Goal: Task Accomplishment & Management: Use online tool/utility

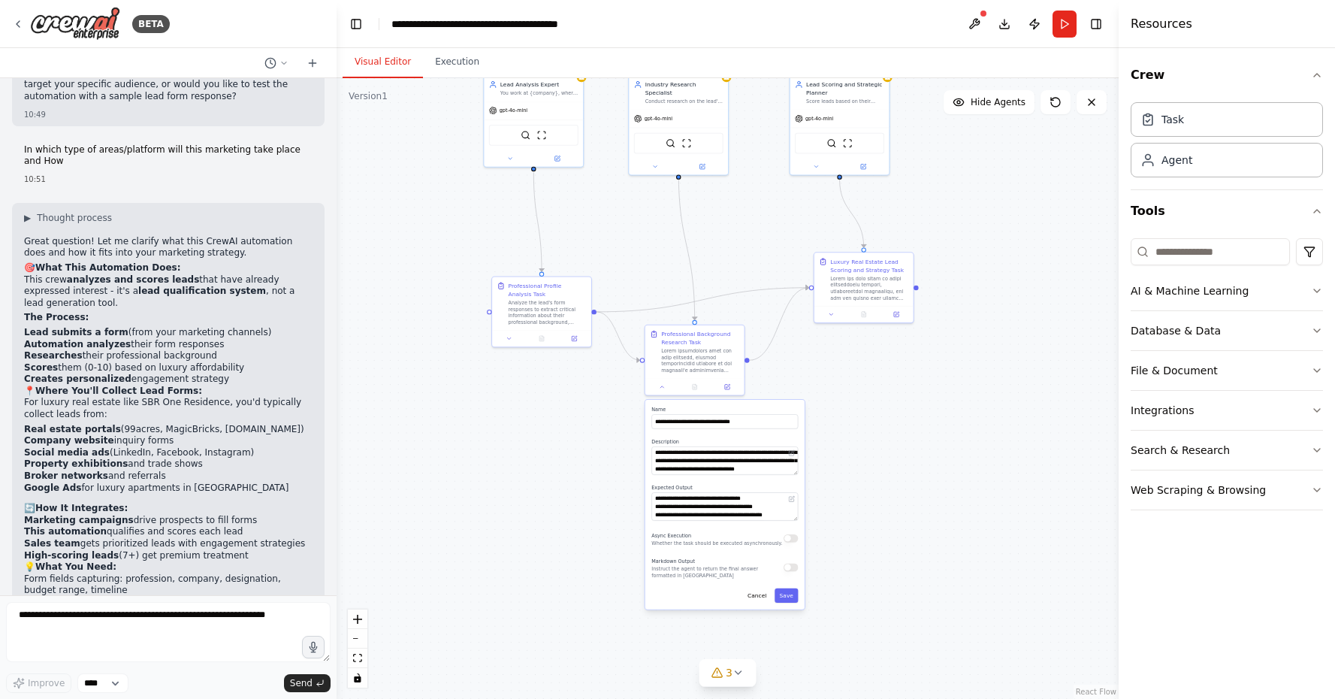
click at [550, 523] on div ".deletable-edge-delete-btn { width: 20px; height: 20px; border: 0px solid #ffff…" at bounding box center [728, 388] width 782 height 620
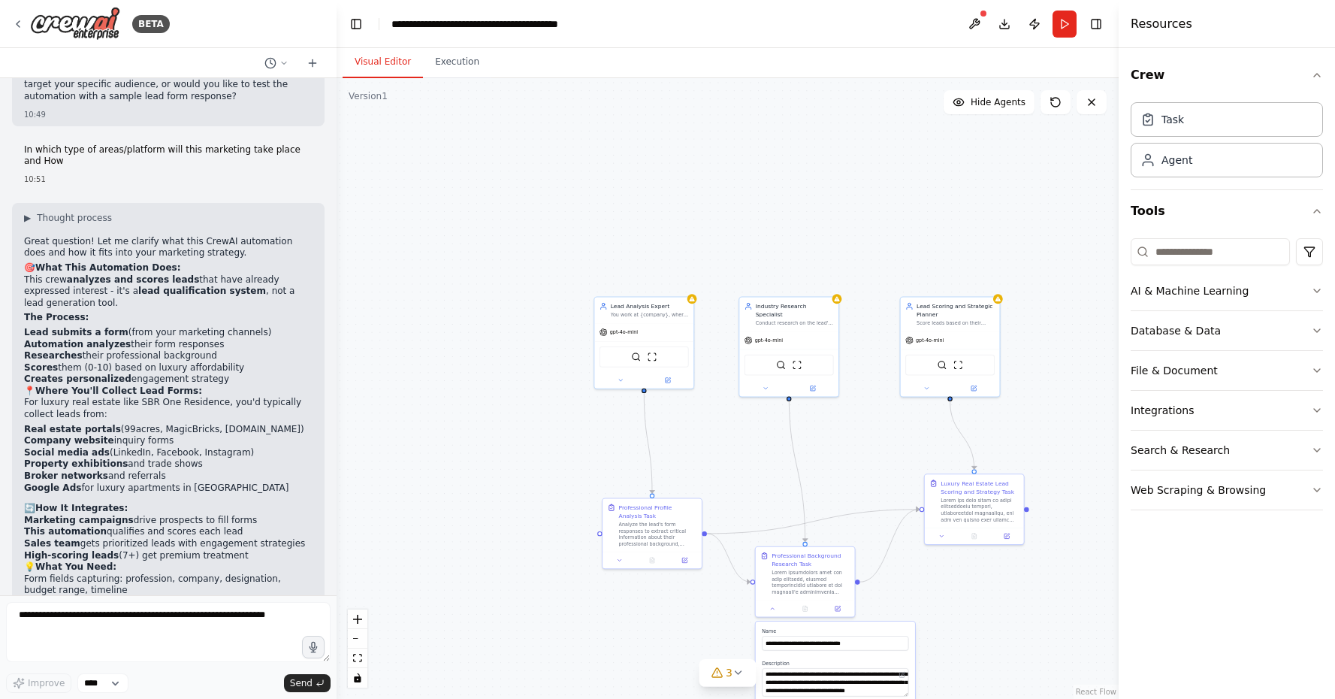
drag, startPoint x: 550, startPoint y: 523, endPoint x: 628, endPoint y: 704, distance: 197.2
click at [628, 698] on html "BETA Hello! I'm the CrewAI assistant. 🎯 You're starting with the Lead Scoring a…" at bounding box center [667, 349] width 1335 height 699
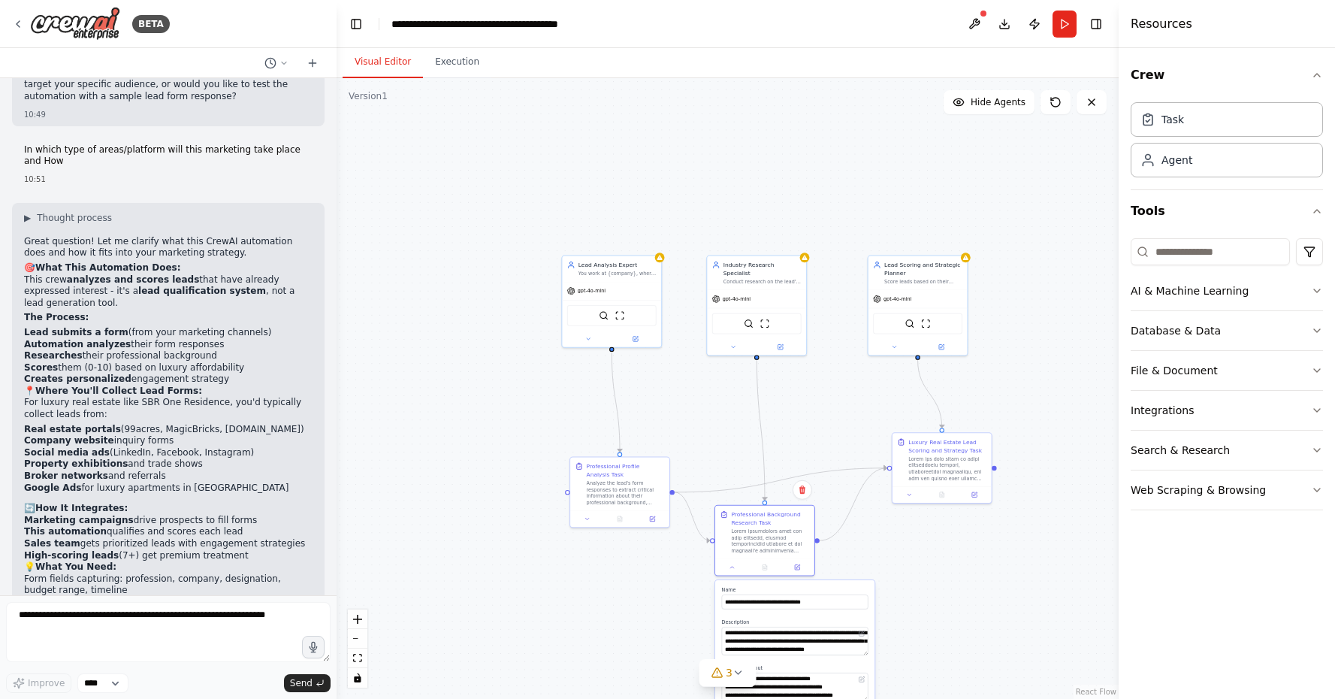
drag, startPoint x: 869, startPoint y: 584, endPoint x: 857, endPoint y: 585, distance: 12.0
click at [857, 585] on div "**********" at bounding box center [794, 685] width 159 height 210
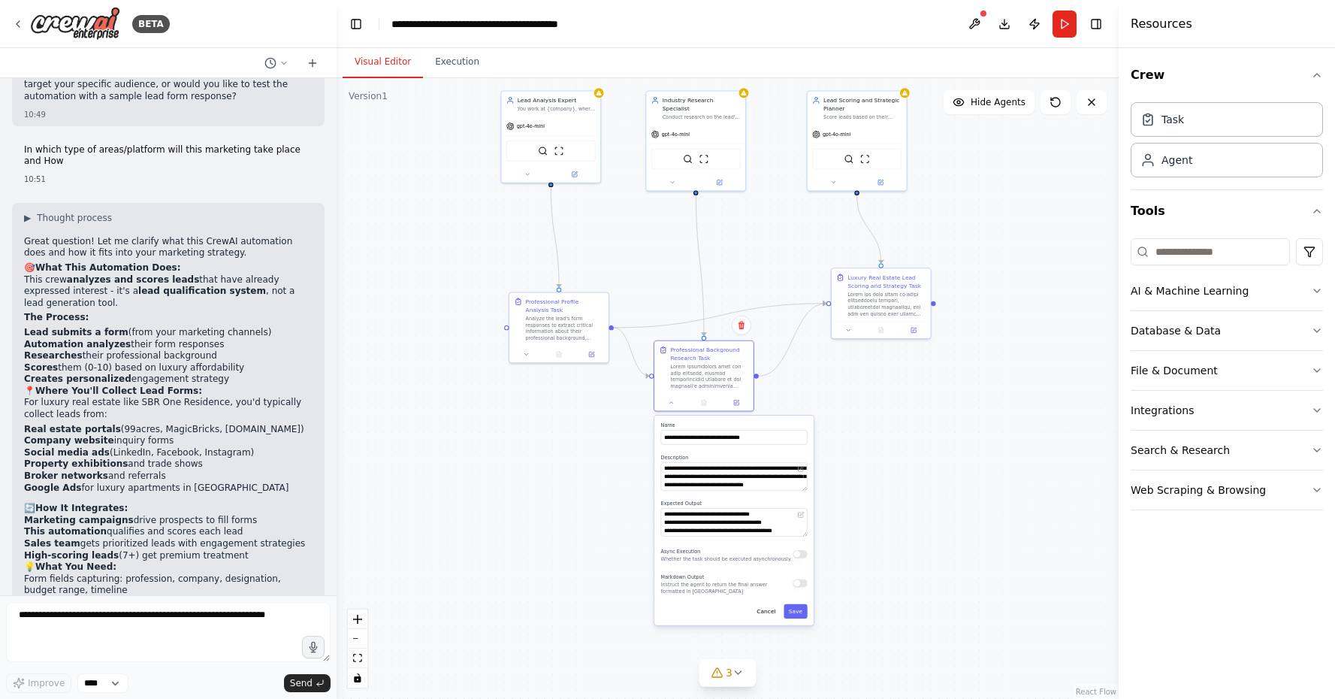
drag, startPoint x: 525, startPoint y: 324, endPoint x: 464, endPoint y: 159, distance: 175.4
click at [464, 159] on div ".deletable-edge-delete-btn { width: 20px; height: 20px; border: 0px solid #ffff…" at bounding box center [728, 388] width 782 height 620
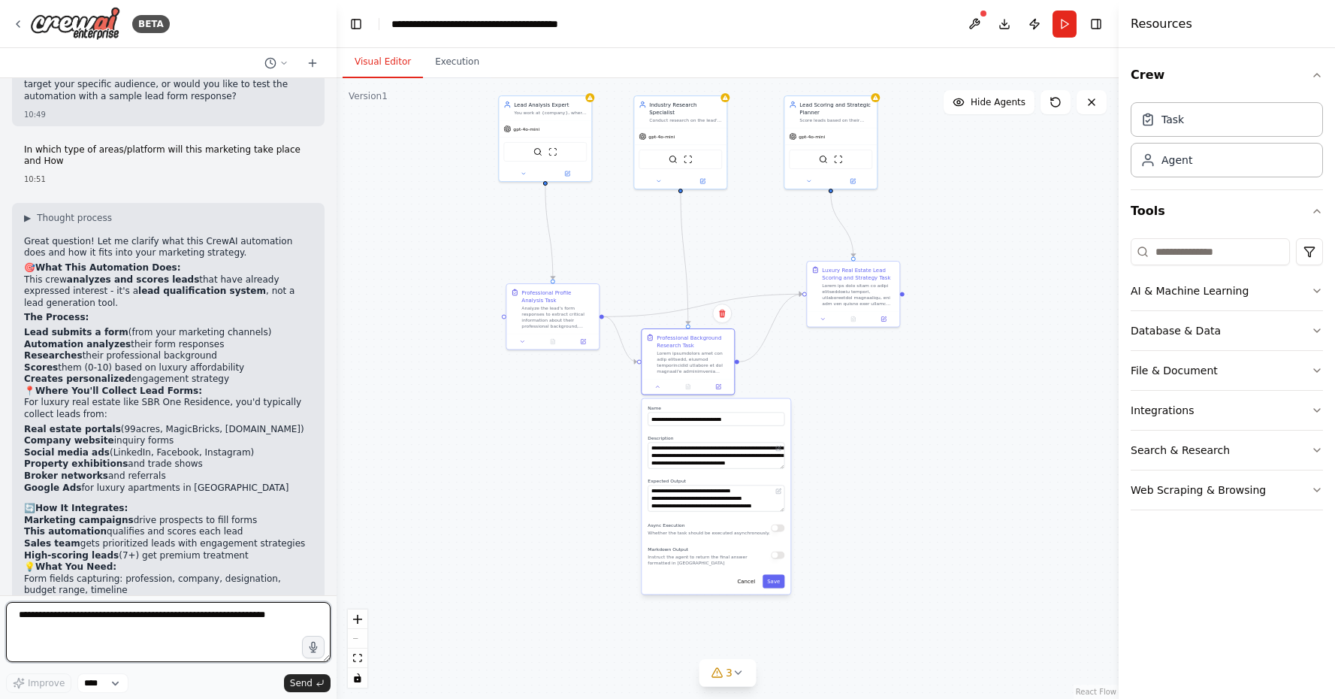
click at [193, 613] on textarea at bounding box center [168, 632] width 324 height 60
paste textarea "**********"
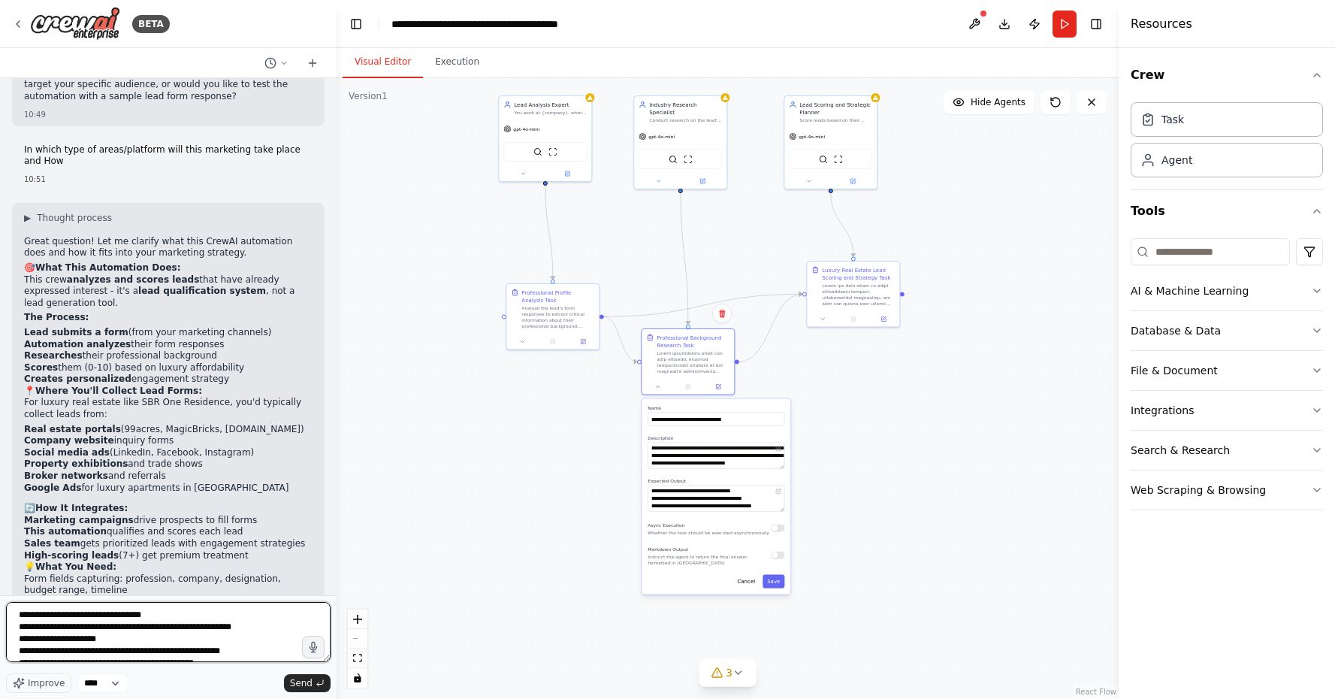
scroll to position [302, 0]
type textarea "**********"
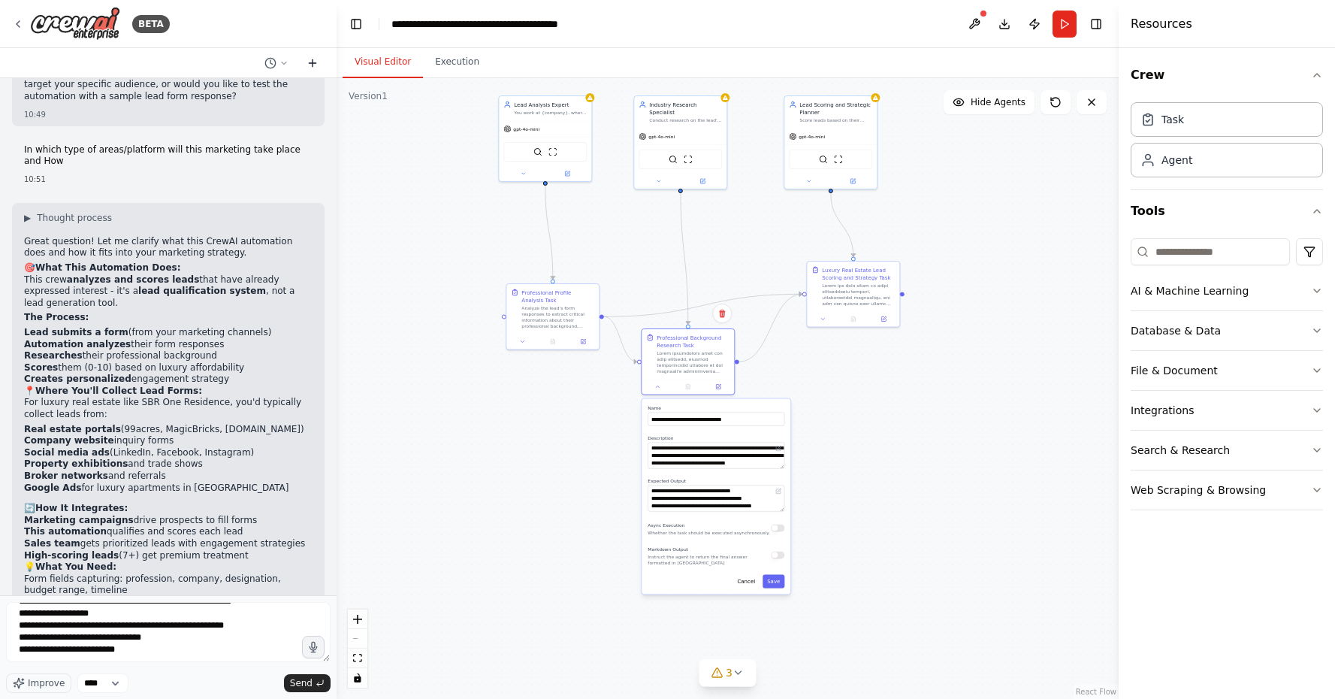
click at [312, 67] on icon at bounding box center [312, 63] width 12 height 12
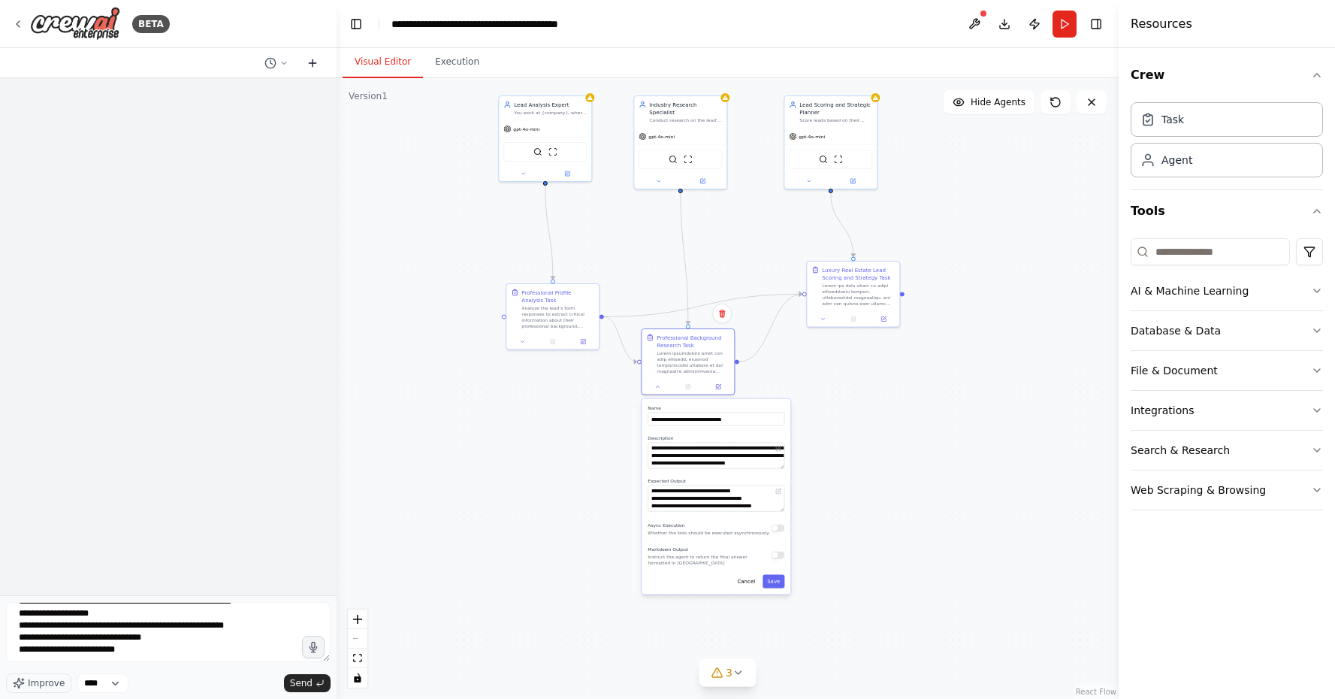
scroll to position [0, 0]
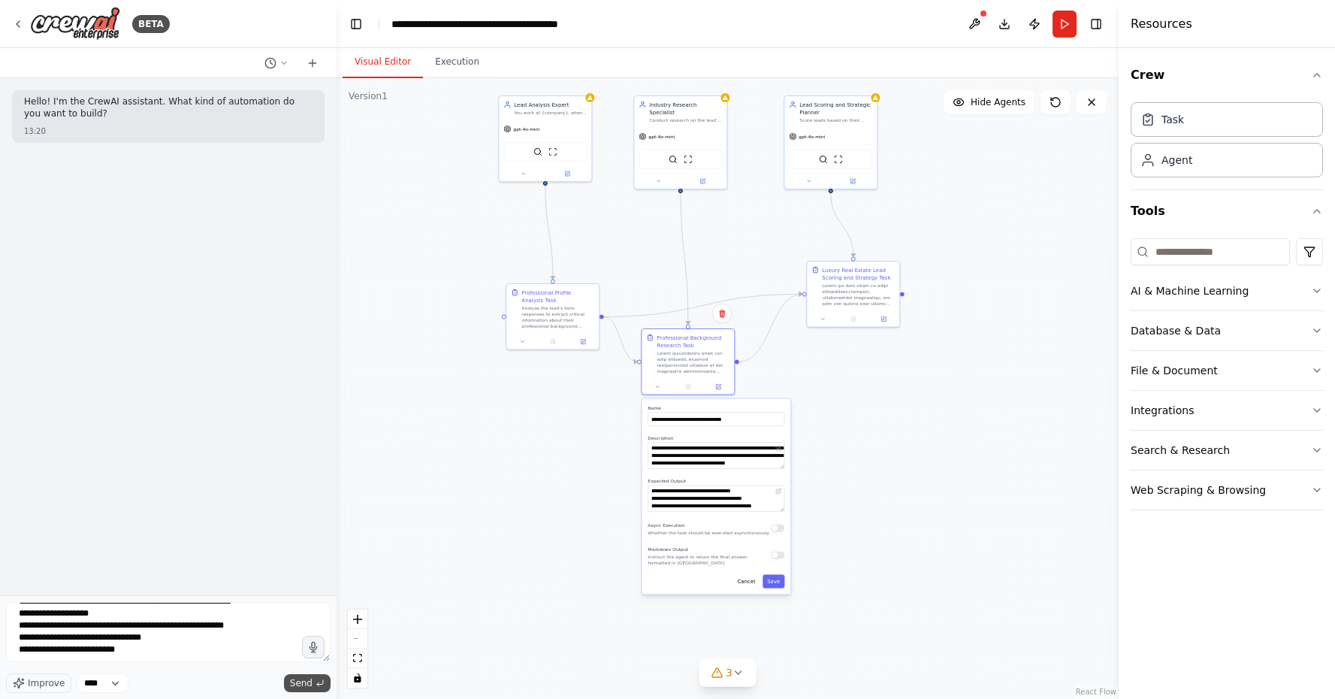
click at [292, 686] on span "Send" at bounding box center [301, 683] width 23 height 12
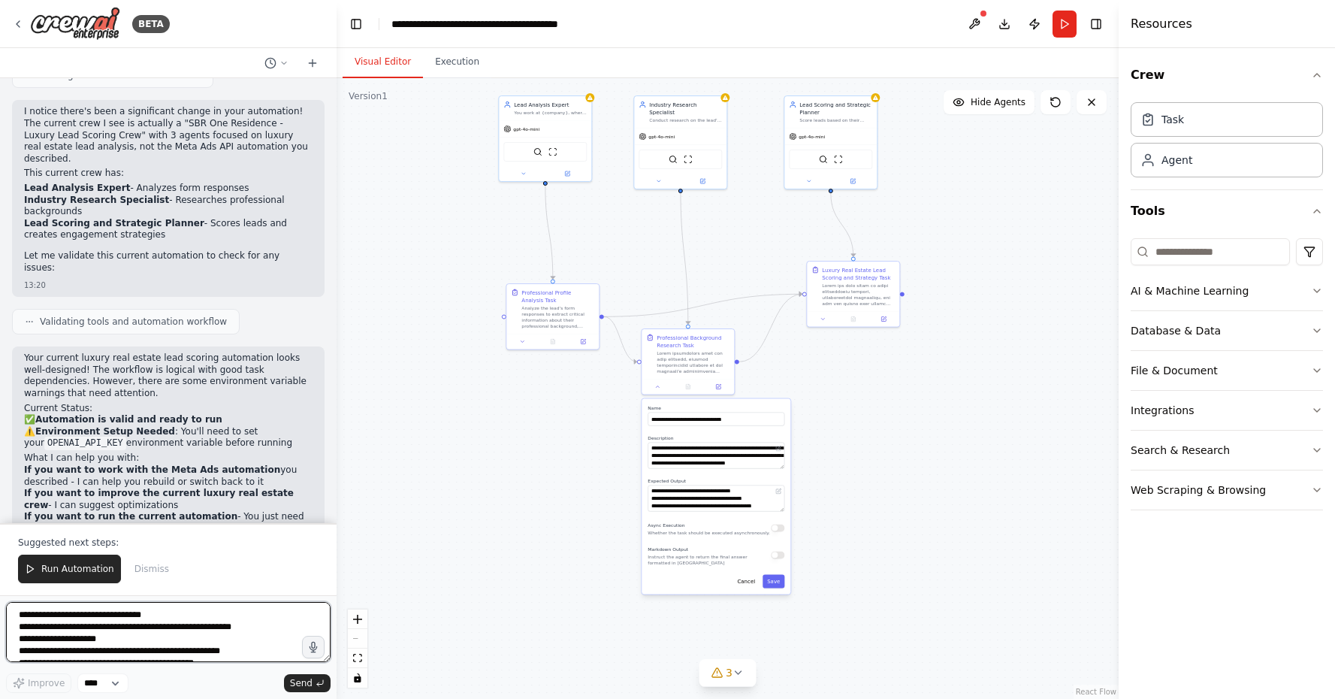
scroll to position [494, 0]
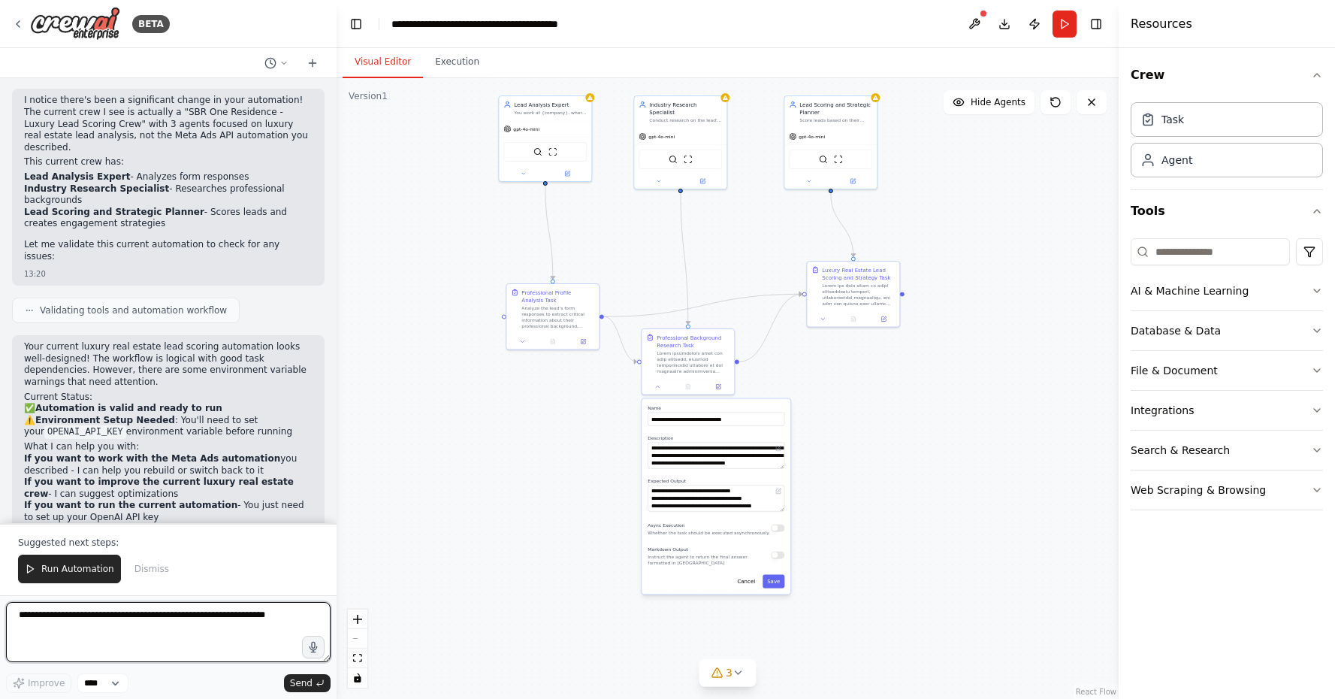
paste textarea "**********"
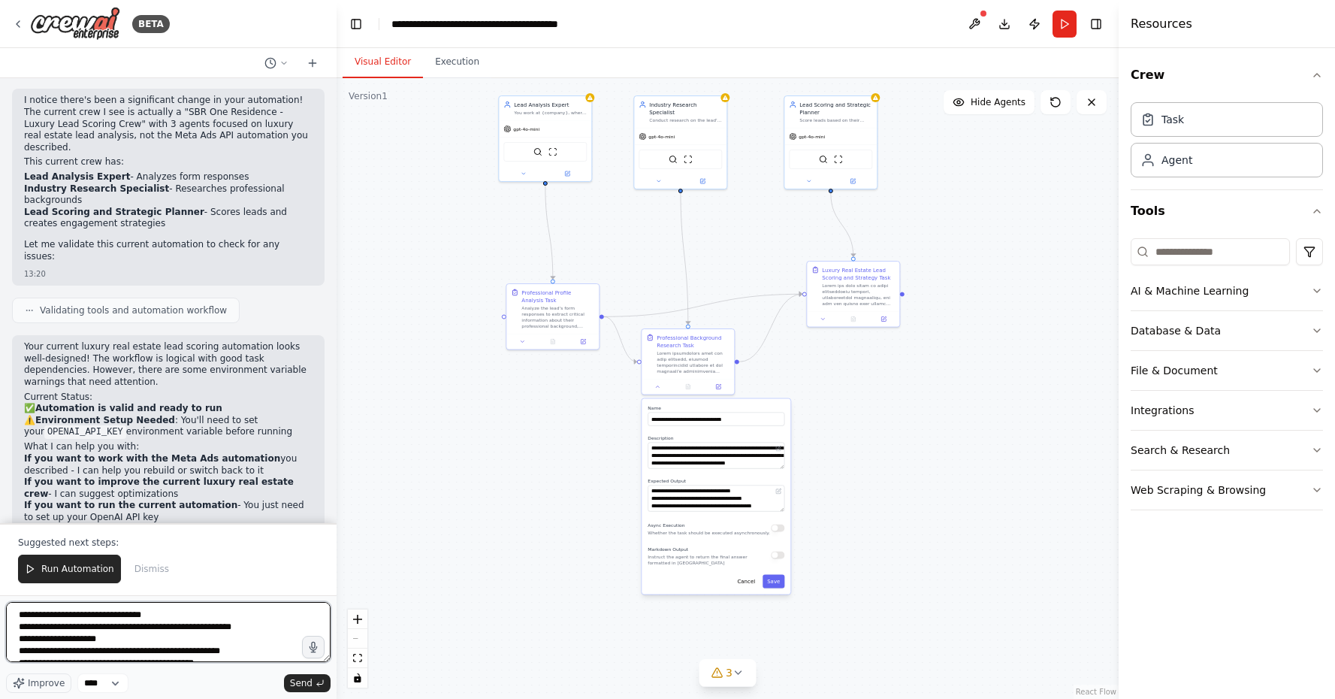
scroll to position [0, 0]
click at [24, 615] on textarea at bounding box center [168, 632] width 324 height 60
paste textarea "**********"
drag, startPoint x: 65, startPoint y: 642, endPoint x: 35, endPoint y: 643, distance: 30.1
click at [35, 643] on textarea at bounding box center [168, 632] width 324 height 60
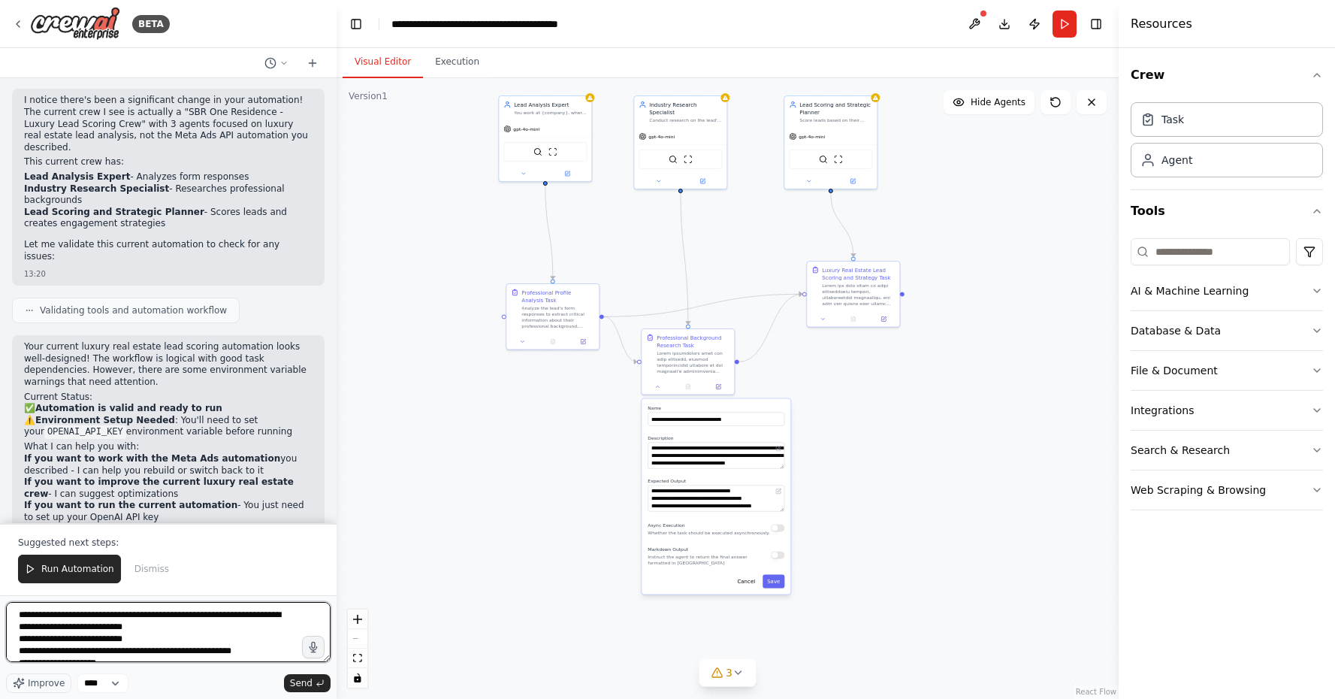
type textarea "**********"
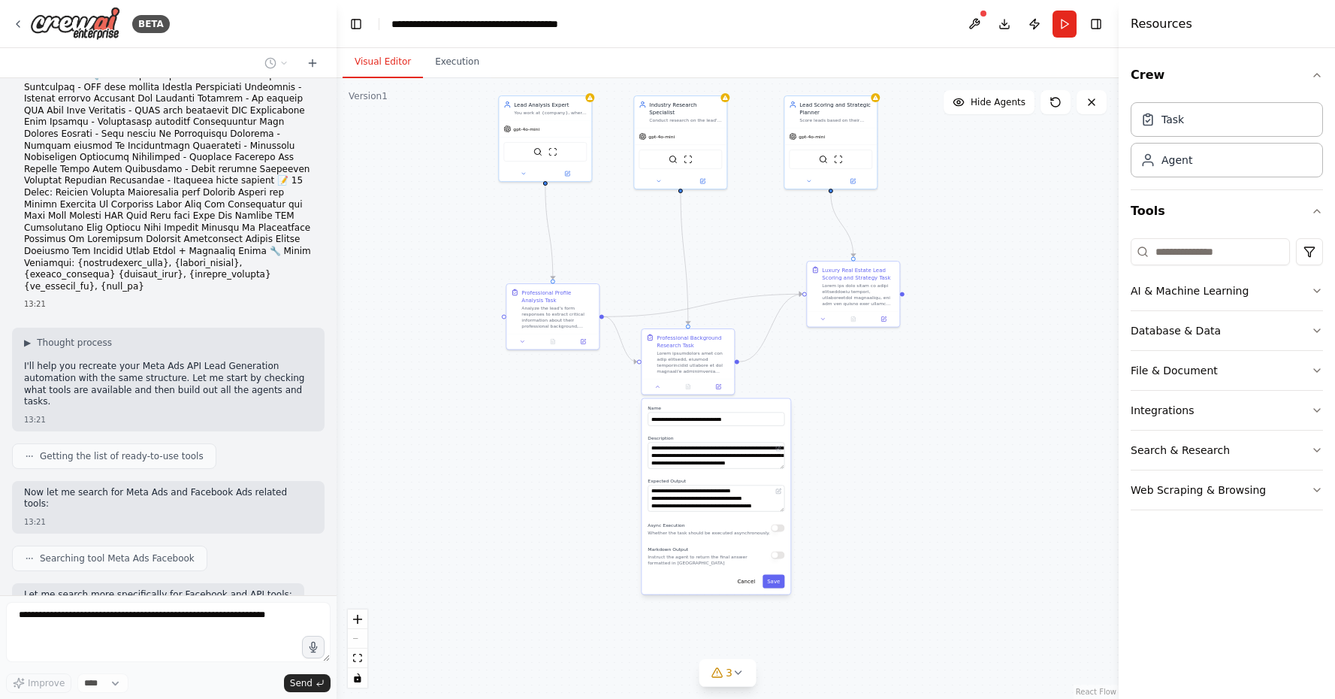
scroll to position [1149, 0]
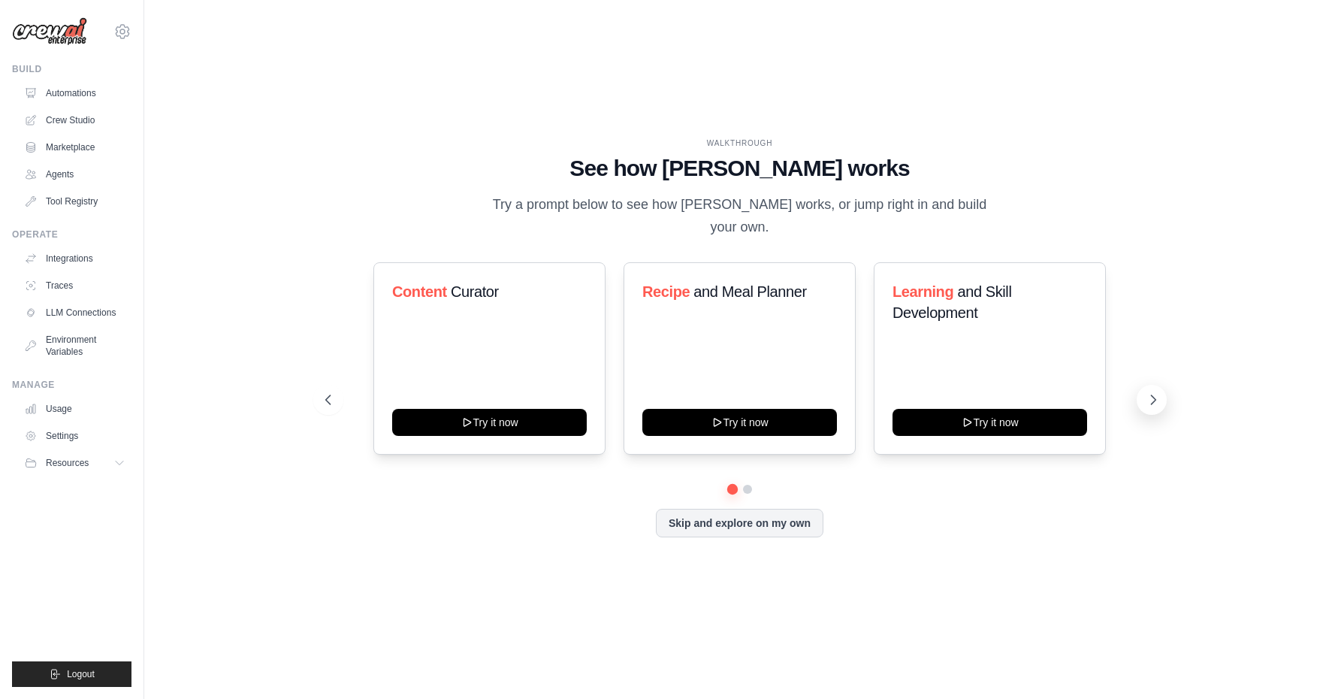
click at [1148, 392] on icon at bounding box center [1152, 399] width 15 height 15
click at [74, 170] on link "Agents" at bounding box center [76, 174] width 113 height 24
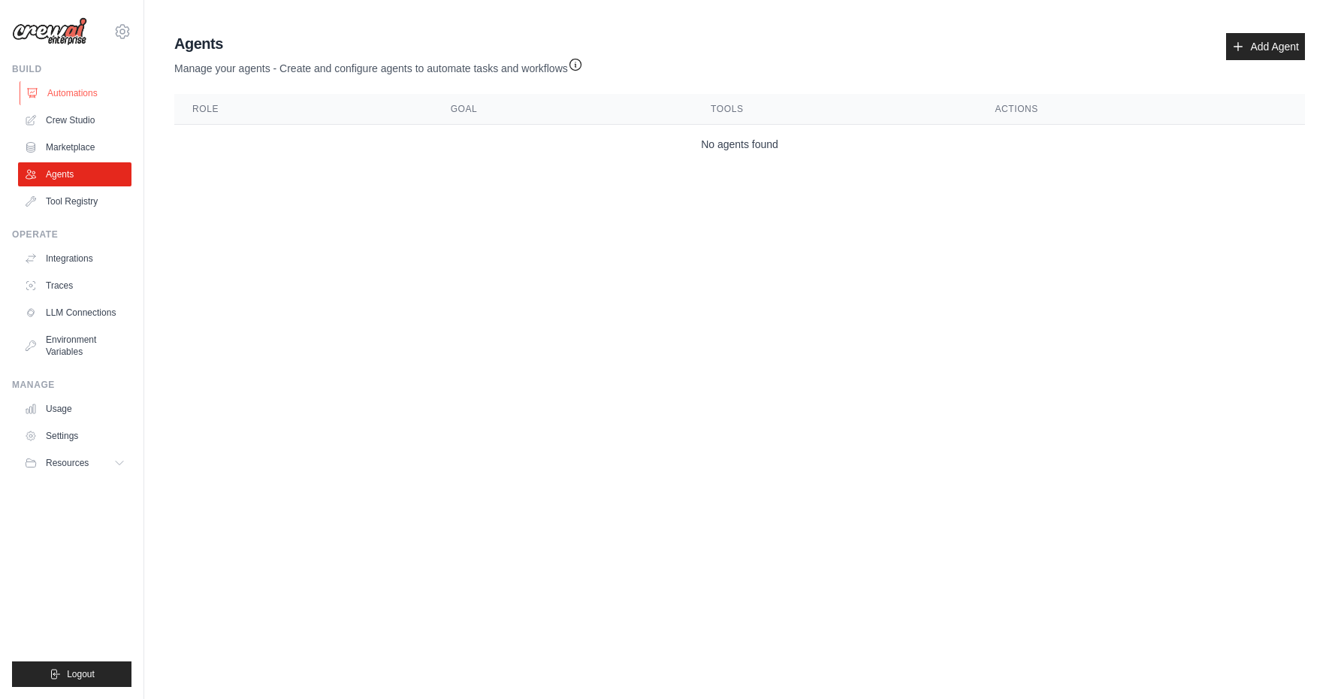
click at [80, 94] on link "Automations" at bounding box center [76, 93] width 113 height 24
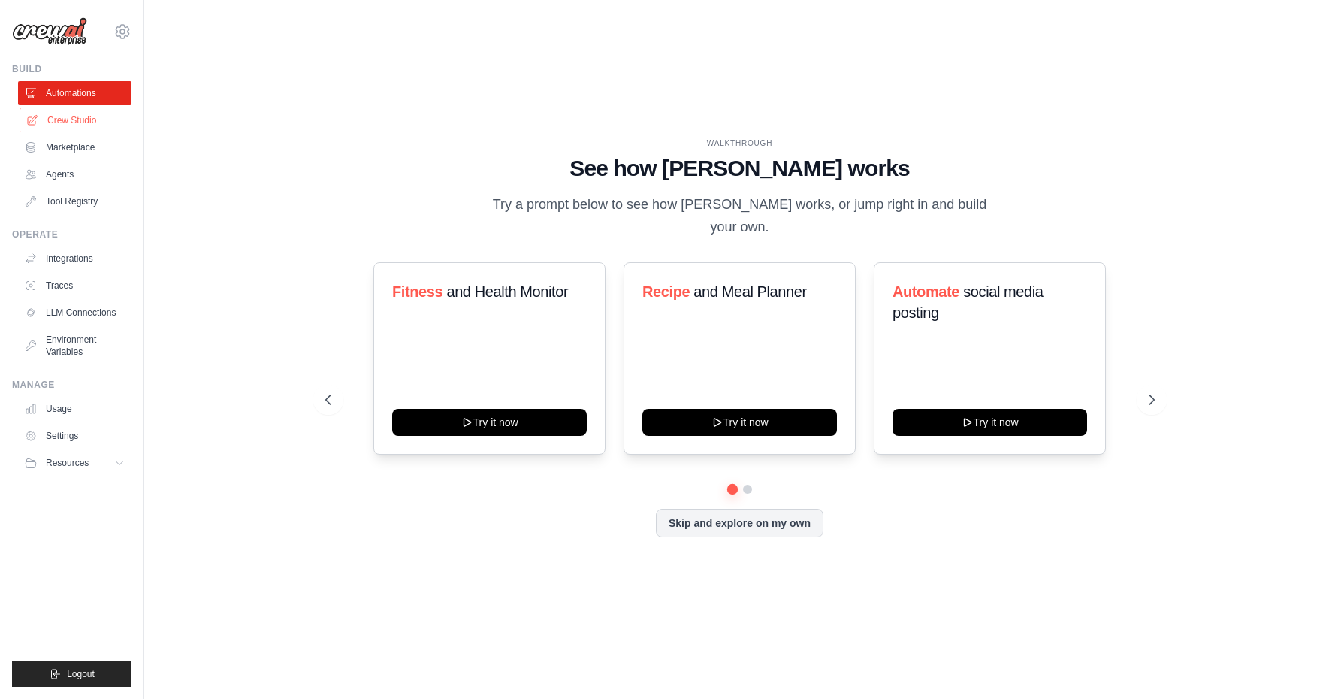
click at [89, 124] on link "Crew Studio" at bounding box center [76, 120] width 113 height 24
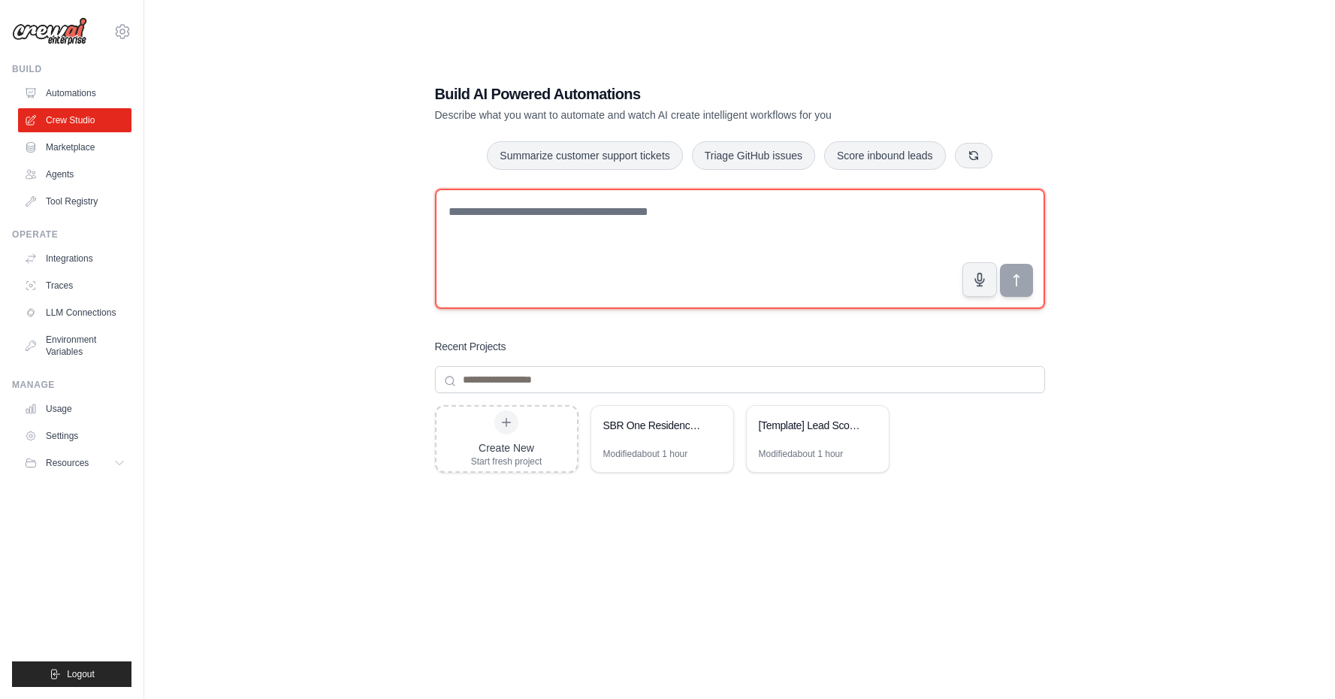
click at [510, 241] on textarea at bounding box center [740, 249] width 610 height 120
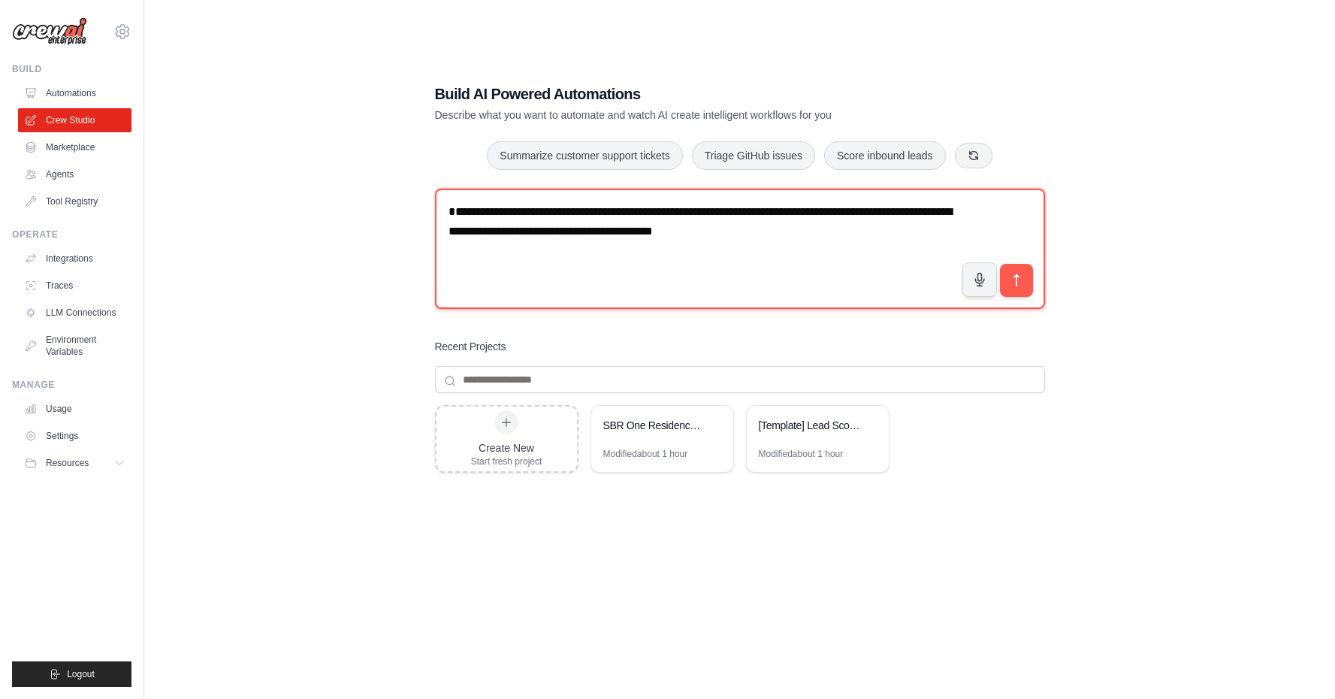
click at [644, 233] on textarea "**********" at bounding box center [740, 249] width 610 height 120
click at [913, 234] on textarea "**********" at bounding box center [740, 249] width 610 height 120
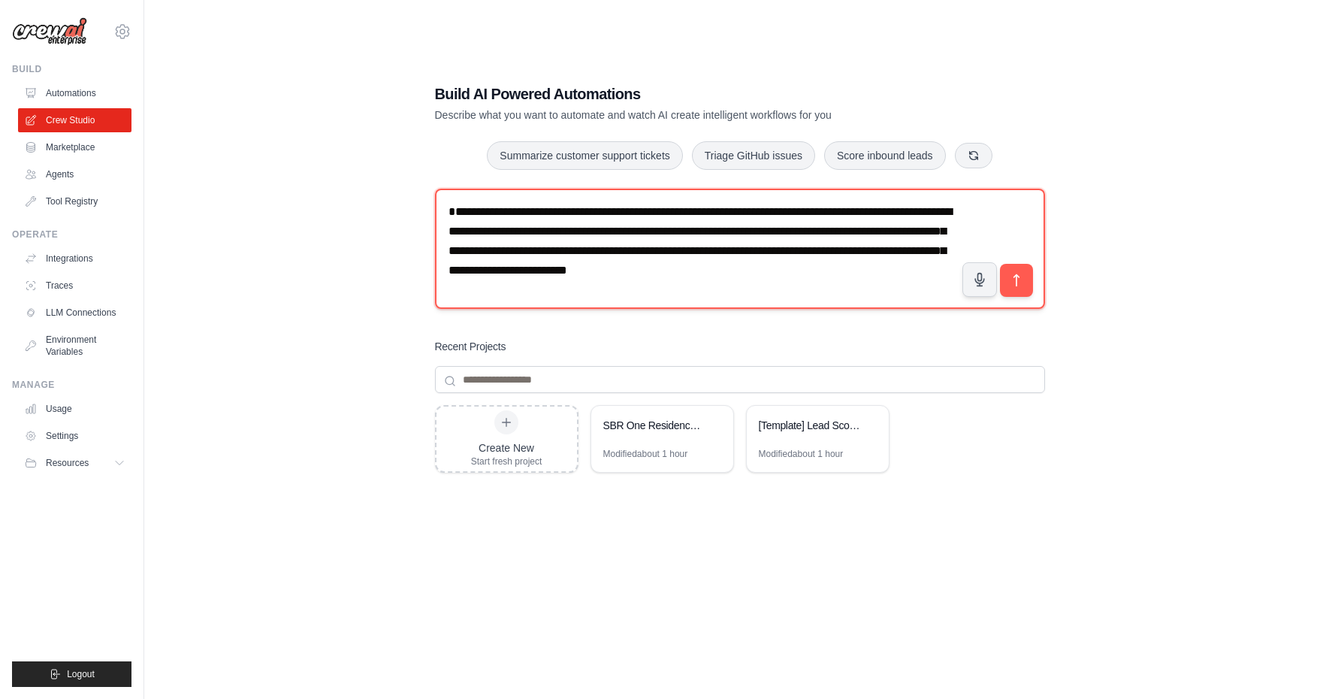
click at [736, 213] on textarea "**********" at bounding box center [740, 249] width 610 height 120
click at [600, 231] on textarea "**********" at bounding box center [740, 249] width 610 height 120
click at [632, 292] on textarea "**********" at bounding box center [740, 249] width 610 height 120
drag, startPoint x: 694, startPoint y: 289, endPoint x: 666, endPoint y: 295, distance: 28.4
click at [666, 295] on textarea "**********" at bounding box center [740, 249] width 610 height 120
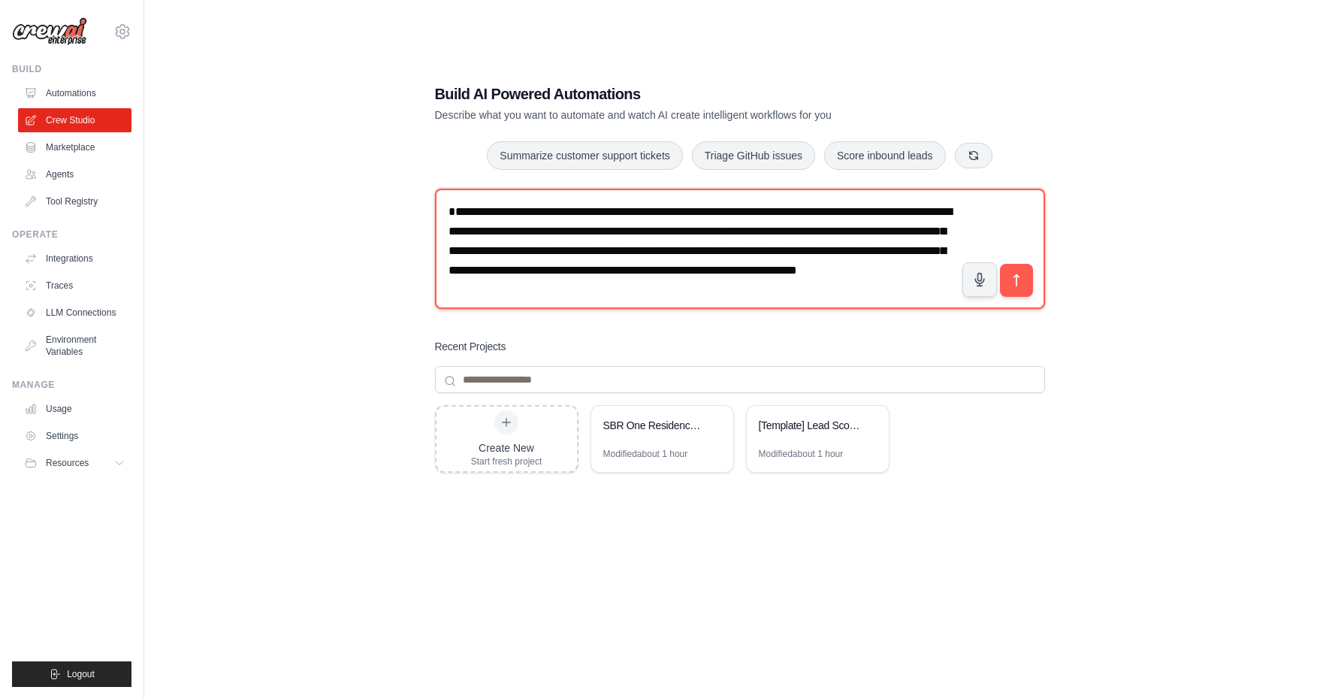
click at [650, 293] on textarea "**********" at bounding box center [740, 249] width 610 height 120
type textarea "**********"
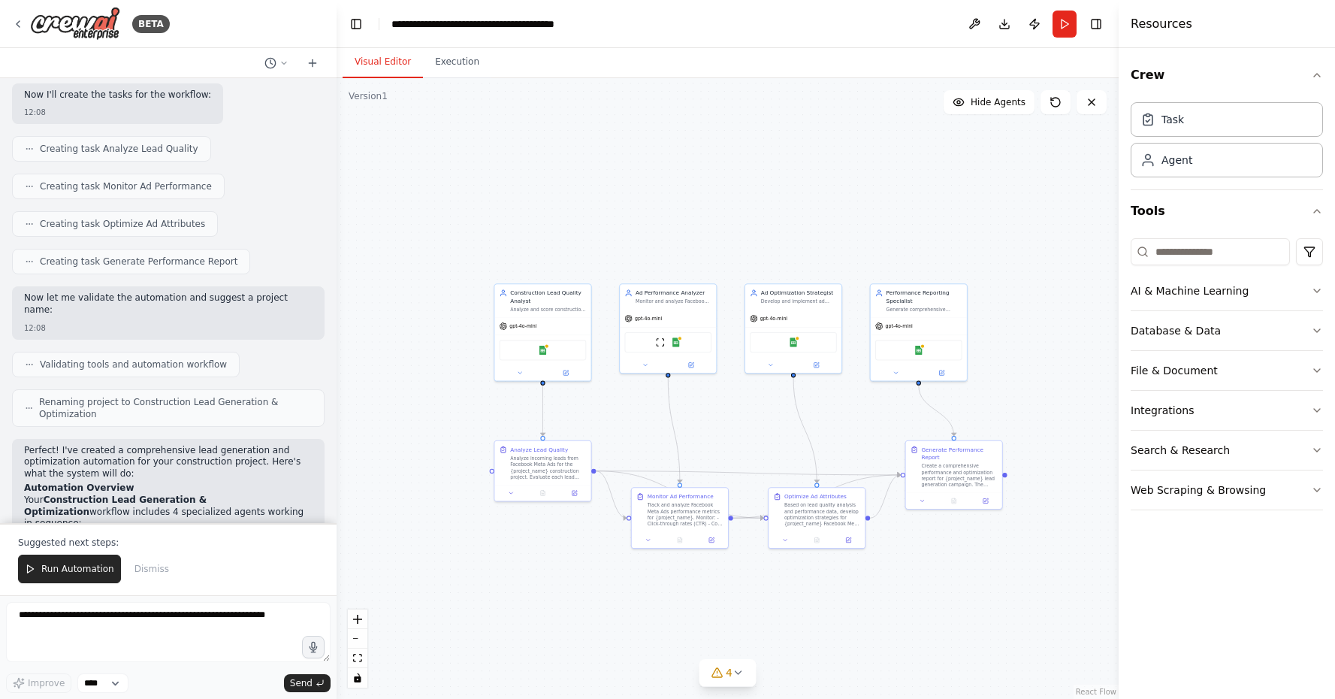
drag, startPoint x: 861, startPoint y: 391, endPoint x: 728, endPoint y: 408, distance: 134.1
click at [728, 408] on div ".deletable-edge-delete-btn { width: 20px; height: 20px; border: 0px solid #ffff…" at bounding box center [728, 388] width 782 height 620
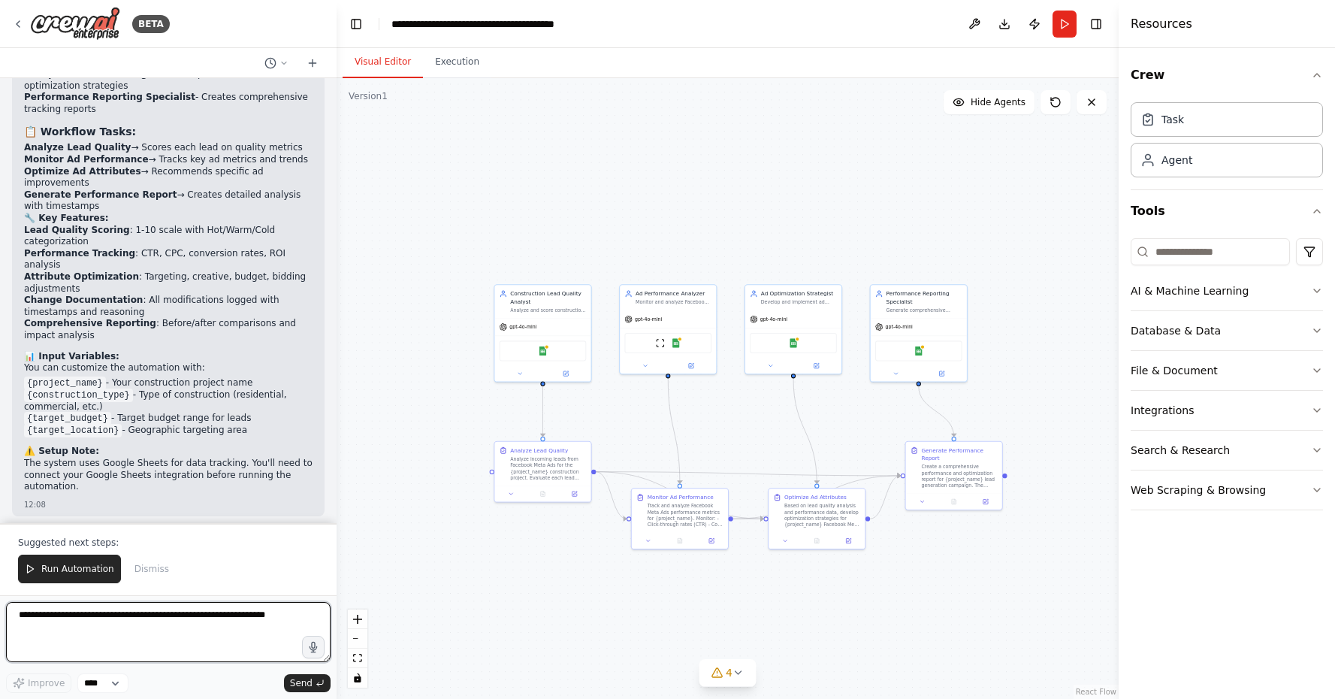
click at [107, 618] on textarea at bounding box center [168, 632] width 324 height 60
type textarea "*"
click at [91, 629] on textarea "**********" at bounding box center [168, 632] width 324 height 60
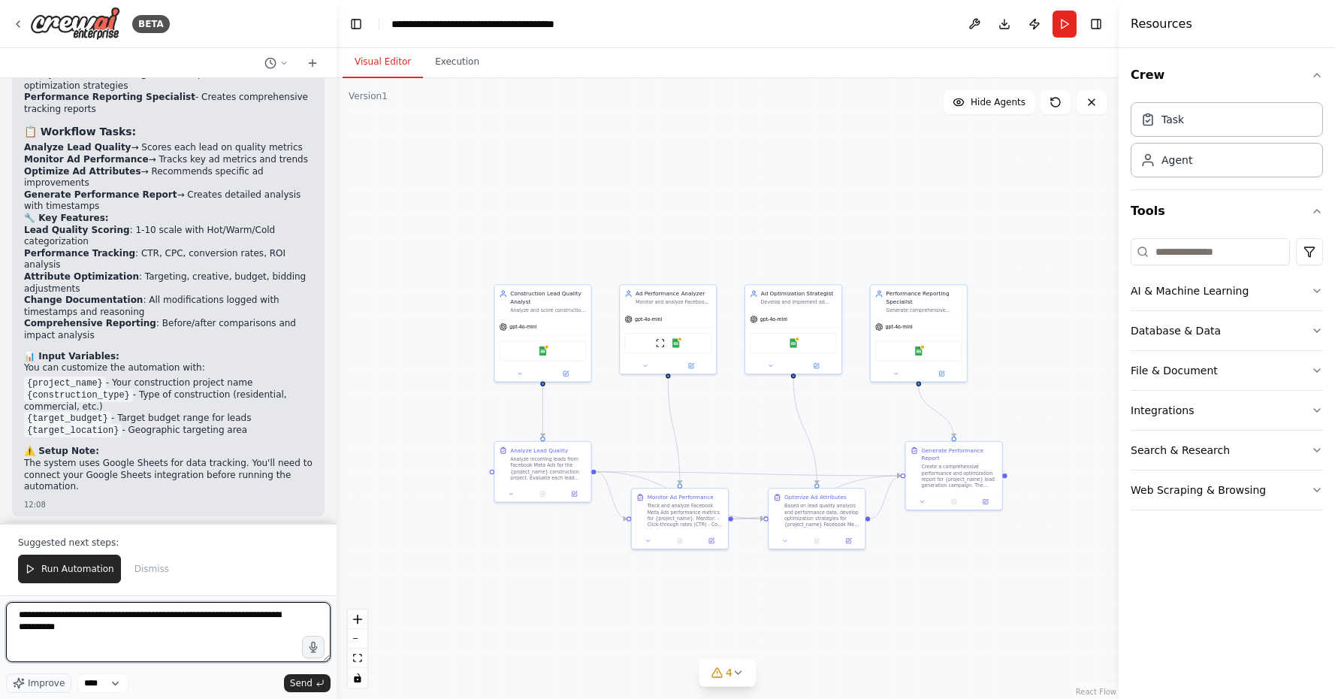
click at [134, 627] on textarea "**********" at bounding box center [168, 632] width 324 height 60
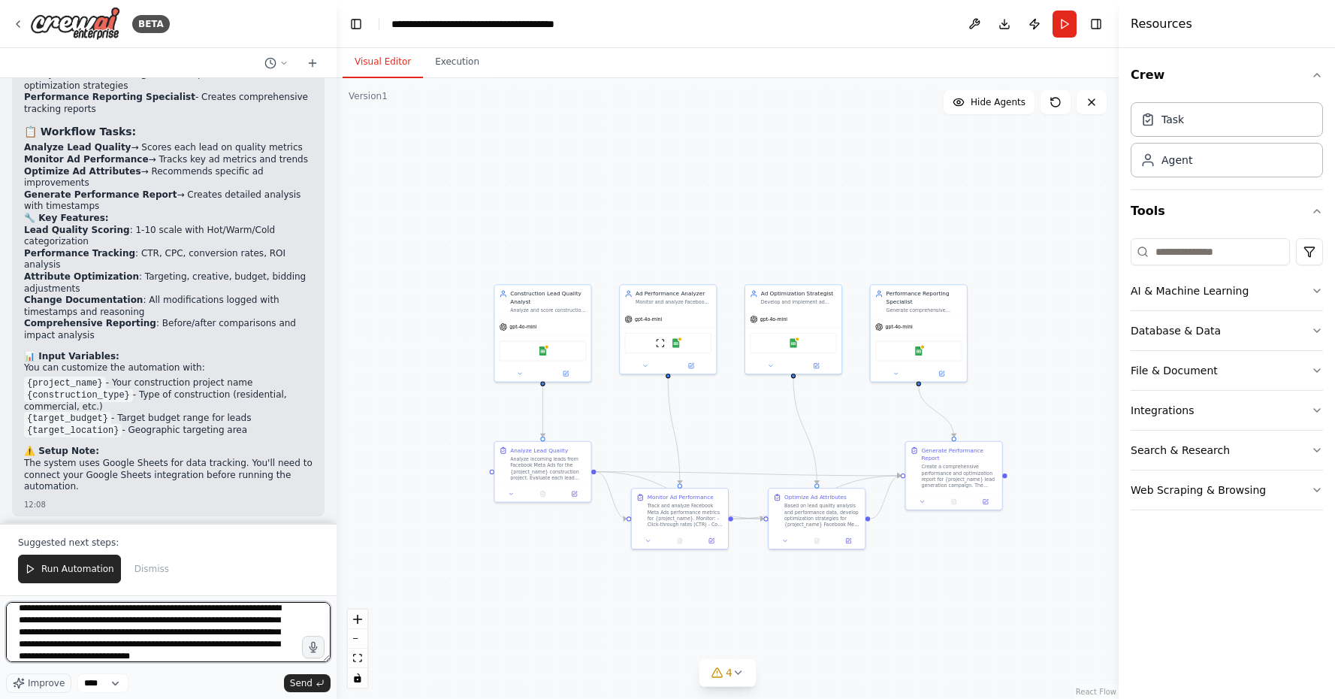
scroll to position [26, 0]
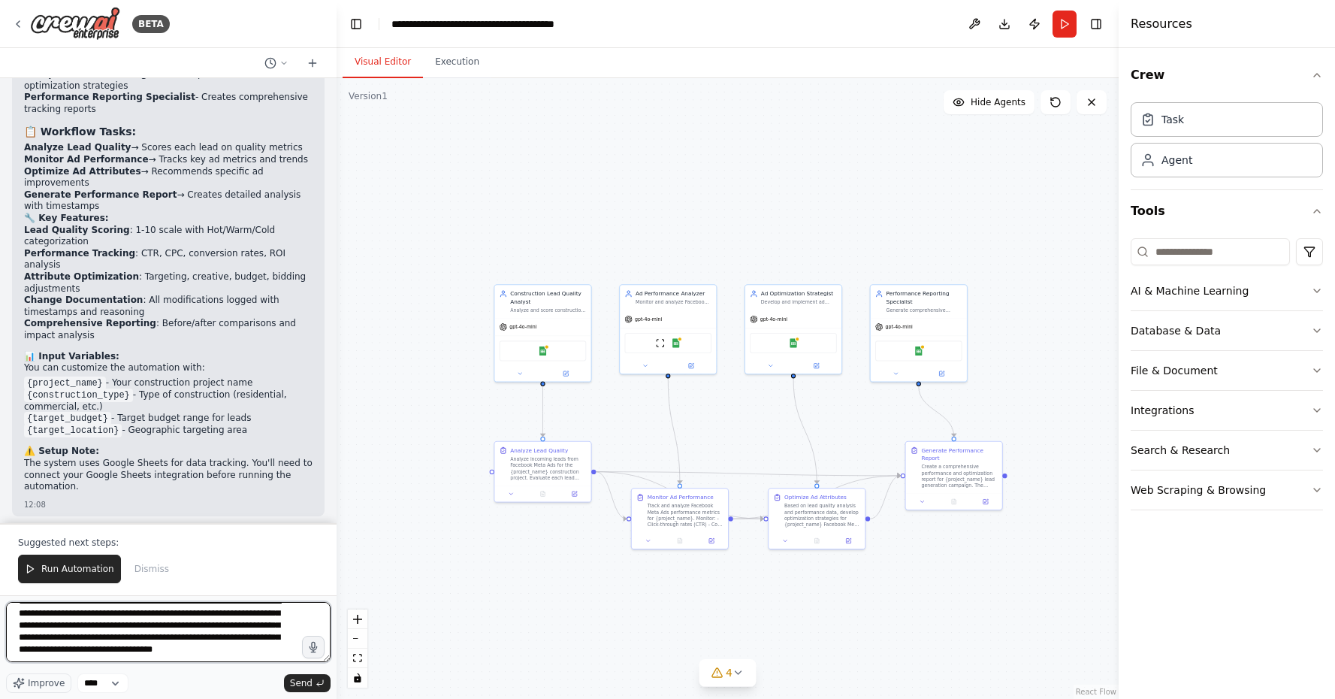
type textarea "**********"
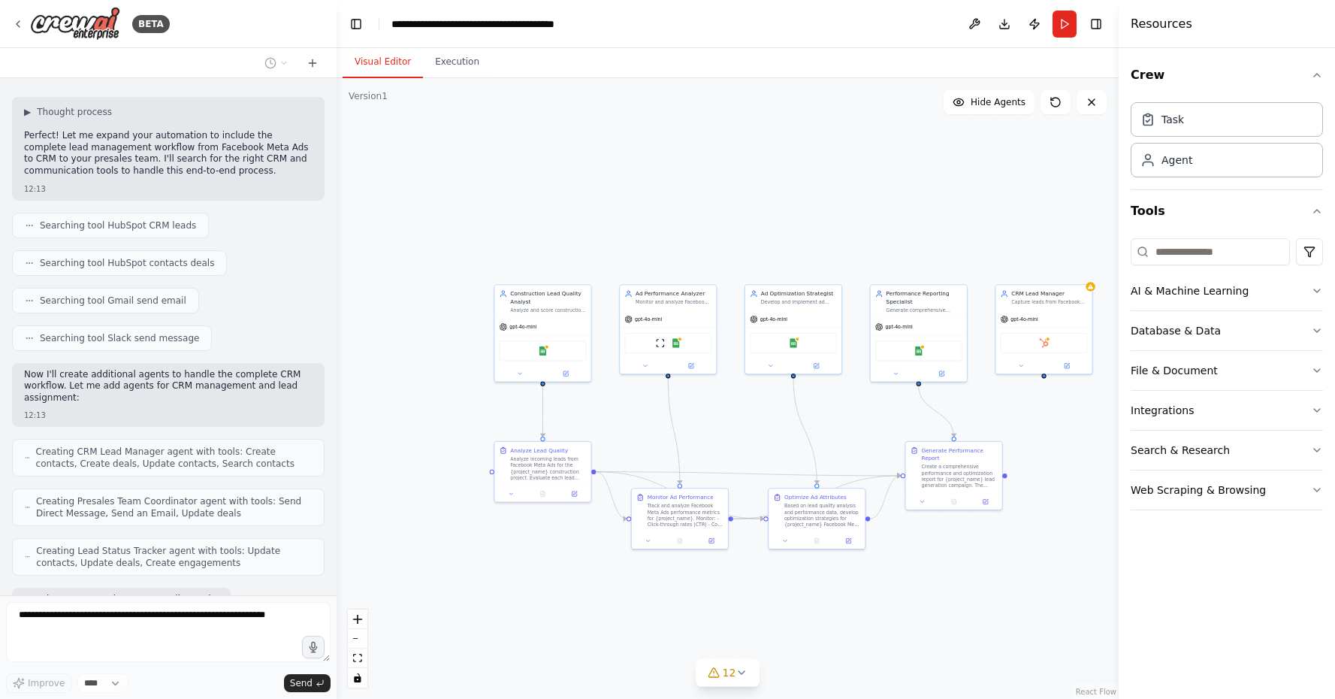
scroll to position [2350, 0]
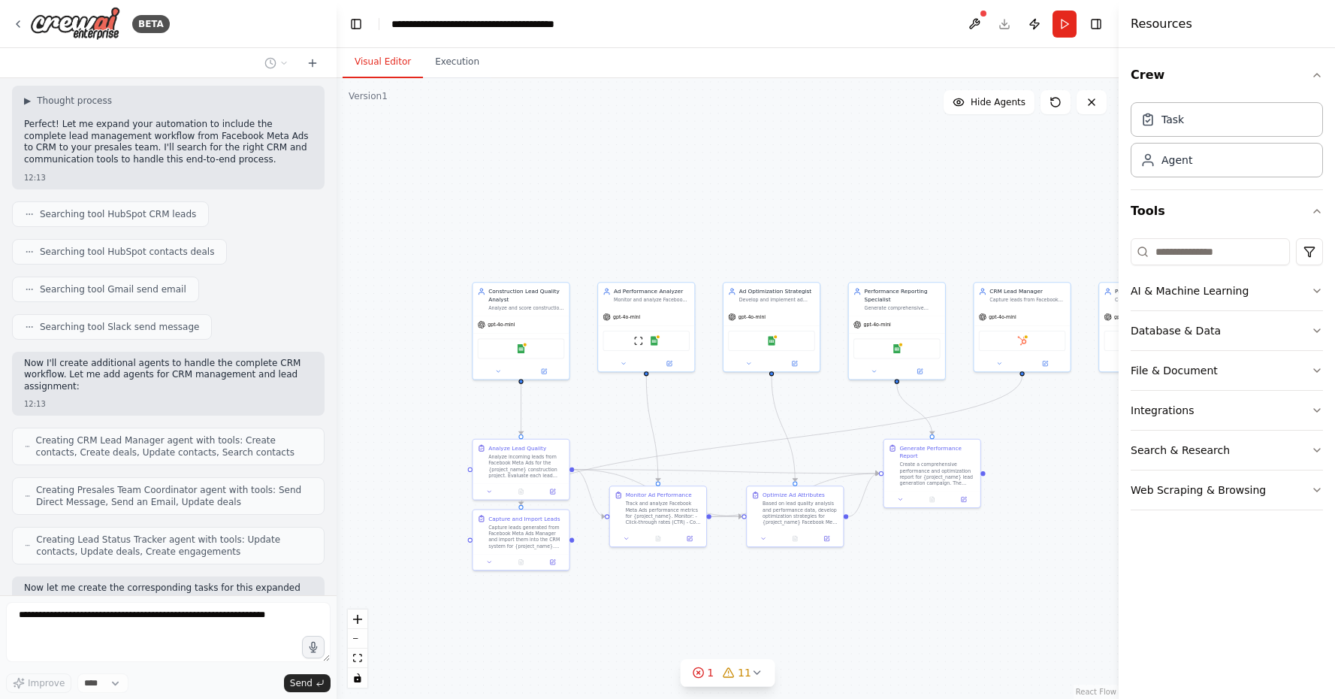
drag, startPoint x: 929, startPoint y: 625, endPoint x: 907, endPoint y: 623, distance: 21.9
click at [907, 623] on div ".deletable-edge-delete-btn { width: 20px; height: 20px; border: 0px solid #ffff…" at bounding box center [728, 388] width 782 height 620
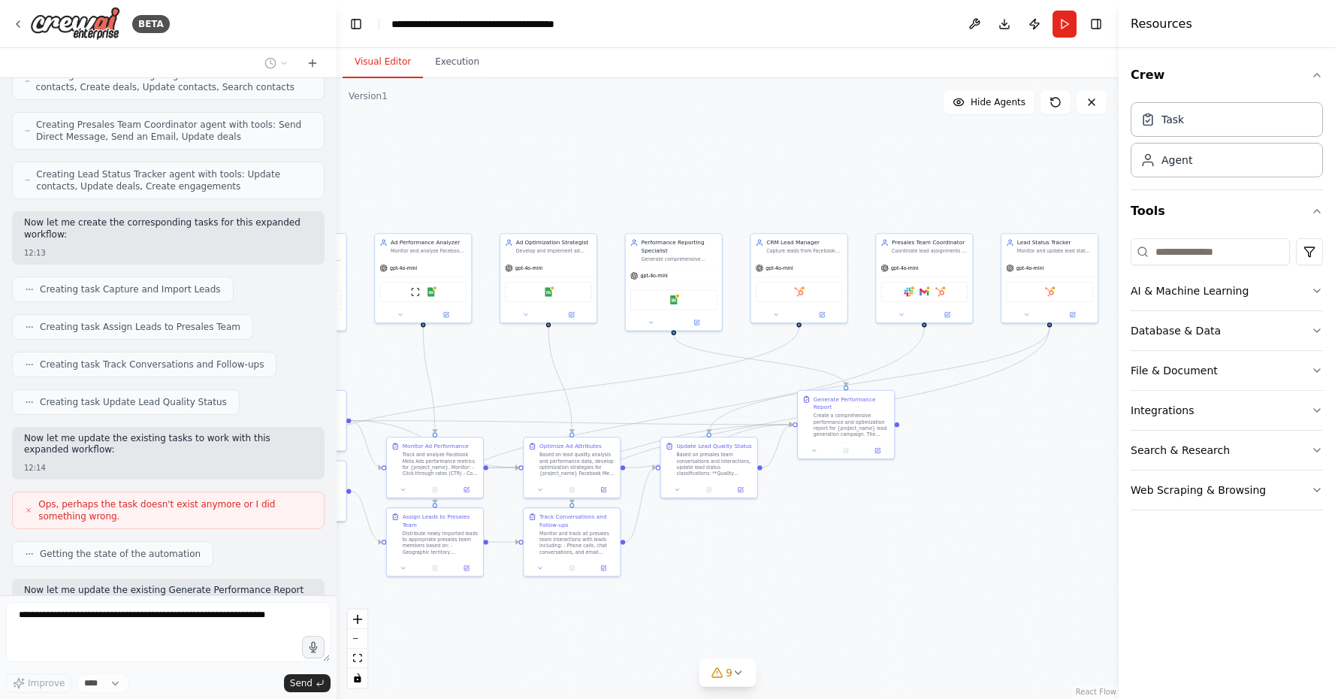
scroll to position [2759, 0]
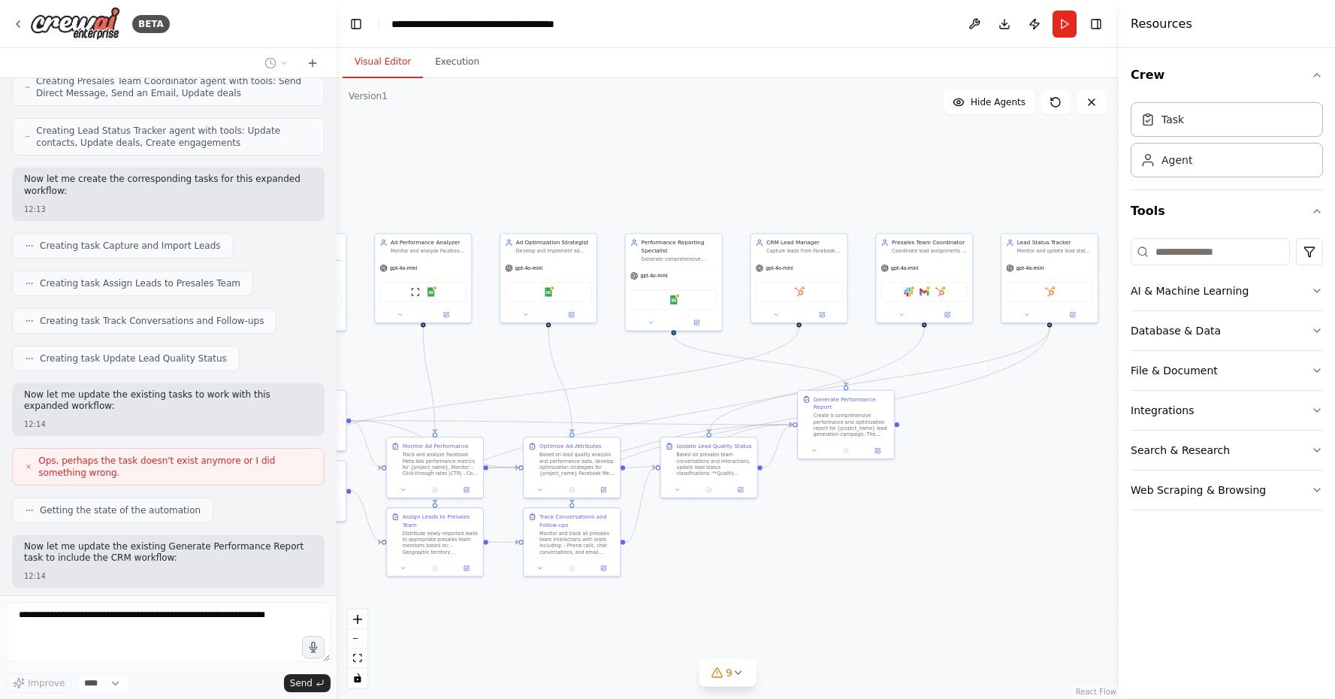
drag, startPoint x: 1069, startPoint y: 566, endPoint x: 846, endPoint y: 517, distance: 228.4
click at [846, 517] on div ".deletable-edge-delete-btn { width: 20px; height: 20px; border: 0px solid #ffff…" at bounding box center [728, 388] width 782 height 620
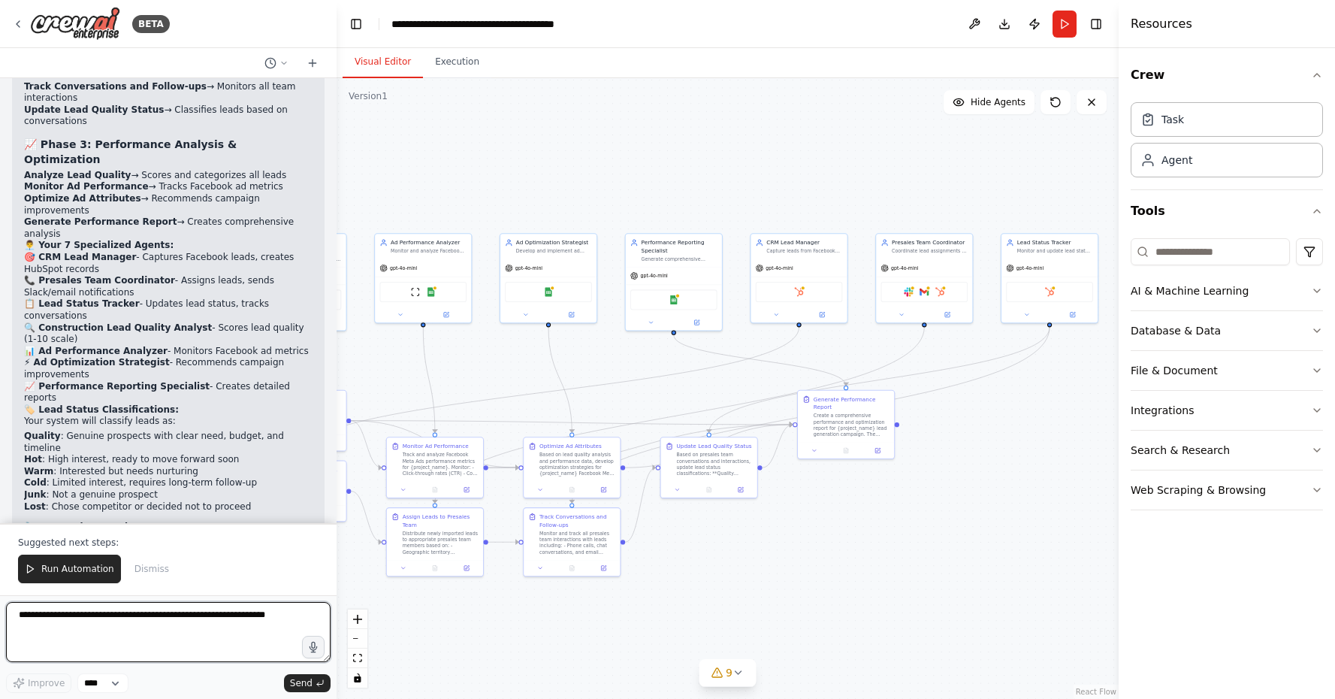
click at [126, 626] on textarea at bounding box center [168, 632] width 324 height 60
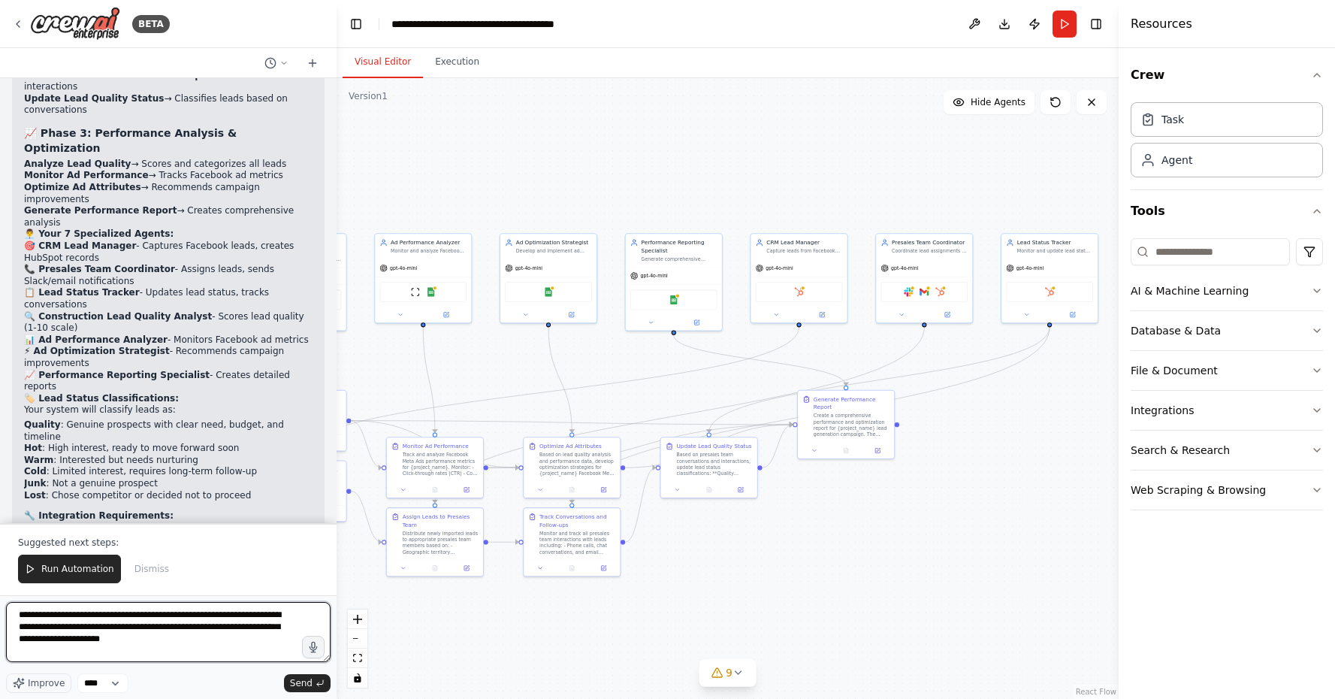
click at [116, 642] on textarea "**********" at bounding box center [168, 632] width 324 height 60
click at [171, 638] on textarea "**********" at bounding box center [168, 632] width 324 height 60
click at [75, 617] on textarea "**********" at bounding box center [168, 632] width 324 height 60
type textarea "**********"
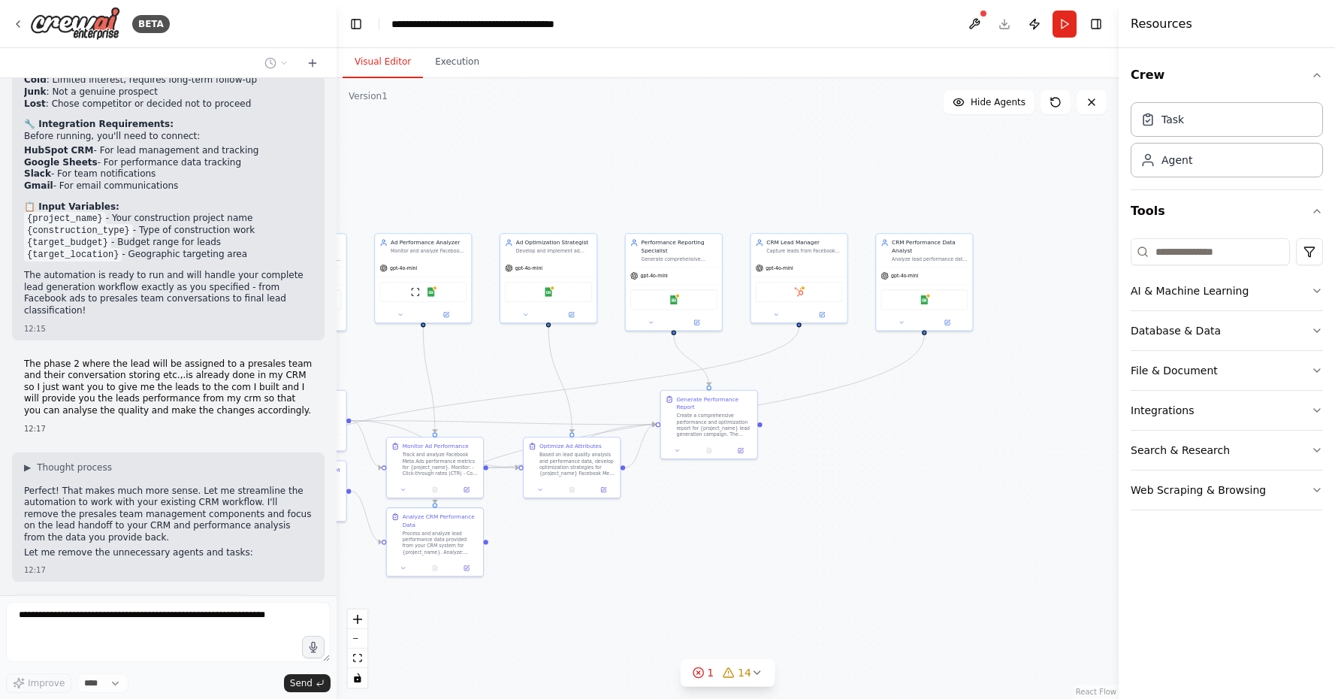
scroll to position [4255, 0]
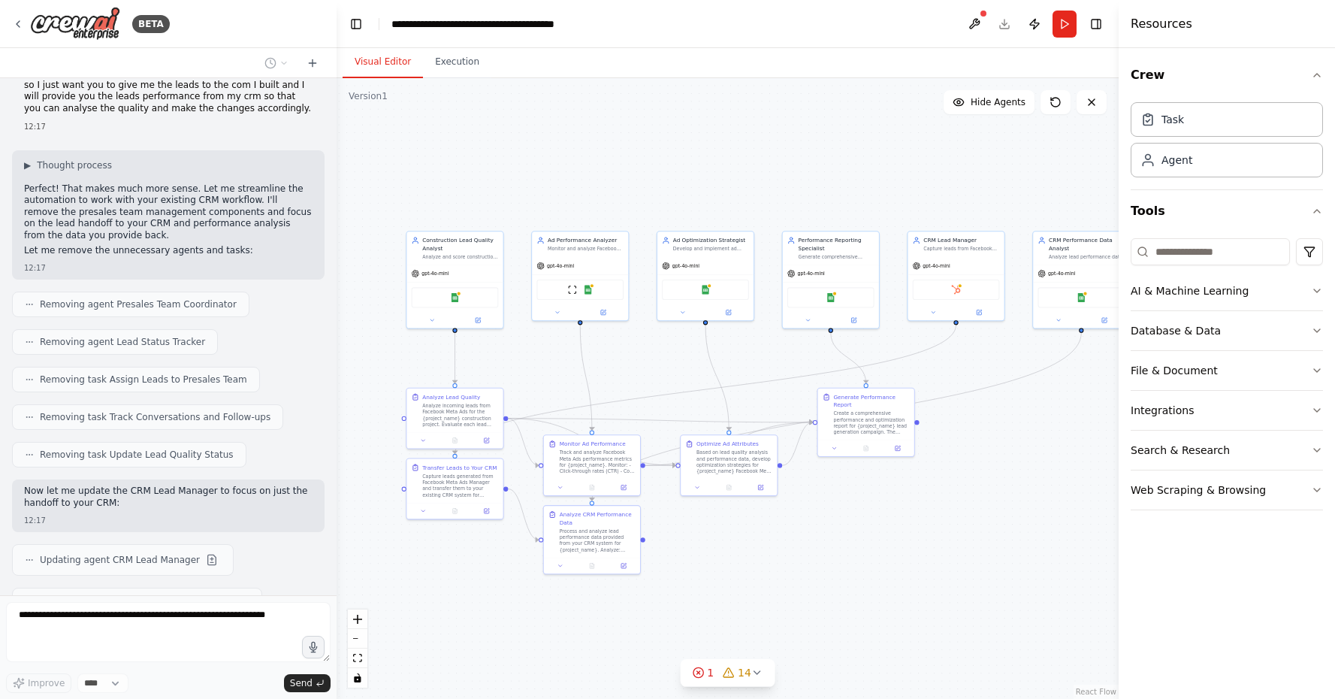
drag, startPoint x: 793, startPoint y: 503, endPoint x: 942, endPoint y: 500, distance: 148.8
click at [942, 500] on div ".deletable-edge-delete-btn { width: 20px; height: 20px; border: 0px solid #ffff…" at bounding box center [728, 388] width 782 height 620
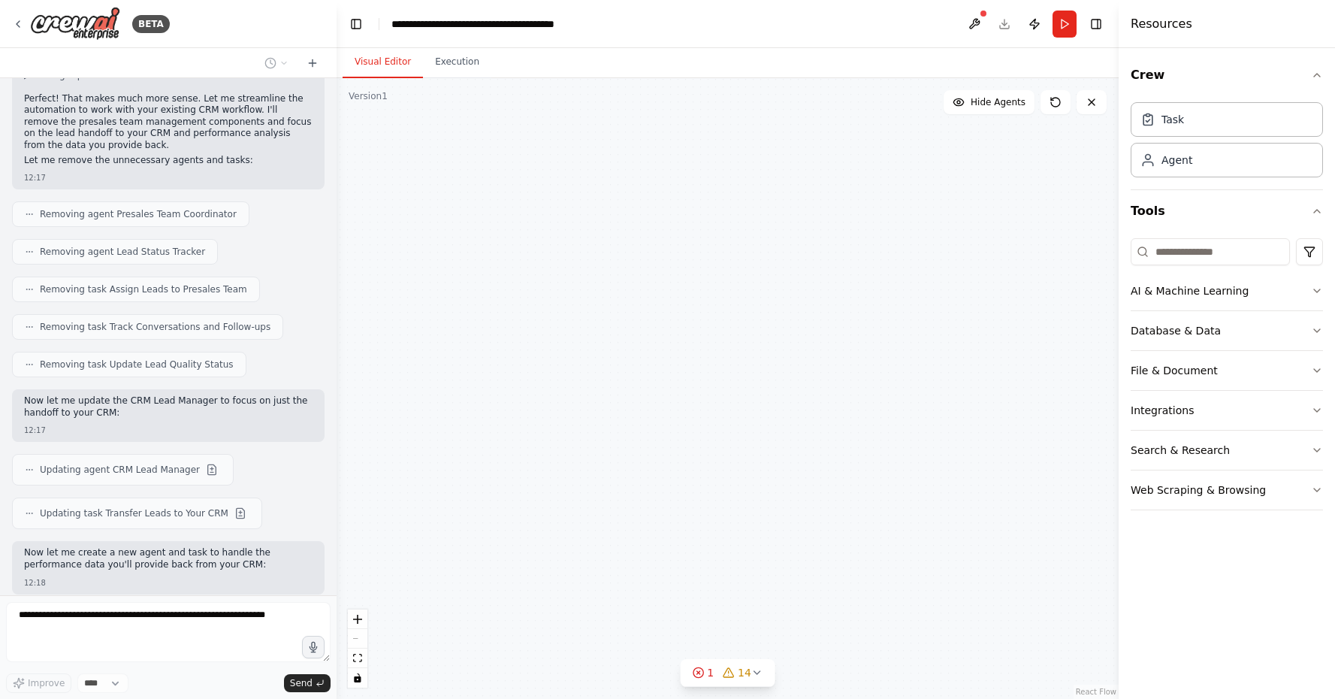
scroll to position [4357, 0]
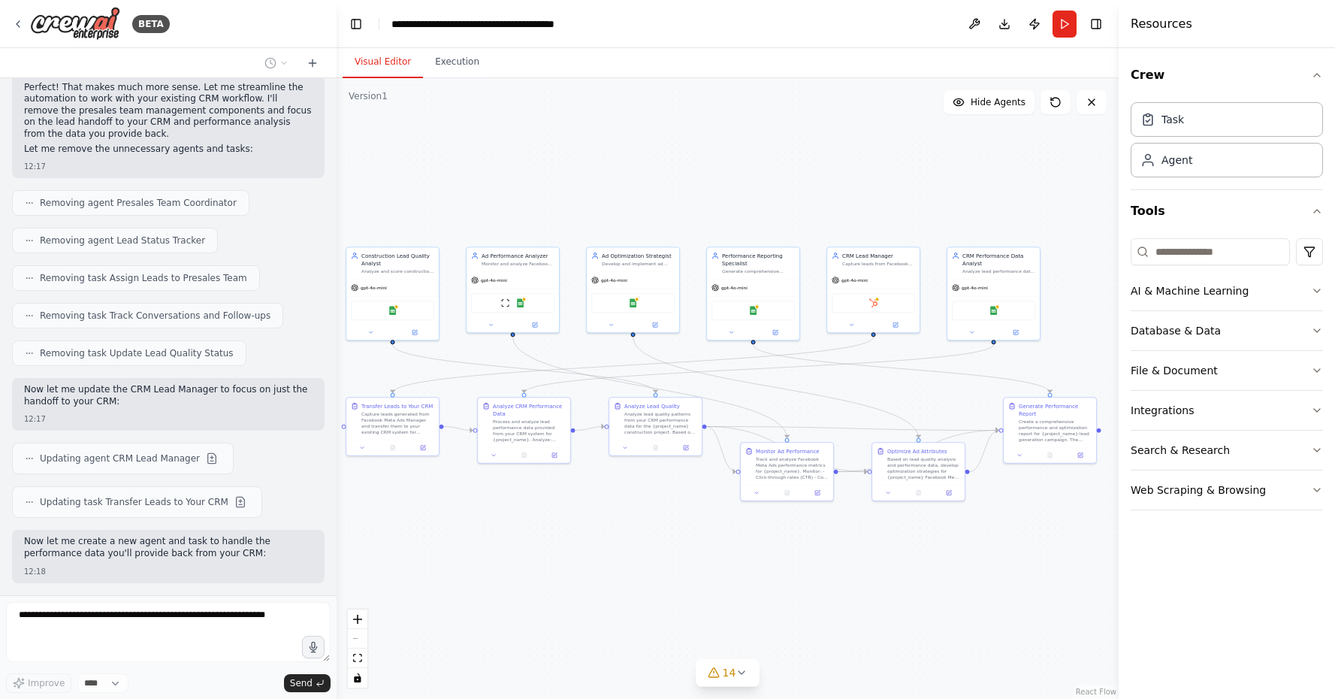
drag, startPoint x: 873, startPoint y: 188, endPoint x: 800, endPoint y: 193, distance: 73.0
click at [800, 193] on div ".deletable-edge-delete-btn { width: 20px; height: 20px; border: 0px solid #ffff…" at bounding box center [728, 388] width 782 height 620
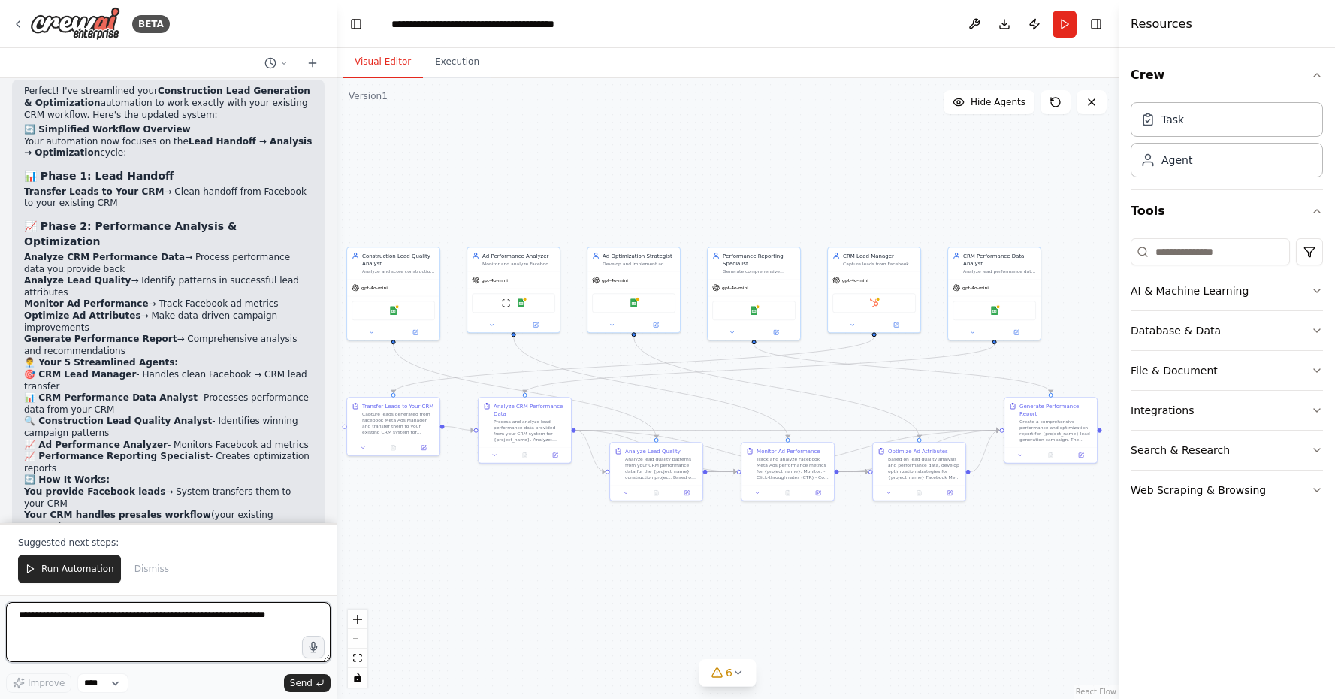
scroll to position [0, 0]
click at [73, 620] on textarea at bounding box center [168, 632] width 324 height 60
type textarea "*"
drag, startPoint x: 101, startPoint y: 618, endPoint x: -11, endPoint y: 617, distance: 111.2
click at [0, 617] on html "BETA I need to create a workflow where I want to generate leads for my construc…" at bounding box center [667, 349] width 1335 height 699
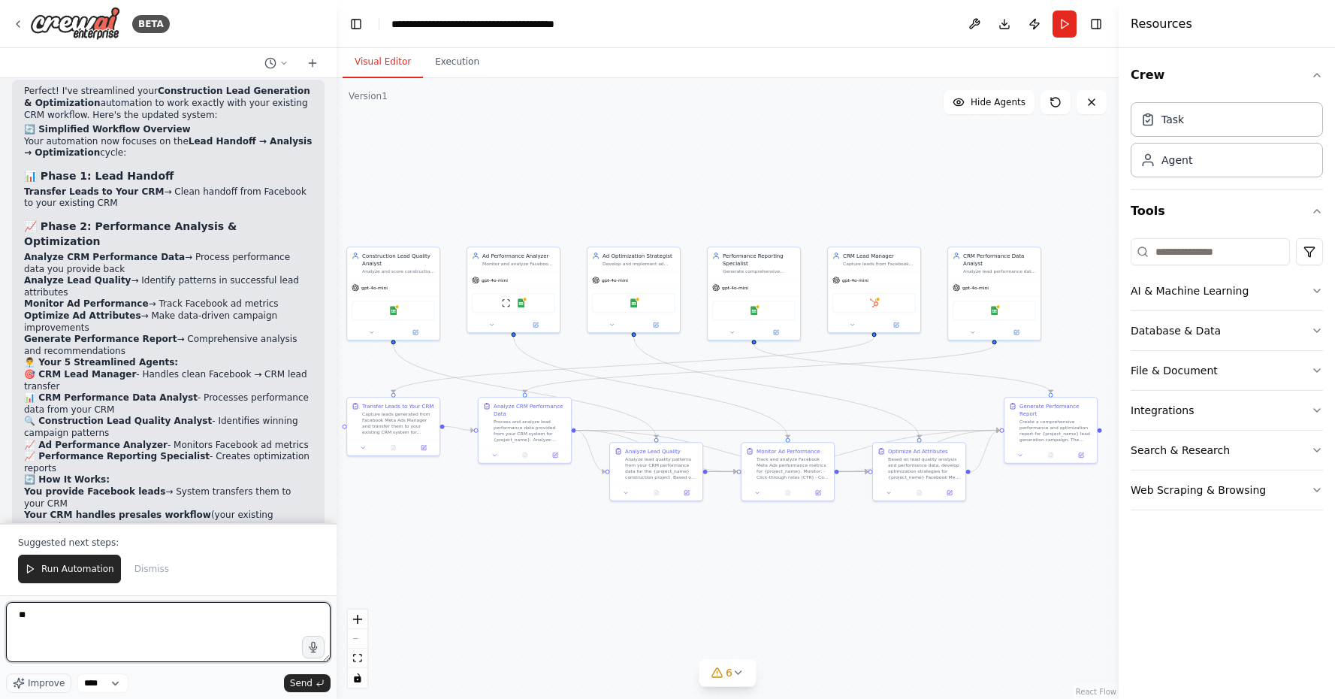
type textarea "*"
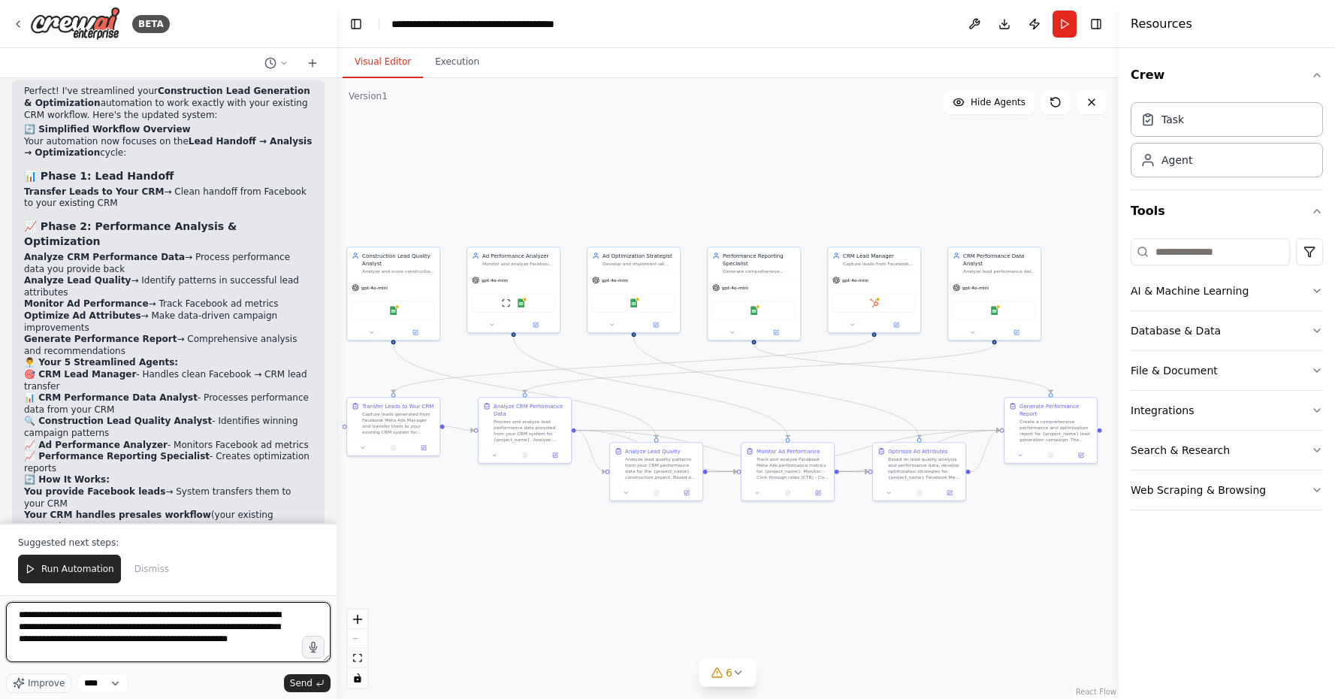
click at [63, 653] on textarea "**********" at bounding box center [168, 632] width 324 height 60
click at [160, 645] on textarea "**********" at bounding box center [168, 632] width 324 height 60
type textarea "**********"
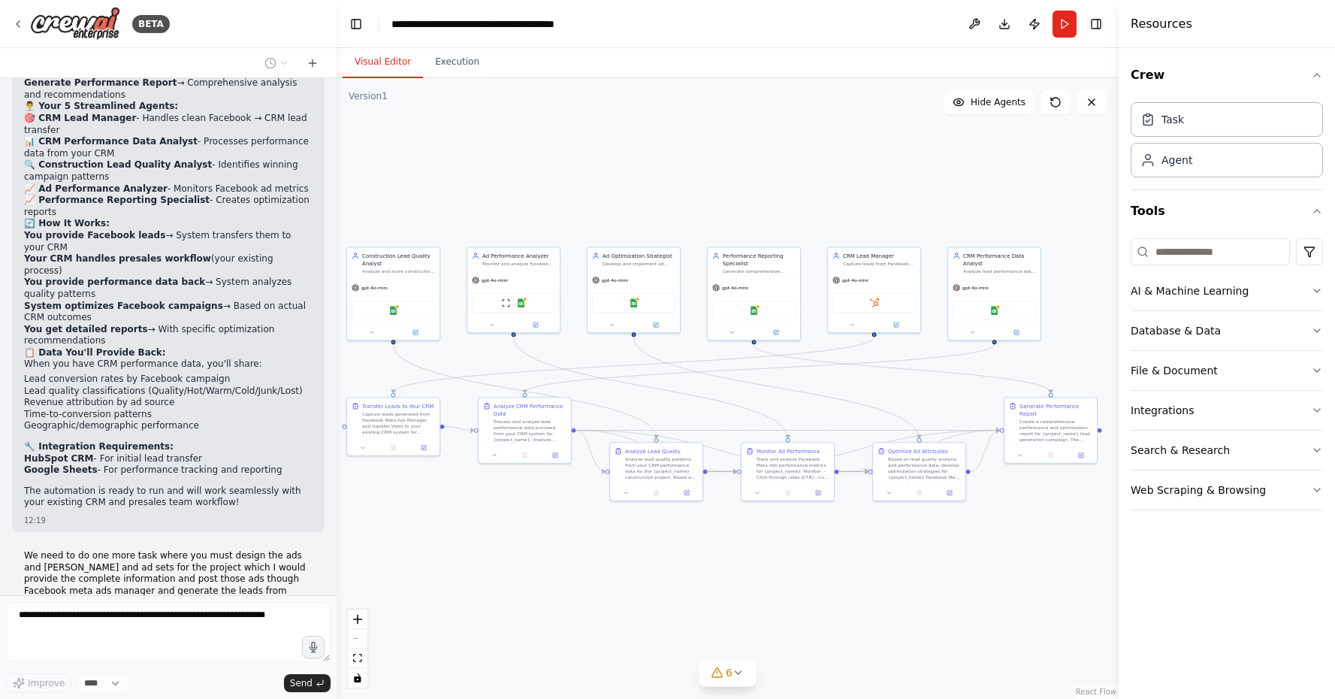
scroll to position [5781, 0]
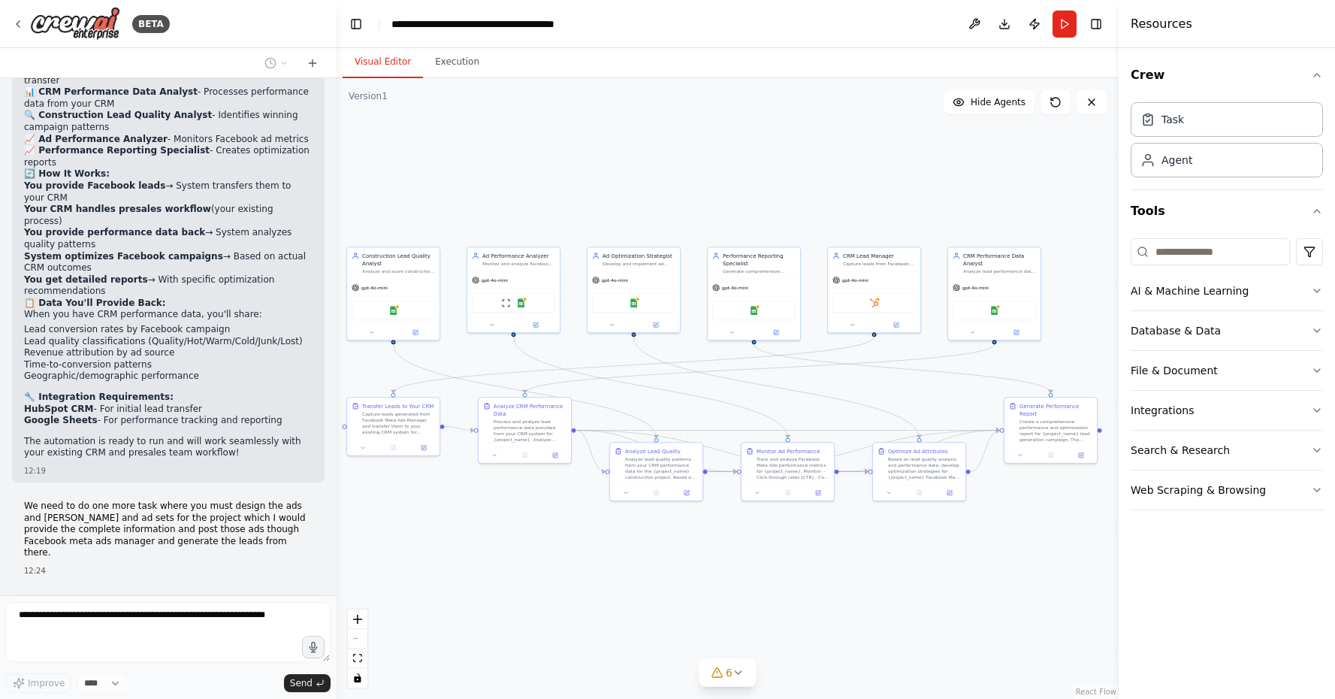
click at [1103, 4] on header "**********" at bounding box center [728, 24] width 782 height 48
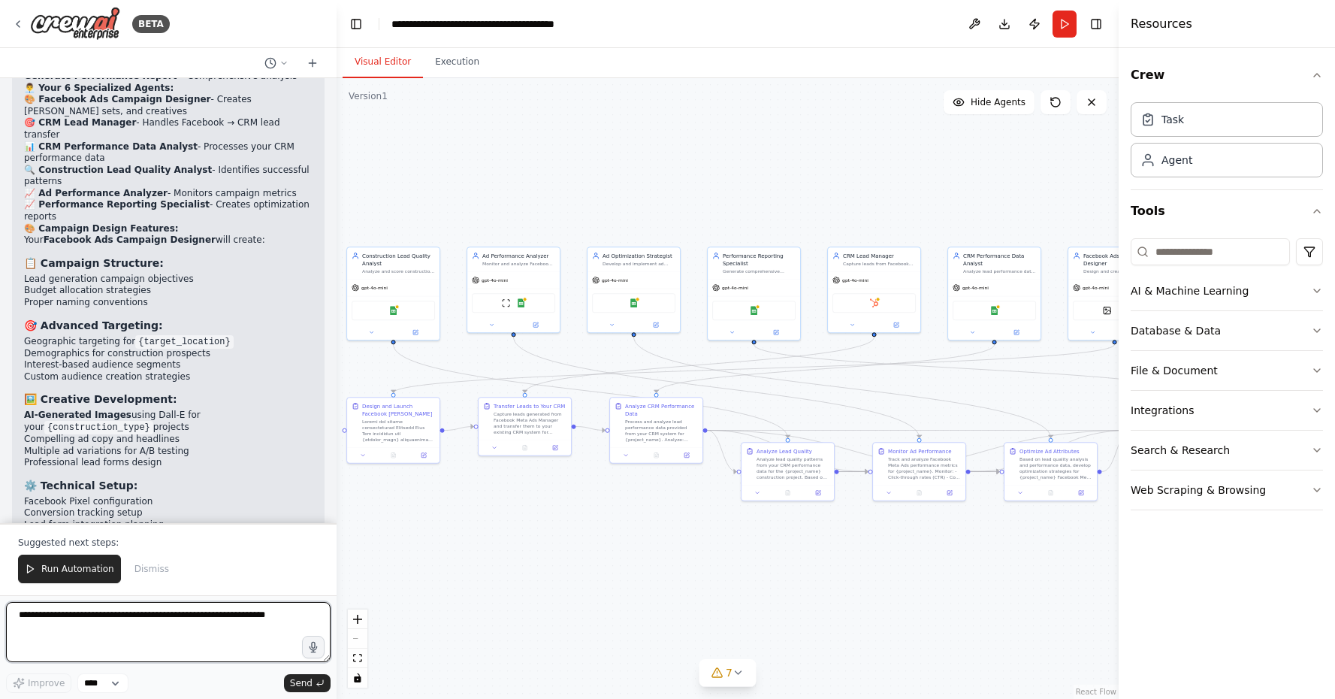
scroll to position [7356, 0]
drag, startPoint x: 74, startPoint y: 209, endPoint x: 73, endPoint y: 260, distance: 51.1
click at [73, 578] on ul "Project details and specifications Target audience preferences Budget parameter…" at bounding box center [168, 607] width 288 height 59
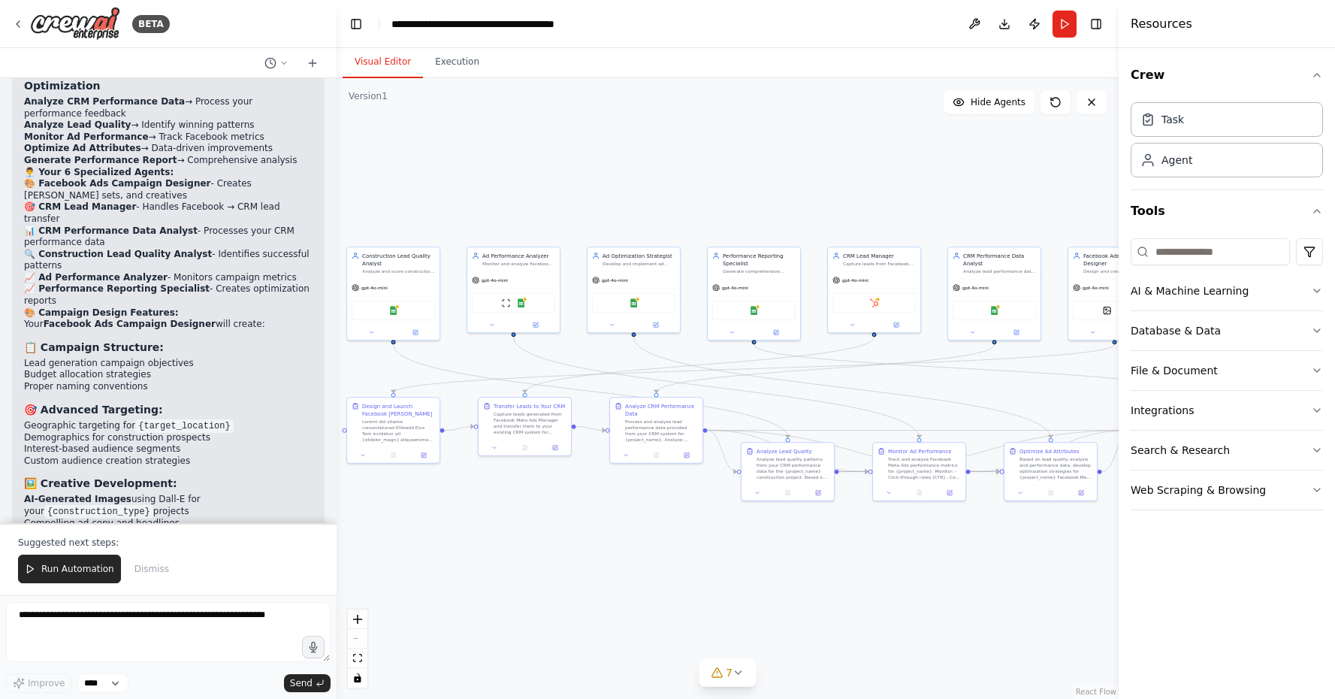
click at [77, 647] on strong "For Campaign Creation:" at bounding box center [84, 652] width 120 height 11
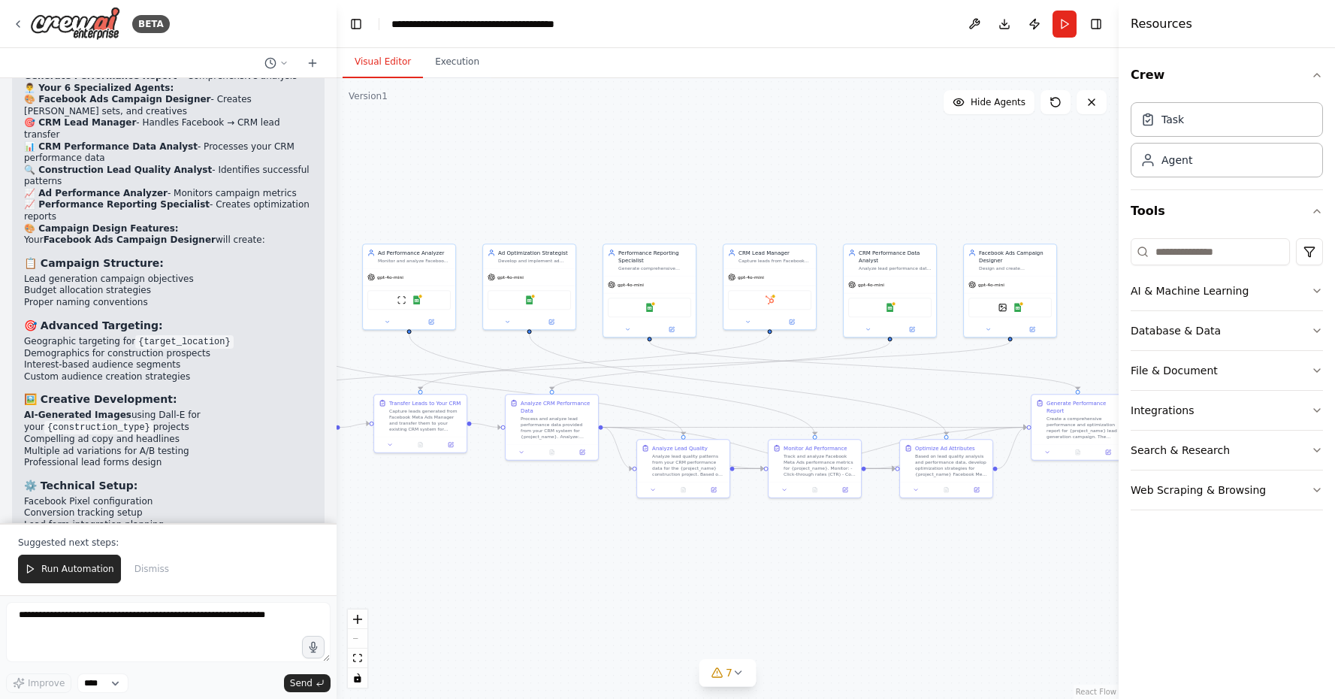
drag, startPoint x: 961, startPoint y: 389, endPoint x: 968, endPoint y: 379, distance: 12.3
click at [968, 379] on div ".deletable-edge-delete-btn { width: 20px; height: 20px; border: 0px solid #ffff…" at bounding box center [728, 388] width 782 height 620
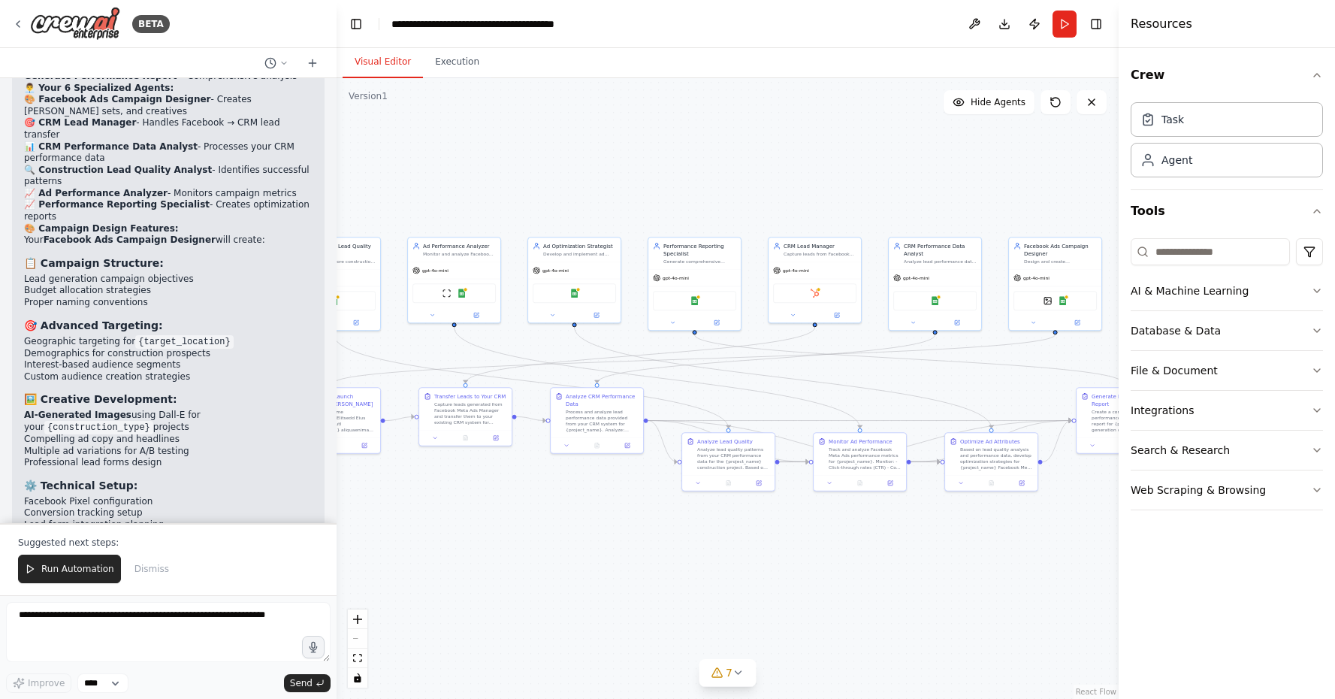
drag, startPoint x: 968, startPoint y: 379, endPoint x: 902, endPoint y: 379, distance: 66.1
click at [902, 379] on div ".deletable-edge-delete-btn { width: 20px; height: 20px; border: 0px solid #ffff…" at bounding box center [728, 388] width 782 height 620
drag, startPoint x: 821, startPoint y: 380, endPoint x: 872, endPoint y: 413, distance: 60.8
click at [872, 413] on div ".deletable-edge-delete-btn { width: 20px; height: 20px; border: 0px solid #ffff…" at bounding box center [728, 388] width 782 height 620
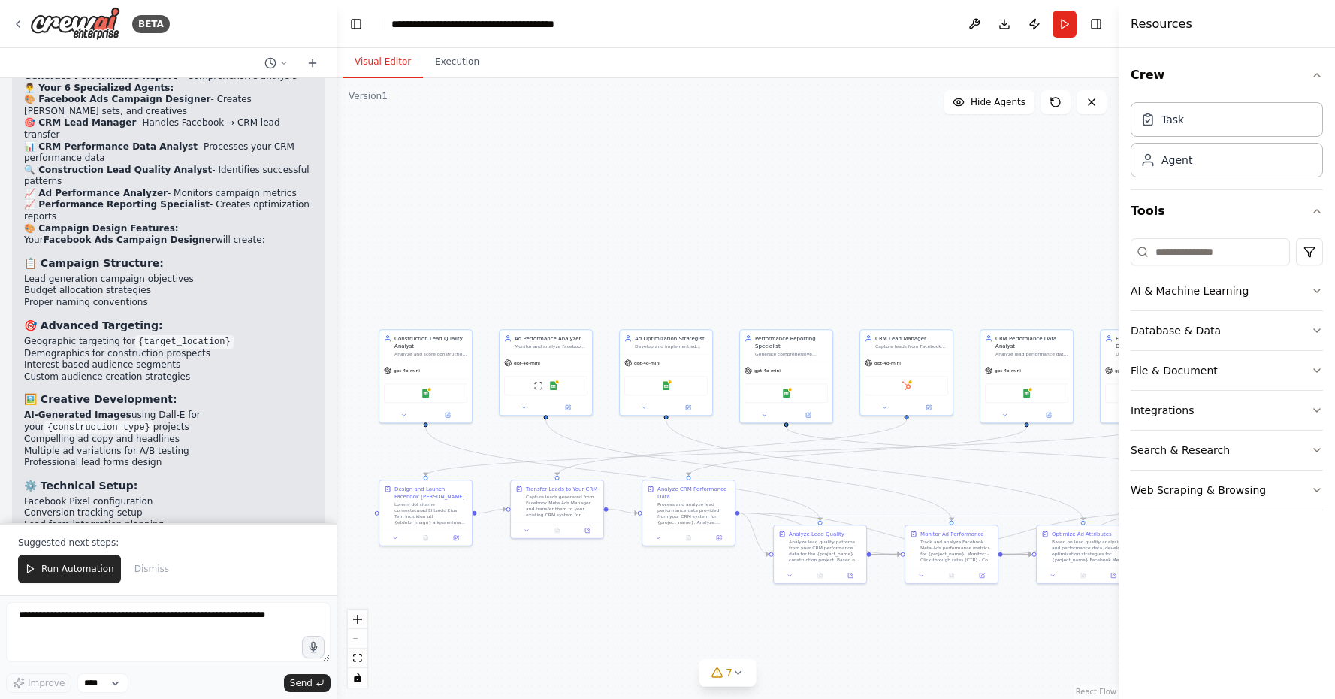
drag, startPoint x: 756, startPoint y: 379, endPoint x: 839, endPoint y: 473, distance: 125.6
click at [839, 474] on div ".deletable-edge-delete-btn { width: 20px; height: 20px; border: 0px solid #ffff…" at bounding box center [728, 388] width 782 height 620
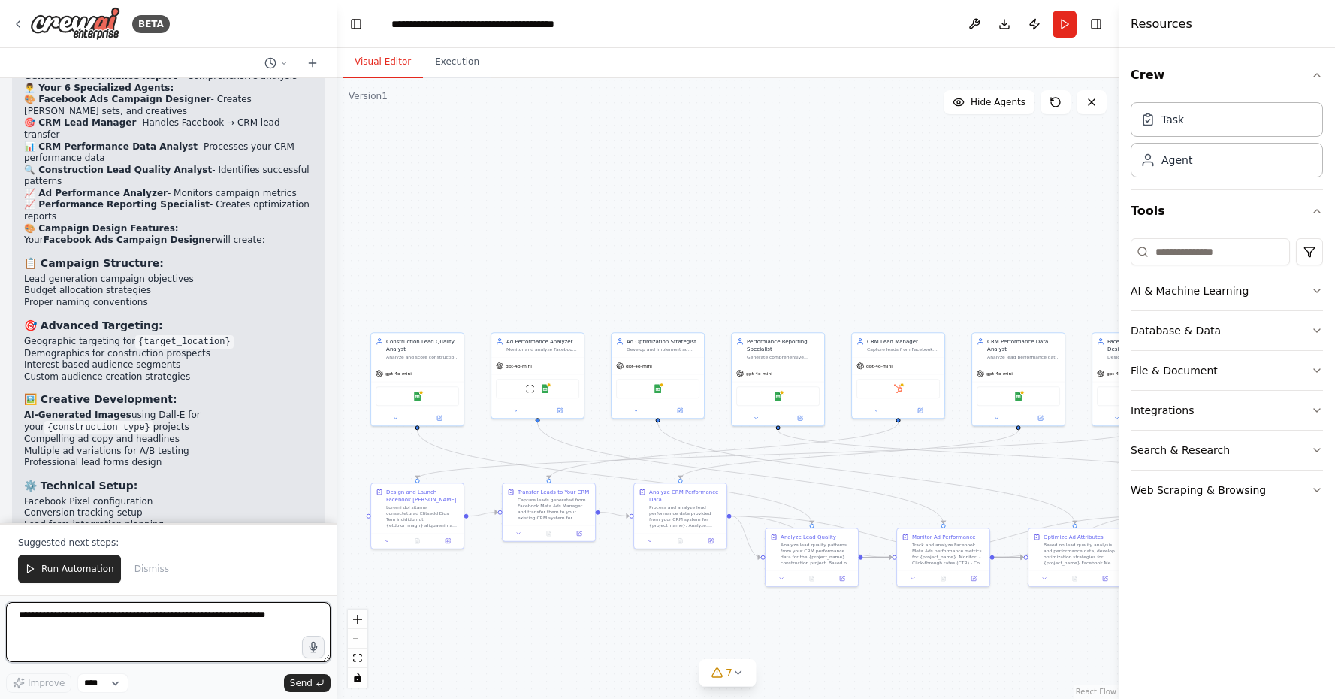
click at [78, 608] on textarea at bounding box center [168, 632] width 324 height 60
click at [54, 631] on textarea "**********" at bounding box center [168, 632] width 324 height 60
type textarea "**********"
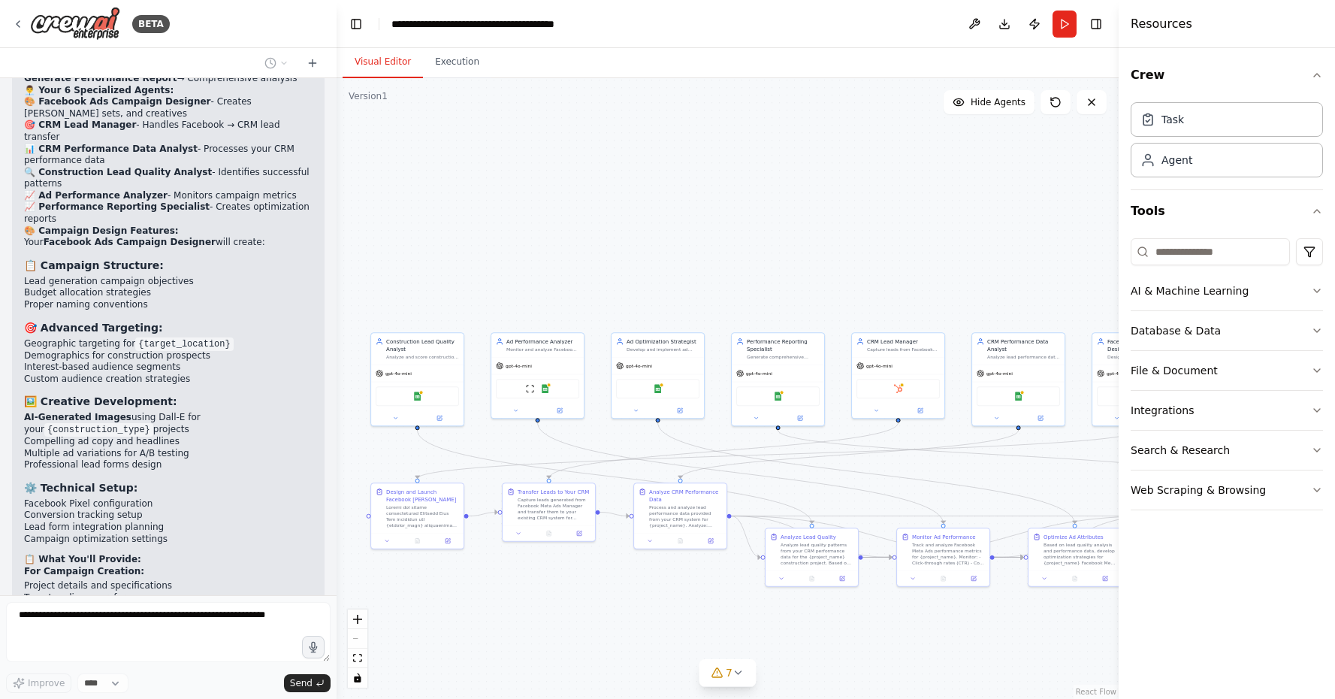
scroll to position [7353, 0]
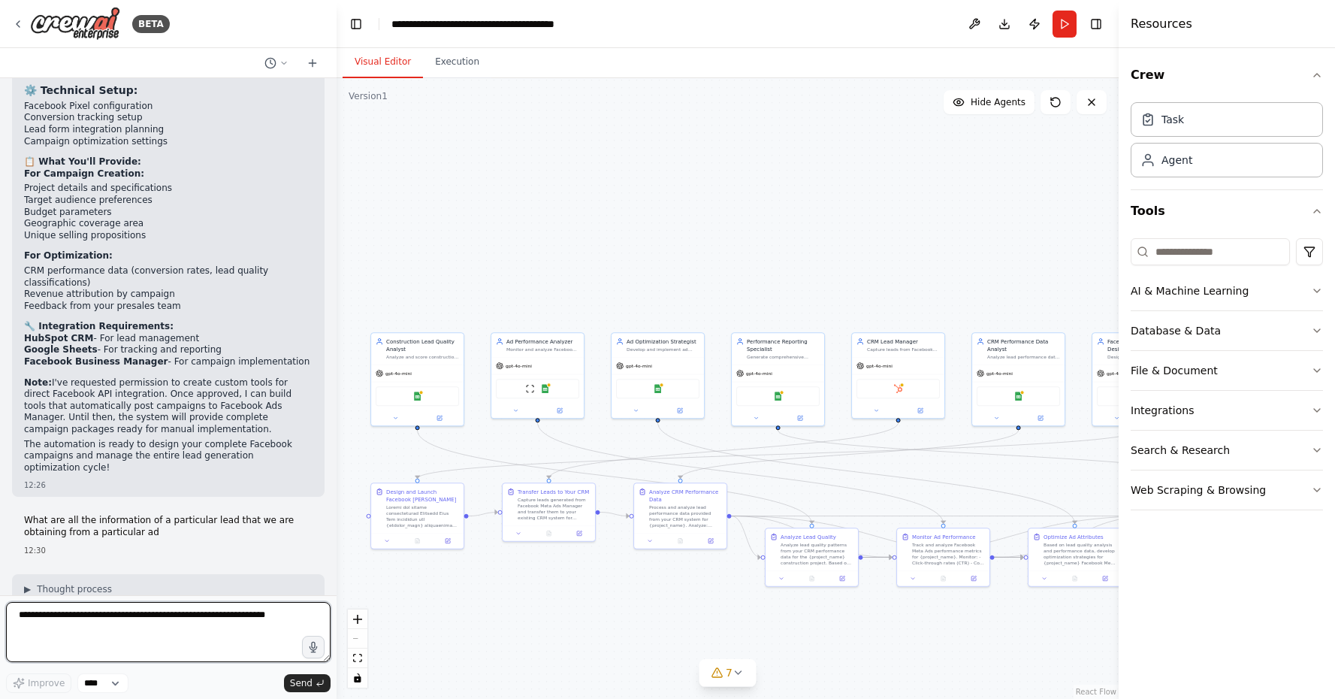
scroll to position [7749, 0]
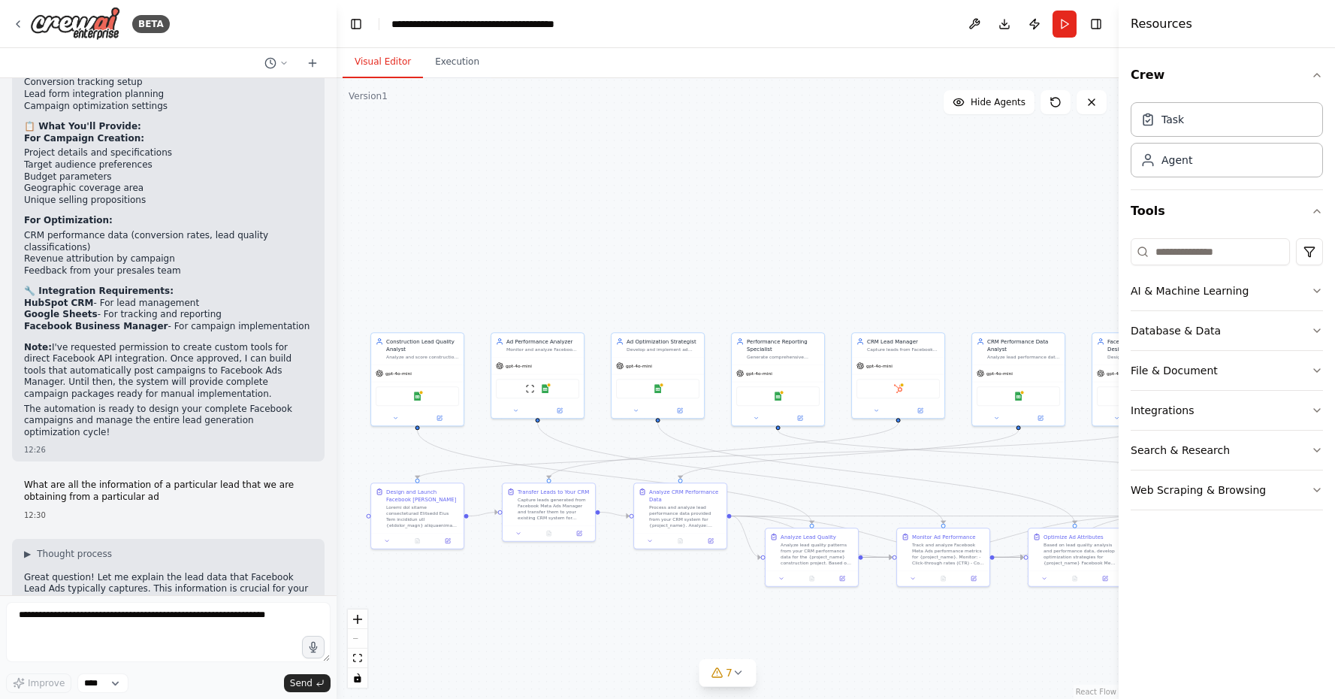
scroll to position [7789, 0]
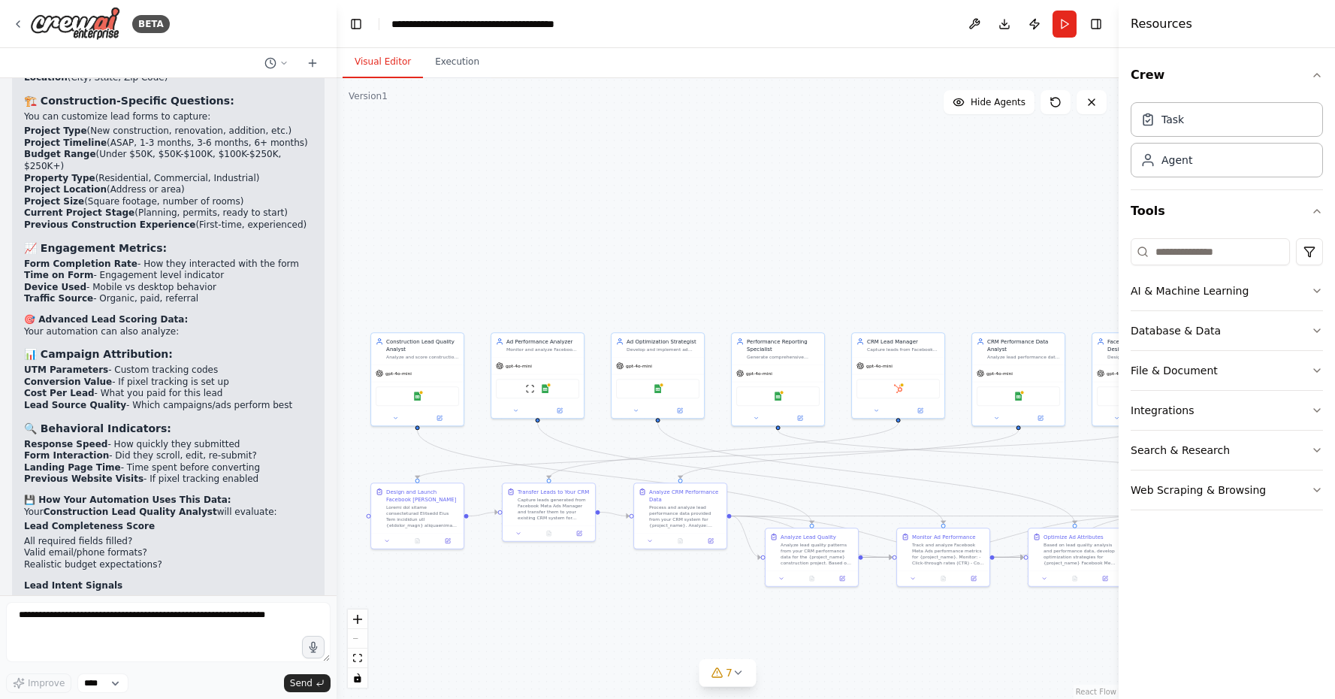
scroll to position [8529, 0]
click at [155, 614] on textarea at bounding box center [168, 632] width 324 height 60
drag, startPoint x: 940, startPoint y: 521, endPoint x: 832, endPoint y: 521, distance: 108.2
click at [832, 521] on div ".deletable-edge-delete-btn { width: 20px; height: 20px; border: 0px solid #ffff…" at bounding box center [728, 388] width 782 height 620
click at [884, 486] on div ".deletable-edge-delete-btn { width: 20px; height: 20px; border: 0px solid #ffff…" at bounding box center [728, 388] width 782 height 620
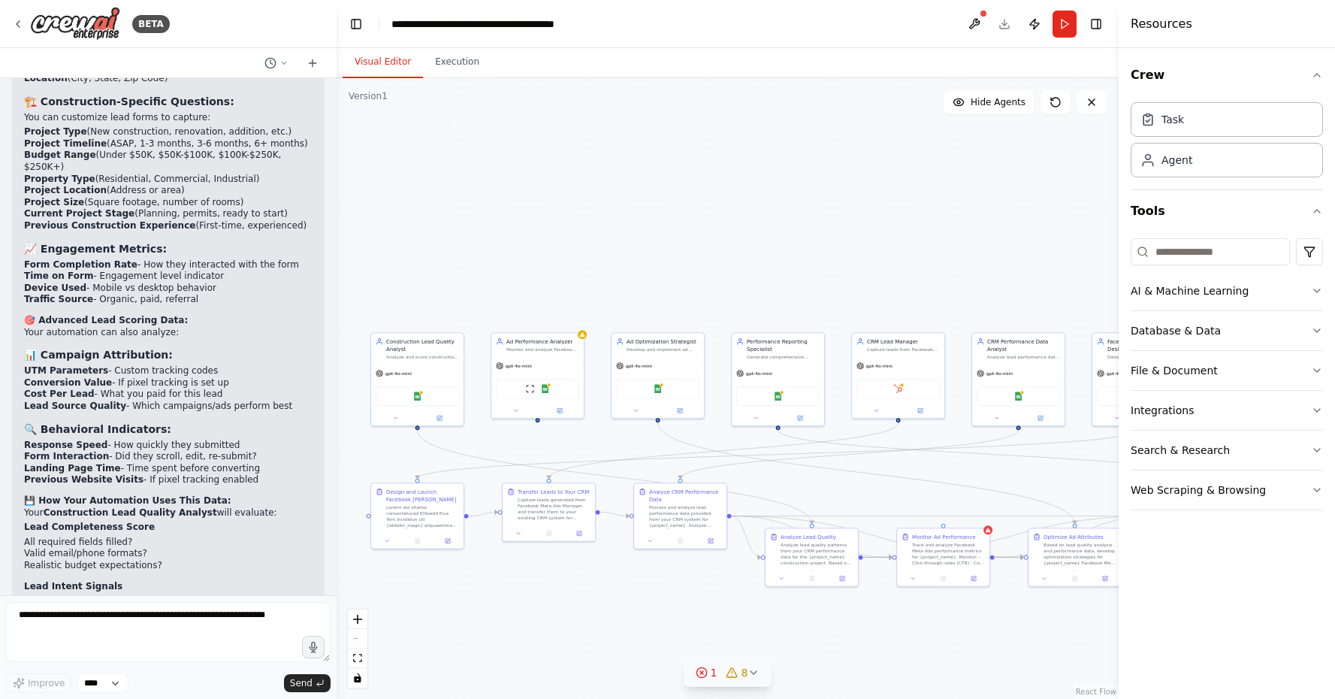
click at [746, 671] on span "8" at bounding box center [744, 672] width 7 height 15
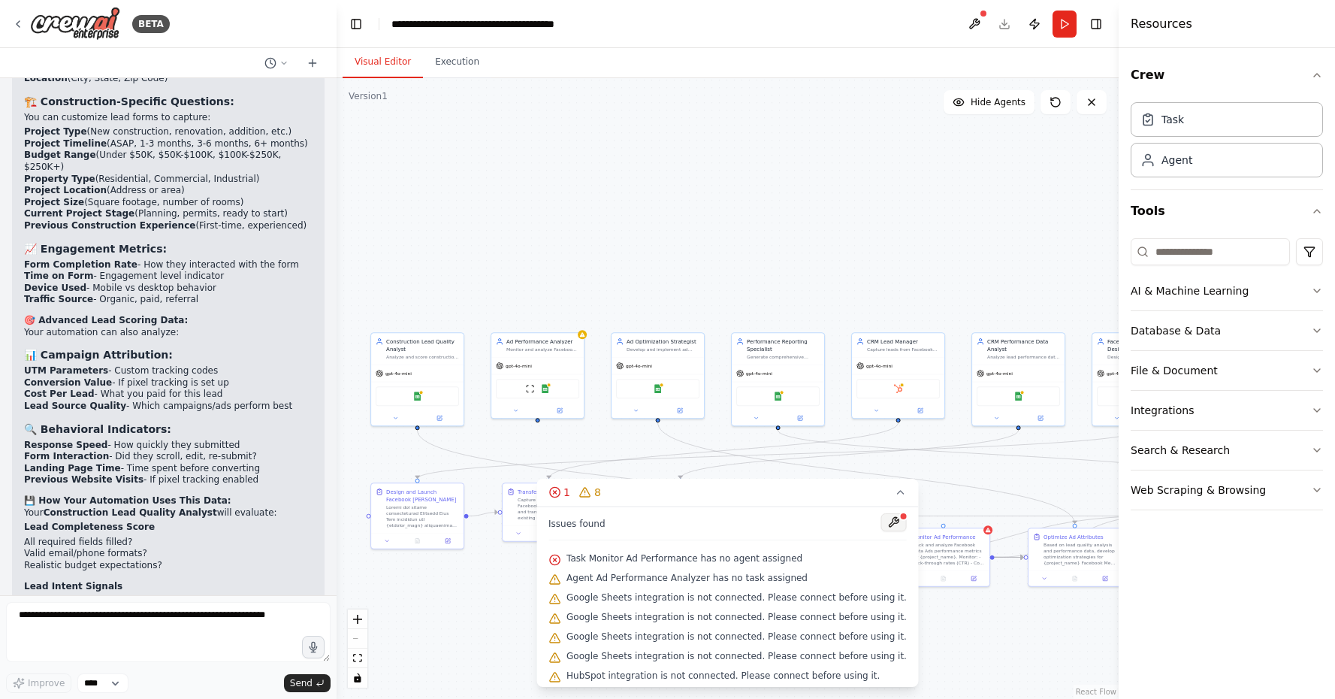
click at [895, 527] on button at bounding box center [894, 522] width 26 height 18
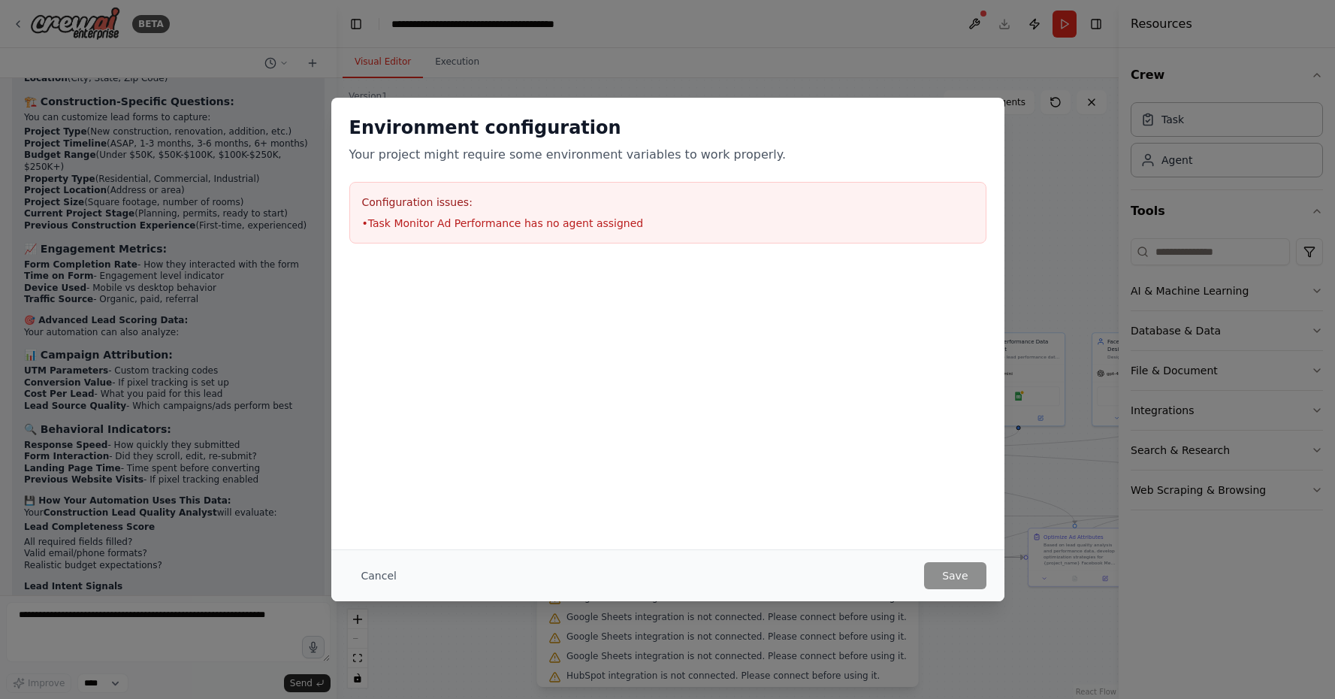
click at [753, 234] on div "Configuration issues: • Task Monitor Ad Performance has no agent assigned" at bounding box center [667, 213] width 637 height 62
click at [387, 581] on button "Cancel" at bounding box center [378, 575] width 59 height 27
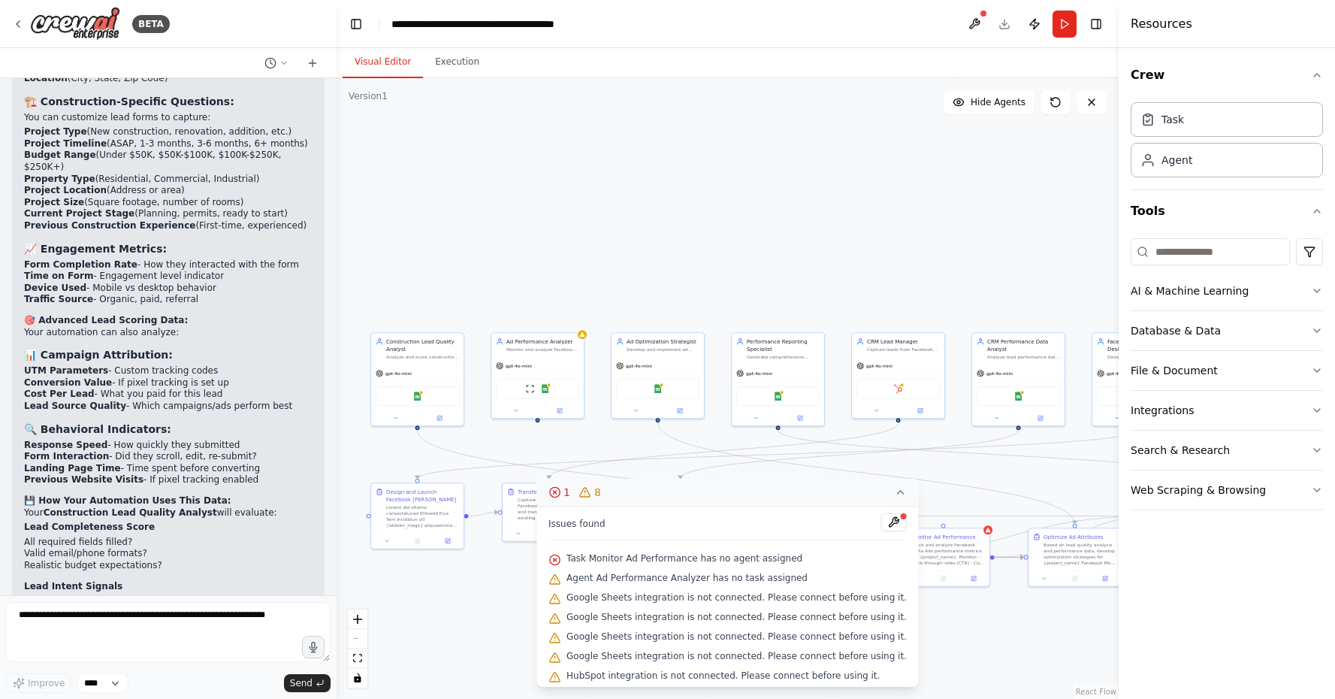
click at [897, 501] on button "1 8" at bounding box center [727, 492] width 382 height 28
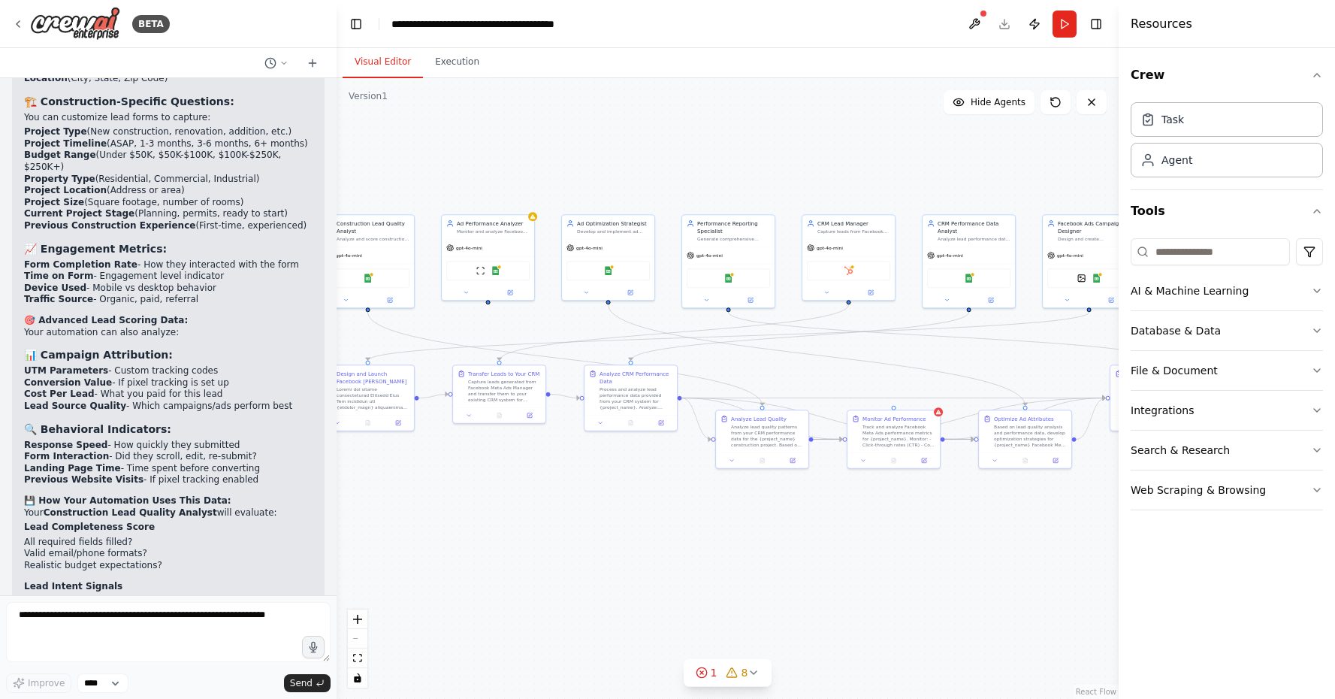
drag, startPoint x: 809, startPoint y: 289, endPoint x: 759, endPoint y: 171, distance: 127.9
click at [759, 171] on div ".deletable-edge-delete-btn { width: 20px; height: 20px; border: 0px solid #ffff…" at bounding box center [728, 388] width 782 height 620
click at [967, 171] on div ".deletable-edge-delete-btn { width: 20px; height: 20px; border: 0px solid #ffff…" at bounding box center [728, 388] width 782 height 620
click at [894, 409] on div "Monitor Ad Performance Track and analyze Facebook Meta Ads performance metrics …" at bounding box center [893, 430] width 92 height 42
click at [886, 610] on div ".deletable-edge-delete-btn { width: 20px; height: 20px; border: 0px solid #ffff…" at bounding box center [728, 388] width 782 height 620
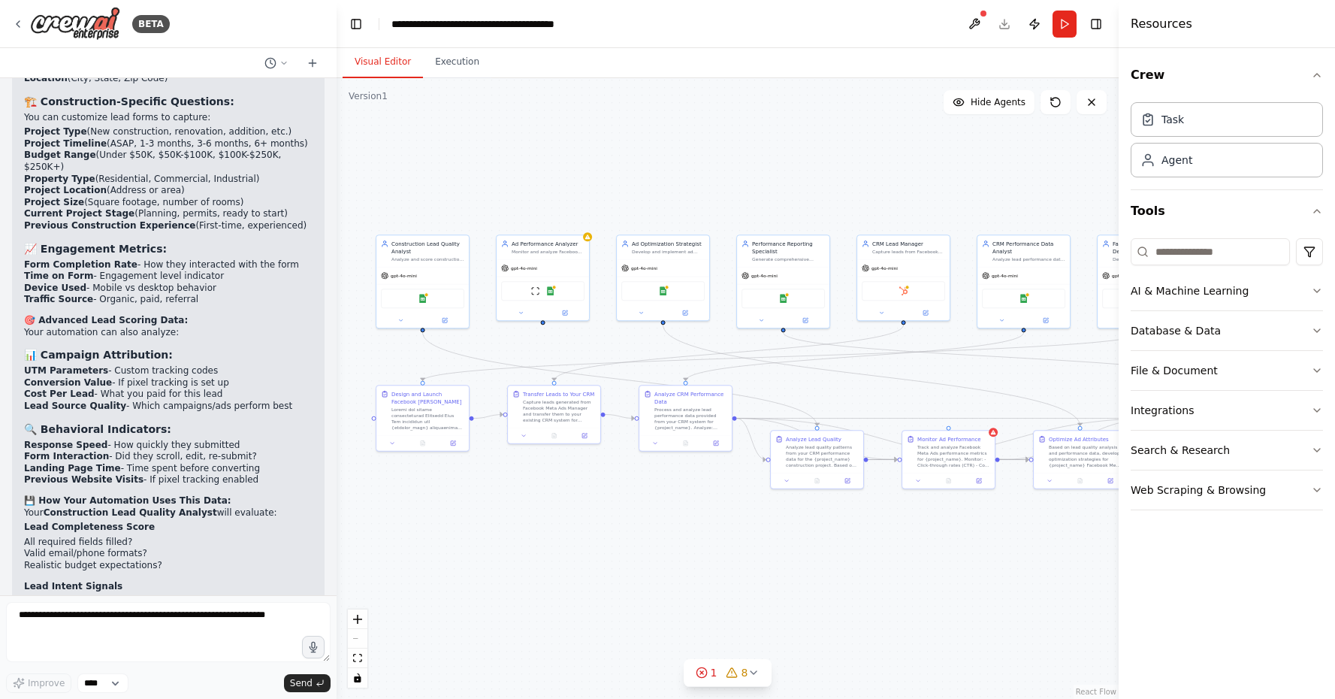
drag, startPoint x: 607, startPoint y: 439, endPoint x: 664, endPoint y: 463, distance: 61.9
click at [664, 463] on div ".deletable-edge-delete-btn { width: 20px; height: 20px; border: 0px solid #ffff…" at bounding box center [728, 388] width 782 height 620
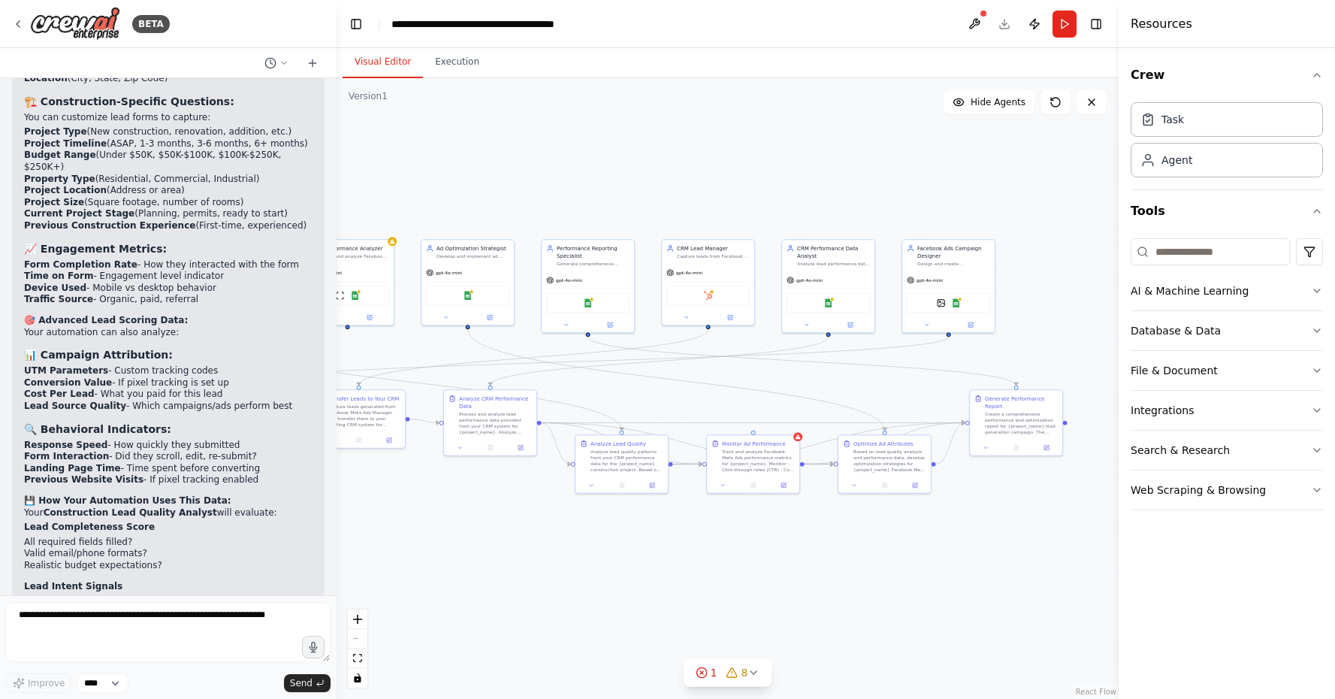
drag, startPoint x: 958, startPoint y: 400, endPoint x: 780, endPoint y: 404, distance: 178.1
click at [780, 404] on div ".deletable-edge-delete-btn { width: 20px; height: 20px; border: 0px solid #ffff…" at bounding box center [728, 388] width 782 height 620
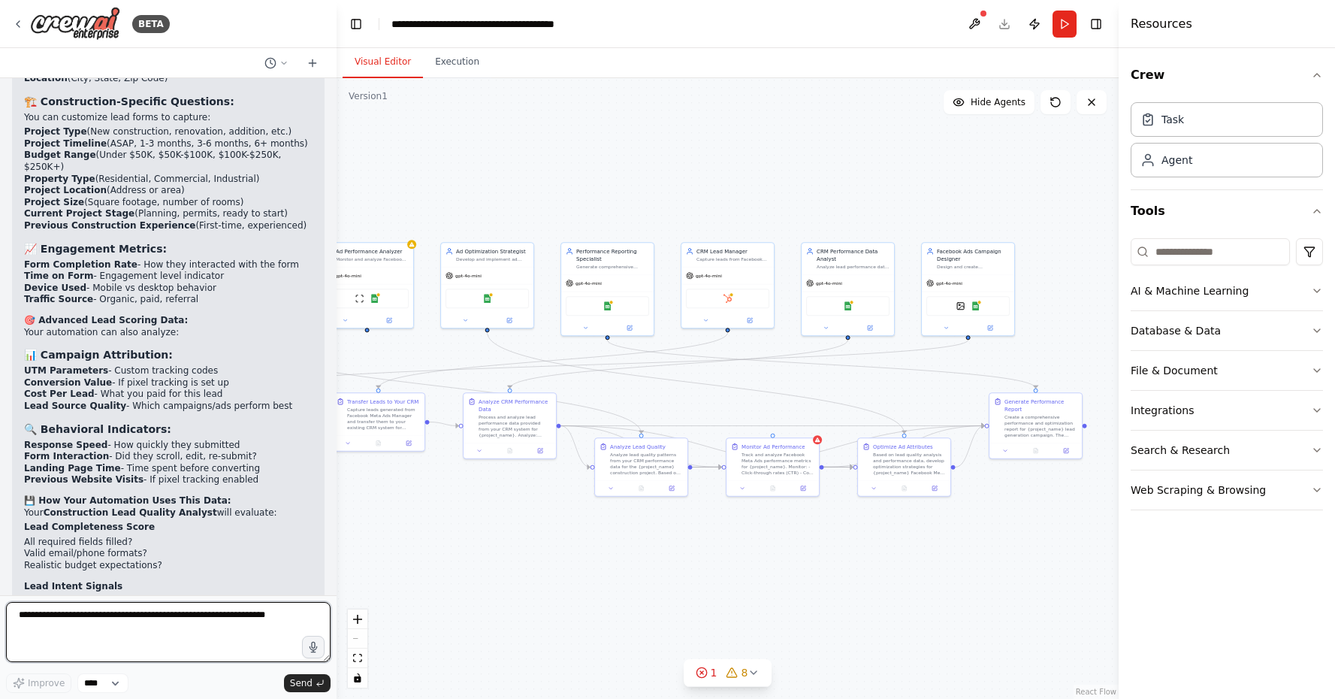
click at [163, 616] on textarea at bounding box center [168, 632] width 324 height 60
click at [472, 608] on div ".deletable-edge-delete-btn { width: 20px; height: 20px; border: 0px solid #ffff…" at bounding box center [728, 388] width 782 height 620
click at [974, 32] on button at bounding box center [974, 24] width 24 height 27
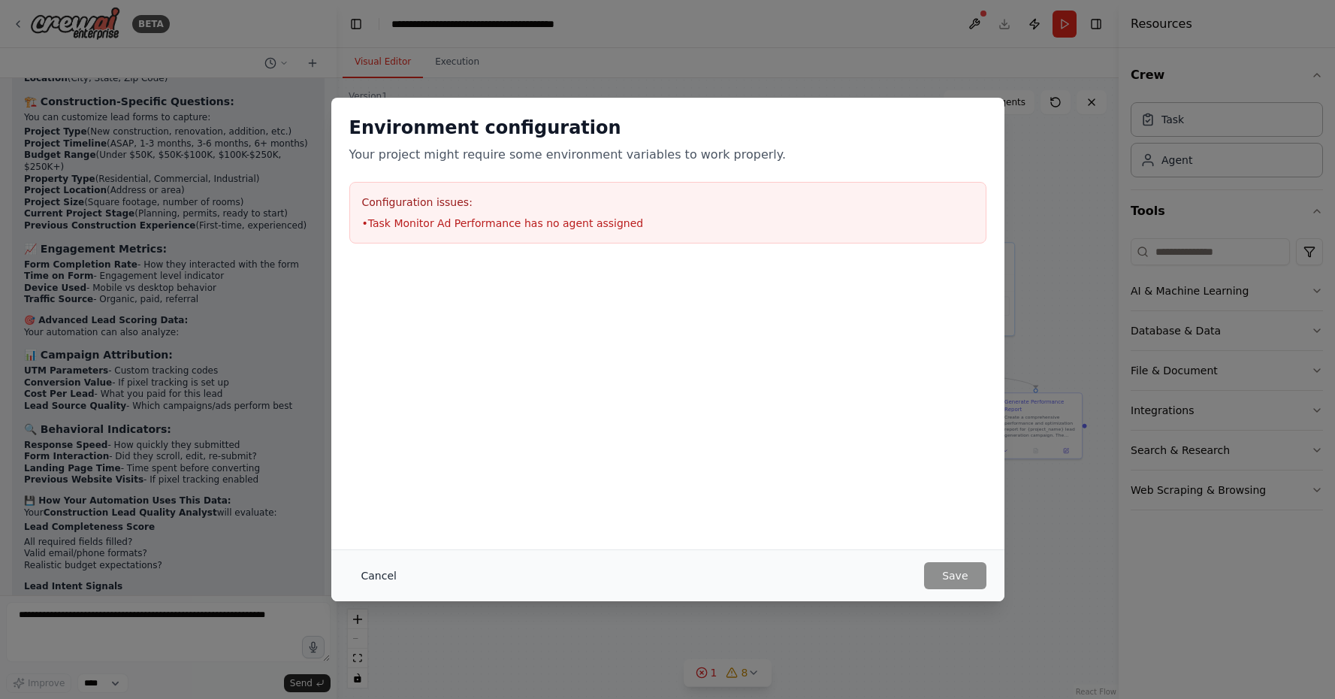
click at [377, 578] on button "Cancel" at bounding box center [378, 575] width 59 height 27
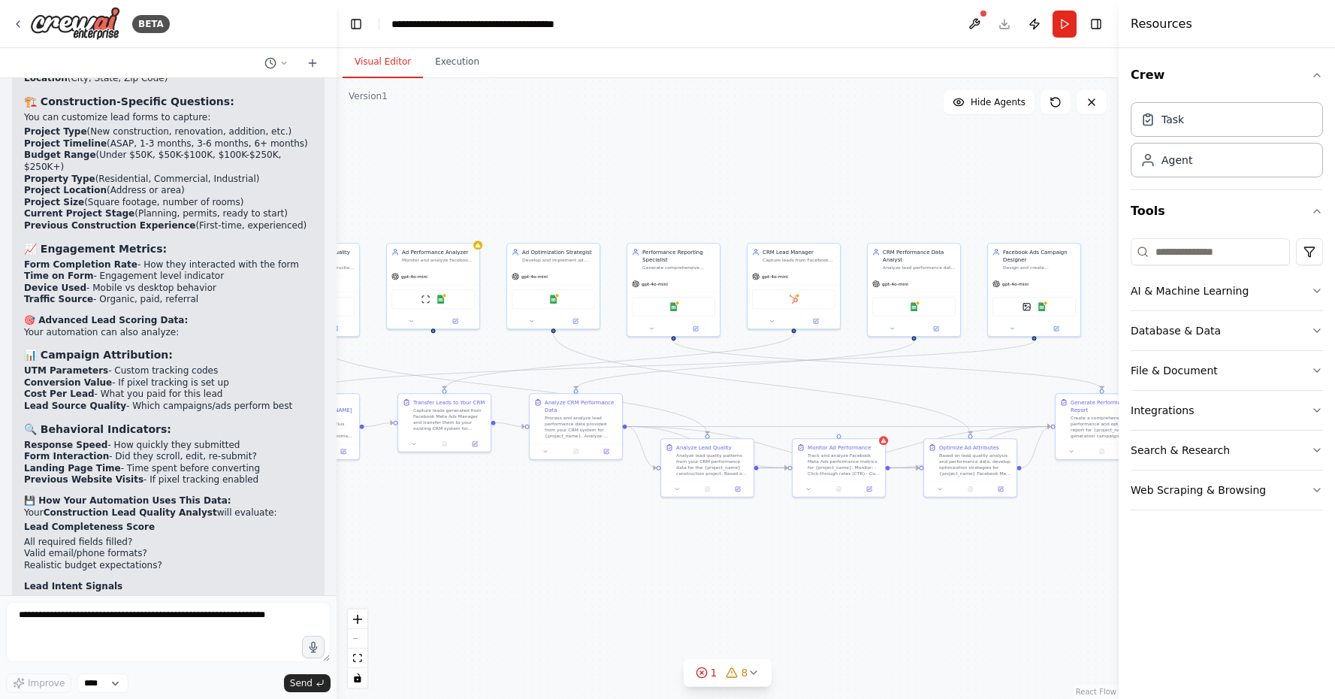
drag, startPoint x: 430, startPoint y: 560, endPoint x: 496, endPoint y: 560, distance: 66.1
click at [496, 560] on div ".deletable-edge-delete-btn { width: 20px; height: 20px; border: 0px solid #ffff…" at bounding box center [728, 388] width 782 height 620
click at [839, 463] on div "Track and analyze Facebook Meta Ads performance metrics for {project_name}. Mon…" at bounding box center [843, 462] width 73 height 24
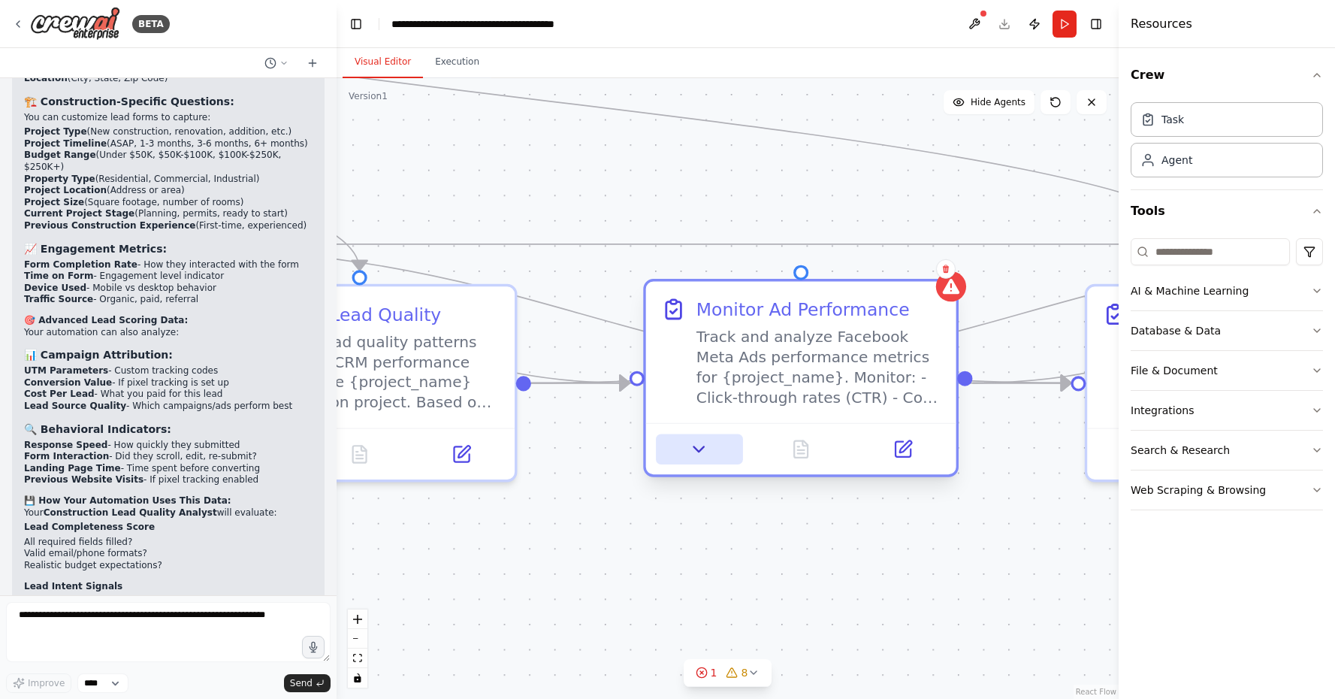
click at [690, 455] on icon at bounding box center [699, 449] width 20 height 20
click at [701, 454] on icon at bounding box center [699, 449] width 20 height 20
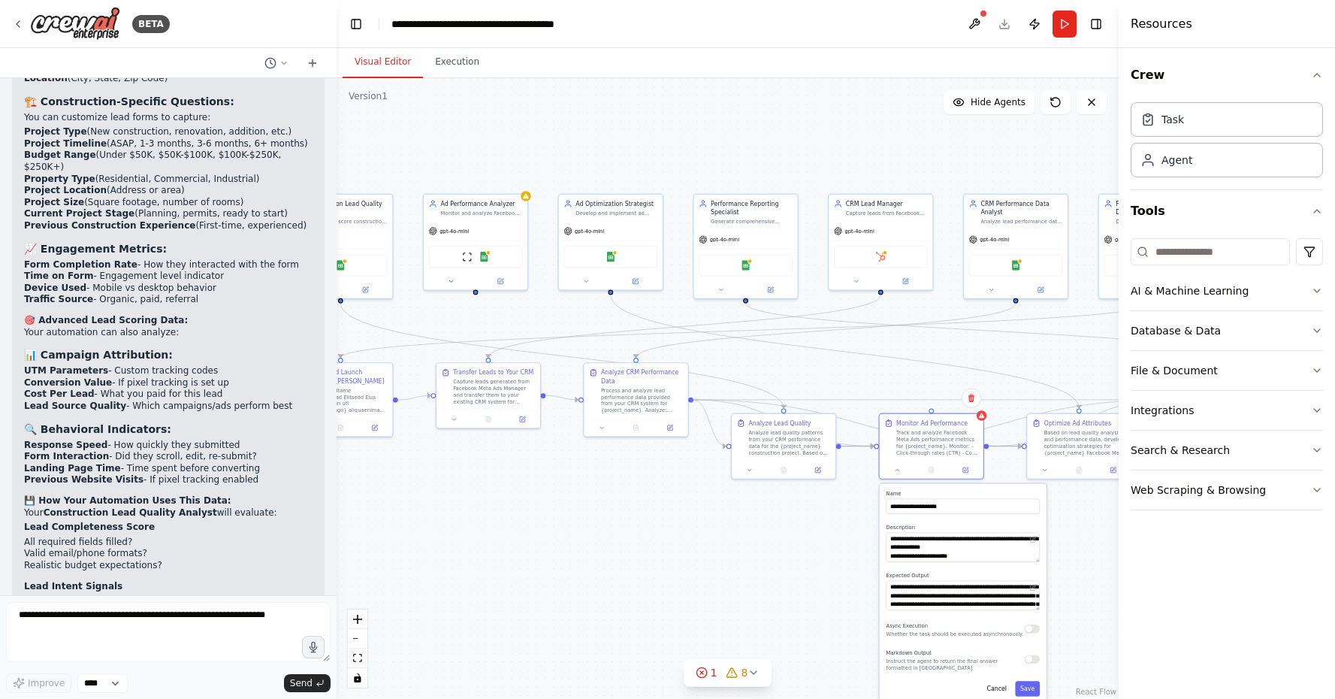
scroll to position [0, 0]
click at [292, 618] on textarea at bounding box center [168, 632] width 324 height 60
click at [838, 525] on div ".deletable-edge-delete-btn { width: 20px; height: 20px; border: 0px solid #ffff…" at bounding box center [728, 388] width 782 height 620
click at [1002, 689] on button "Cancel" at bounding box center [997, 688] width 30 height 15
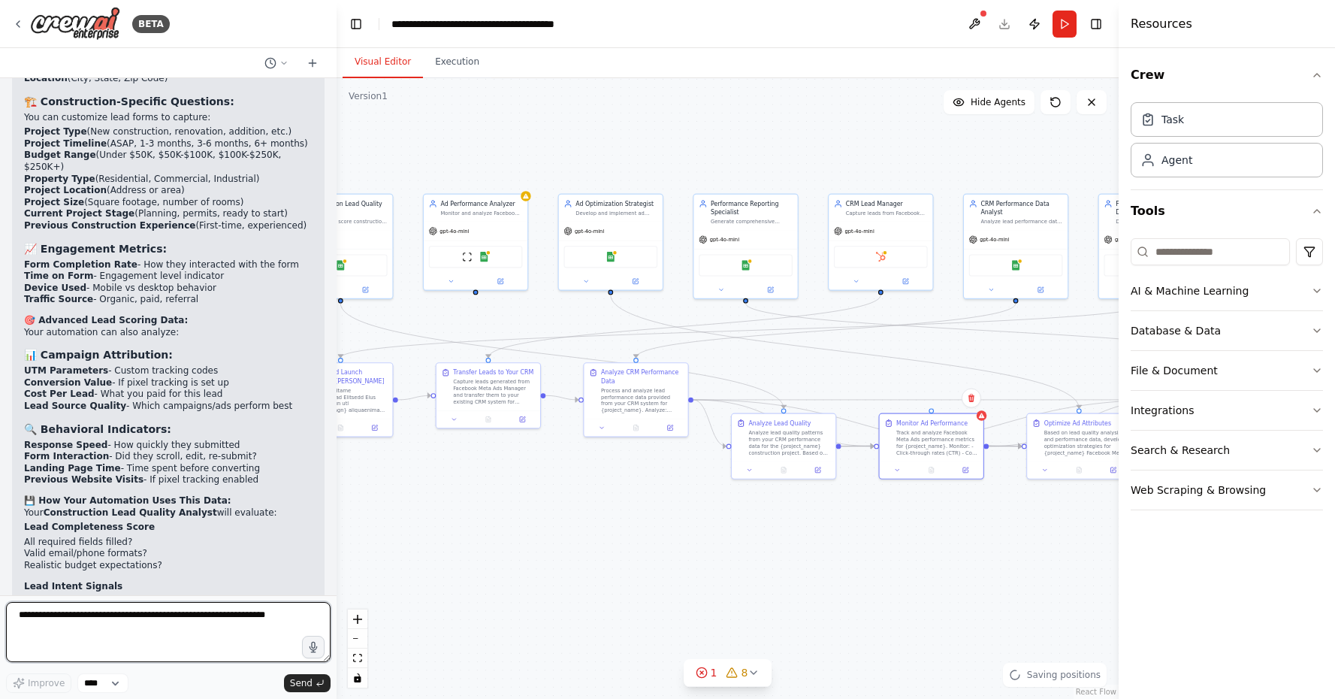
click at [134, 611] on textarea at bounding box center [168, 632] width 324 height 60
type textarea "**********"
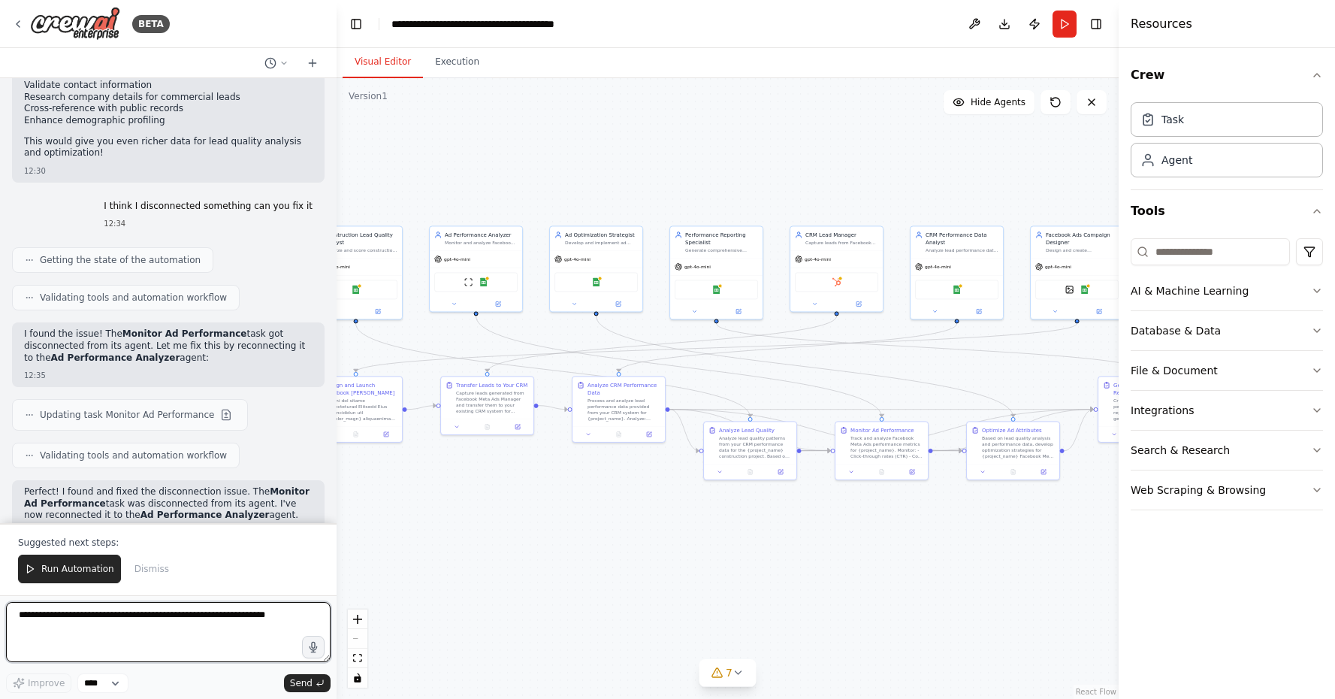
scroll to position [9366, 0]
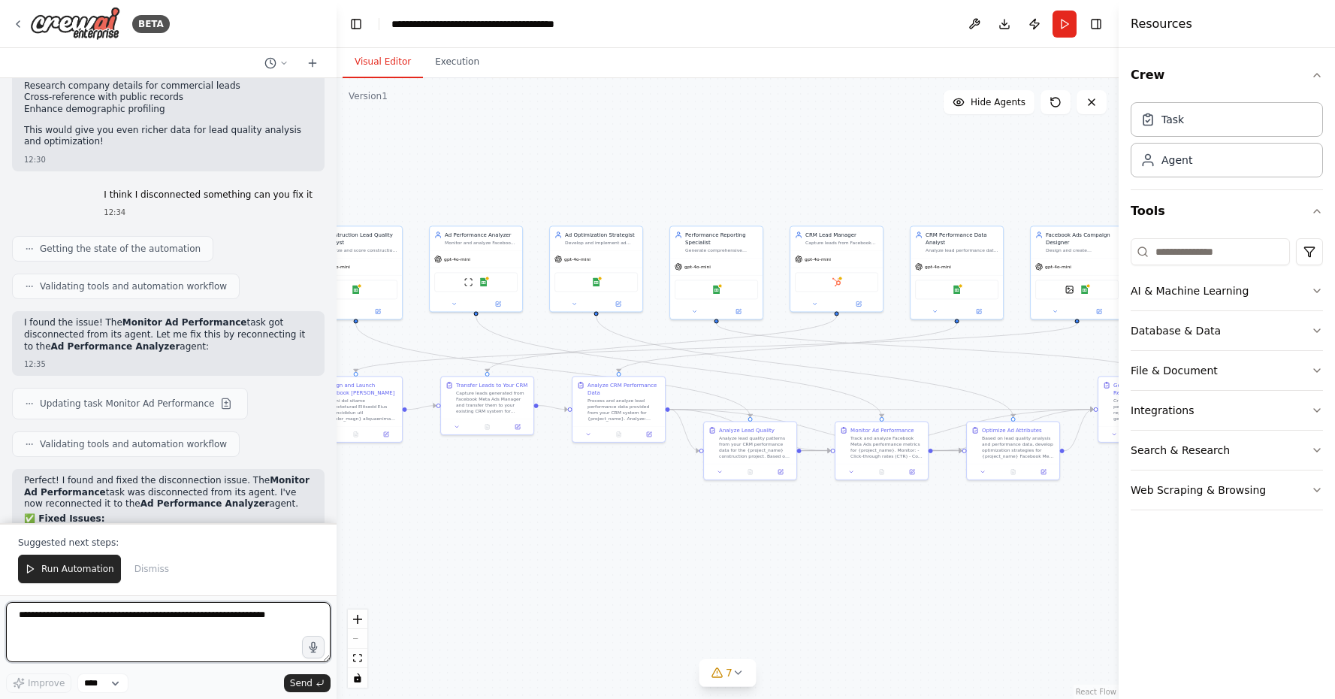
click at [174, 618] on textarea at bounding box center [168, 632] width 324 height 60
click at [245, 617] on textarea "**********" at bounding box center [168, 632] width 324 height 60
click at [298, 620] on textarea "**********" at bounding box center [168, 632] width 324 height 60
type textarea "**********"
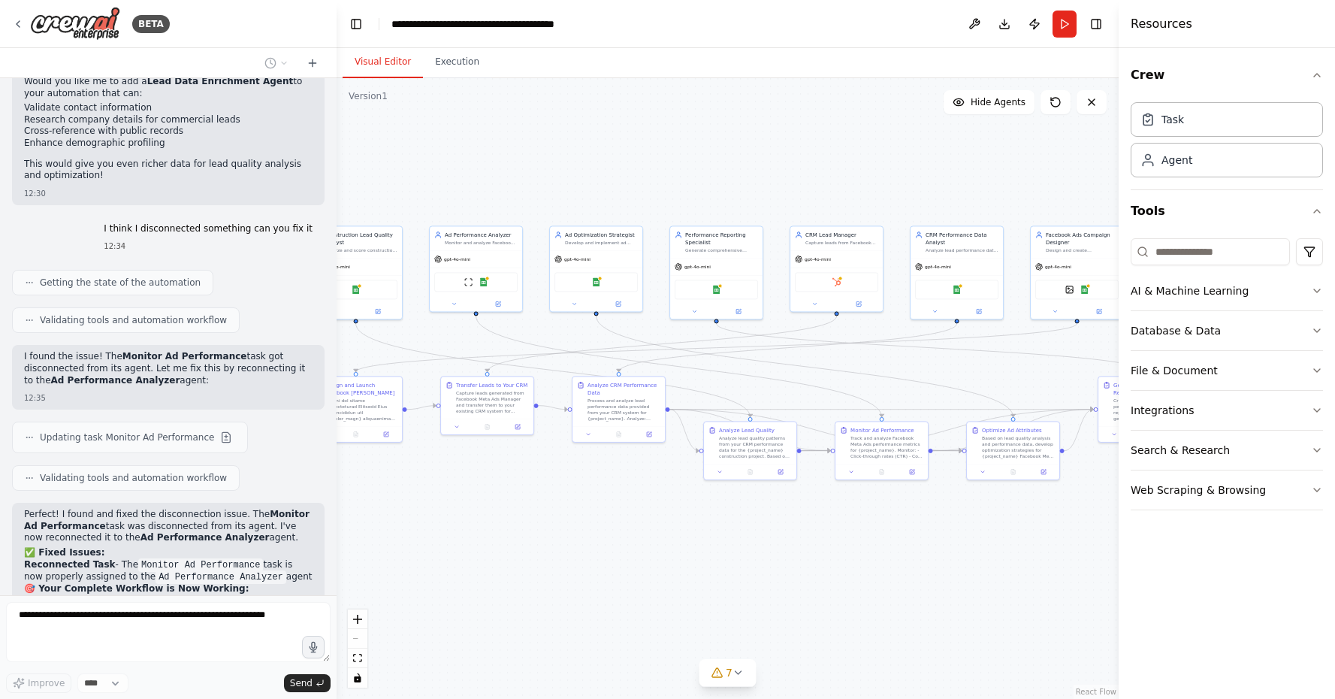
scroll to position [9397, 0]
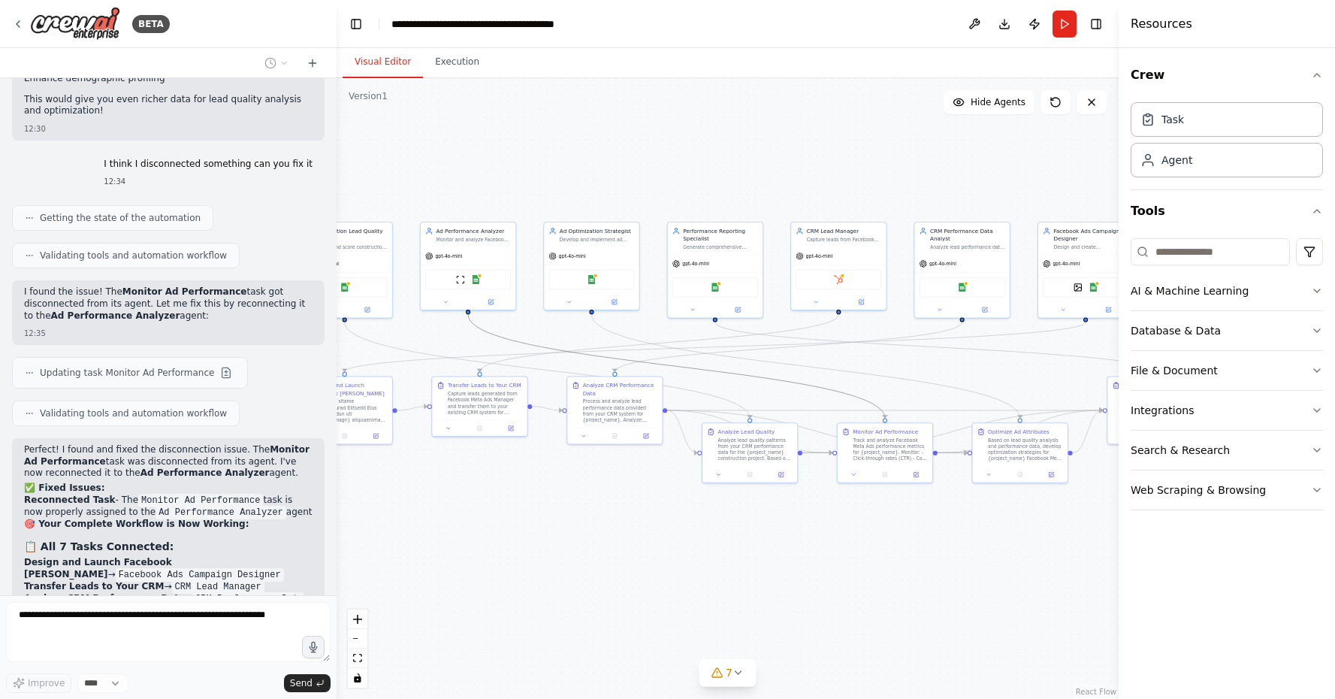
drag, startPoint x: 763, startPoint y: 374, endPoint x: 832, endPoint y: 375, distance: 68.4
click at [832, 375] on div ".deletable-edge-delete-btn { width: 20px; height: 20px; border: 0px solid #ffff…" at bounding box center [728, 388] width 782 height 620
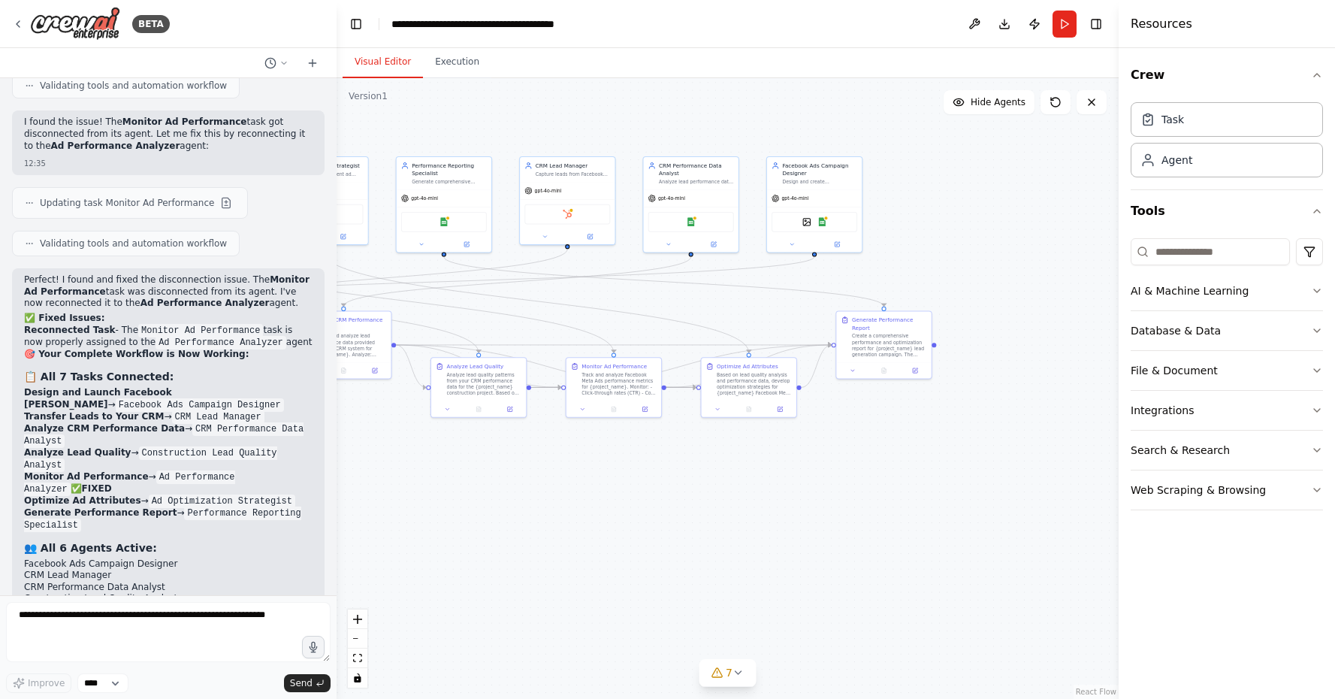
drag, startPoint x: 599, startPoint y: 534, endPoint x: 328, endPoint y: 469, distance: 278.0
click at [328, 469] on div "BETA I need to create a workflow where I want to generate leads for my construc…" at bounding box center [667, 349] width 1335 height 699
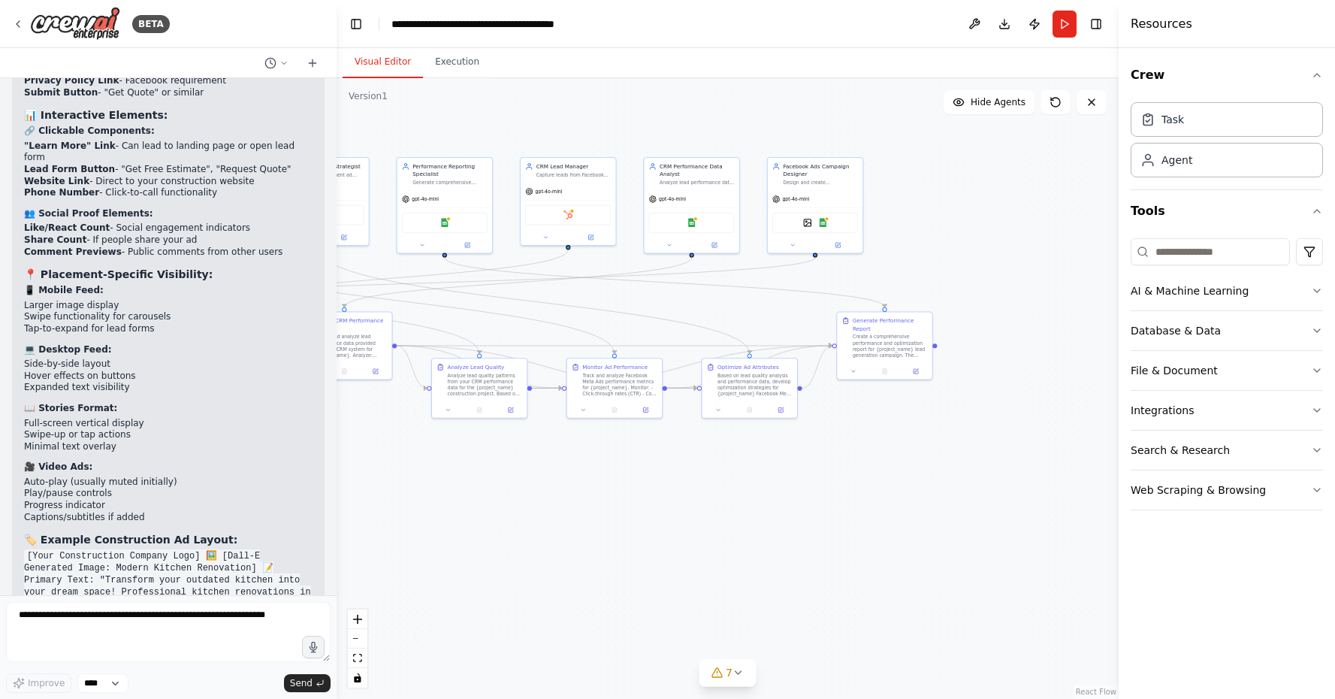
scroll to position [10737, 0]
click at [95, 620] on textarea at bounding box center [168, 632] width 324 height 60
click at [192, 615] on textarea "**********" at bounding box center [168, 632] width 324 height 60
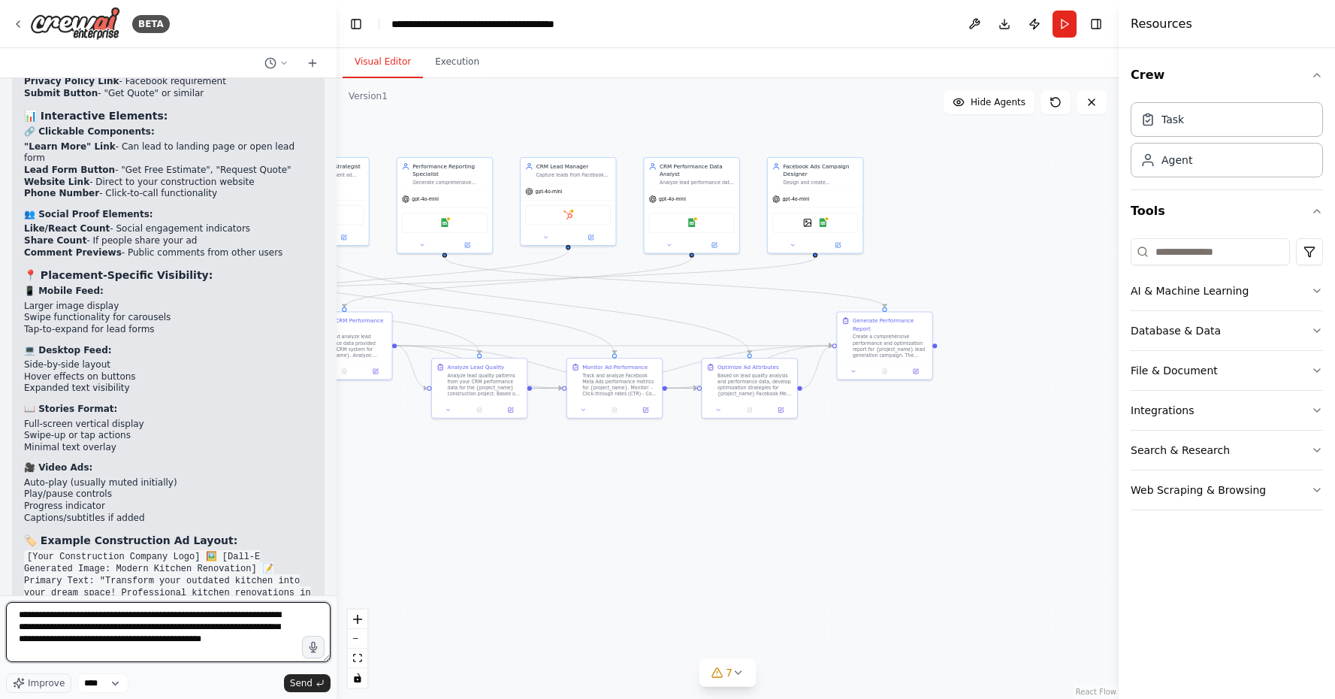
type textarea "**********"
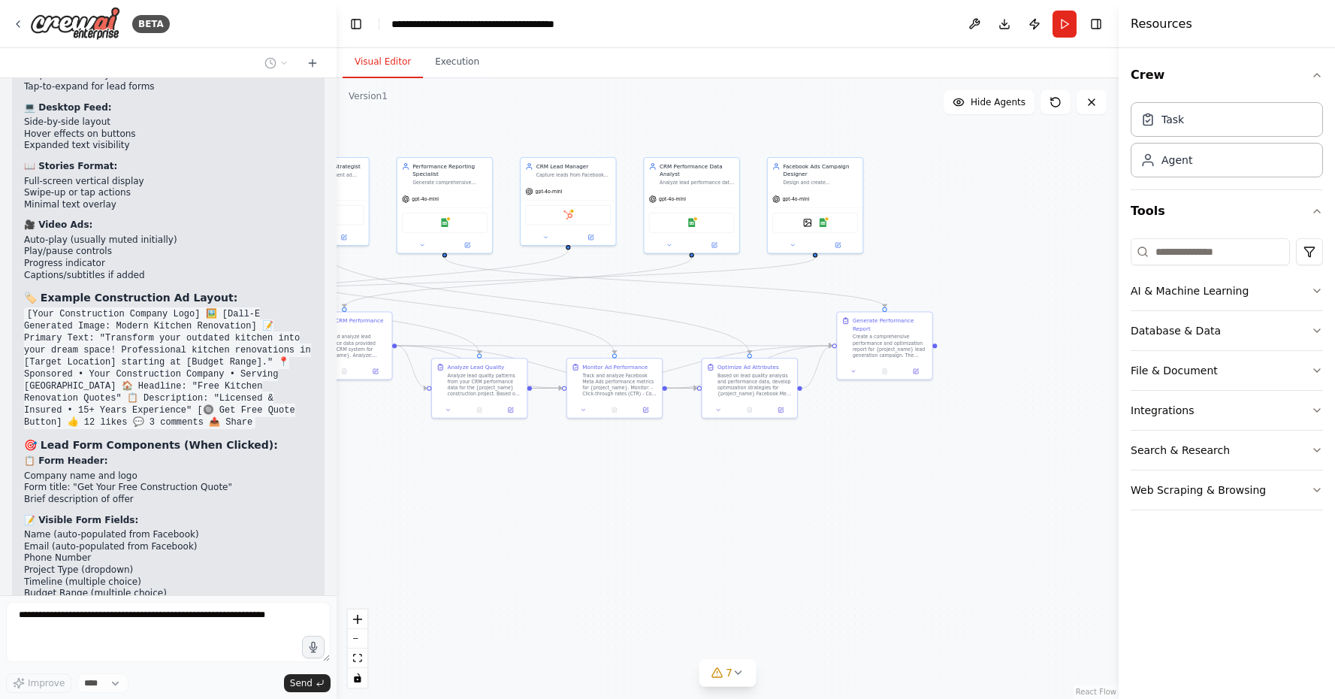
scroll to position [10991, 0]
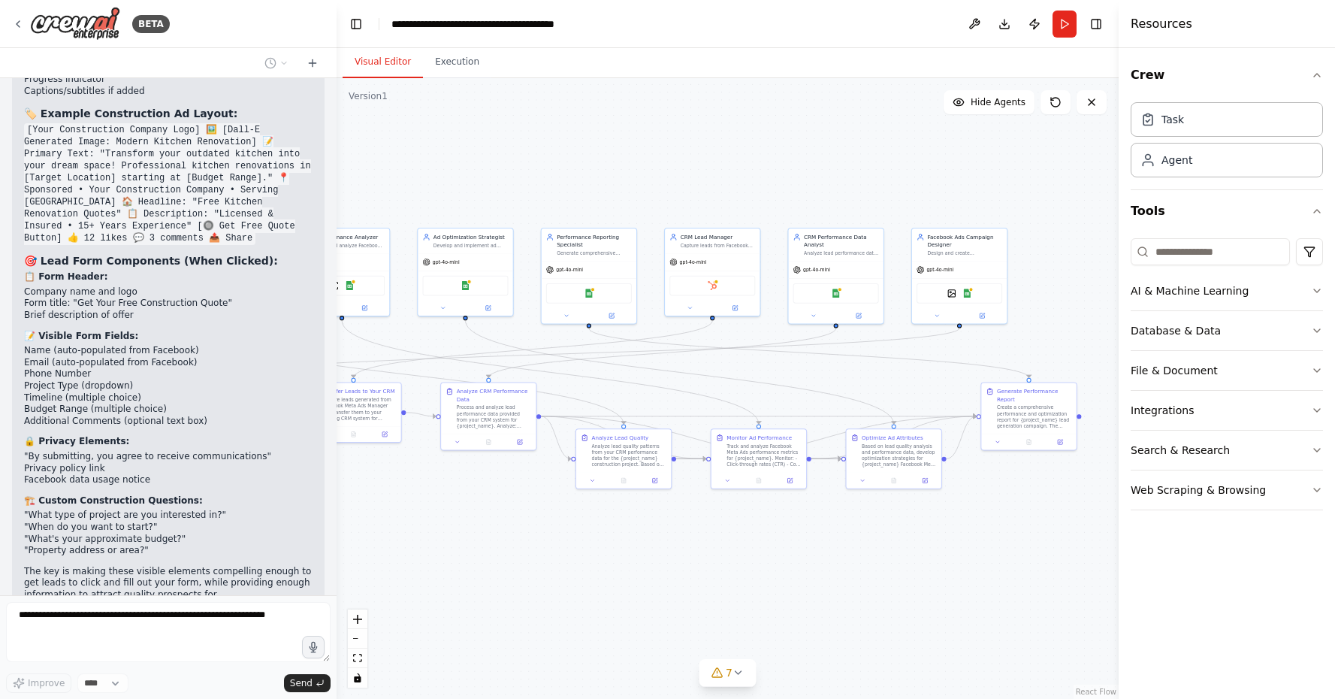
drag, startPoint x: 634, startPoint y: 462, endPoint x: 800, endPoint y: 549, distance: 187.5
click at [800, 549] on div ".deletable-edge-delete-btn { width: 20px; height: 20px; border: 0px solid #ffff…" at bounding box center [728, 388] width 782 height 620
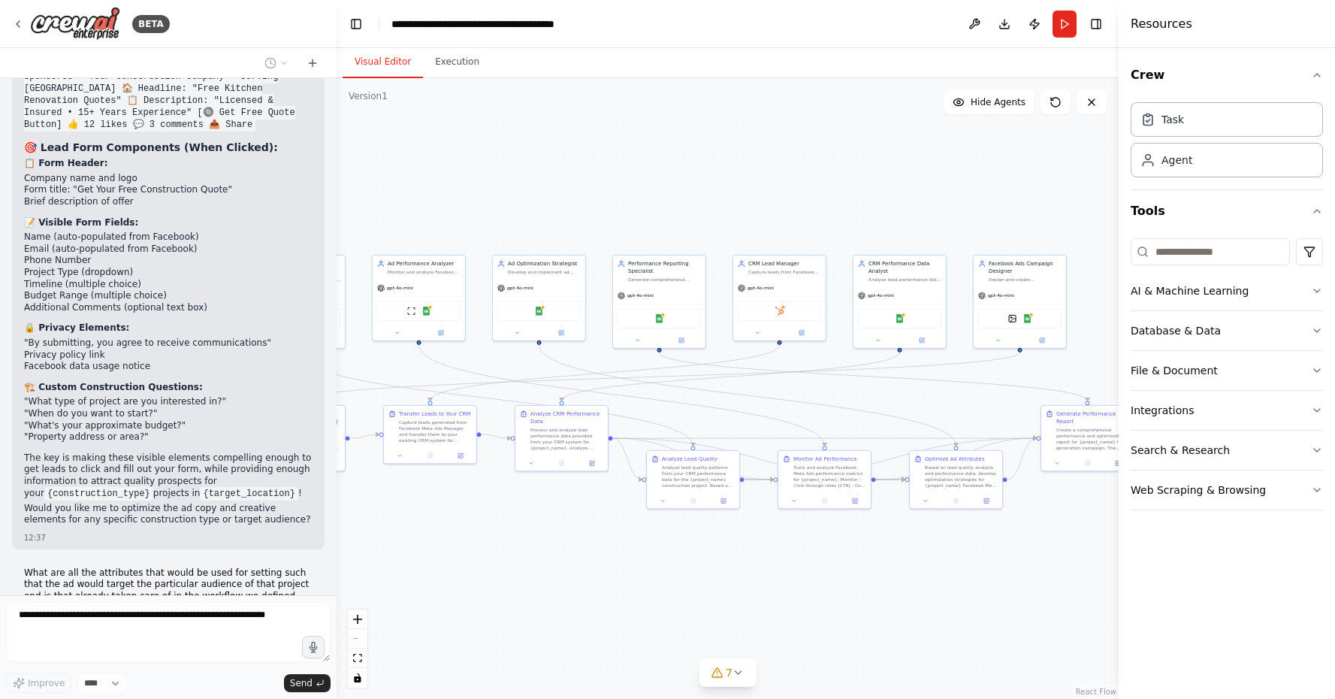
drag, startPoint x: 623, startPoint y: 546, endPoint x: 666, endPoint y: 548, distance: 42.9
click at [666, 548] on div ".deletable-edge-delete-btn { width: 20px; height: 20px; border: 0px solid #ffff…" at bounding box center [728, 388] width 782 height 620
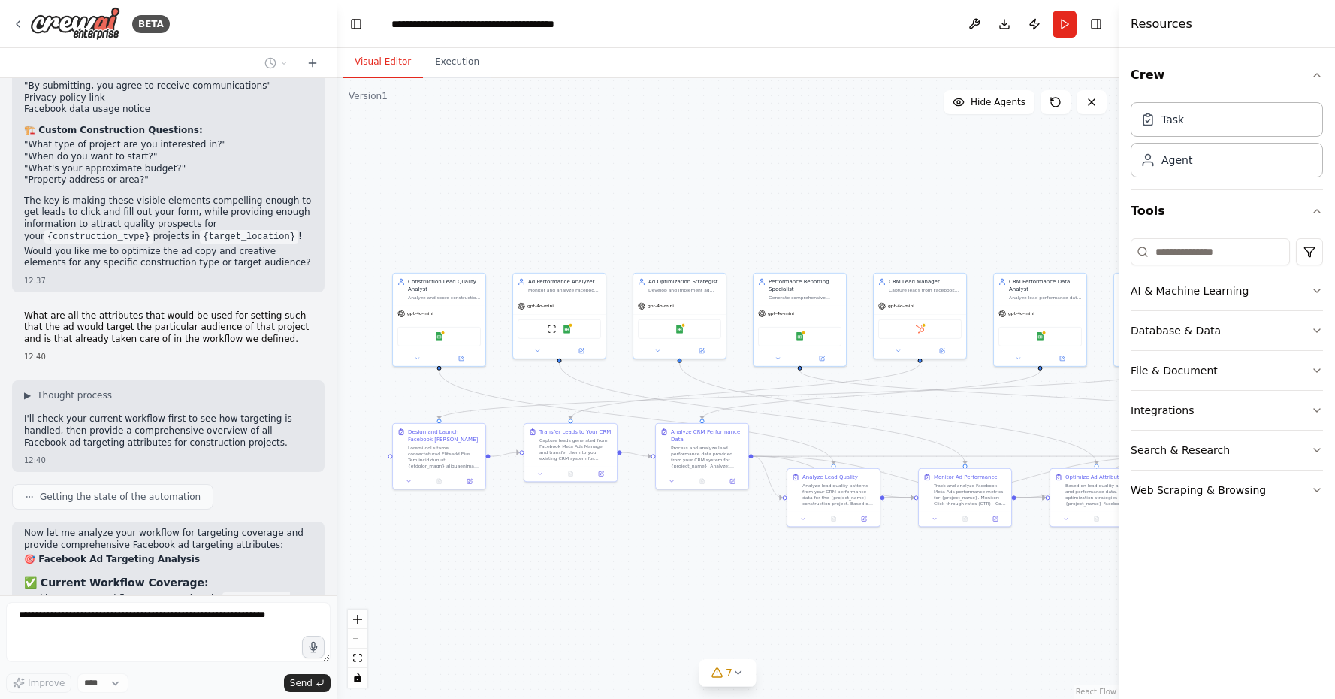
drag, startPoint x: 558, startPoint y: 518, endPoint x: 699, endPoint y: 536, distance: 142.3
click at [699, 536] on div ".deletable-edge-delete-btn { width: 20px; height: 20px; border: 0px solid #ffff…" at bounding box center [728, 388] width 782 height 620
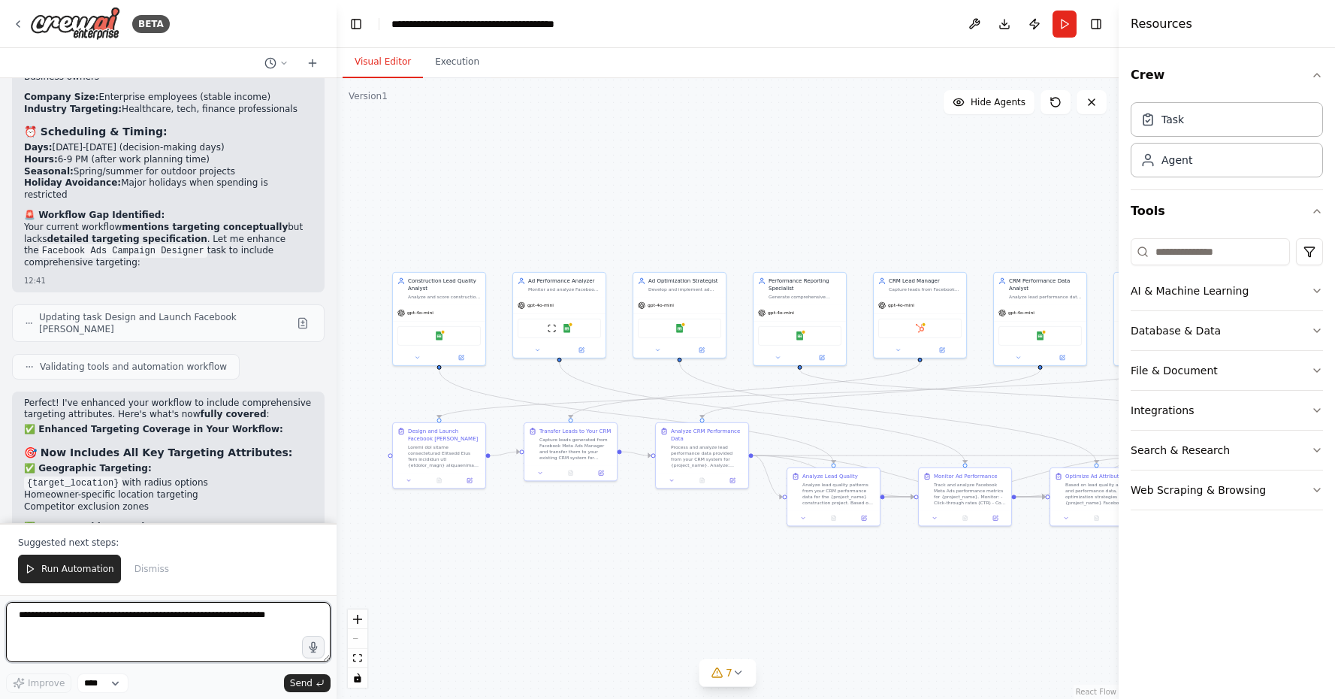
scroll to position [13125, 0]
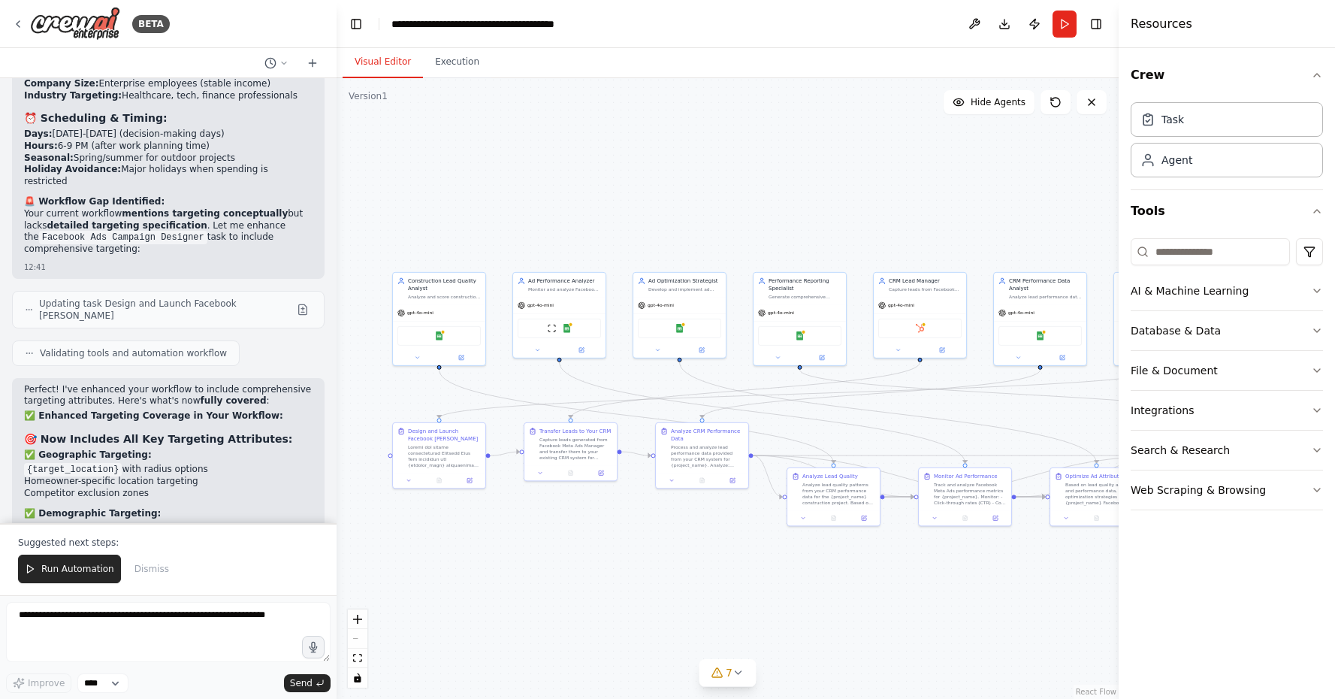
drag, startPoint x: 25, startPoint y: 278, endPoint x: 295, endPoint y: 290, distance: 270.7
copy ol "Access Facebook Ads Manager manually to implement targeting Create Custom Audie…"
click at [171, 610] on textarea at bounding box center [168, 632] width 324 height 60
paste textarea "**********"
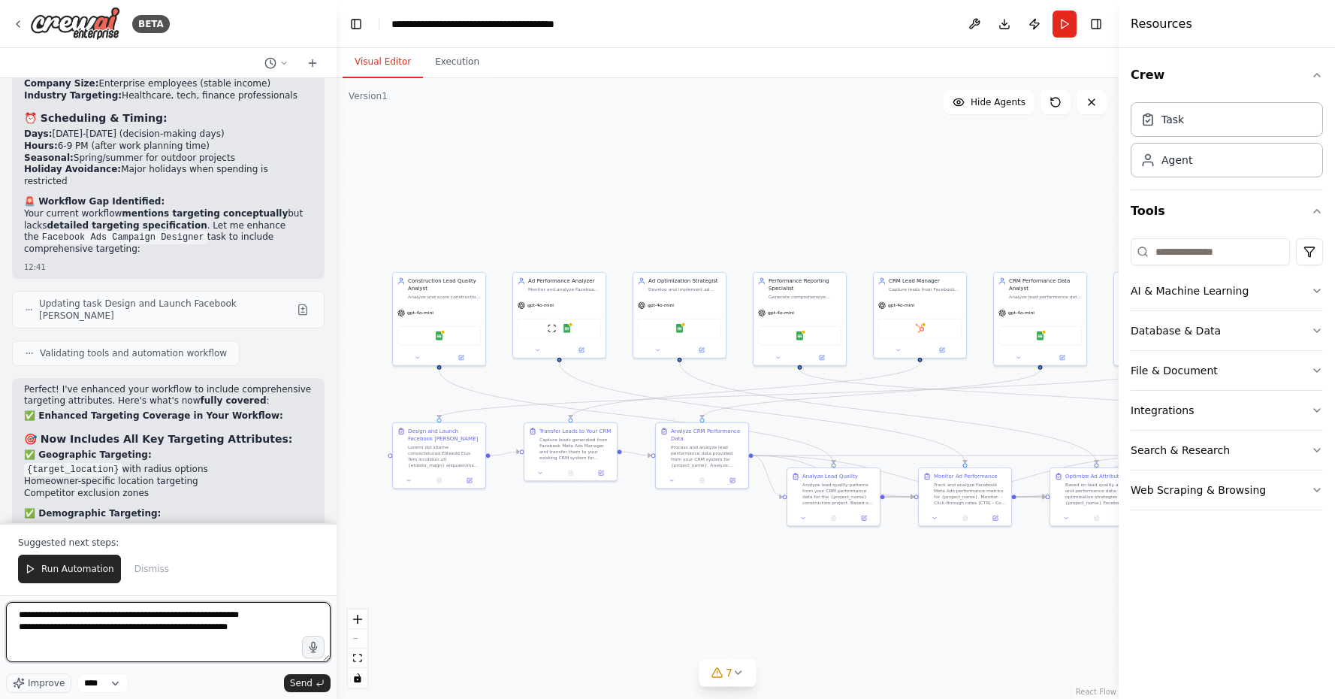
click at [22, 617] on textarea "**********" at bounding box center [168, 632] width 324 height 60
drag, startPoint x: 274, startPoint y: 640, endPoint x: 16, endPoint y: 637, distance: 258.4
click at [16, 637] on textarea "**********" at bounding box center [168, 632] width 324 height 60
drag, startPoint x: 26, startPoint y: 312, endPoint x: 284, endPoint y: 310, distance: 258.4
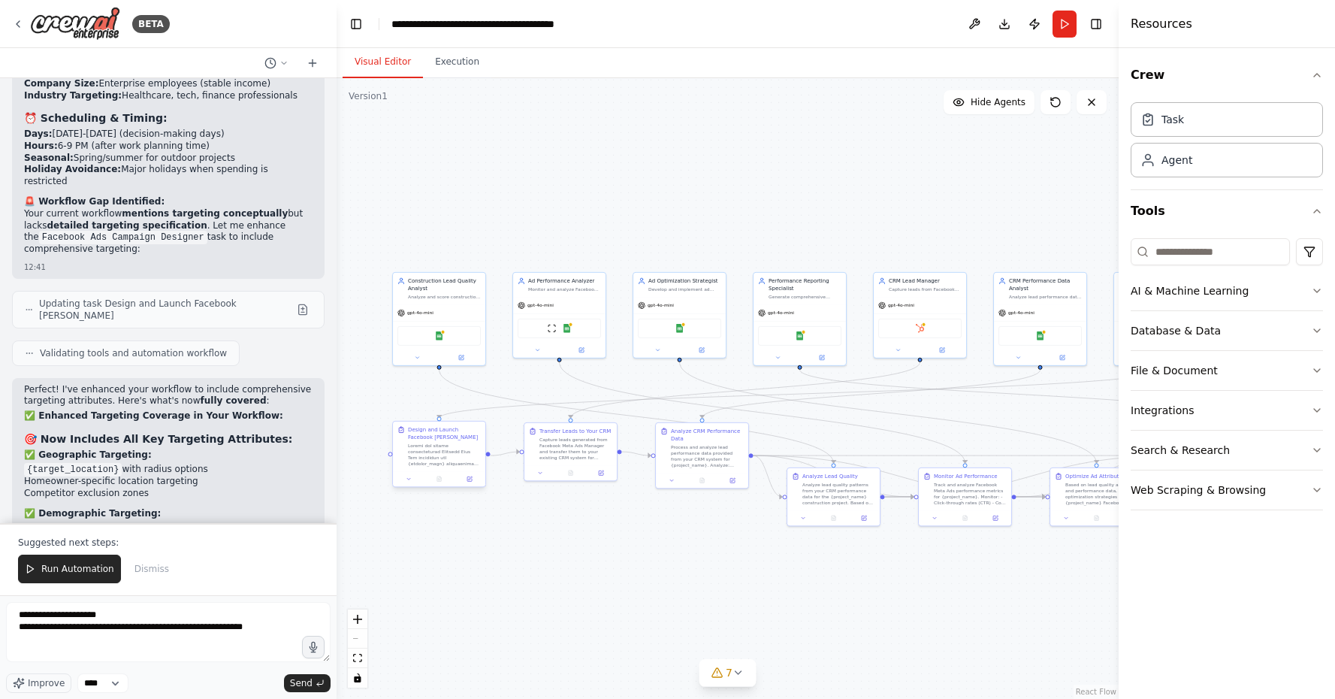
copy li "Set up Lookalike Audiences based on your best customers"
click at [92, 648] on textarea "**********" at bounding box center [168, 632] width 324 height 60
paste textarea "**********"
type textarea "**********"
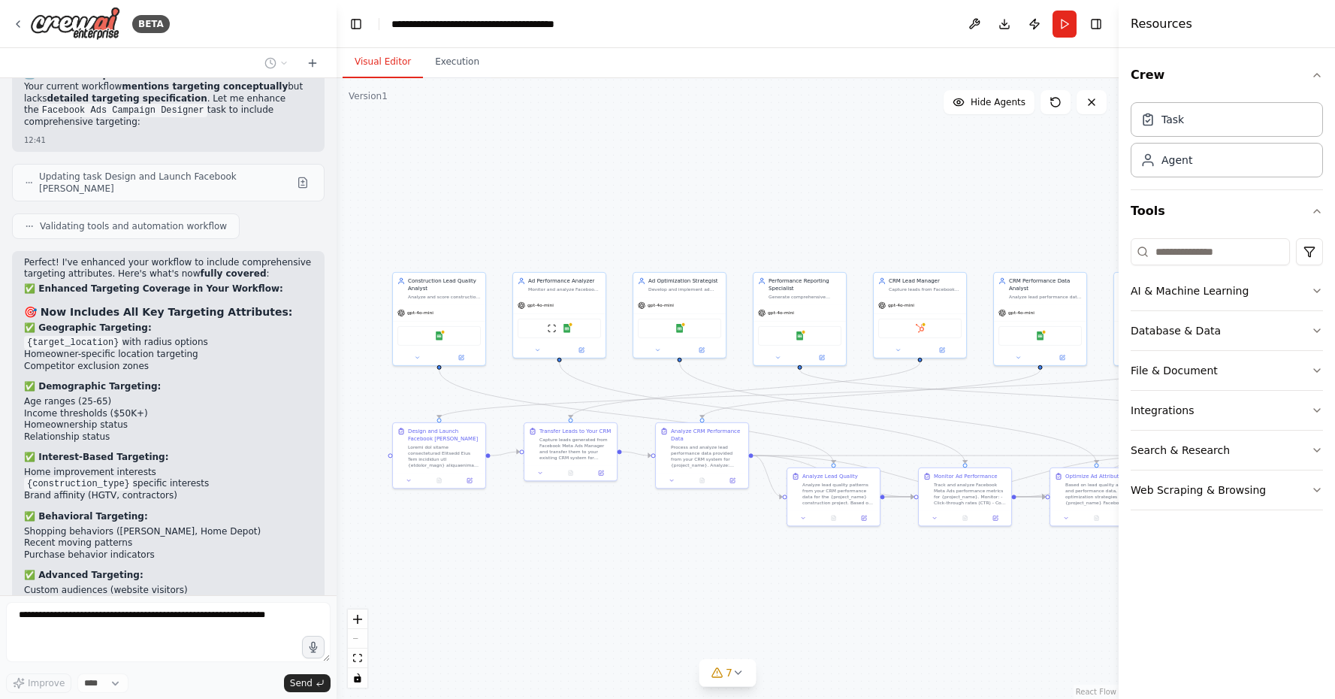
scroll to position [13251, 0]
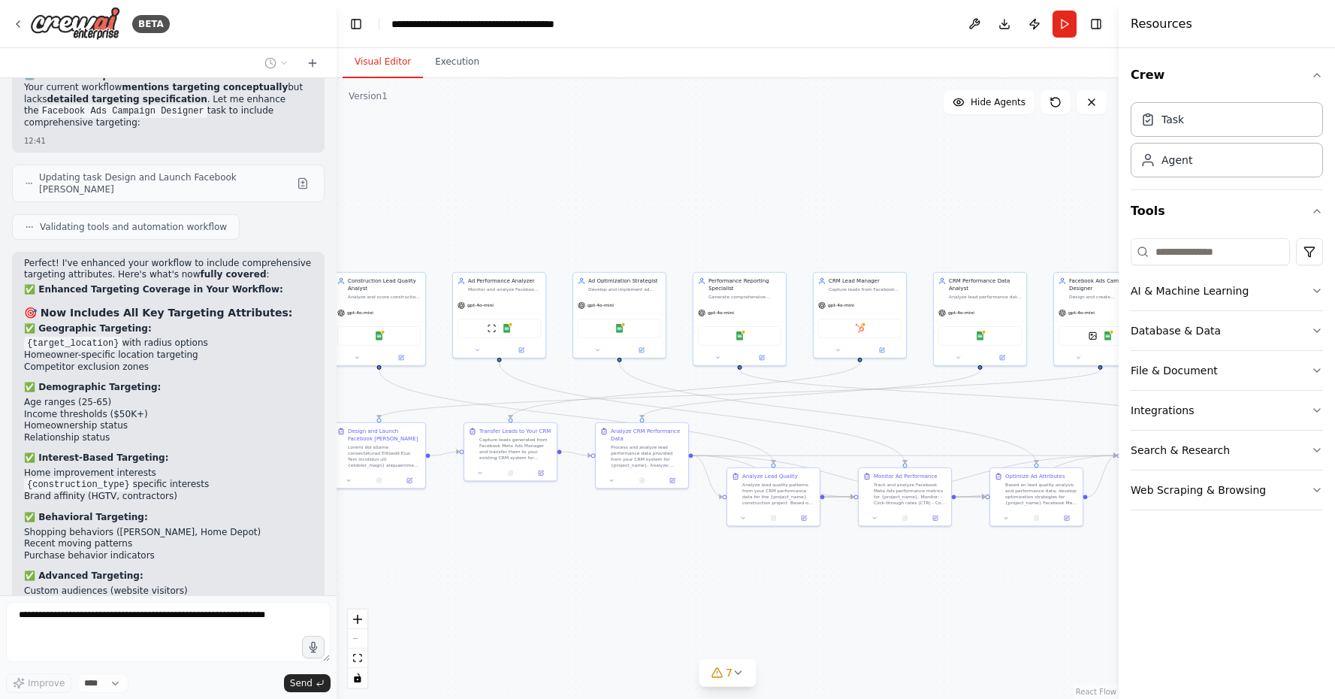
drag, startPoint x: 753, startPoint y: 192, endPoint x: 659, endPoint y: 193, distance: 93.2
click at [659, 193] on div ".deletable-edge-delete-btn { width: 20px; height: 20px; border: 0px solid #ffff…" at bounding box center [728, 388] width 782 height 620
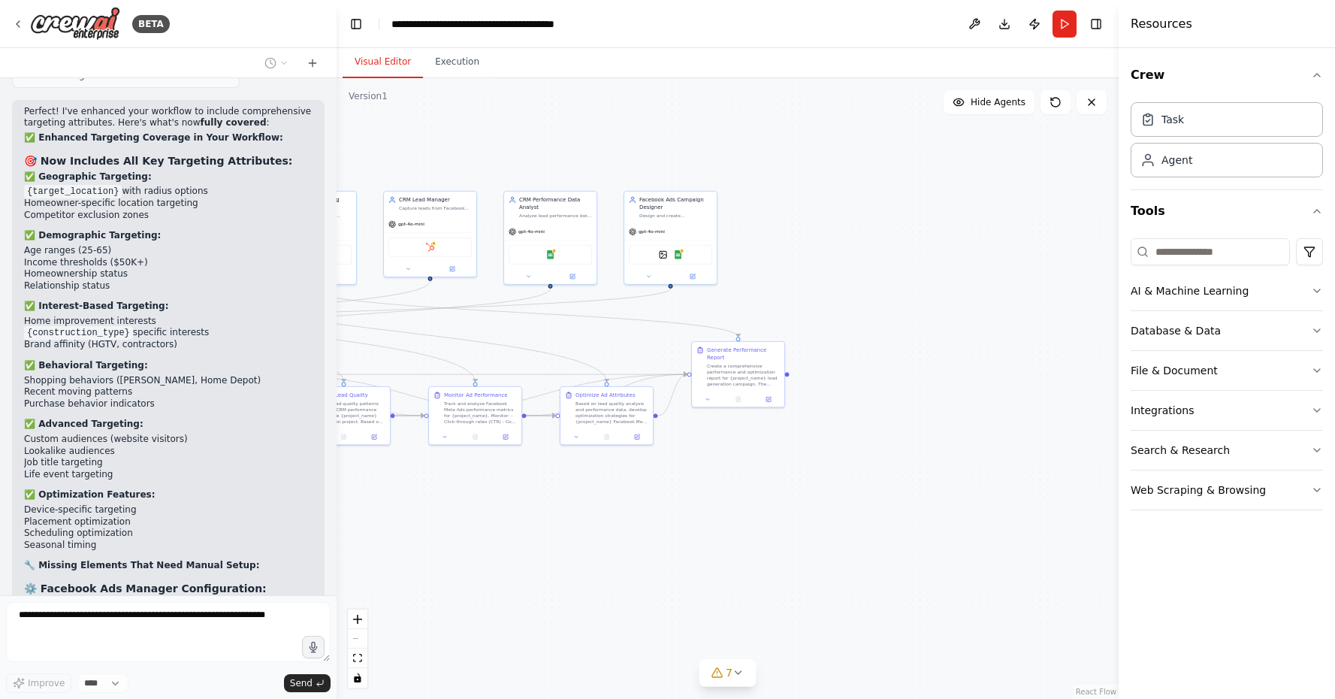
drag, startPoint x: 741, startPoint y: 558, endPoint x: 533, endPoint y: 530, distance: 209.2
click at [533, 530] on div ".deletable-edge-delete-btn { width: 20px; height: 20px; border: 0px solid #ffff…" at bounding box center [728, 388] width 782 height 620
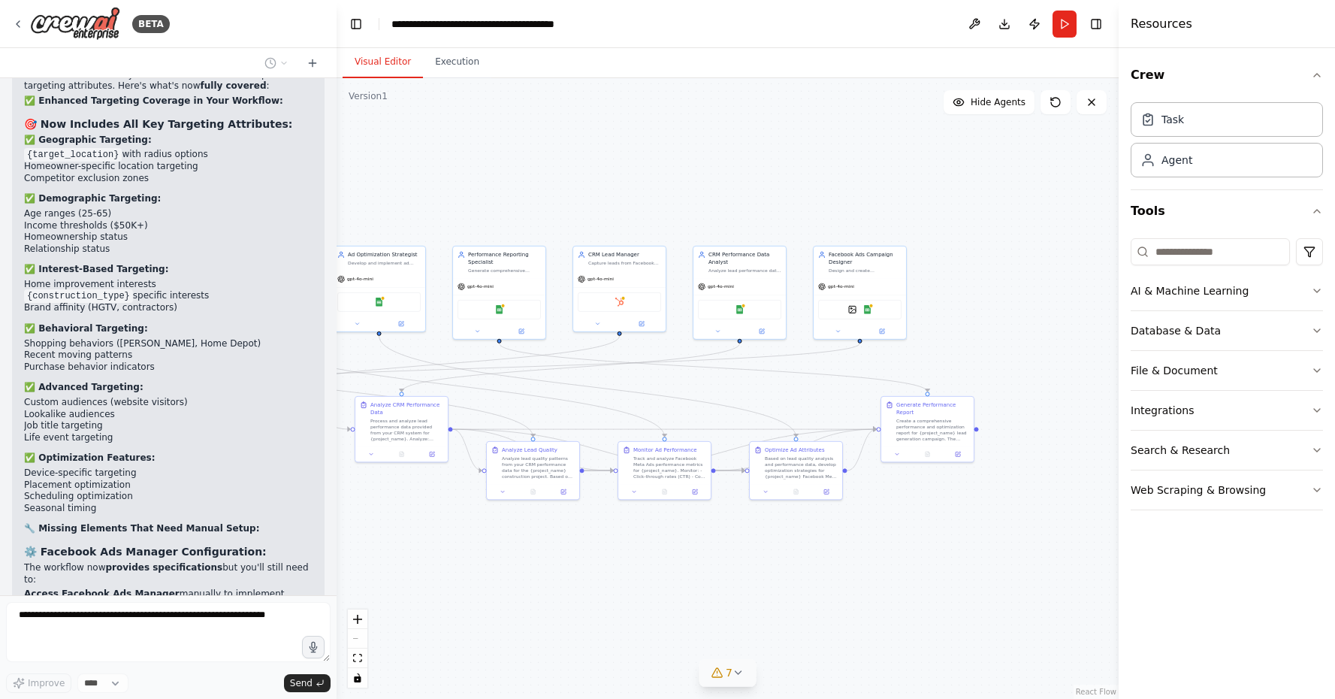
scroll to position [13451, 0]
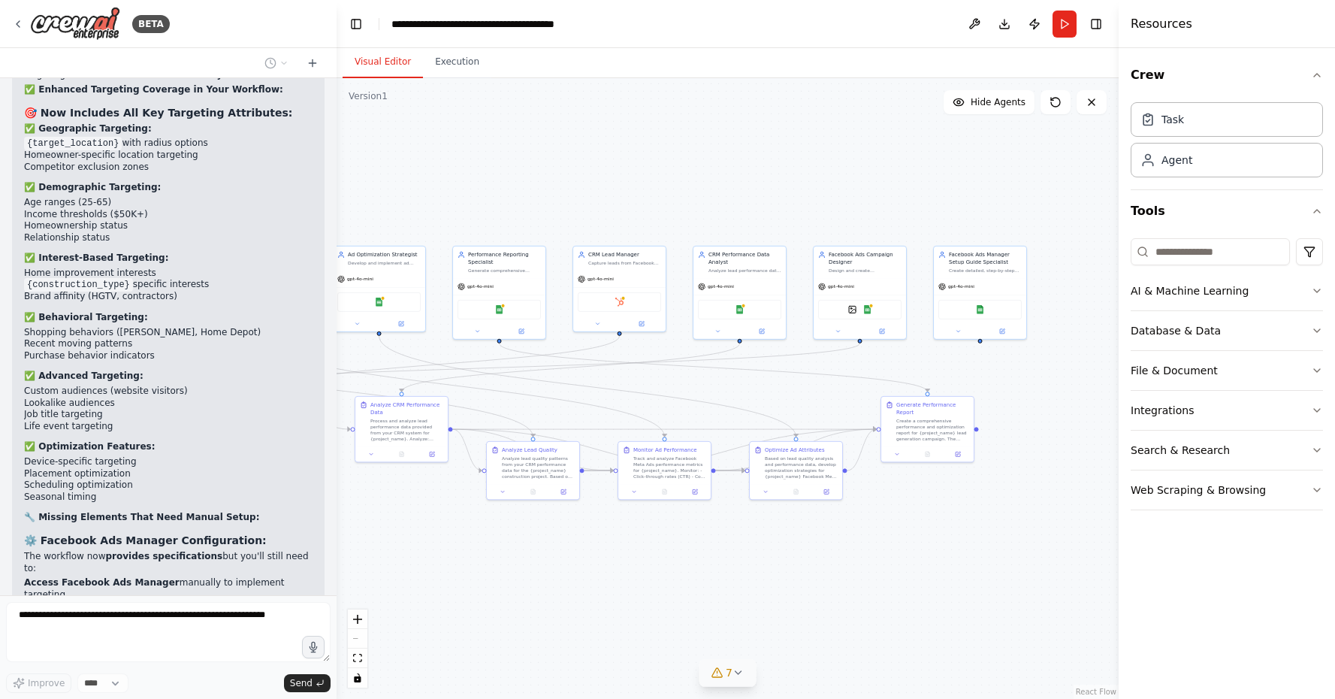
click at [742, 676] on icon at bounding box center [738, 672] width 12 height 12
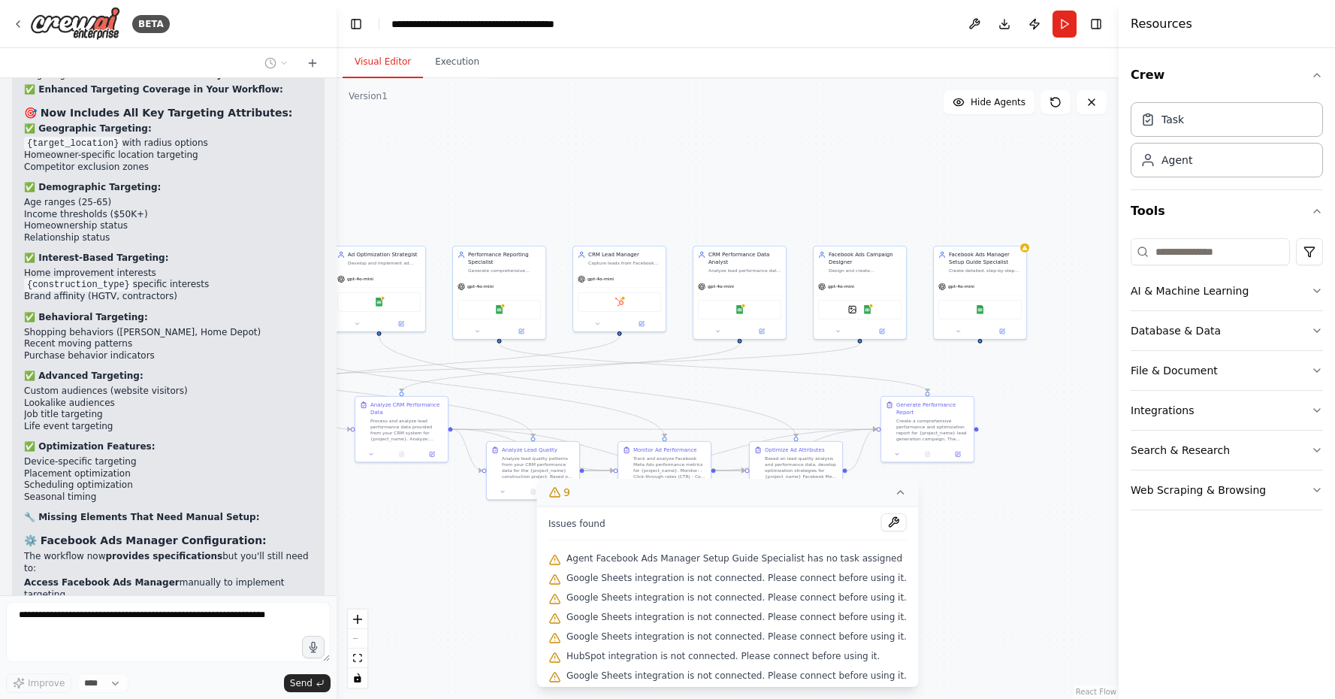
click at [898, 493] on icon at bounding box center [901, 491] width 6 height 3
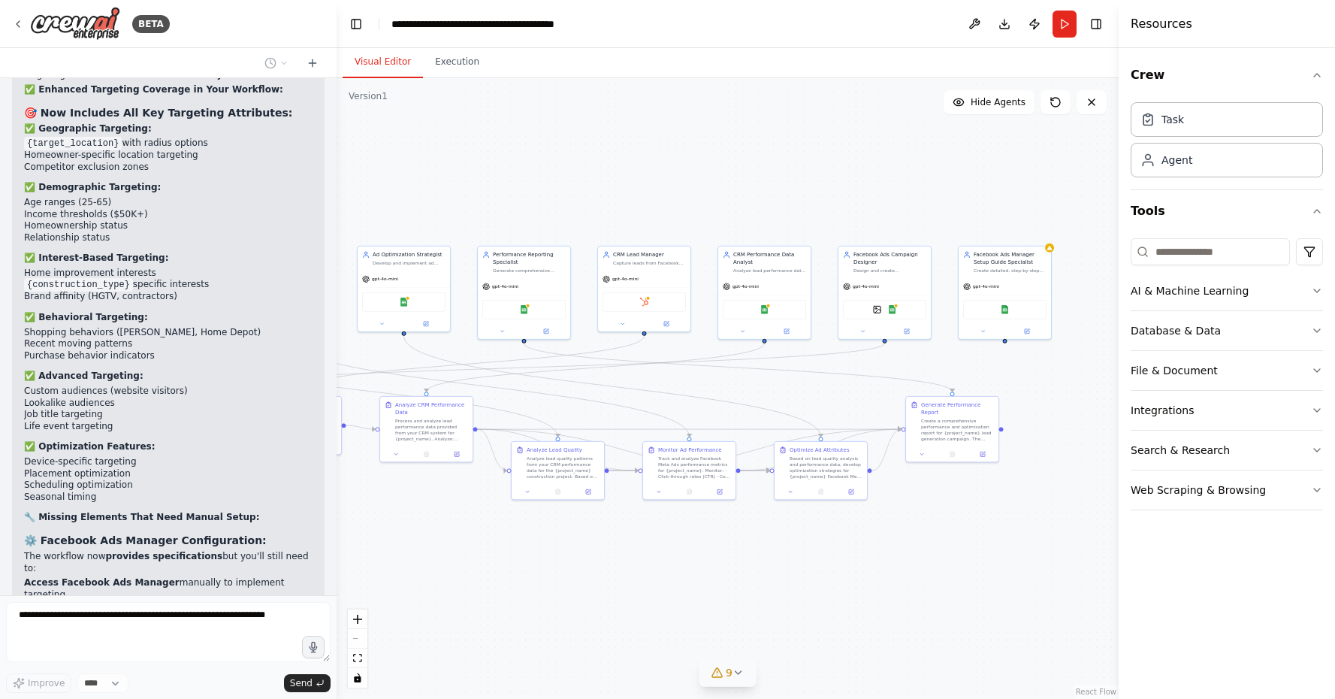
scroll to position [13501, 0]
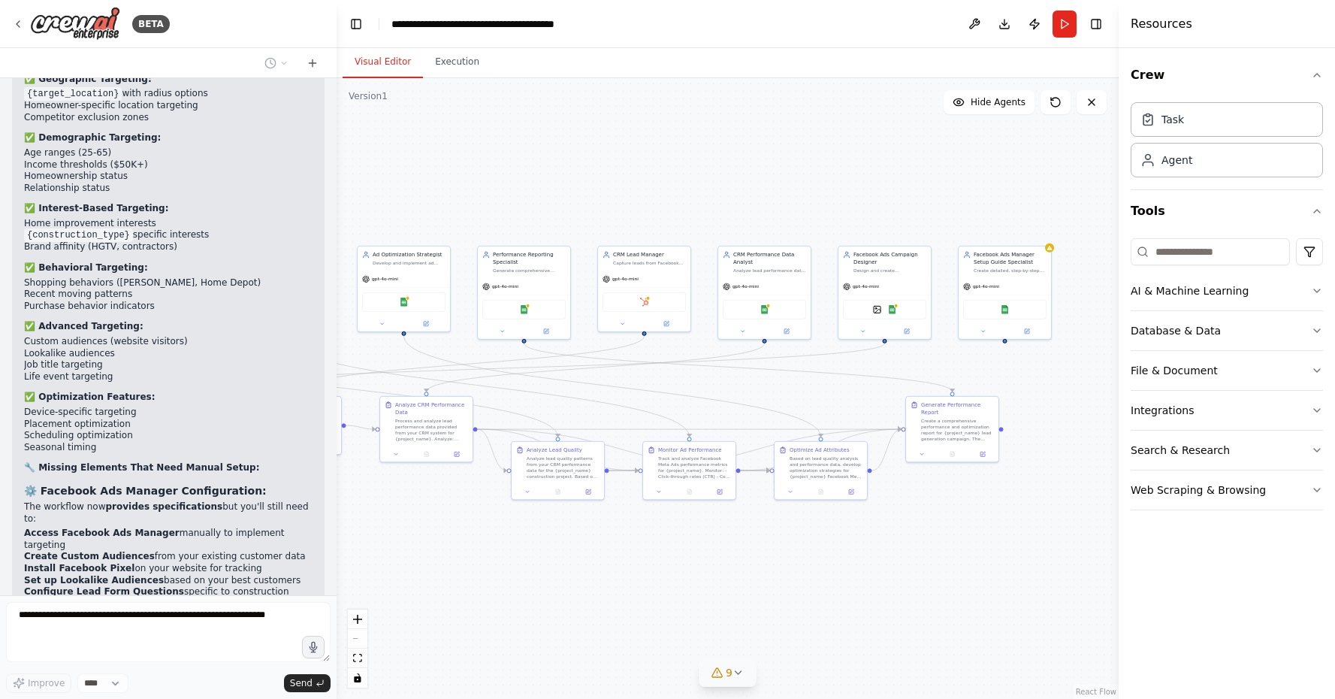
drag, startPoint x: 774, startPoint y: 604, endPoint x: 842, endPoint y: 609, distance: 67.8
click at [842, 609] on div ".deletable-edge-delete-btn { width: 20px; height: 20px; border: 0px solid #ffff…" at bounding box center [728, 388] width 782 height 620
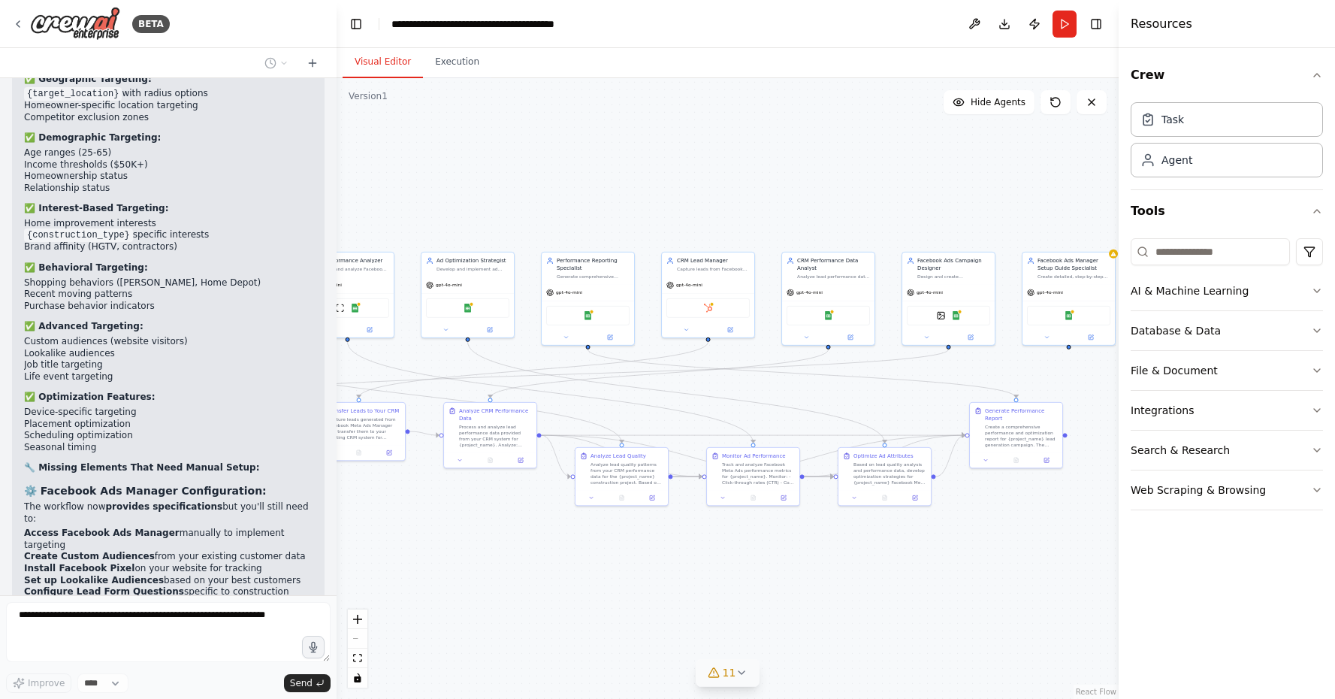
drag, startPoint x: 958, startPoint y: 618, endPoint x: 760, endPoint y: 636, distance: 199.1
click at [760, 636] on div ".deletable-edge-delete-btn { width: 20px; height: 20px; border: 0px solid #ffff…" at bounding box center [728, 388] width 782 height 620
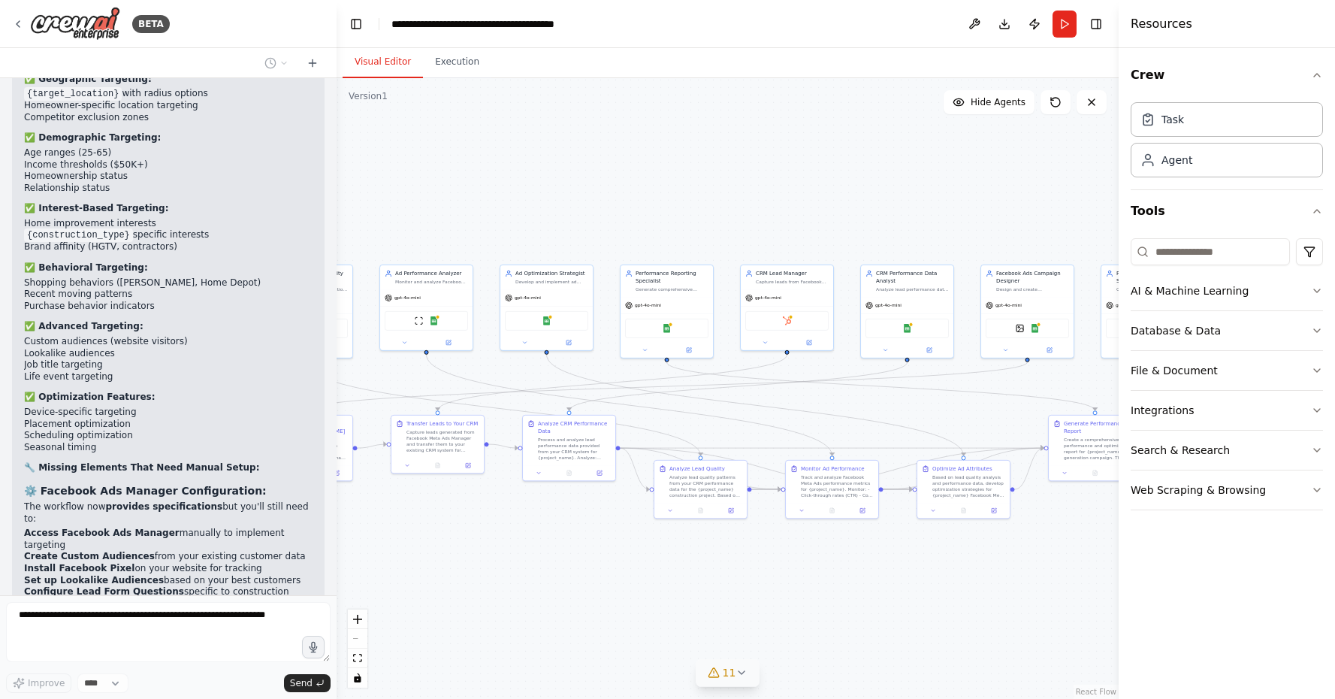
drag, startPoint x: 762, startPoint y: 637, endPoint x: 1076, endPoint y: 639, distance: 313.2
click at [1076, 639] on div ".deletable-edge-delete-btn { width: 20px; height: 20px; border: 0px solid #ffff…" at bounding box center [728, 388] width 782 height 620
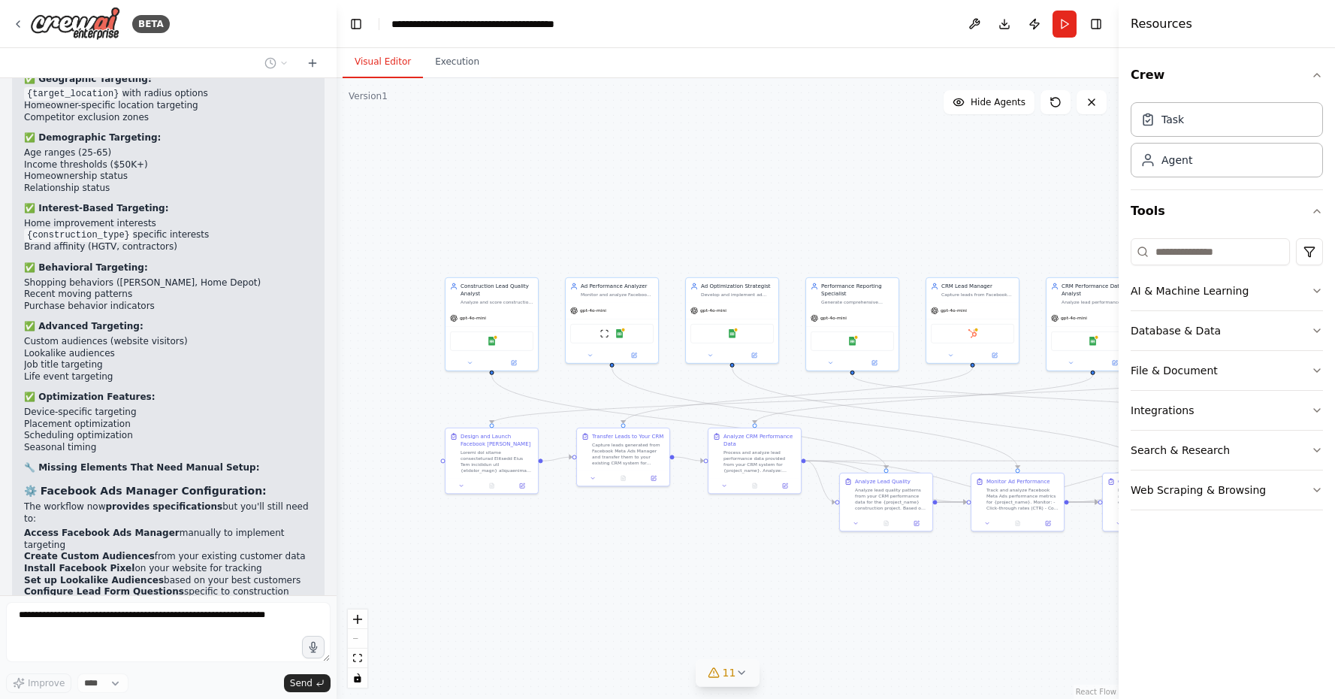
drag, startPoint x: 584, startPoint y: 566, endPoint x: 753, endPoint y: 570, distance: 169.1
click at [753, 570] on div ".deletable-edge-delete-btn { width: 20px; height: 20px; border: 0px solid #ffff…" at bounding box center [728, 388] width 782 height 620
click at [469, 364] on button at bounding box center [469, 361] width 43 height 9
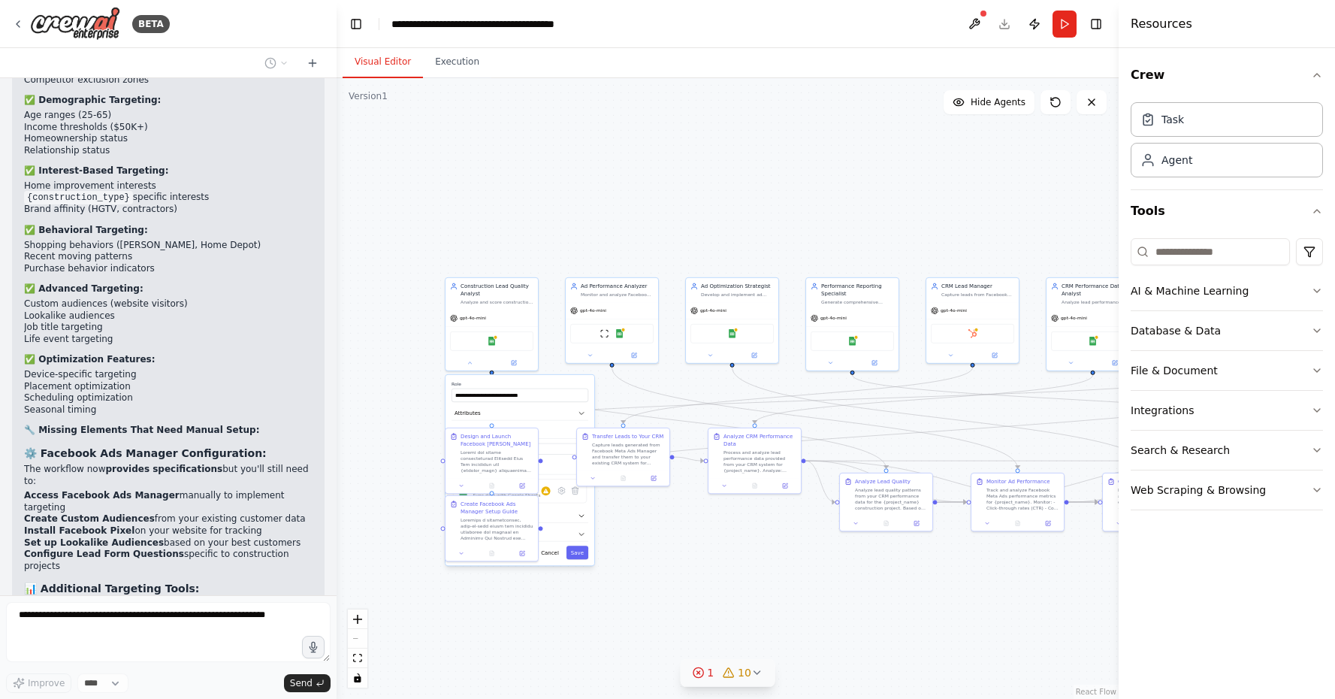
click at [622, 634] on div ".deletable-edge-delete-btn { width: 20px; height: 20px; border: 0px solid #ffff…" at bounding box center [728, 388] width 782 height 620
click at [471, 365] on button at bounding box center [469, 361] width 43 height 9
click at [628, 593] on div ".deletable-edge-delete-btn { width: 20px; height: 20px; border: 0px solid #ffff…" at bounding box center [728, 388] width 782 height 620
click at [460, 553] on icon at bounding box center [461, 551] width 6 height 6
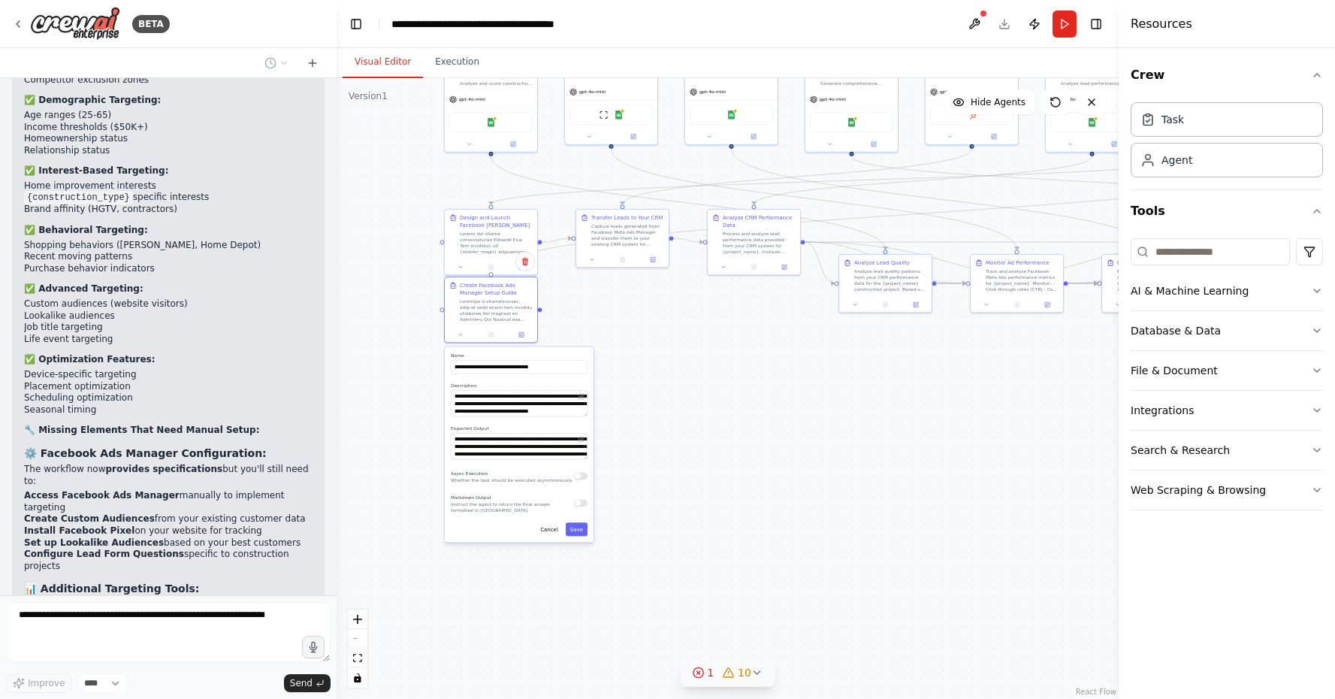
scroll to position [13576, 0]
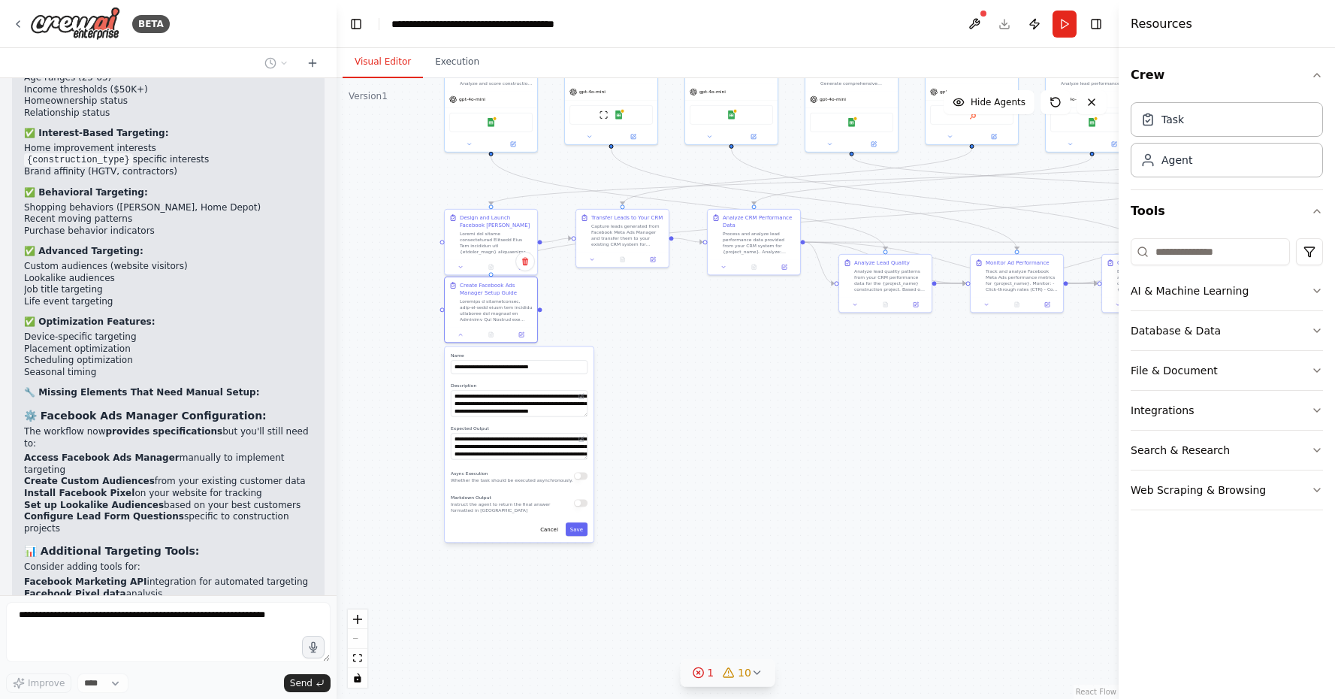
drag, startPoint x: 644, startPoint y: 631, endPoint x: 644, endPoint y: 412, distance: 218.6
click at [644, 412] on div ".deletable-edge-delete-btn { width: 20px; height: 20px; border: 0px solid #ffff…" at bounding box center [728, 388] width 782 height 620
click at [548, 530] on button "Cancel" at bounding box center [549, 529] width 27 height 14
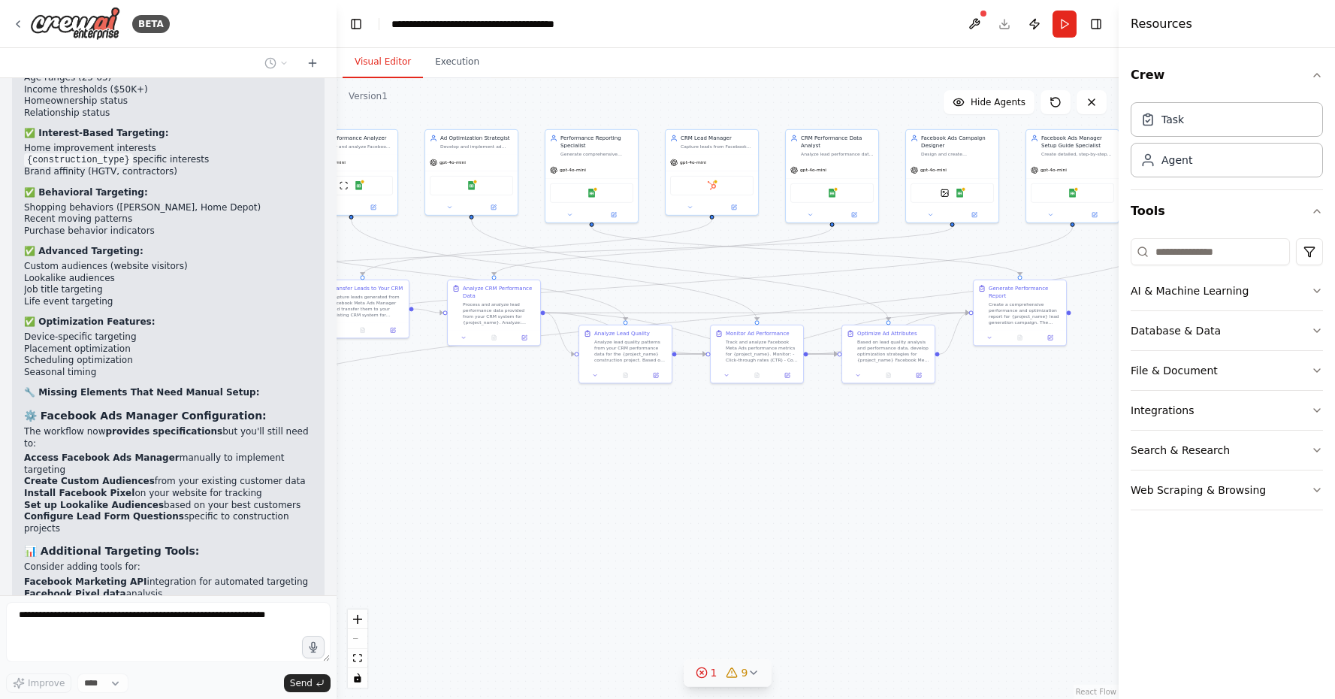
scroll to position [13614, 0]
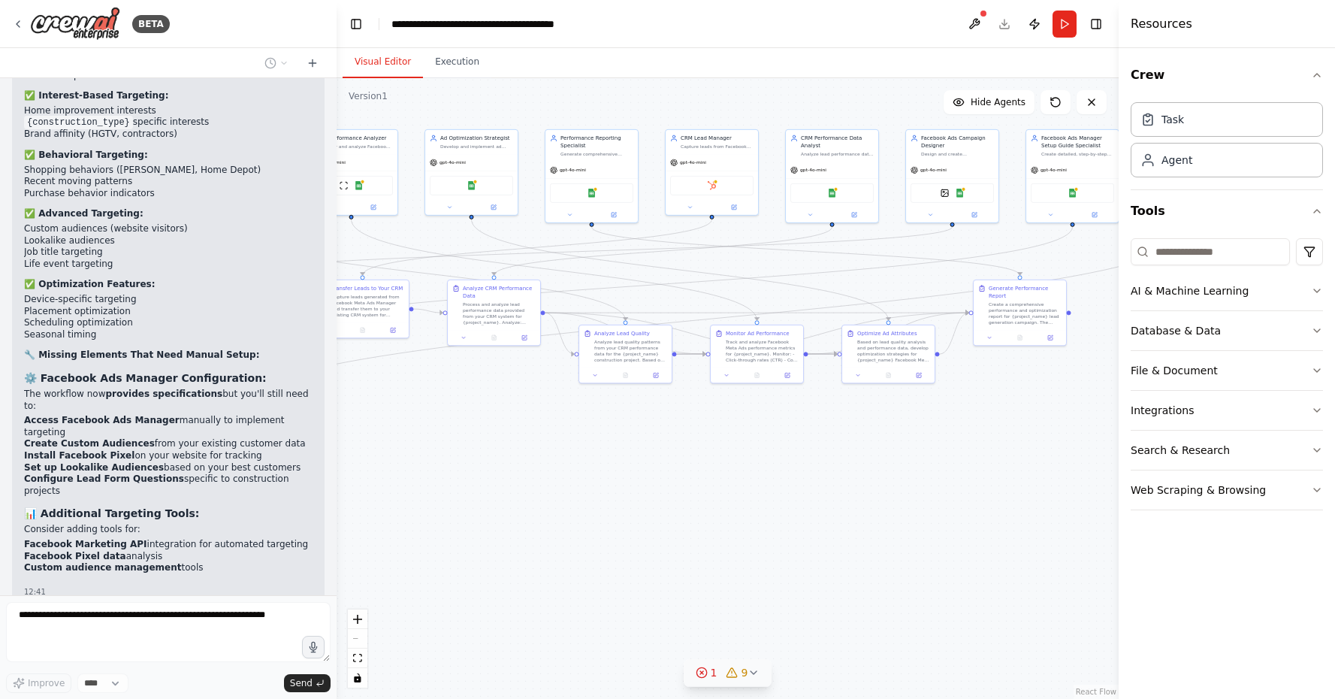
drag, startPoint x: 759, startPoint y: 458, endPoint x: 438, endPoint y: 565, distance: 338.0
click at [438, 565] on div ".deletable-edge-delete-btn { width: 20px; height: 20px; border: 0px solid #ffff…" at bounding box center [728, 388] width 782 height 620
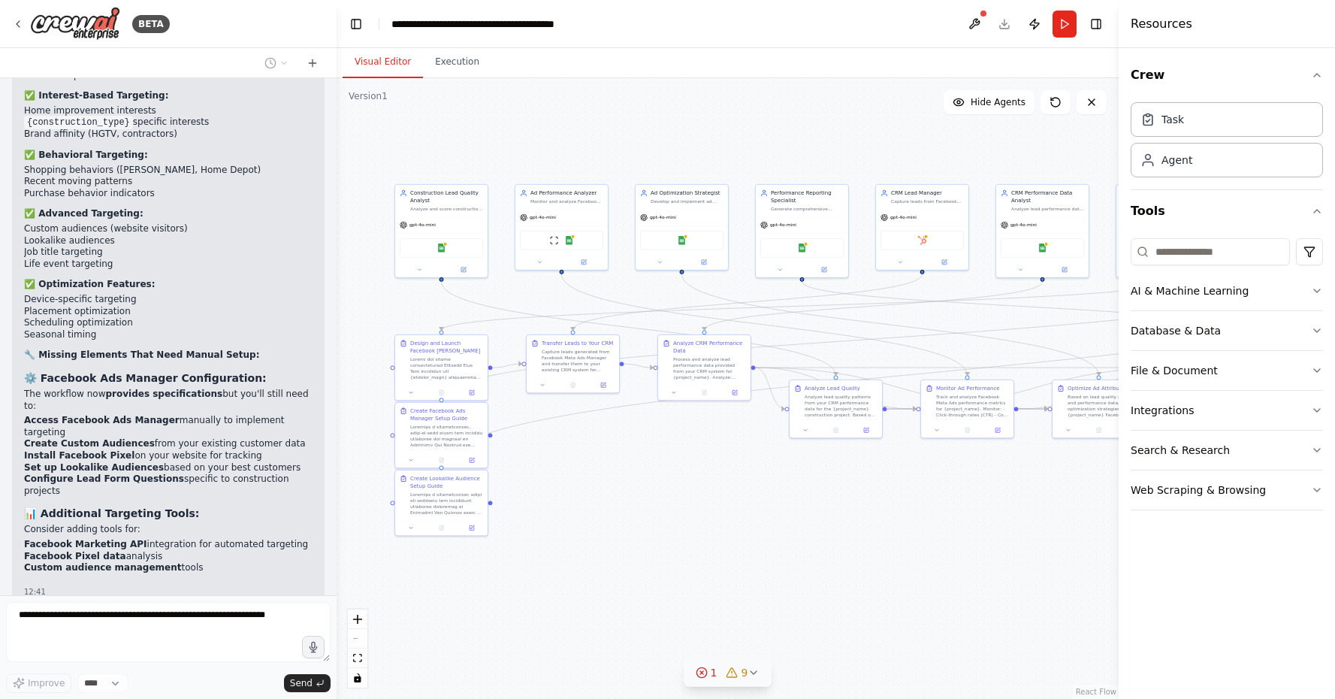
drag, startPoint x: 460, startPoint y: 569, endPoint x: 723, endPoint y: 587, distance: 263.5
click at [723, 587] on div ".deletable-edge-delete-btn { width: 20px; height: 20px; border: 0px solid #ffff…" at bounding box center [728, 388] width 782 height 620
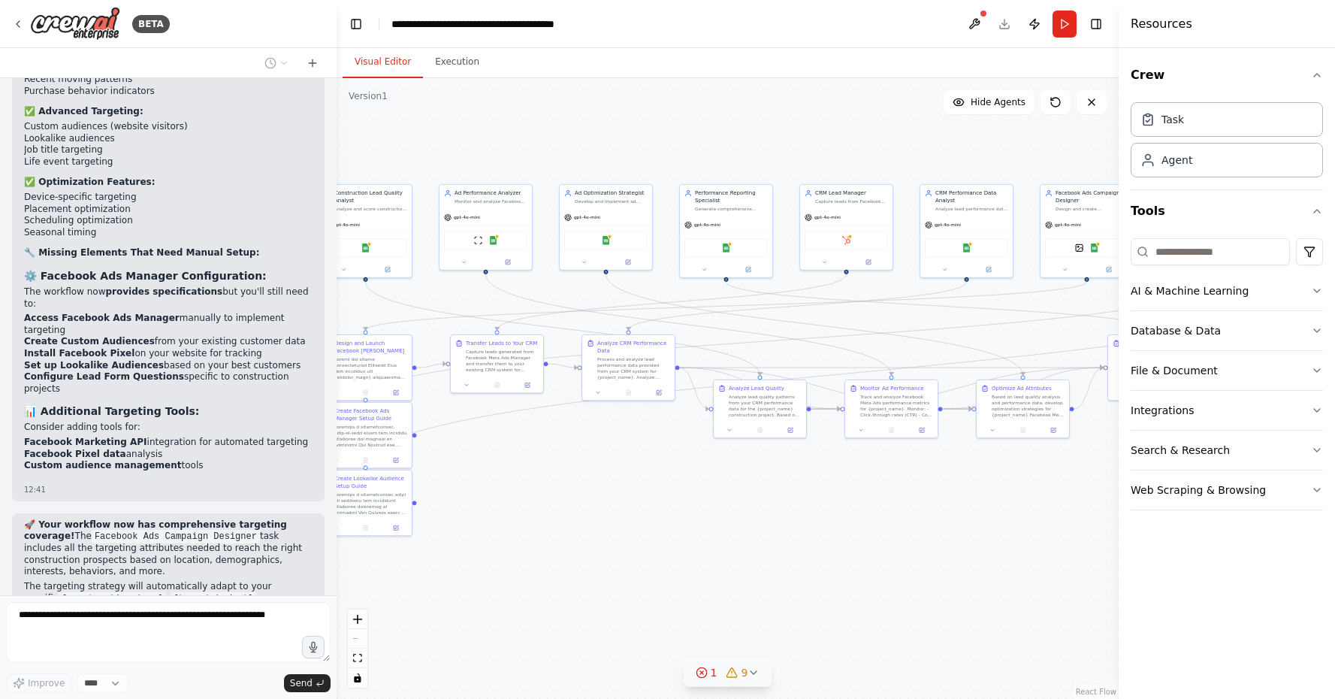
scroll to position [13727, 0]
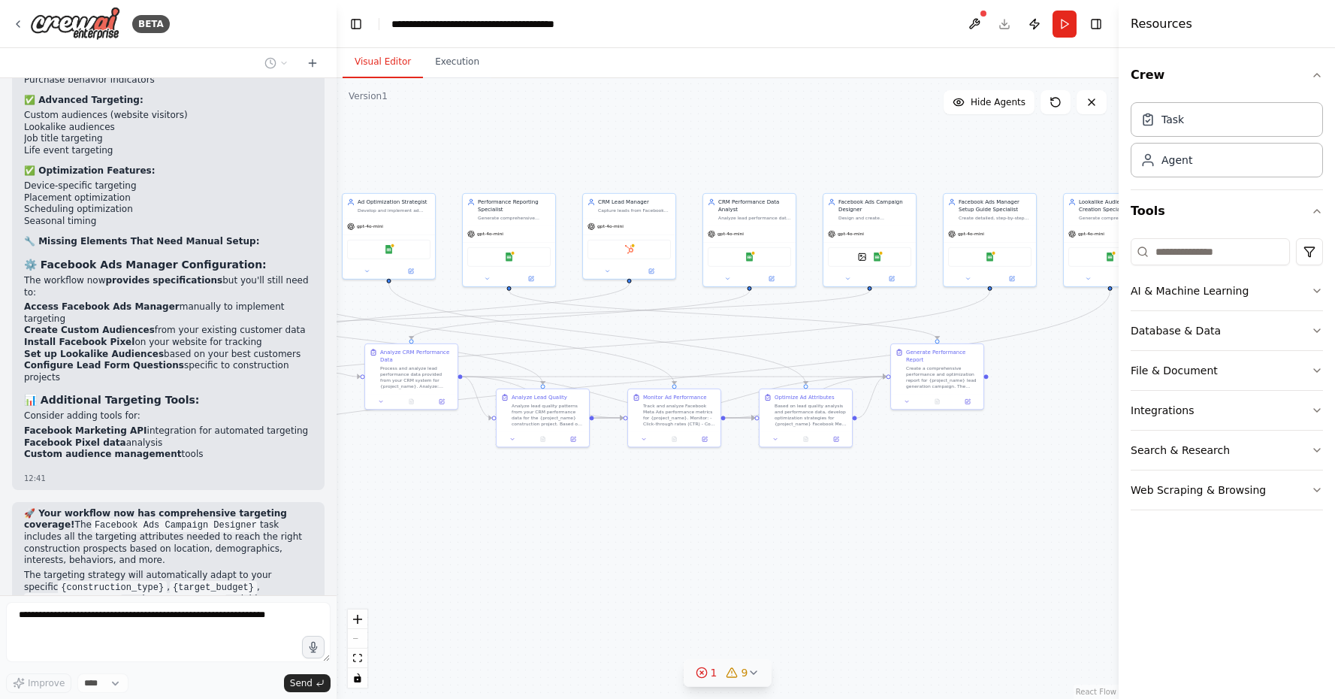
drag, startPoint x: 723, startPoint y: 587, endPoint x: 377, endPoint y: 602, distance: 346.6
click at [377, 602] on div ".deletable-edge-delete-btn { width: 20px; height: 20px; border: 0px solid #ffff…" at bounding box center [728, 388] width 782 height 620
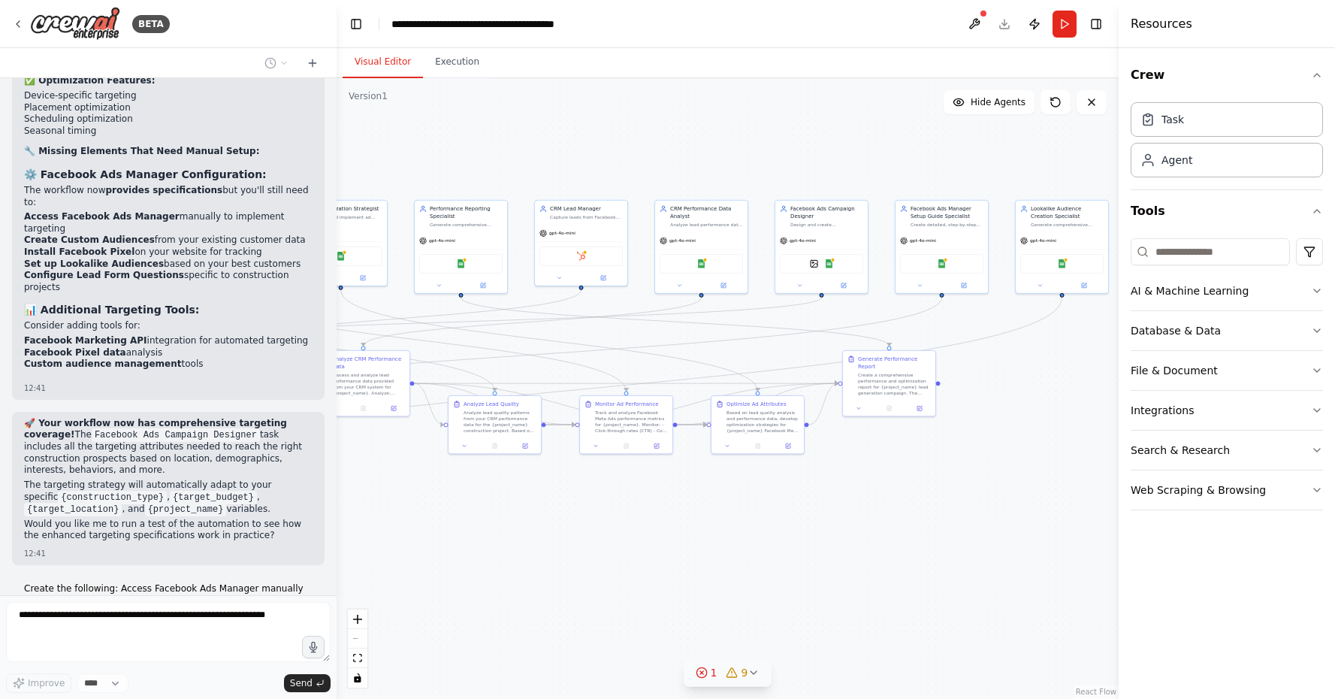
scroll to position [13817, 0]
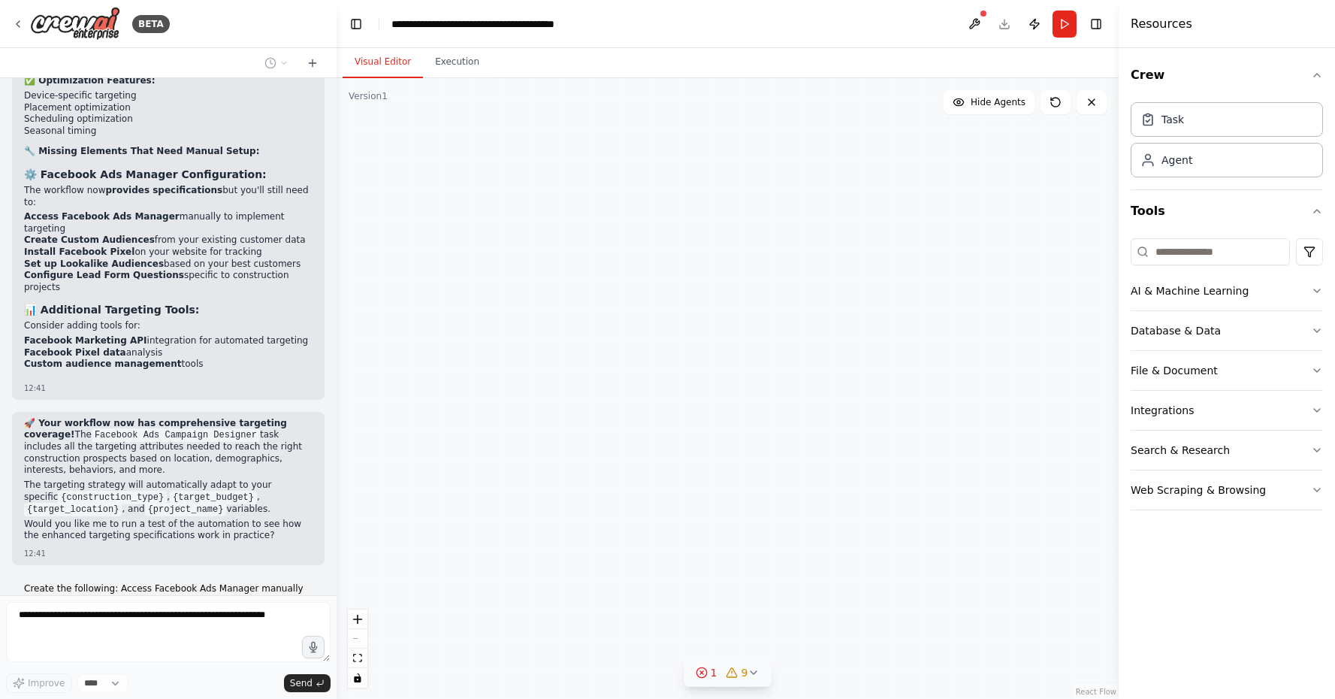
drag, startPoint x: 805, startPoint y: 596, endPoint x: 756, endPoint y: 506, distance: 102.9
click at [756, 506] on div "Construction Lead Quality Analyst Analyze and score construction project leads …" at bounding box center [728, 388] width 782 height 620
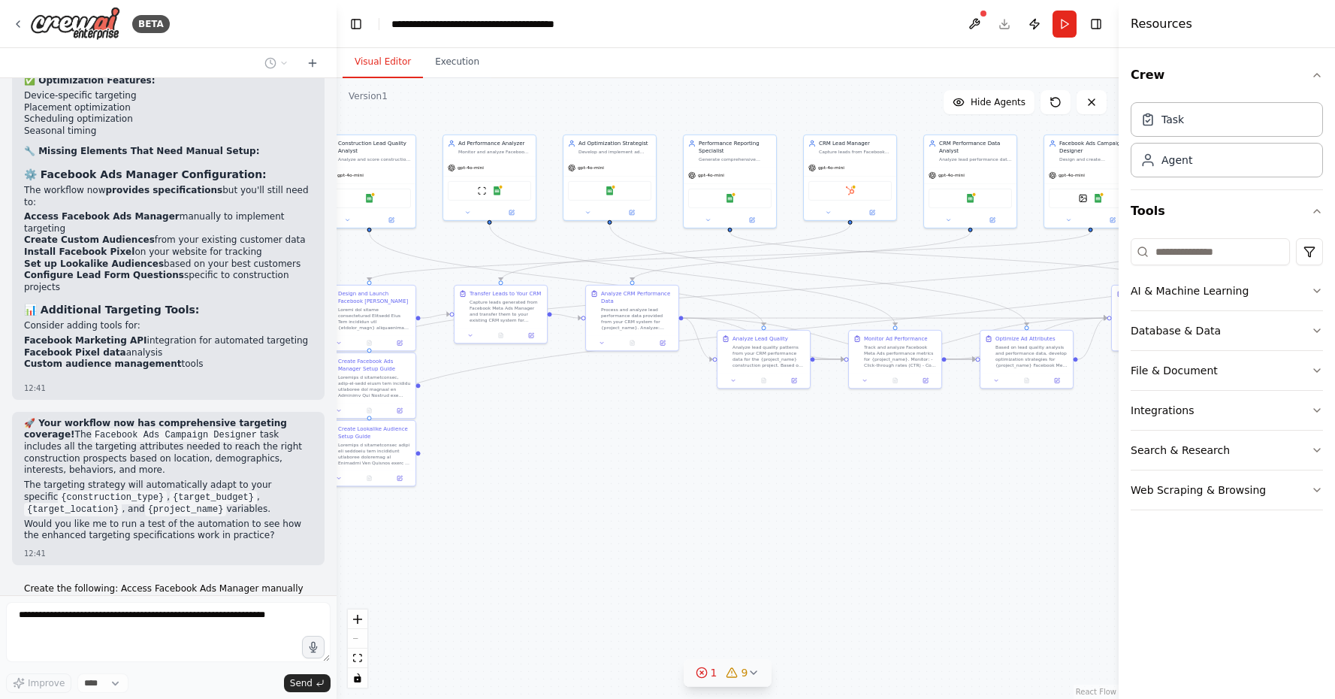
drag, startPoint x: 645, startPoint y: 487, endPoint x: 1052, endPoint y: 538, distance: 409.5
click at [1052, 538] on div ".deletable-edge-delete-btn { width: 20px; height: 20px; border: 0px solid #ffff…" at bounding box center [728, 388] width 782 height 620
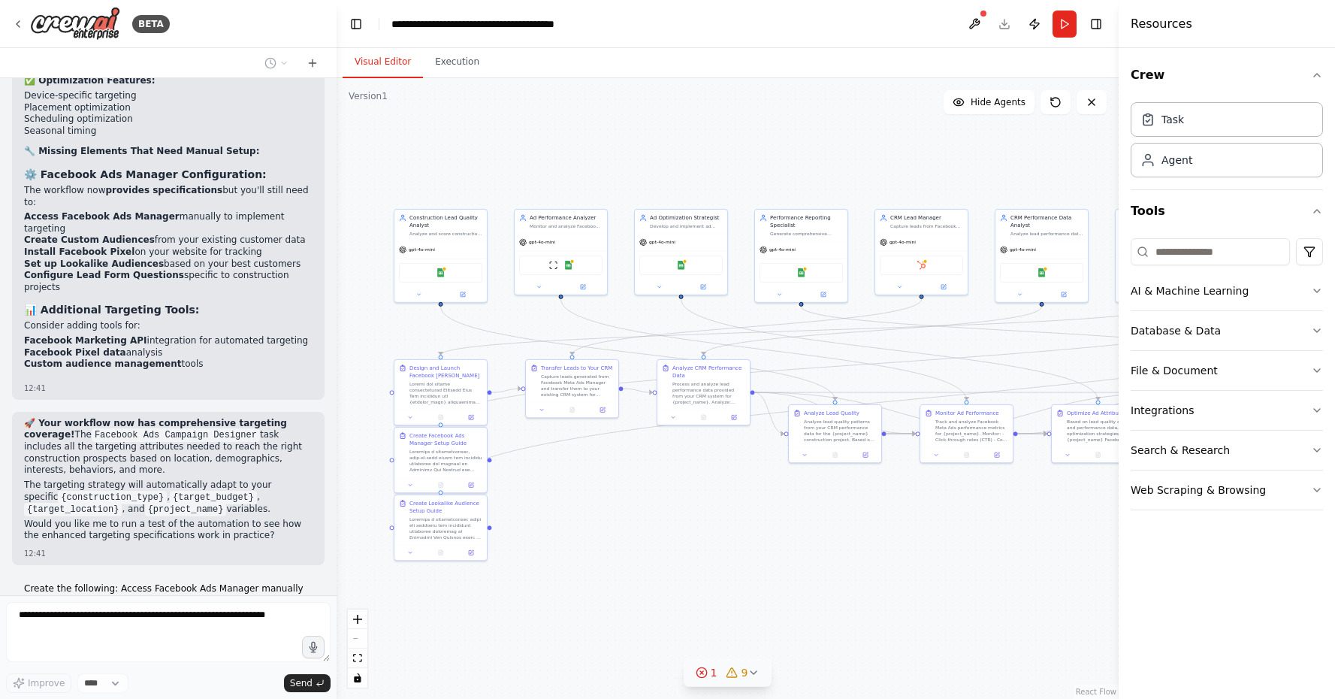
drag, startPoint x: 666, startPoint y: 518, endPoint x: 642, endPoint y: 566, distance: 52.7
click at [642, 567] on div ".deletable-edge-delete-btn { width: 20px; height: 20px; border: 0px solid #ffff…" at bounding box center [728, 388] width 782 height 620
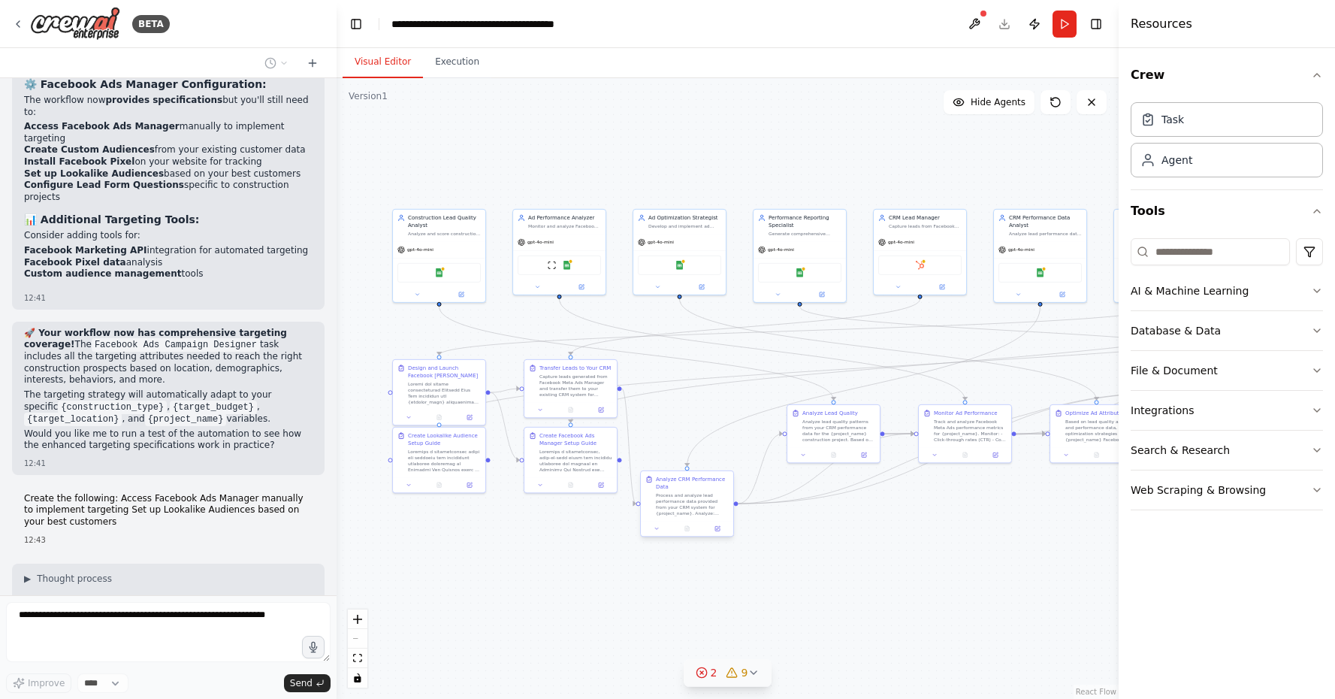
drag, startPoint x: 696, startPoint y: 385, endPoint x: 682, endPoint y: 496, distance: 112.0
click at [682, 496] on div "Process and analyze lead performance data provided from your CRM system for {pr…" at bounding box center [692, 504] width 73 height 24
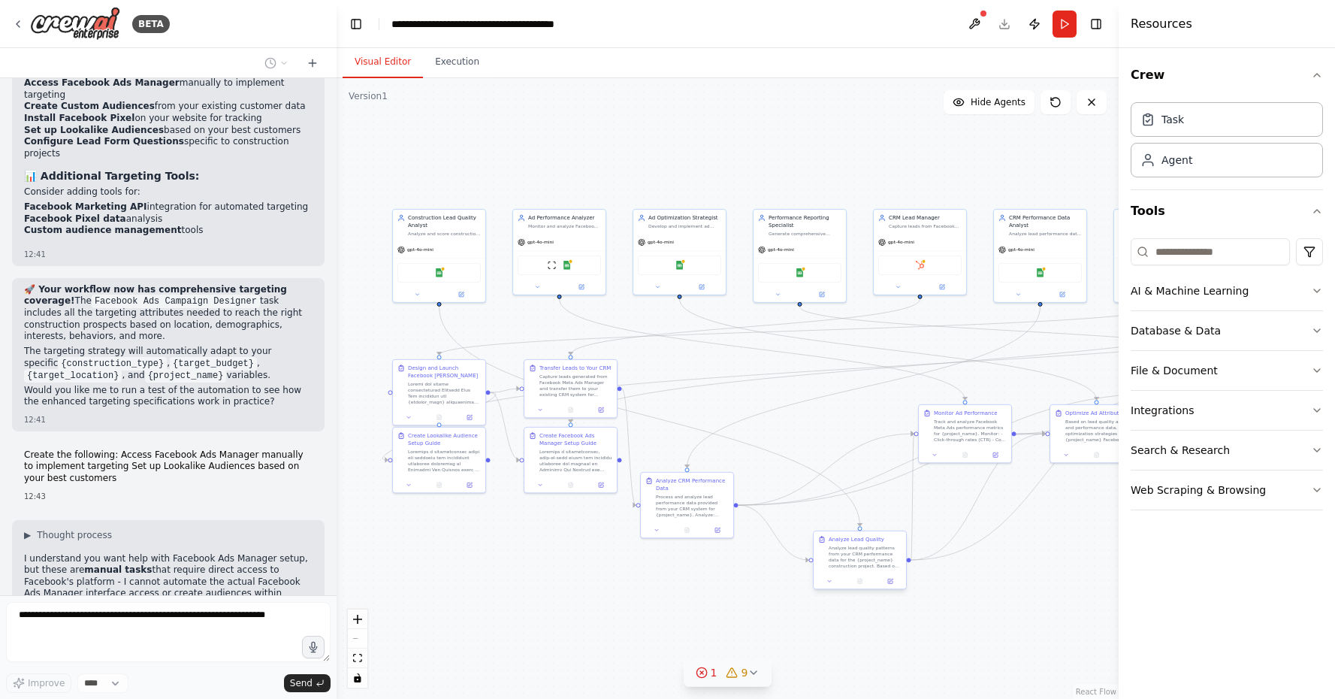
drag, startPoint x: 836, startPoint y: 436, endPoint x: 854, endPoint y: 560, distance: 126.0
click at [856, 562] on div "Analyze lead quality patterns from your CRM performance data for the {project_n…" at bounding box center [864, 557] width 73 height 24
drag, startPoint x: 956, startPoint y: 436, endPoint x: 961, endPoint y: 490, distance: 54.3
click at [961, 490] on div "Track and analyze Facebook Meta Ads performance metrics for {project_name}. Mon…" at bounding box center [977, 481] width 73 height 24
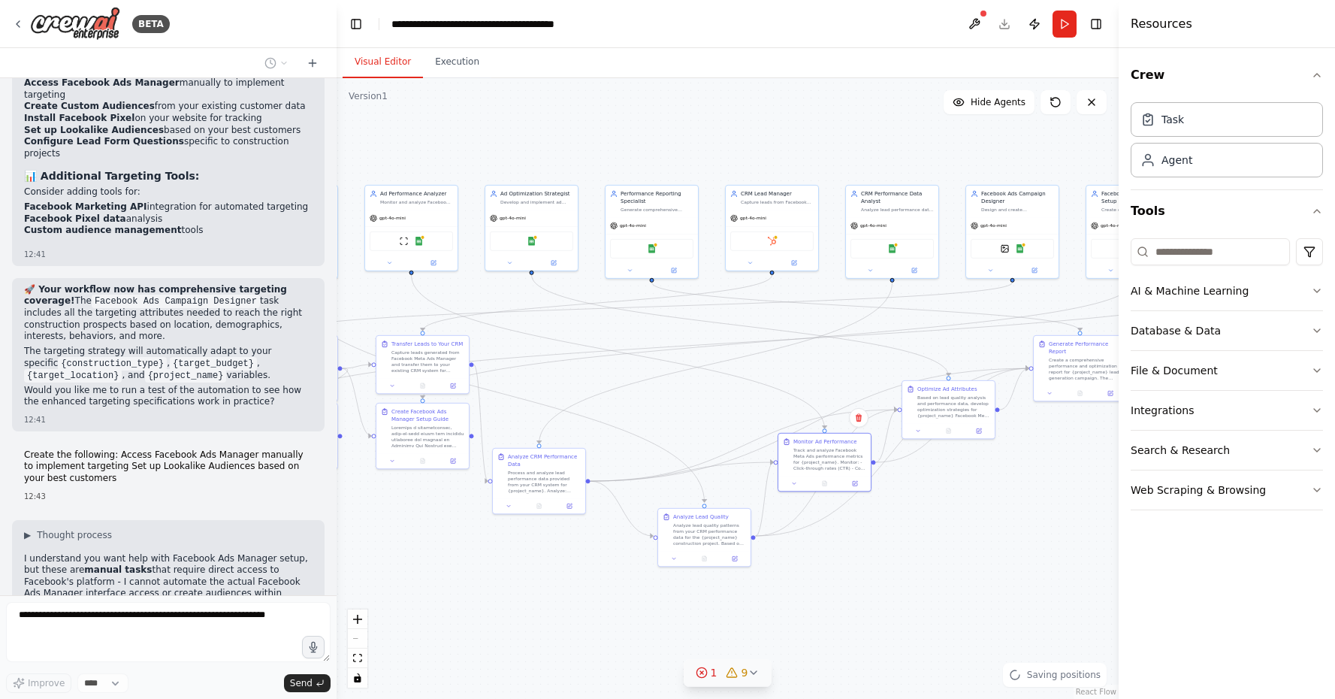
drag, startPoint x: 1065, startPoint y: 567, endPoint x: 904, endPoint y: 542, distance: 162.8
click at [904, 542] on div ".deletable-edge-delete-btn { width: 20px; height: 20px; border: 0px solid #ffff…" at bounding box center [728, 388] width 782 height 620
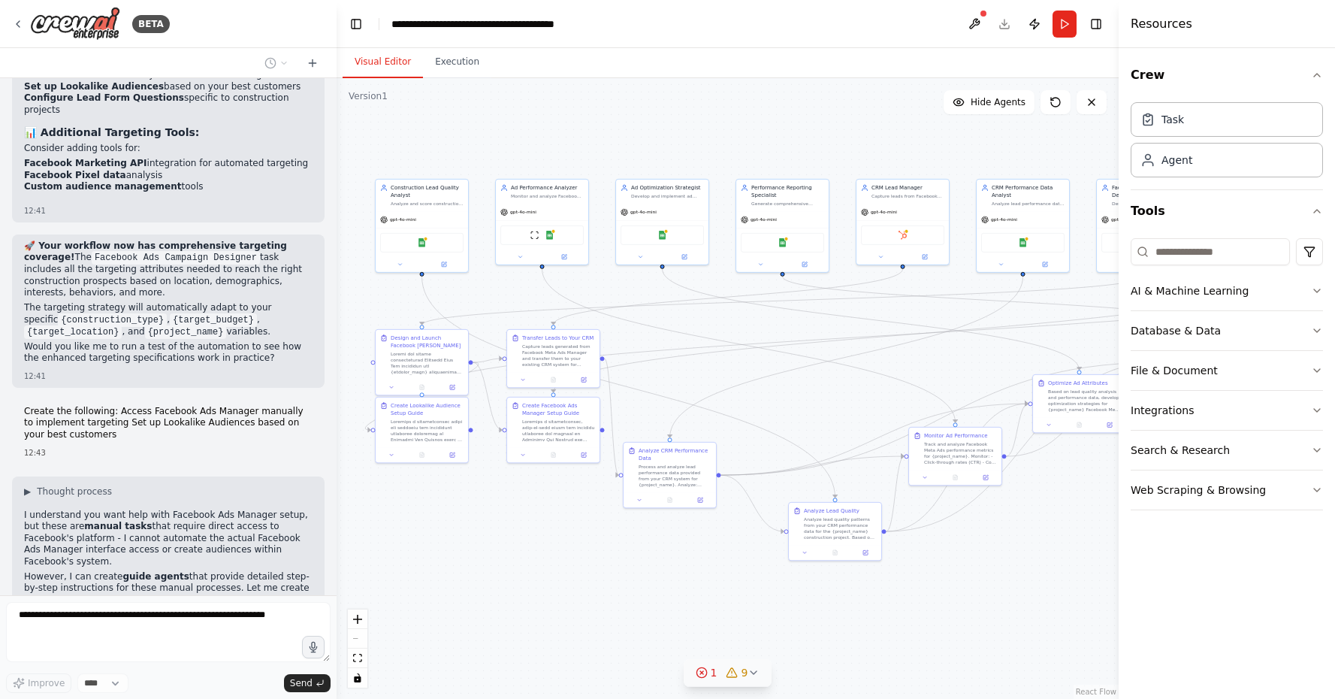
drag, startPoint x: 946, startPoint y: 562, endPoint x: 1138, endPoint y: 552, distance: 192.5
click at [1138, 552] on div "BETA I need to create a workflow where I want to generate leads for my construc…" at bounding box center [667, 349] width 1335 height 699
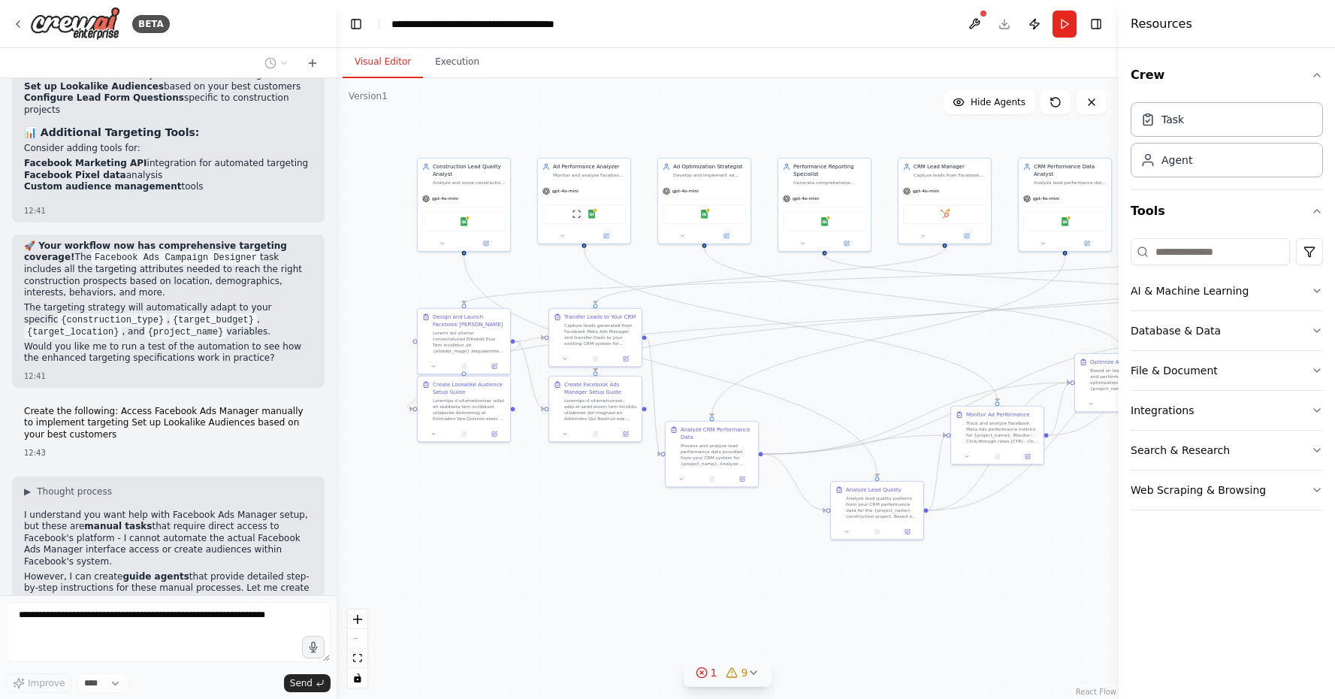
drag, startPoint x: 572, startPoint y: 503, endPoint x: 565, endPoint y: 486, distance: 18.8
click at [565, 486] on div ".deletable-edge-delete-btn { width: 20px; height: 20px; border: 0px solid #ffff…" at bounding box center [728, 388] width 782 height 620
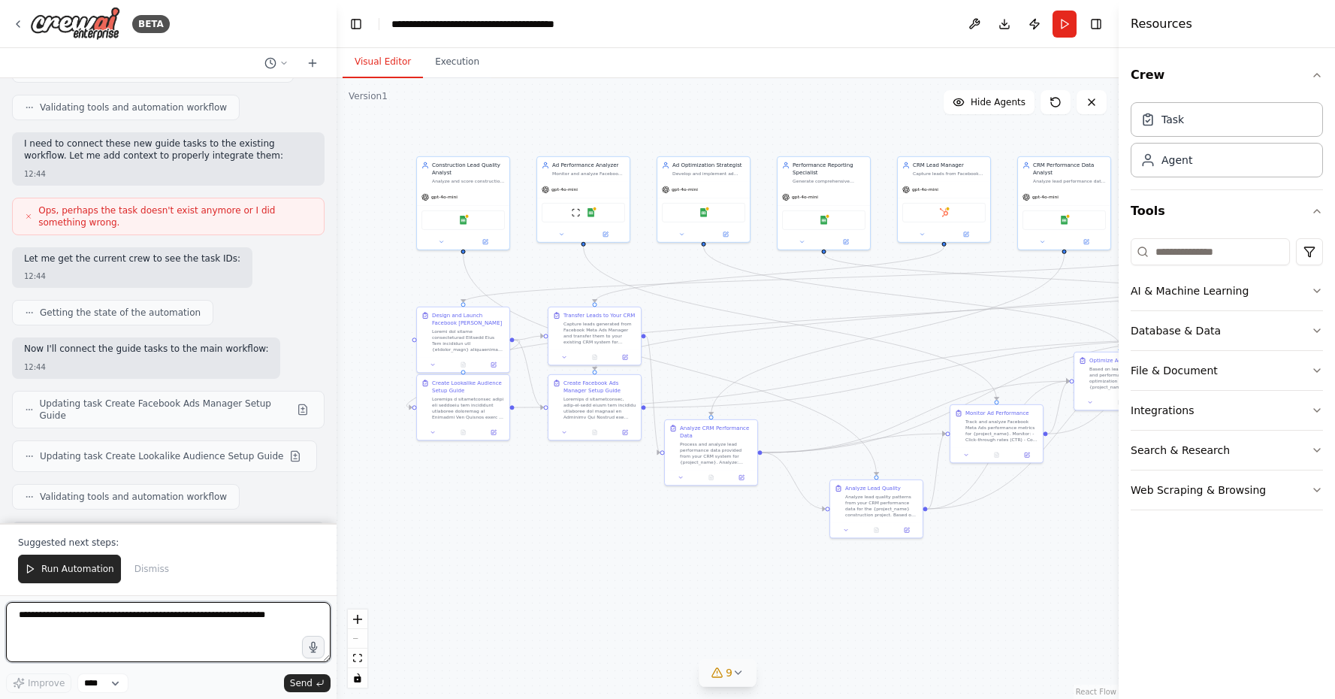
scroll to position [14713, 0]
drag, startPoint x: 73, startPoint y: 361, endPoint x: 115, endPoint y: 361, distance: 42.1
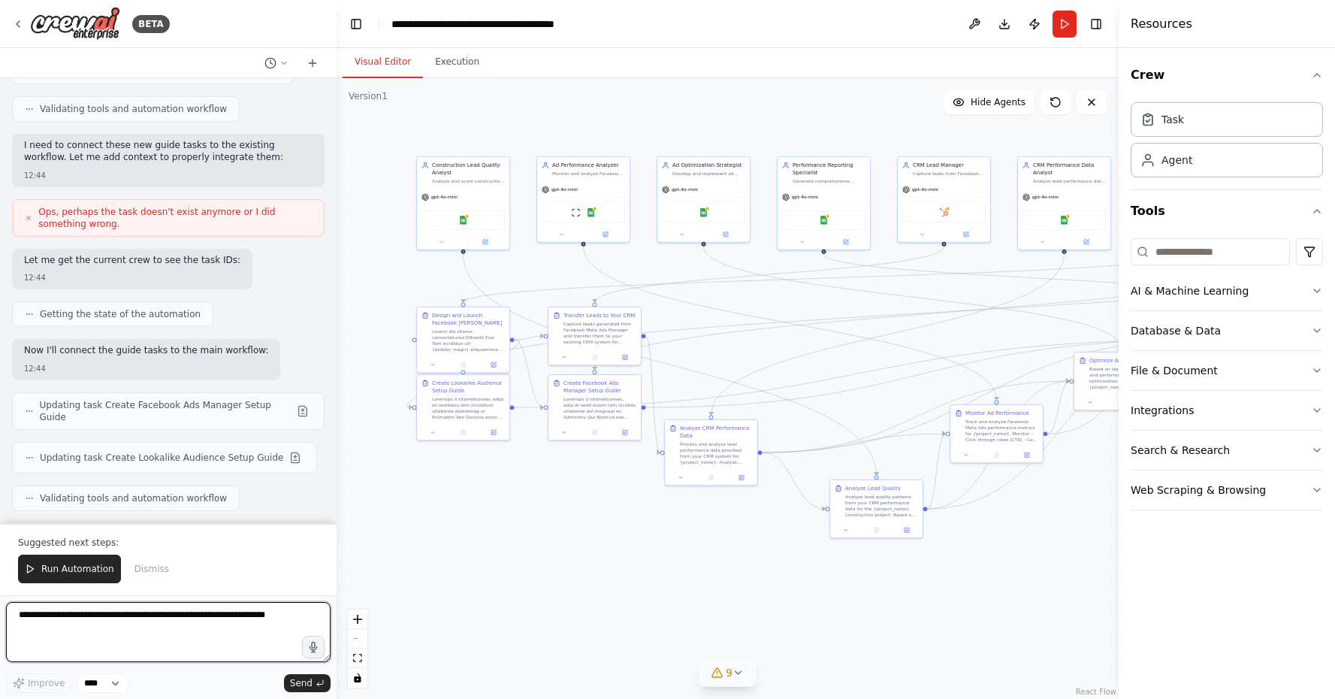
click at [137, 634] on textarea at bounding box center [168, 632] width 324 height 60
click at [735, 673] on icon at bounding box center [738, 672] width 12 height 12
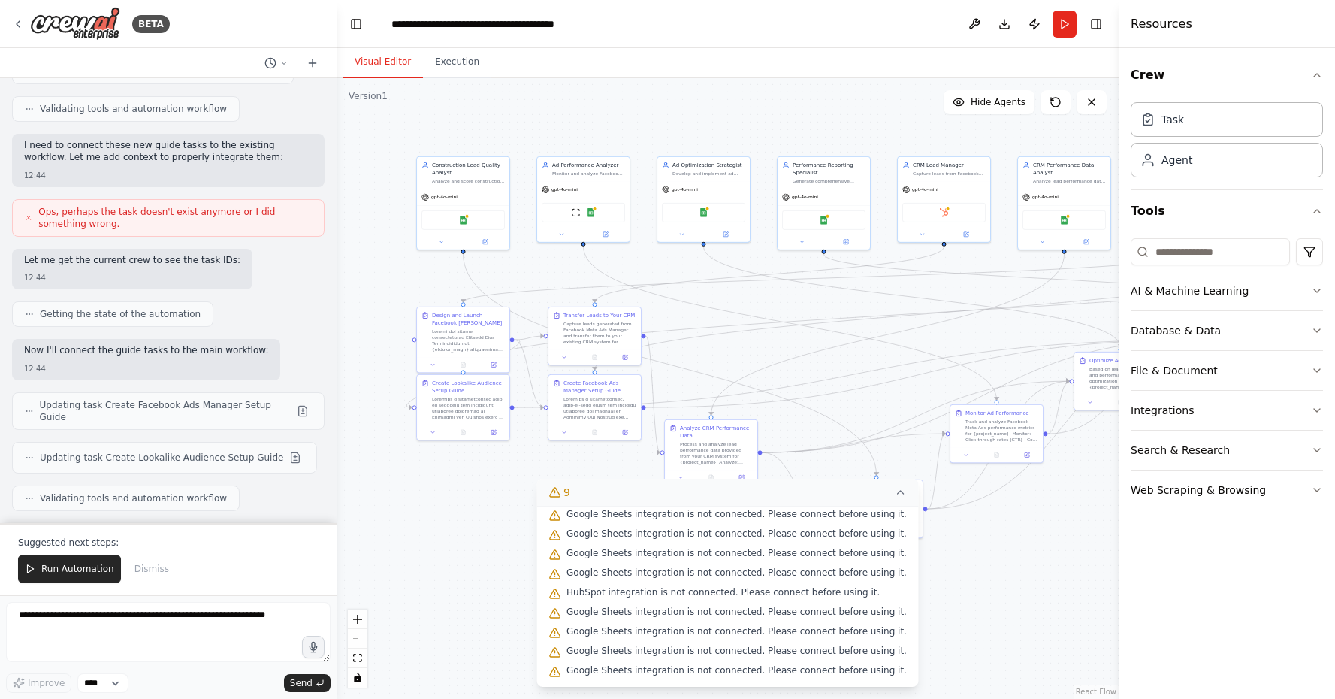
scroll to position [44, 0]
click at [443, 628] on div ".deletable-edge-delete-btn { width: 20px; height: 20px; border: 0px solid #ffff…" at bounding box center [728, 388] width 782 height 620
click at [895, 497] on icon at bounding box center [901, 492] width 12 height 12
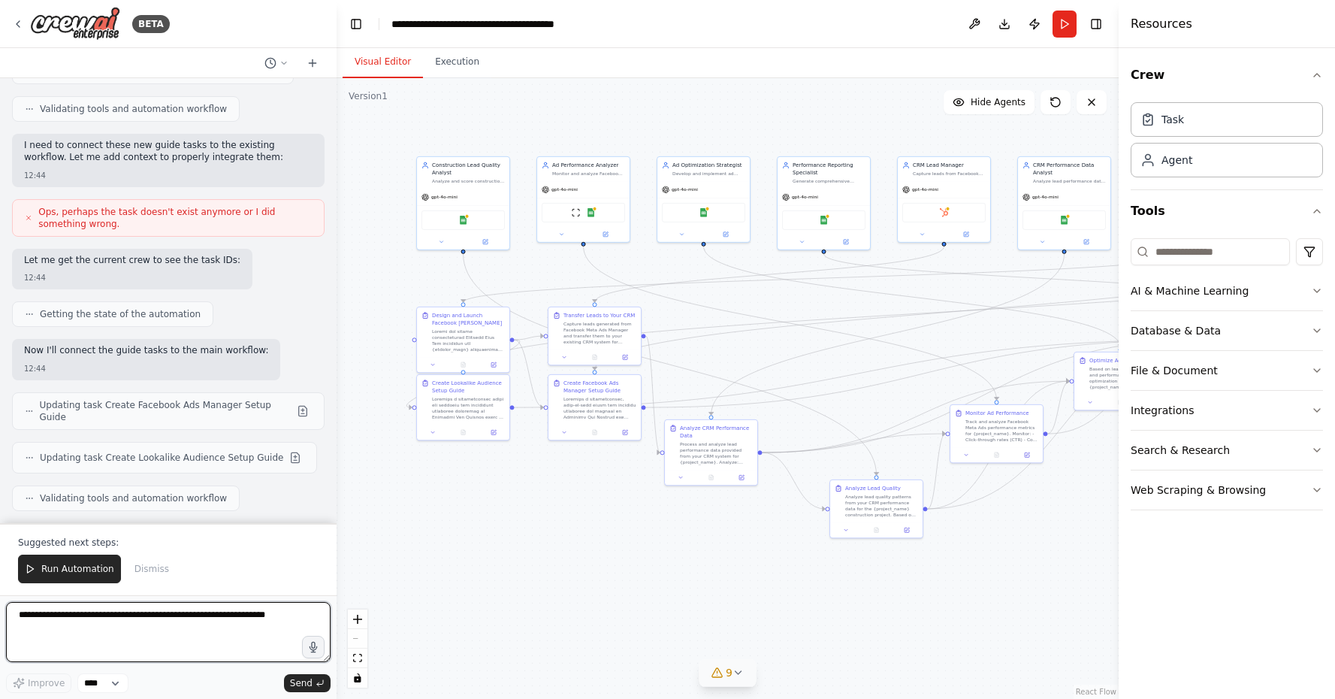
click at [205, 624] on textarea at bounding box center [168, 632] width 324 height 60
type textarea "**********"
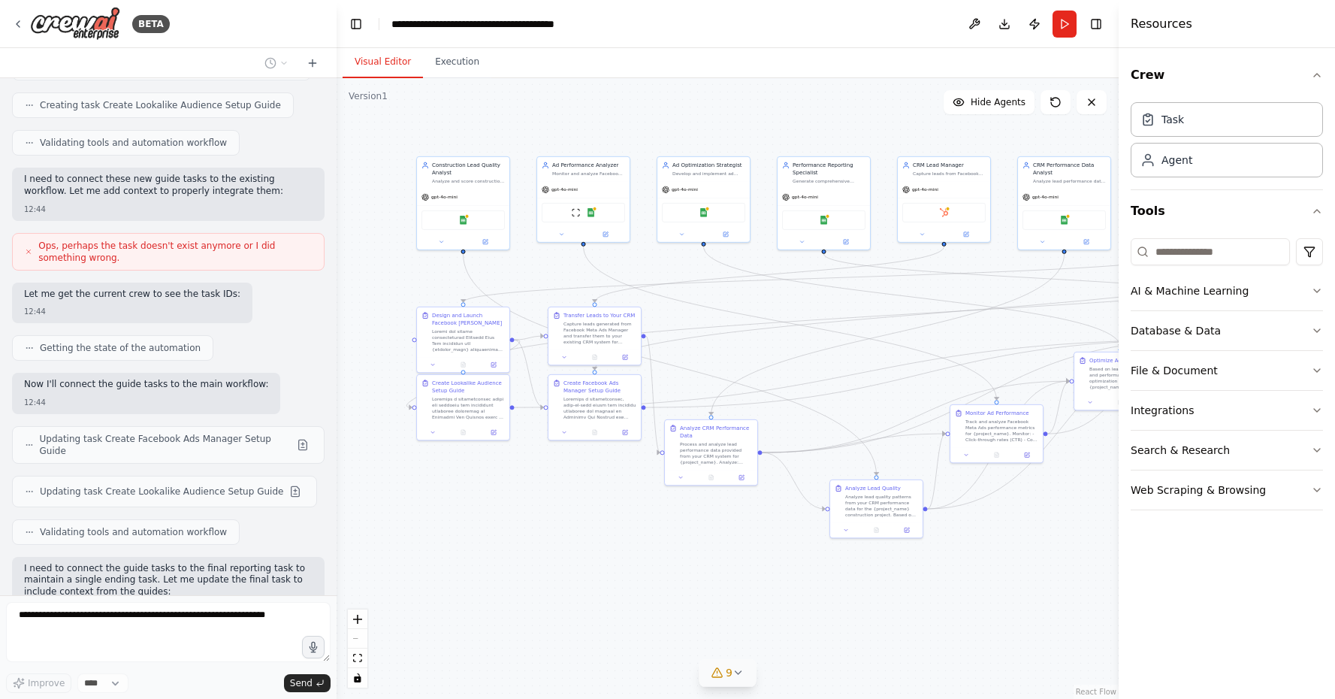
scroll to position [14733, 0]
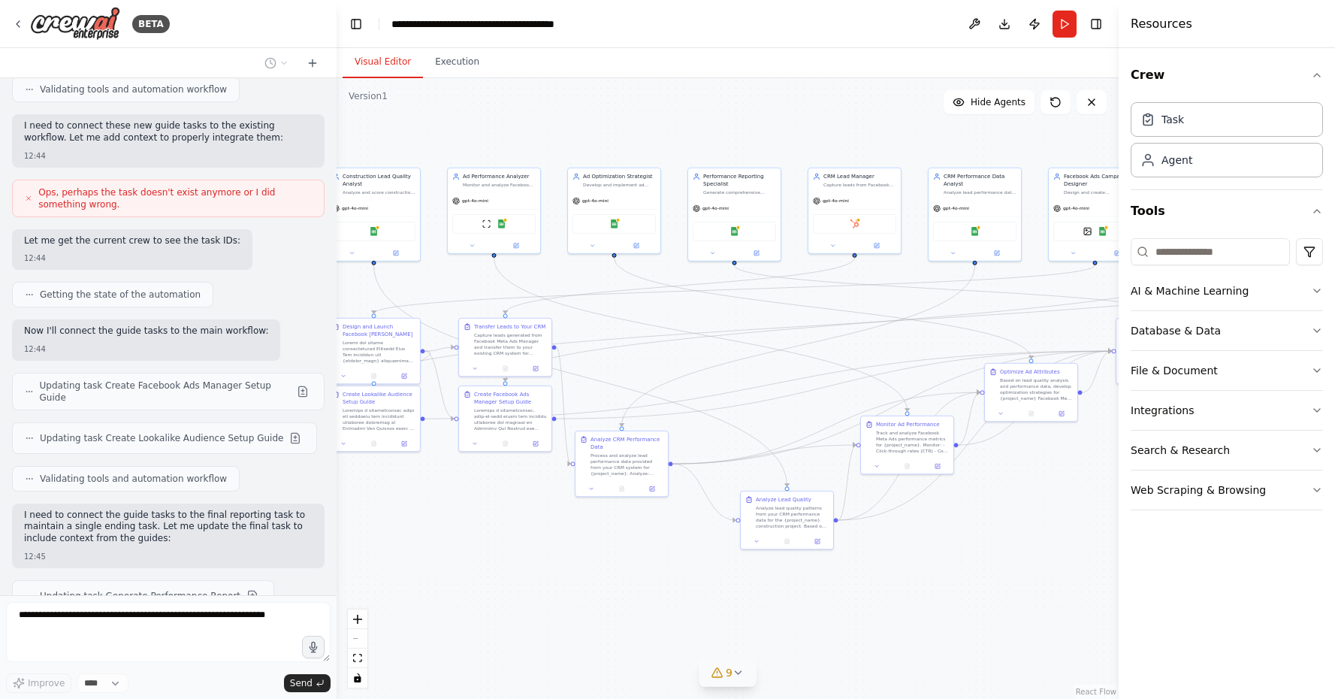
drag, startPoint x: 1063, startPoint y: 542, endPoint x: 917, endPoint y: 557, distance: 146.5
click at [917, 557] on div ".deletable-edge-delete-btn { width: 20px; height: 20px; border: 0px solid #ffff…" at bounding box center [728, 388] width 782 height 620
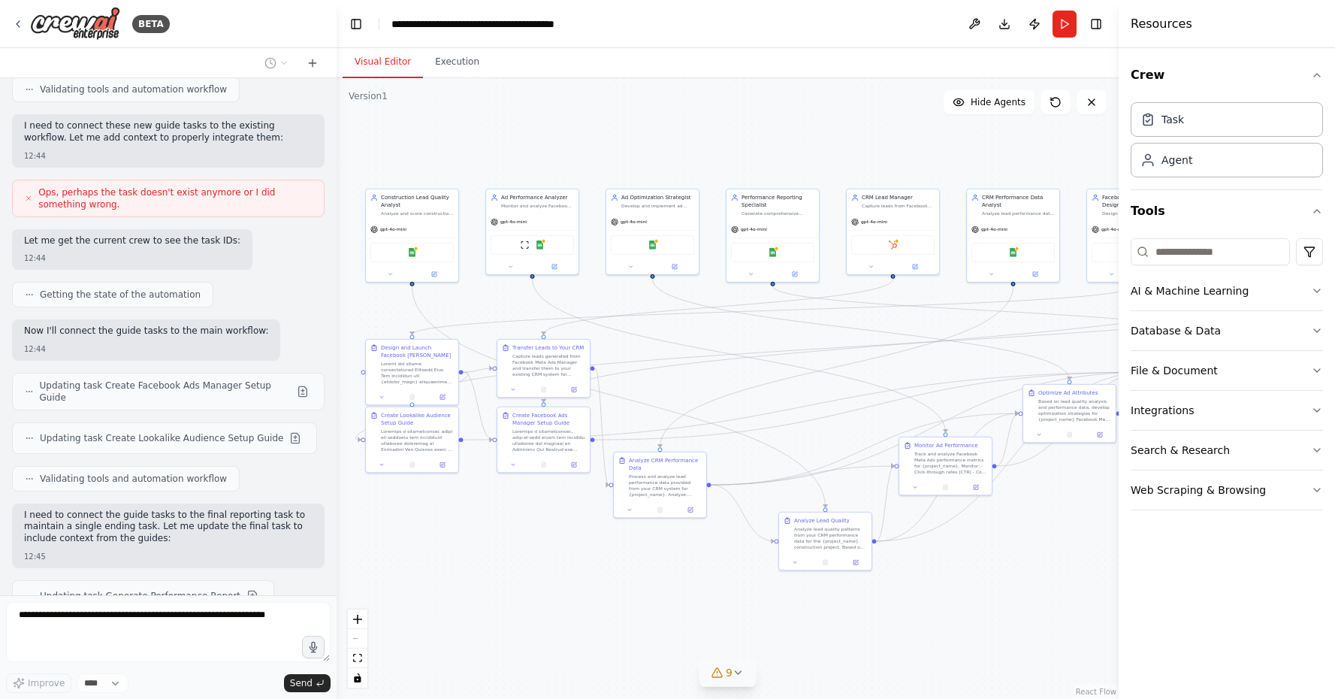
drag, startPoint x: 917, startPoint y: 557, endPoint x: 1011, endPoint y: 574, distance: 95.3
click at [1011, 574] on div ".deletable-edge-delete-btn { width: 20px; height: 20px; border: 0px solid #ffff…" at bounding box center [728, 388] width 782 height 620
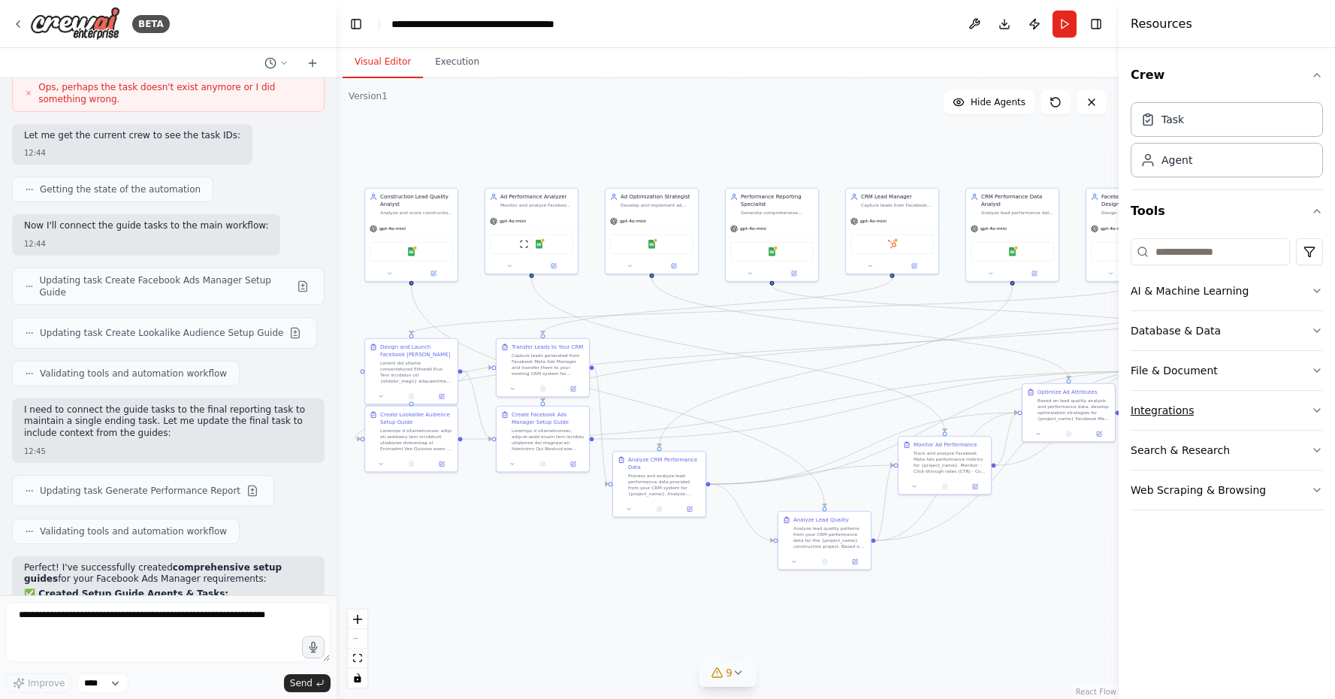
click at [1185, 421] on button "Integrations" at bounding box center [1226, 410] width 192 height 39
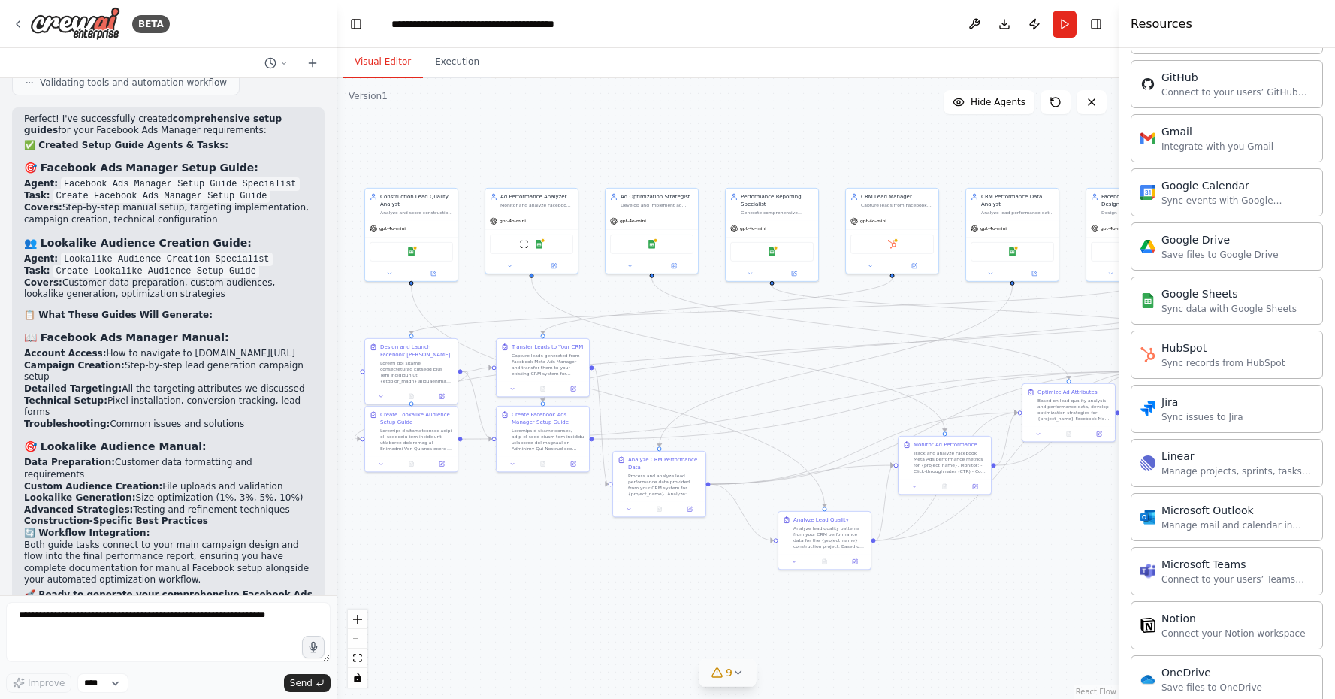
scroll to position [15287, 0]
click at [85, 655] on textarea at bounding box center [168, 632] width 324 height 60
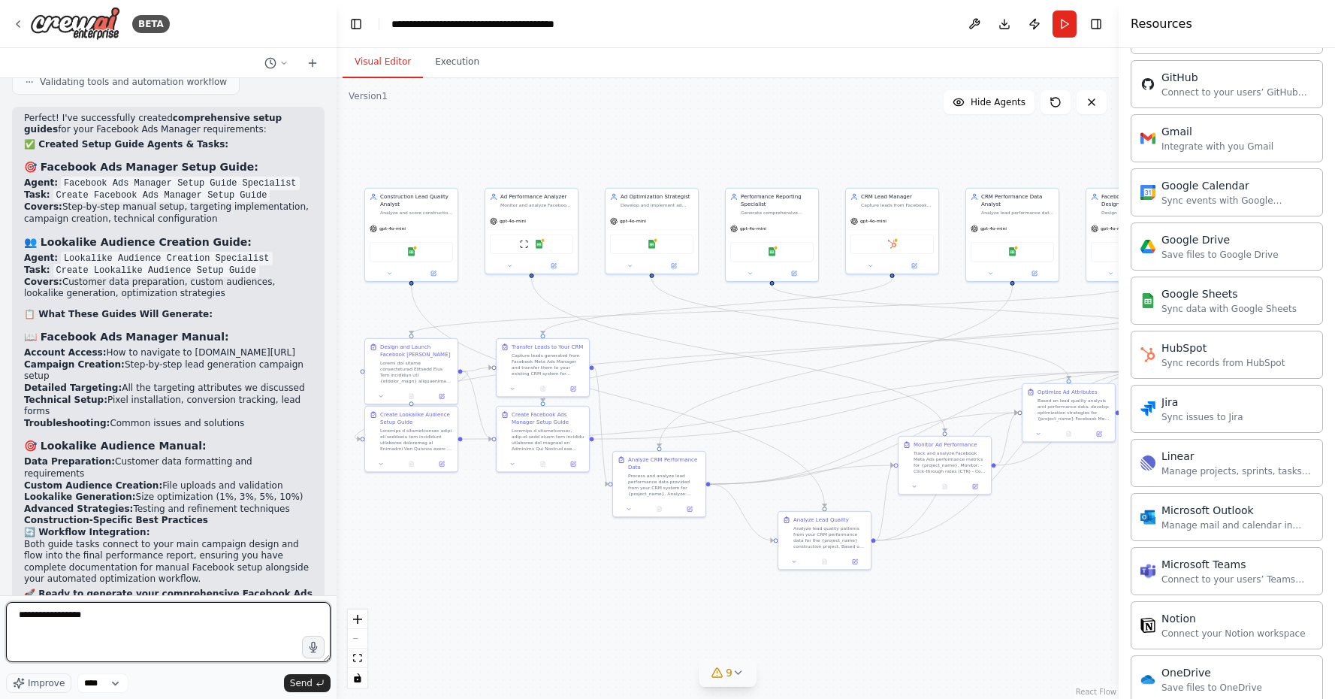
type textarea "**********"
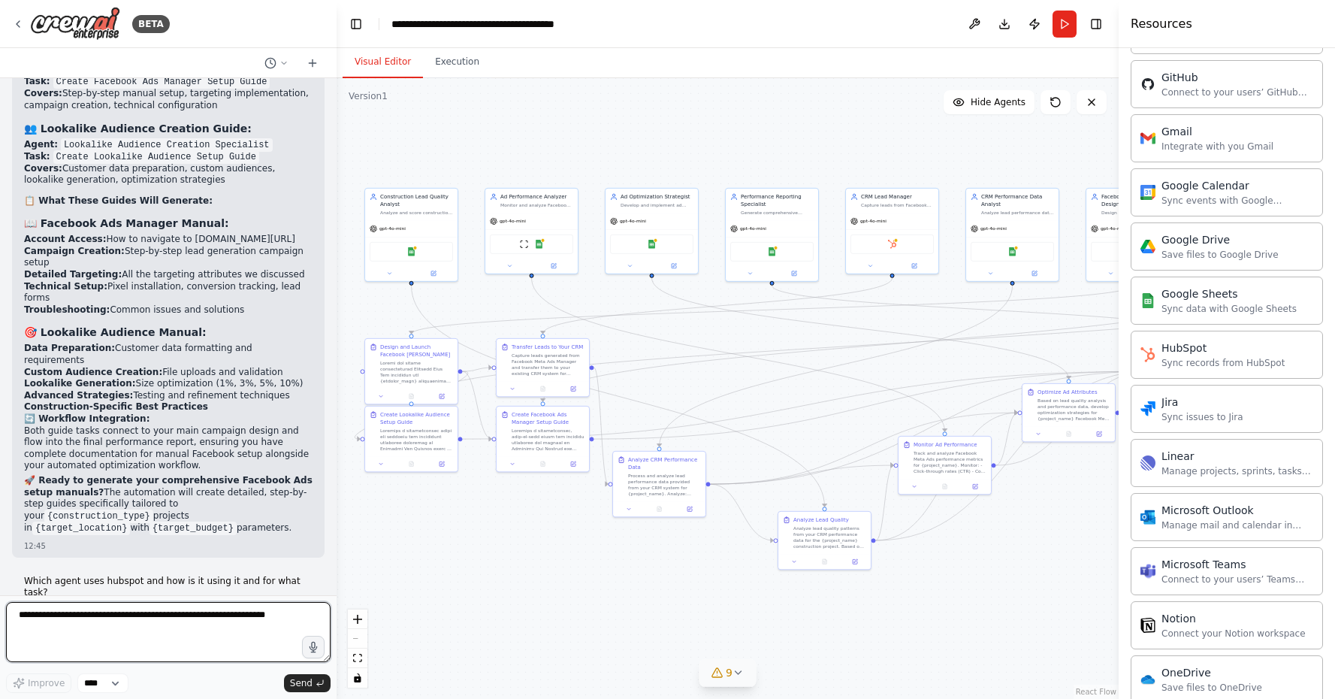
scroll to position [15400, 0]
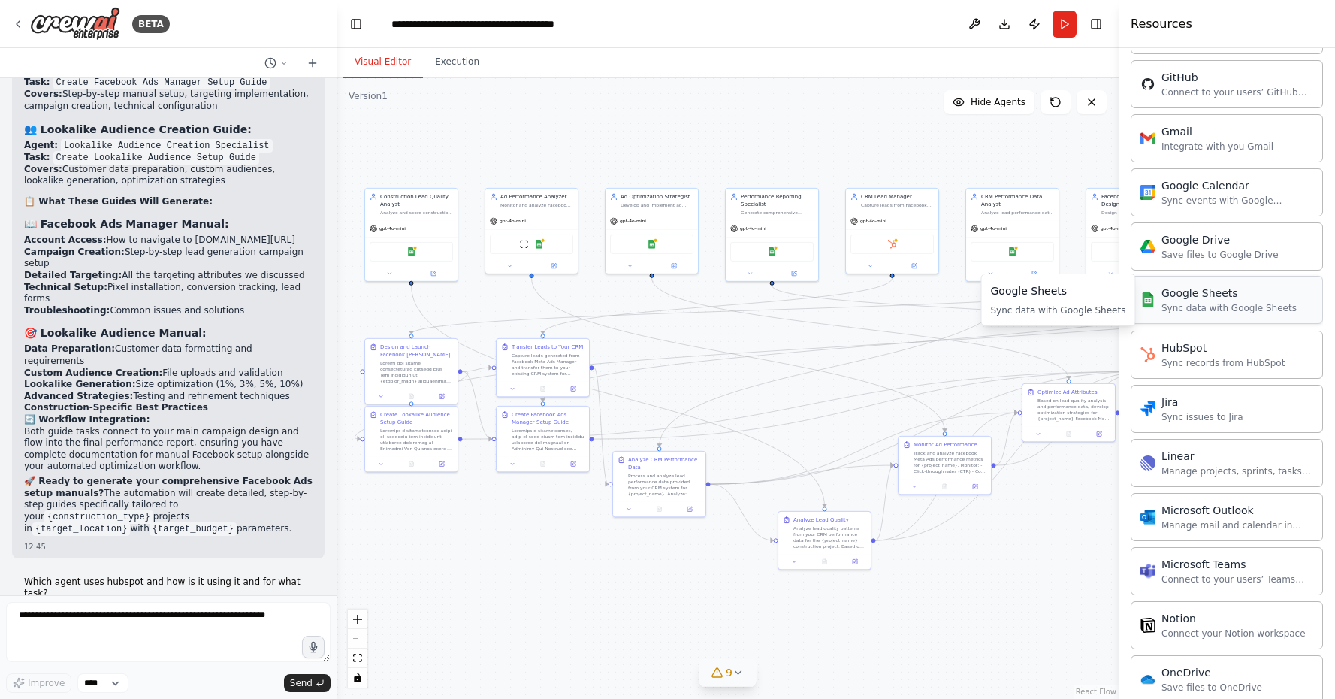
click at [1160, 297] on div "Google Sheets Sync data with Google Sheets" at bounding box center [1218, 299] width 156 height 29
click at [1173, 305] on div "Sync data with Google Sheets" at bounding box center [1228, 308] width 135 height 12
click at [1166, 317] on div "Google Sheets Sync data with Google Sheets" at bounding box center [1226, 300] width 192 height 48
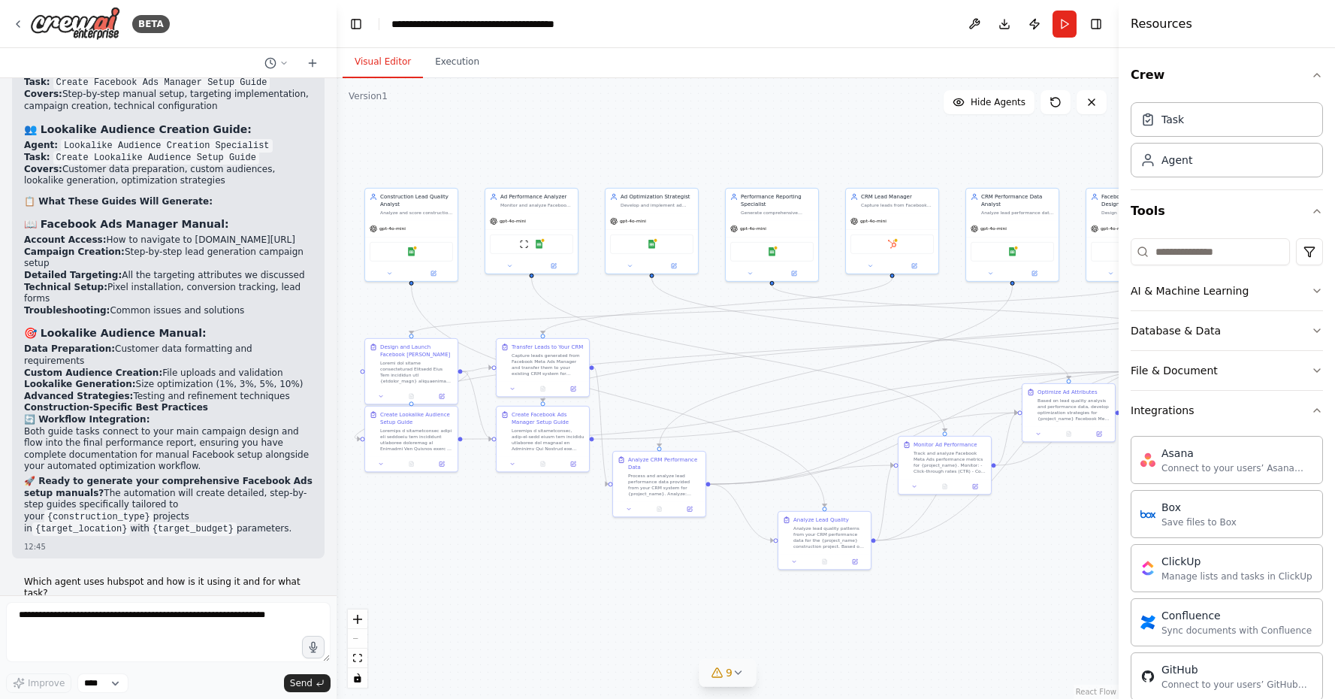
scroll to position [0, 0]
click at [1260, 403] on button "Integrations" at bounding box center [1226, 410] width 192 height 39
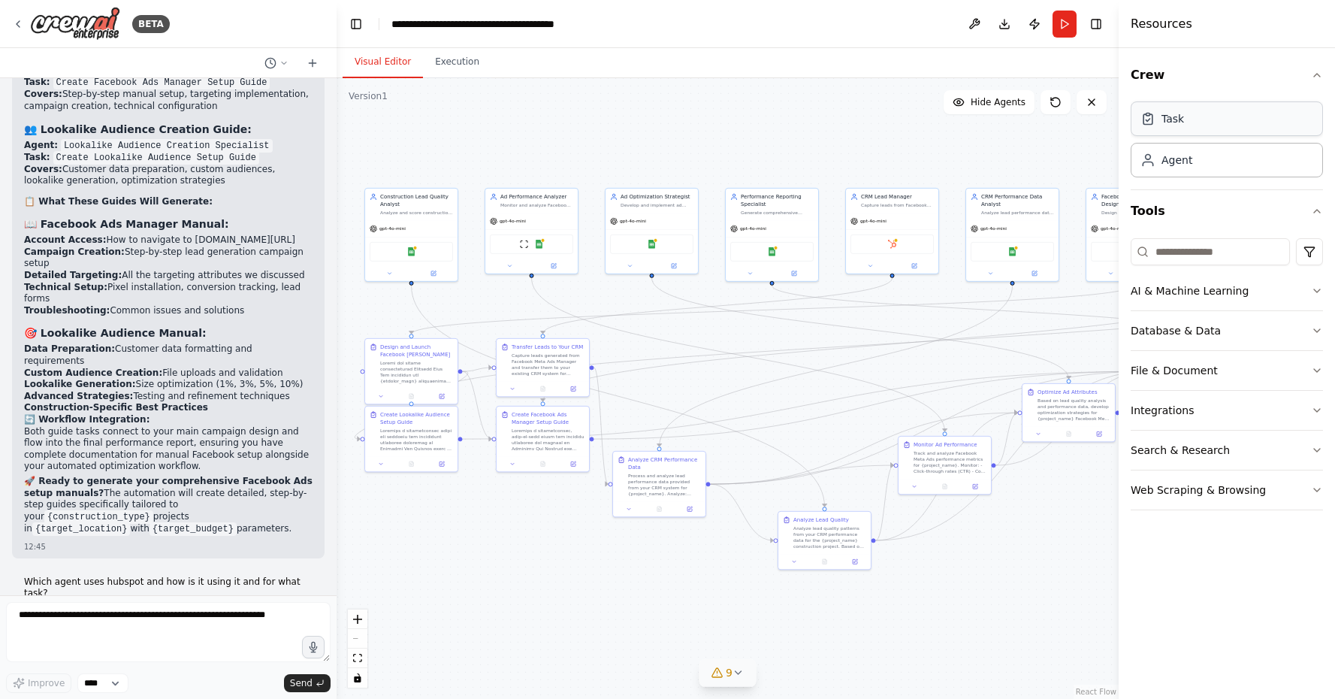
click at [1200, 131] on div "Task" at bounding box center [1226, 118] width 192 height 35
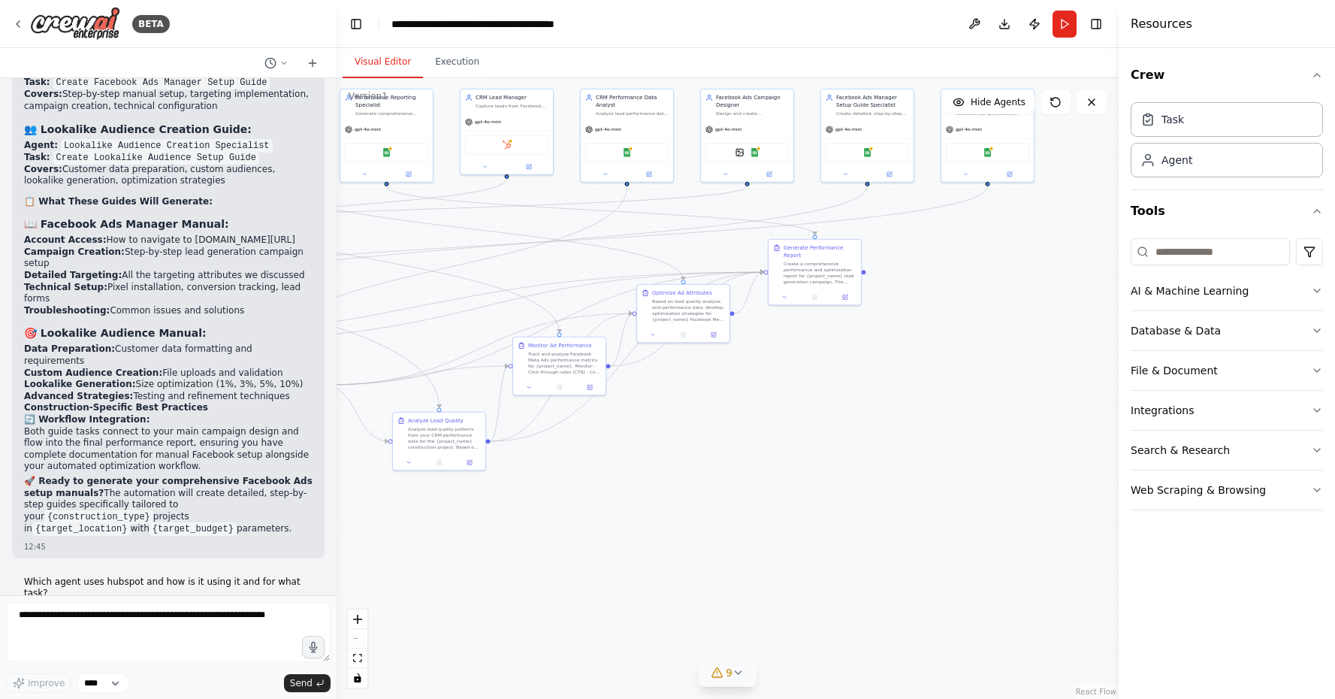
drag, startPoint x: 1020, startPoint y: 456, endPoint x: 653, endPoint y: 357, distance: 380.5
click at [648, 357] on div ".deletable-edge-delete-btn { width: 20px; height: 20px; border: 0px solid #ffff…" at bounding box center [728, 388] width 782 height 620
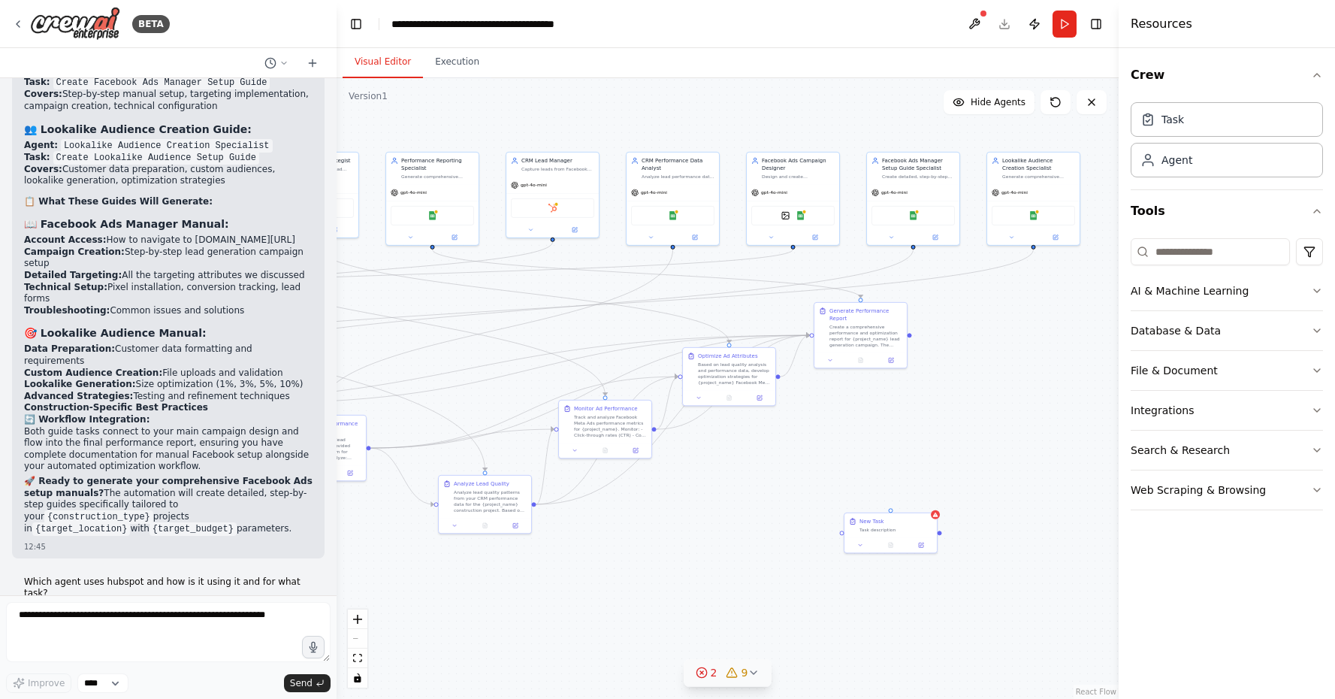
drag, startPoint x: 808, startPoint y: 419, endPoint x: 837, endPoint y: 475, distance: 63.2
click at [837, 475] on div ".deletable-edge-delete-btn { width: 20px; height: 20px; border: 0px solid #ffff…" at bounding box center [728, 388] width 782 height 620
click at [884, 511] on div "New Task" at bounding box center [892, 513] width 73 height 8
click at [917, 493] on button at bounding box center [921, 491] width 20 height 20
click at [916, 493] on button at bounding box center [922, 491] width 20 height 20
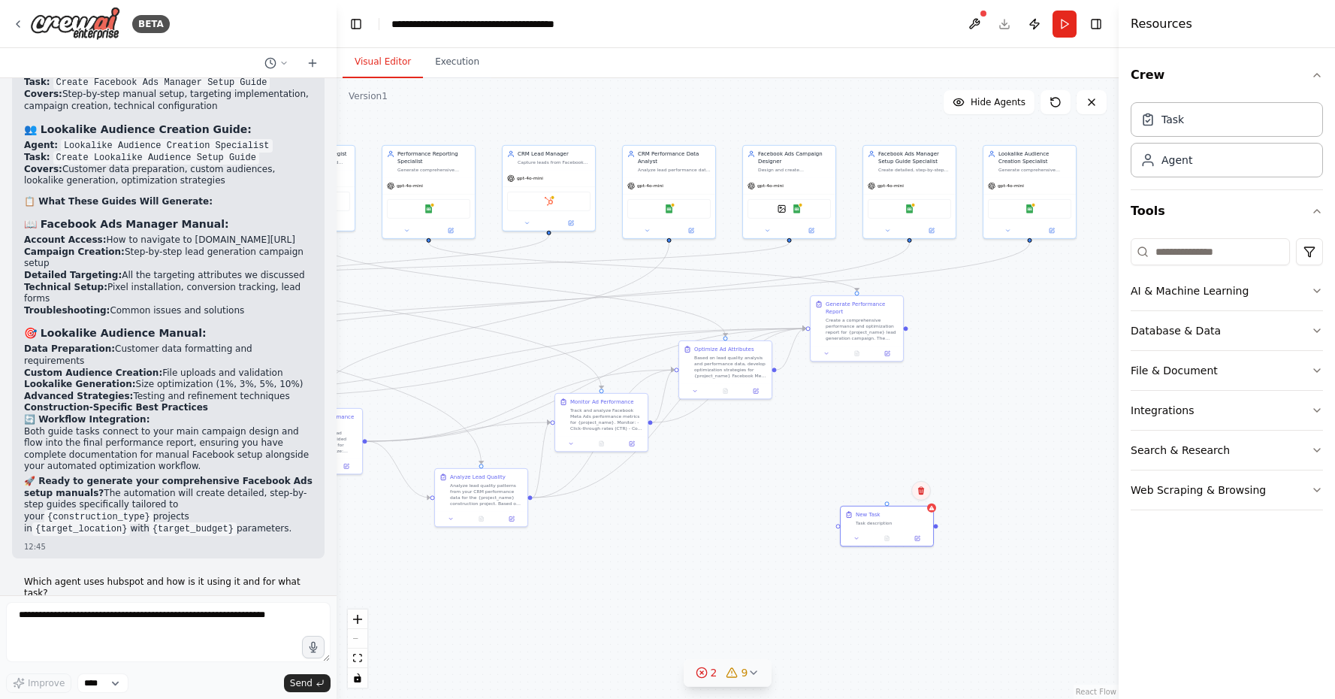
click at [916, 493] on button at bounding box center [921, 491] width 20 height 20
click at [877, 492] on button "Confirm" at bounding box center [878, 490] width 53 height 18
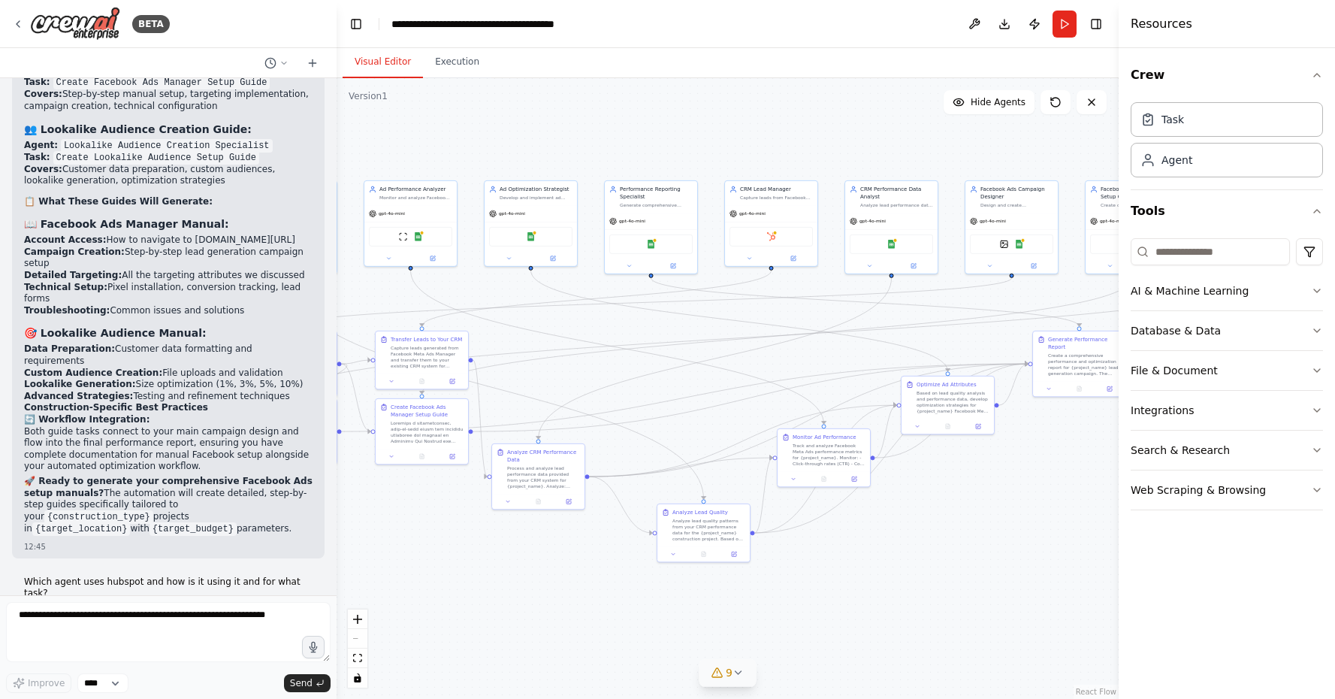
drag, startPoint x: 733, startPoint y: 472, endPoint x: 955, endPoint y: 506, distance: 224.1
click at [955, 506] on div ".deletable-edge-delete-btn { width: 20px; height: 20px; border: 0px solid #ffff…" at bounding box center [728, 388] width 782 height 620
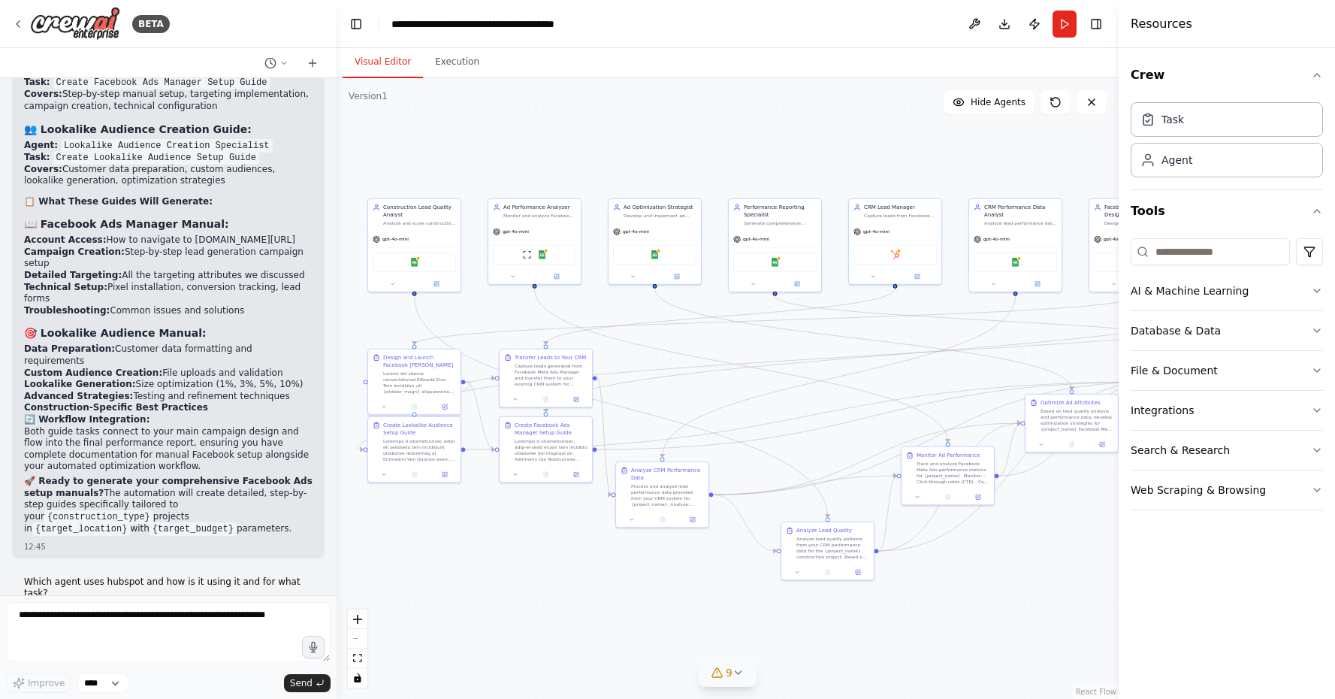
drag, startPoint x: 954, startPoint y: 506, endPoint x: 1079, endPoint y: 524, distance: 125.9
click at [1079, 524] on div ".deletable-edge-delete-btn { width: 20px; height: 20px; border: 0px solid #ffff…" at bounding box center [728, 388] width 782 height 620
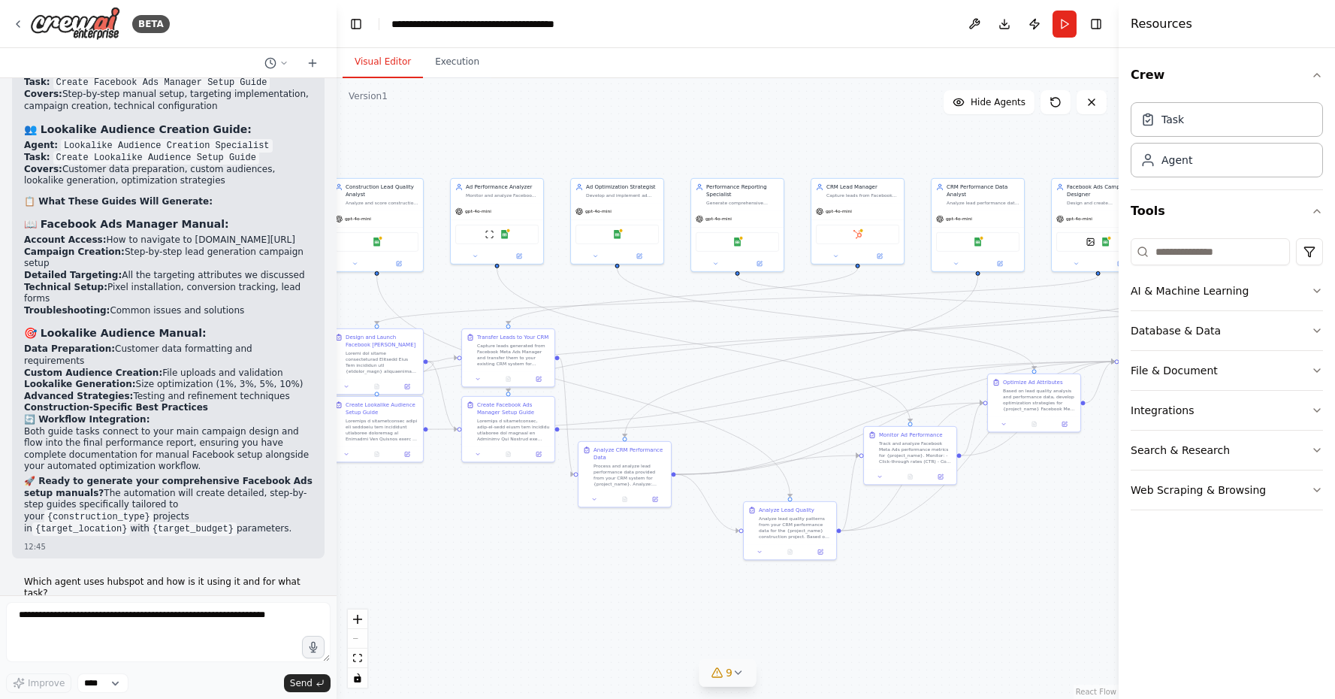
drag, startPoint x: 1040, startPoint y: 615, endPoint x: 1019, endPoint y: 597, distance: 28.3
click at [1016, 597] on div ".deletable-edge-delete-btn { width: 20px; height: 20px; border: 0px solid #ffff…" at bounding box center [728, 388] width 782 height 620
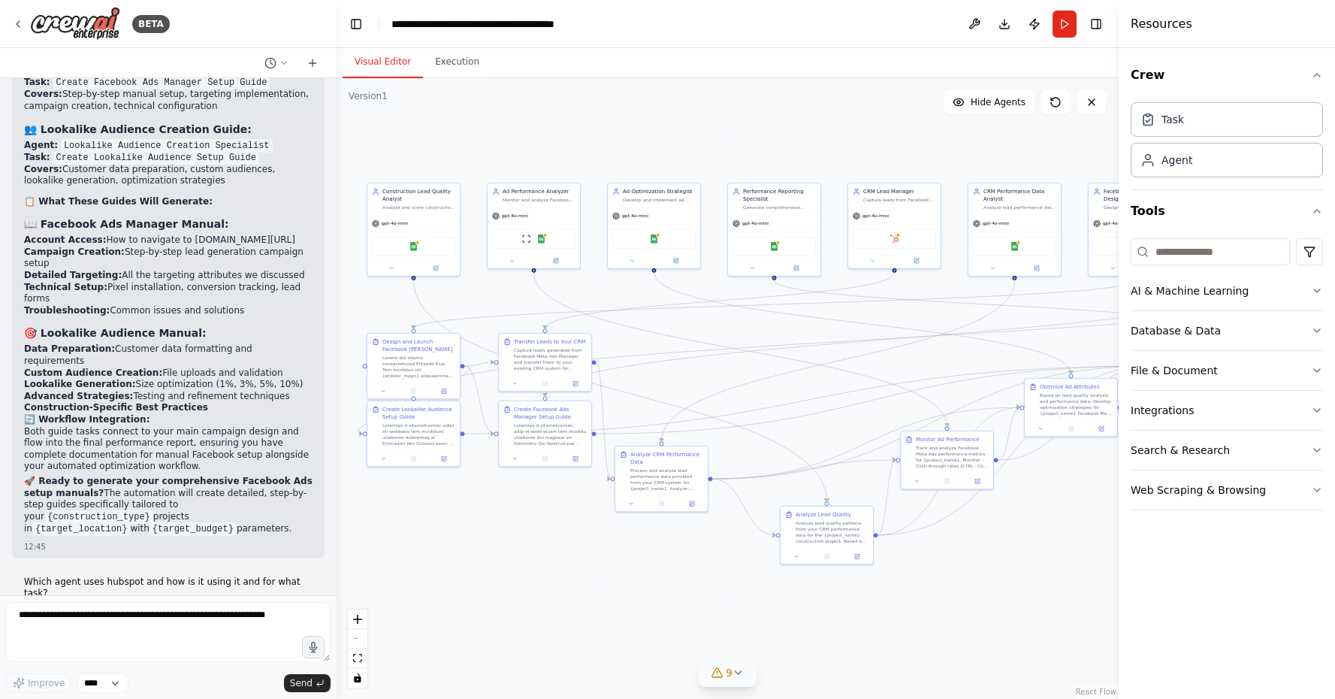
drag, startPoint x: 512, startPoint y: 554, endPoint x: 535, endPoint y: 558, distance: 23.7
click at [535, 558] on div ".deletable-edge-delete-btn { width: 20px; height: 20px; border: 0px solid #ffff…" at bounding box center [728, 388] width 782 height 620
click at [150, 626] on textarea at bounding box center [168, 632] width 324 height 60
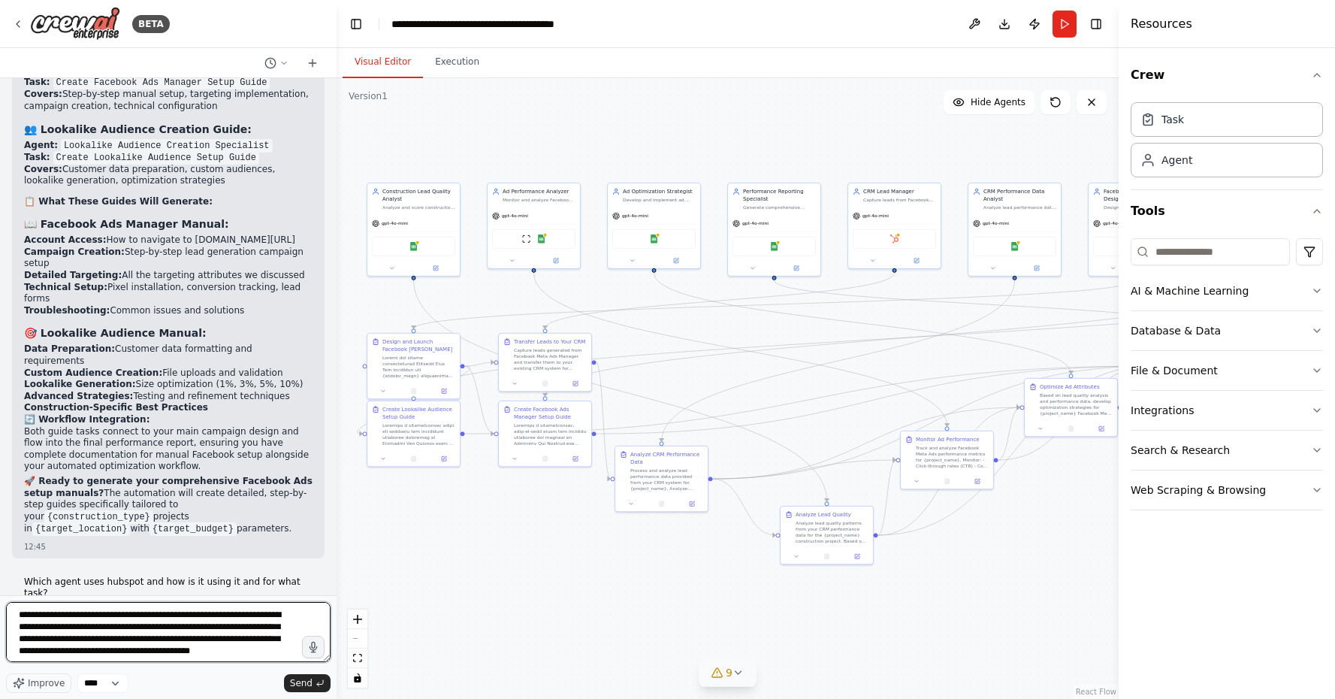
scroll to position [7, 0]
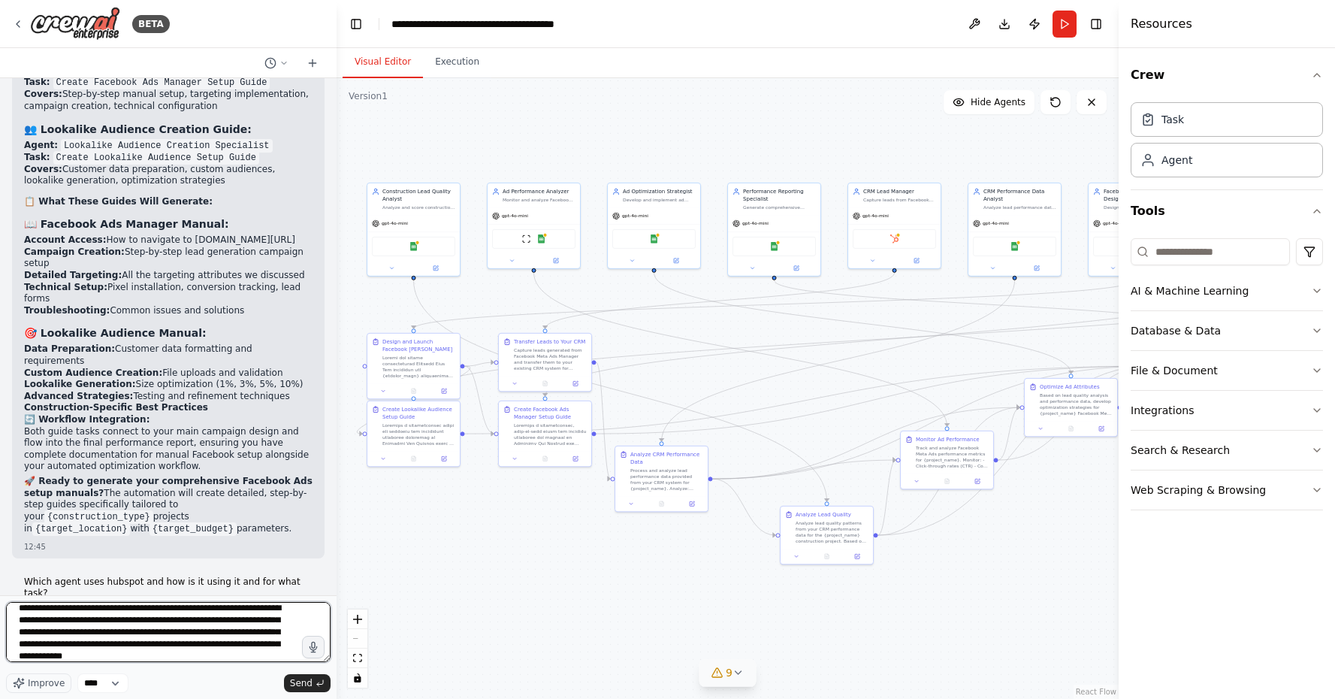
type textarea "**********"
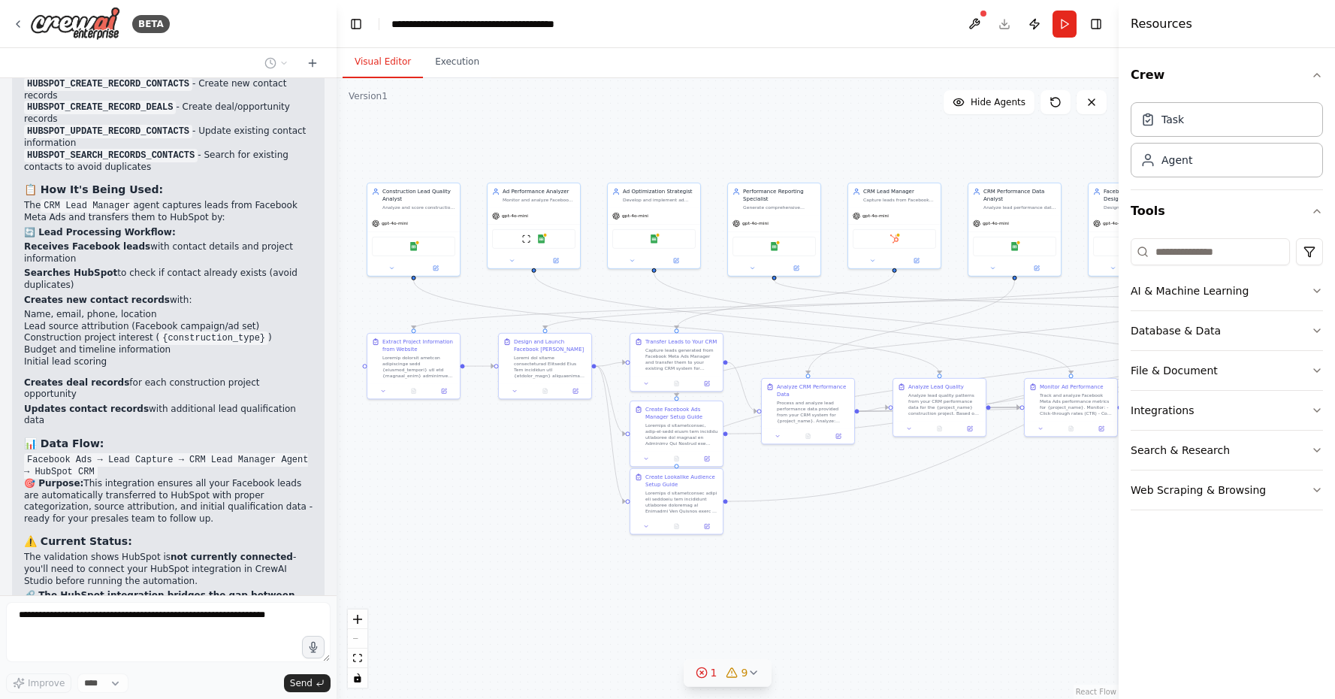
scroll to position [16117, 0]
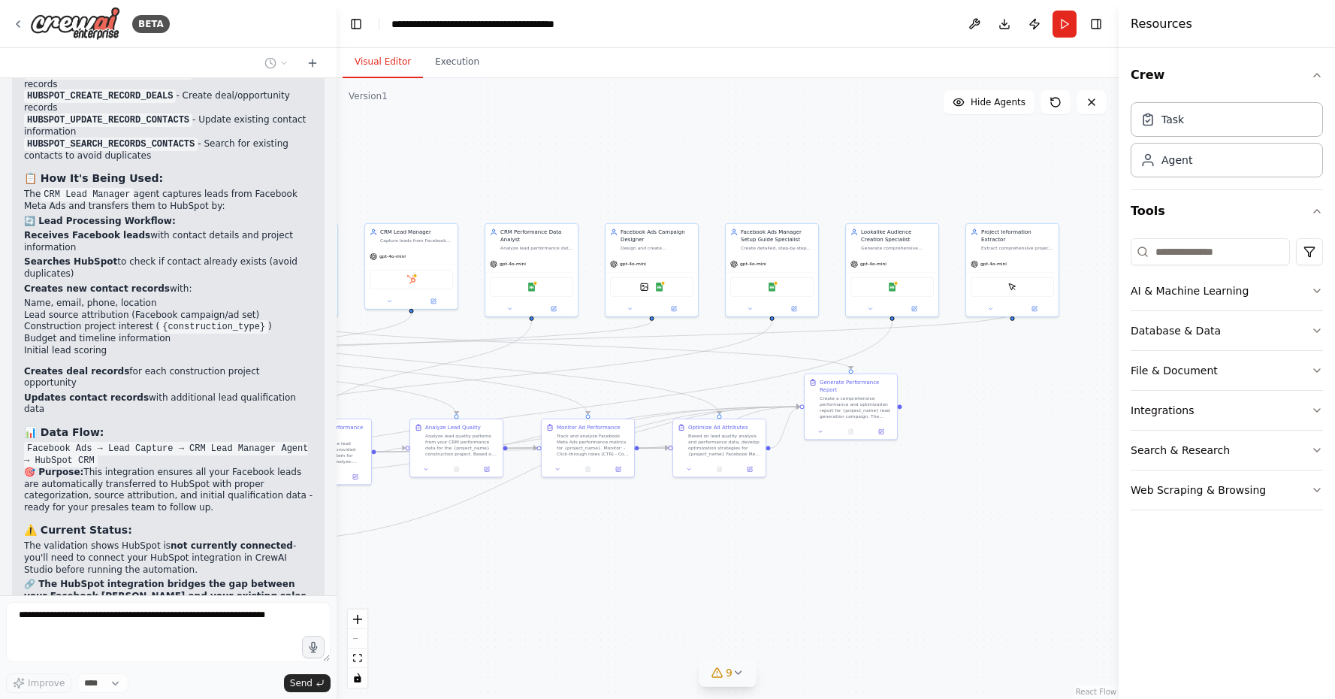
drag, startPoint x: 1091, startPoint y: 530, endPoint x: 605, endPoint y: 576, distance: 487.5
click at [605, 576] on div ".deletable-edge-delete-btn { width: 20px; height: 20px; border: 0px solid #ffff…" at bounding box center [728, 388] width 782 height 620
click at [574, 575] on div ".deletable-edge-delete-btn { width: 20px; height: 20px; border: 0px solid #ffff…" at bounding box center [728, 388] width 782 height 620
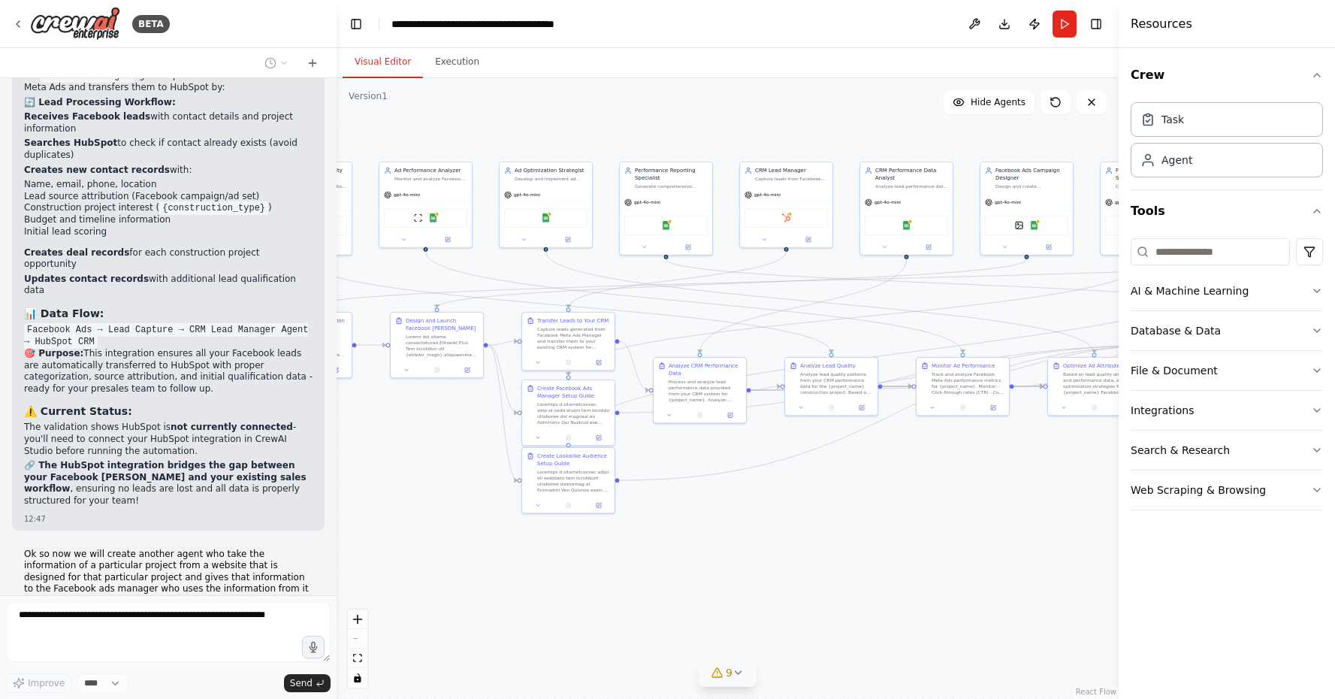
scroll to position [16332, 0]
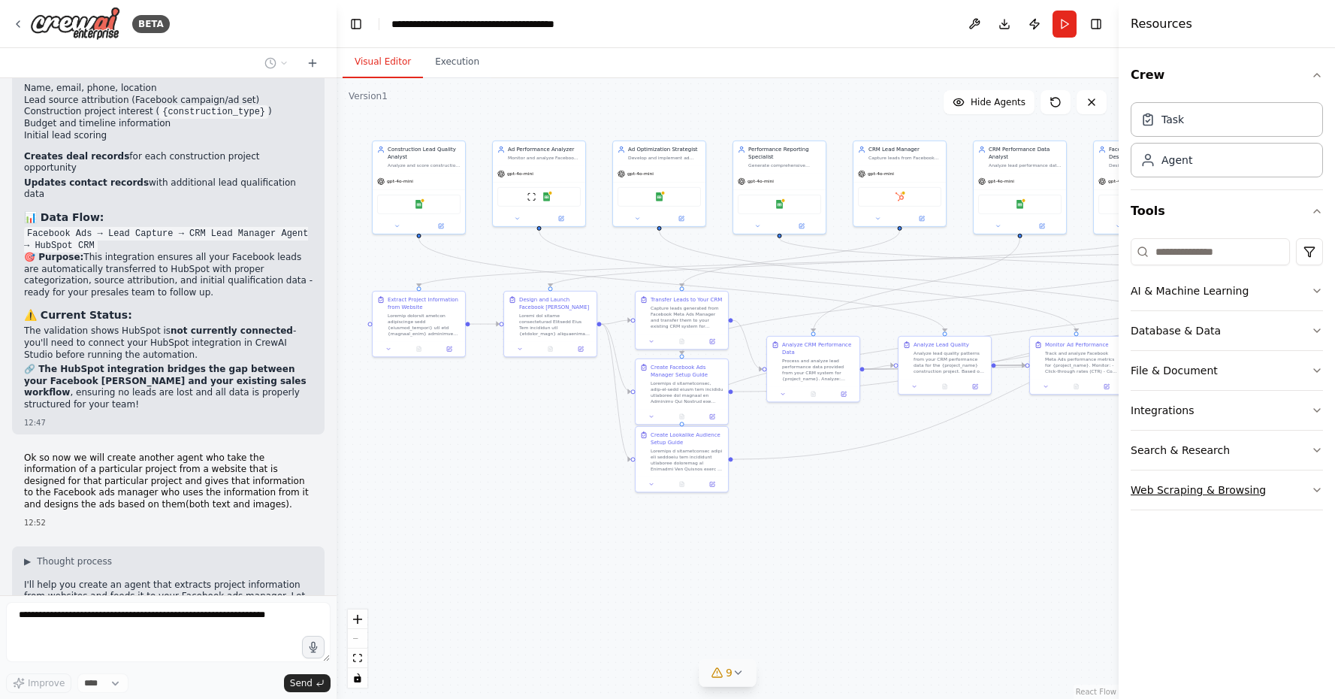
drag, startPoint x: 702, startPoint y: 555, endPoint x: 1276, endPoint y: 503, distance: 576.2
click at [1267, 500] on div "BETA I need to create a workflow where I want to generate leads for my construc…" at bounding box center [667, 349] width 1335 height 699
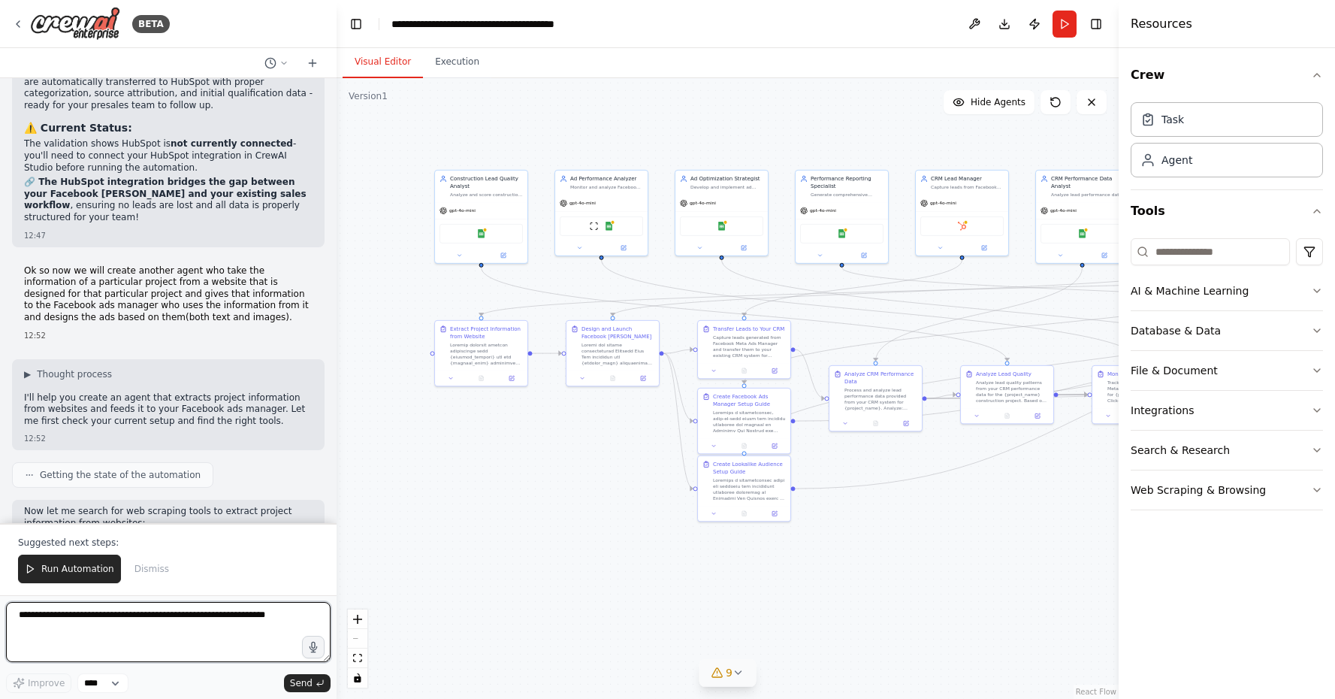
scroll to position [16530, 0]
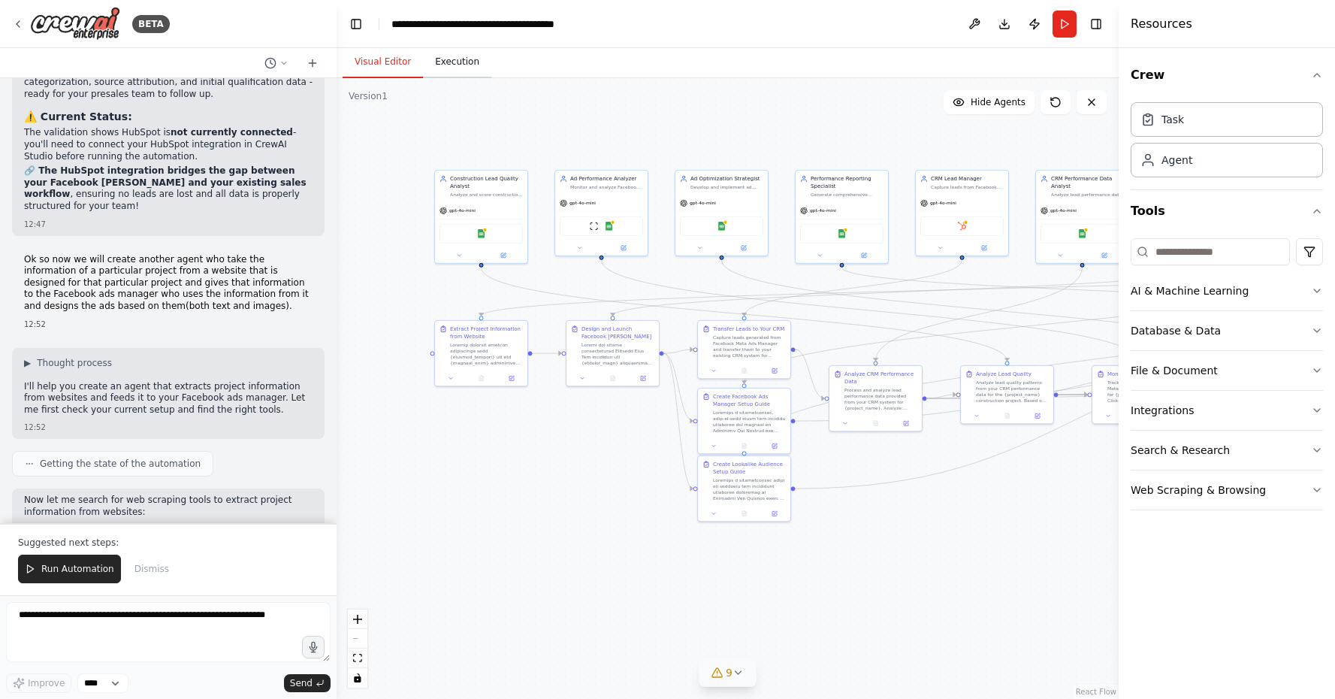
click at [456, 61] on button "Execution" at bounding box center [457, 63] width 68 height 32
click at [392, 68] on button "Visual Editor" at bounding box center [383, 63] width 80 height 32
drag, startPoint x: 151, startPoint y: 409, endPoint x: 149, endPoint y: 359, distance: 50.4
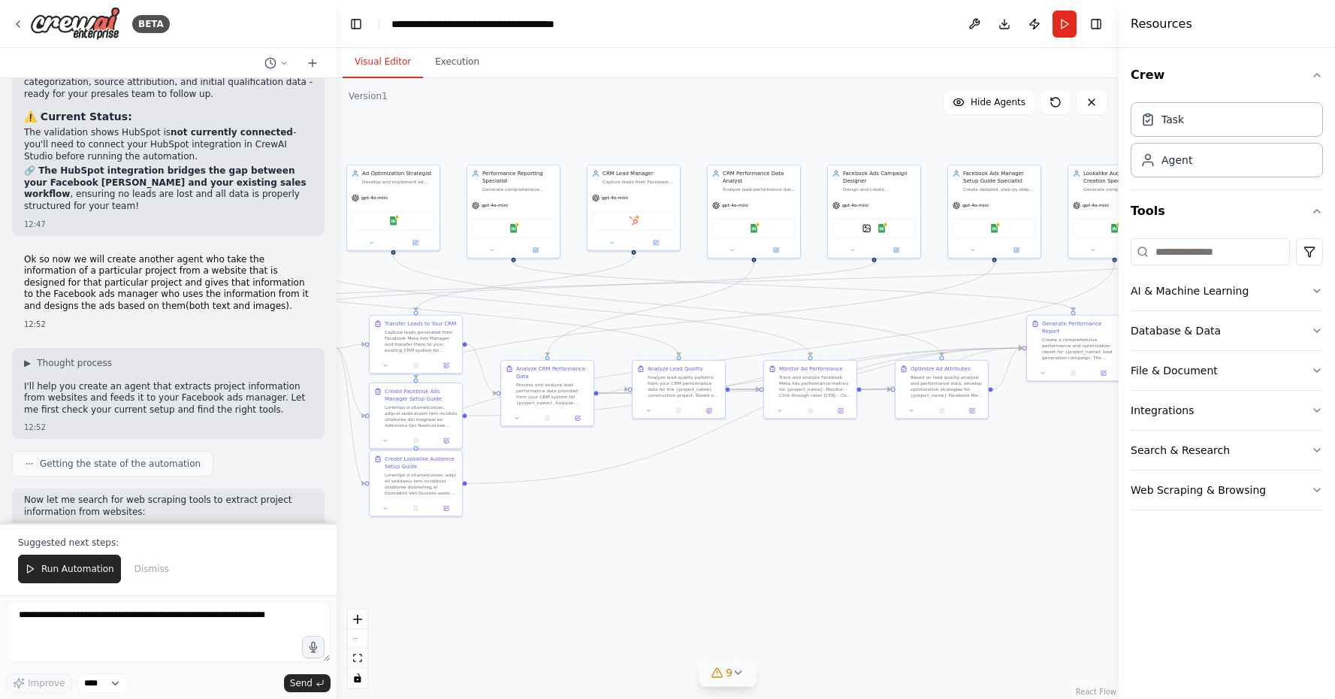
drag, startPoint x: 949, startPoint y: 492, endPoint x: 596, endPoint y: 494, distance: 353.0
click at [599, 492] on div ".deletable-edge-delete-btn { width: 20px; height: 20px; border: 0px solid #ffff…" at bounding box center [728, 388] width 782 height 620
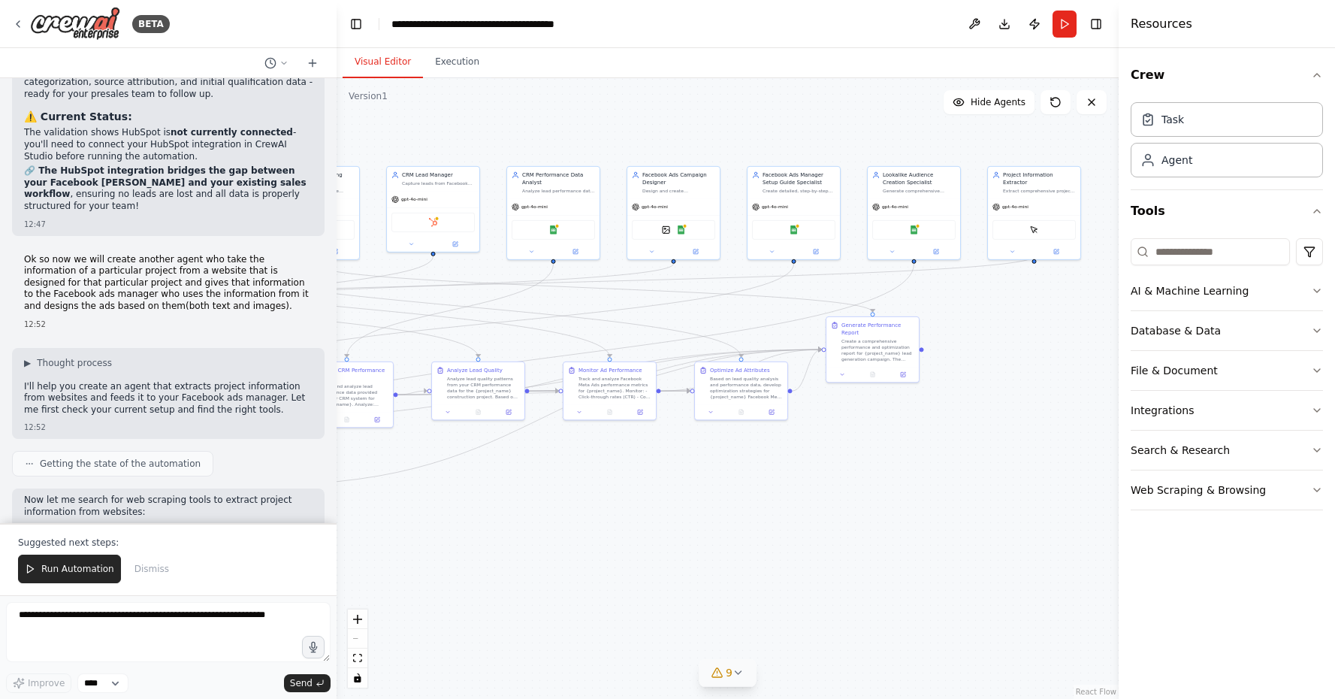
drag, startPoint x: 878, startPoint y: 536, endPoint x: 520, endPoint y: 524, distance: 358.5
click at [520, 524] on div ".deletable-edge-delete-btn { width: 20px; height: 20px; border: 0px solid #ffff…" at bounding box center [728, 388] width 782 height 620
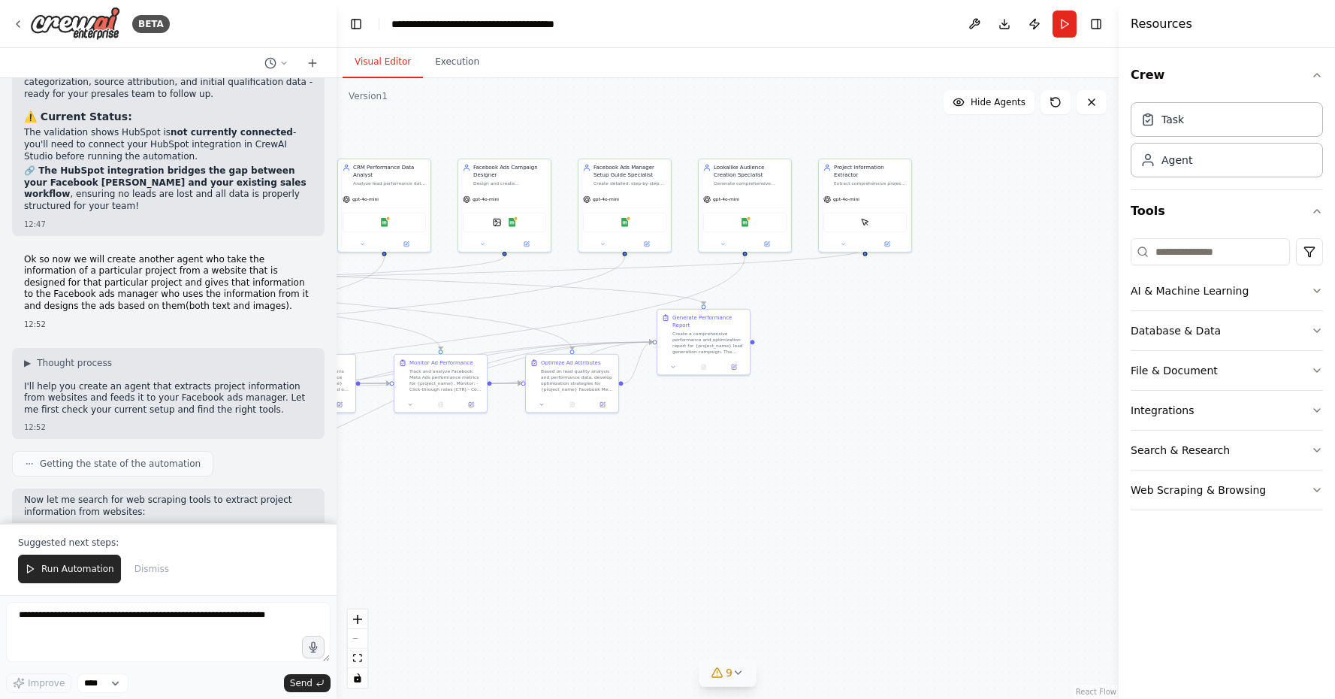
drag, startPoint x: 520, startPoint y: 524, endPoint x: 1056, endPoint y: 518, distance: 536.3
click at [1056, 518] on div ".deletable-edge-delete-btn { width: 20px; height: 20px; border: 0px solid #ffff…" at bounding box center [728, 388] width 782 height 620
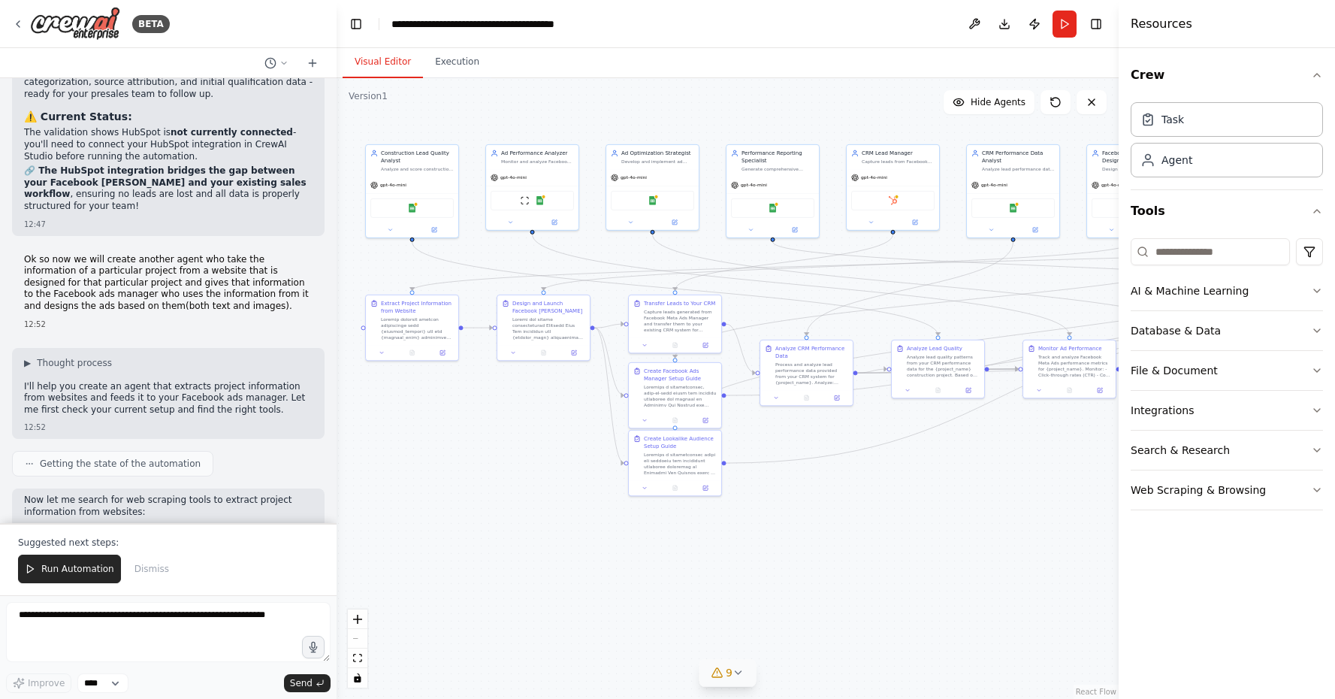
drag, startPoint x: 589, startPoint y: 506, endPoint x: 693, endPoint y: 497, distance: 104.0
click at [693, 497] on div ".deletable-edge-delete-btn { width: 20px; height: 20px; border: 0px solid #ffff…" at bounding box center [728, 388] width 782 height 620
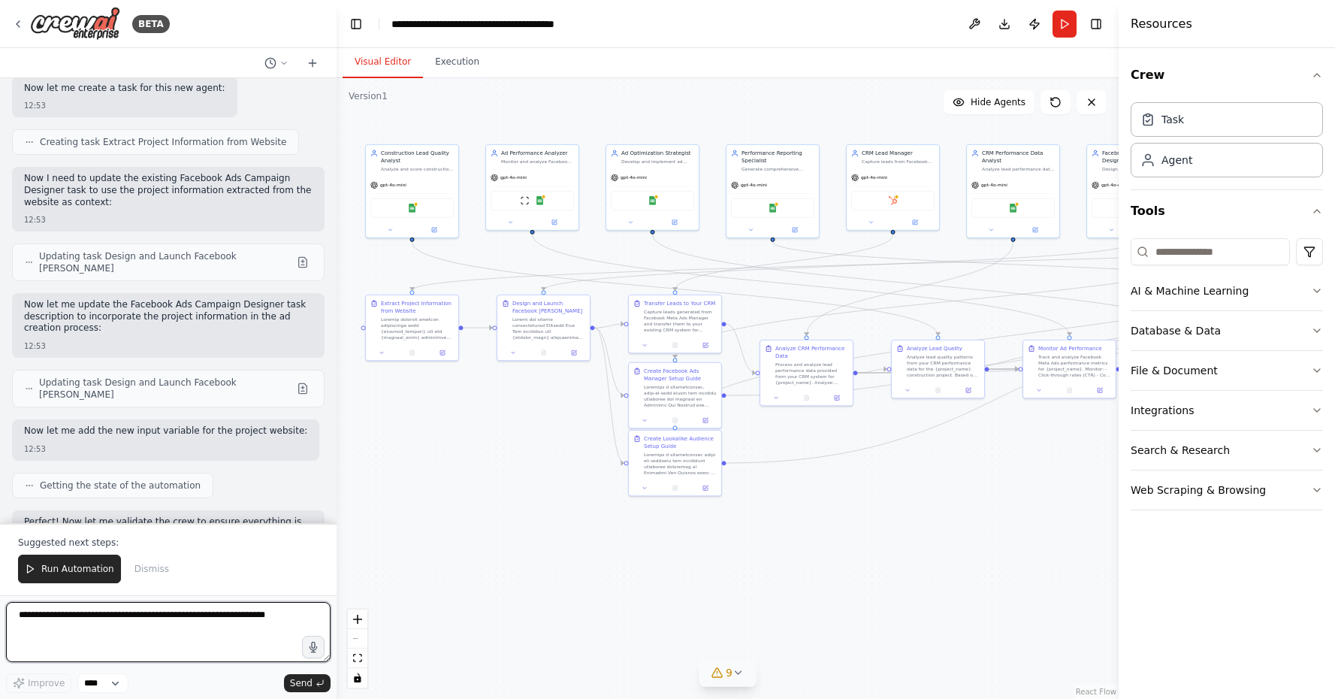
click at [127, 609] on textarea at bounding box center [168, 632] width 324 height 60
type textarea "**********"
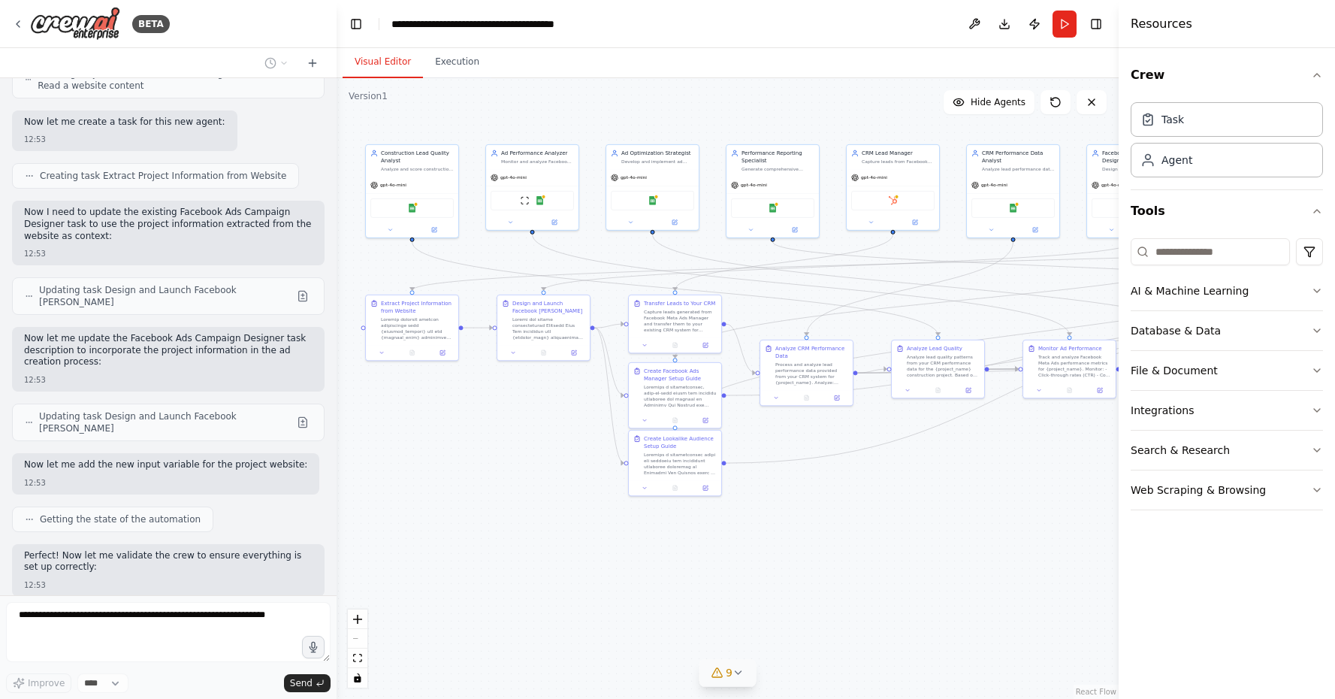
scroll to position [17236, 0]
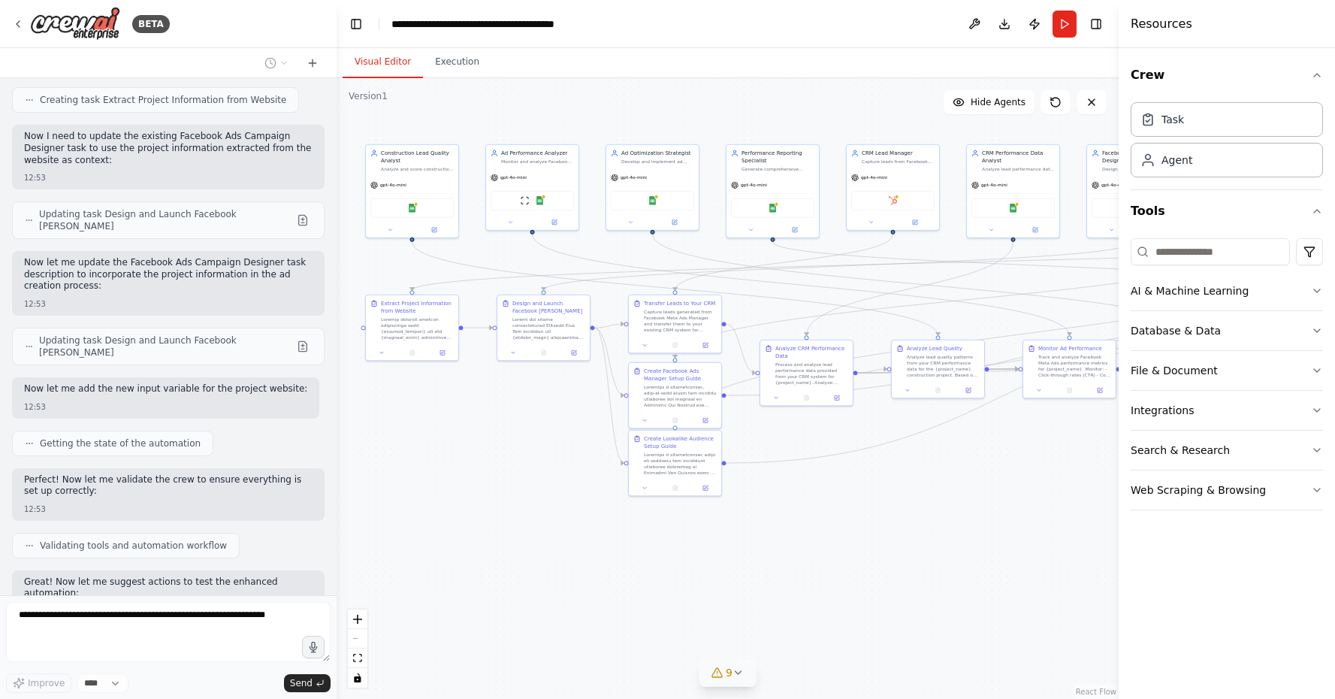
click at [29, 596] on form "Improve **** Send" at bounding box center [168, 647] width 337 height 104
click at [52, 591] on div "I need to create a workflow where I want to generate leads for my construction …" at bounding box center [168, 336] width 337 height 517
click at [224, 678] on div "Improve **** Send" at bounding box center [168, 683] width 324 height 20
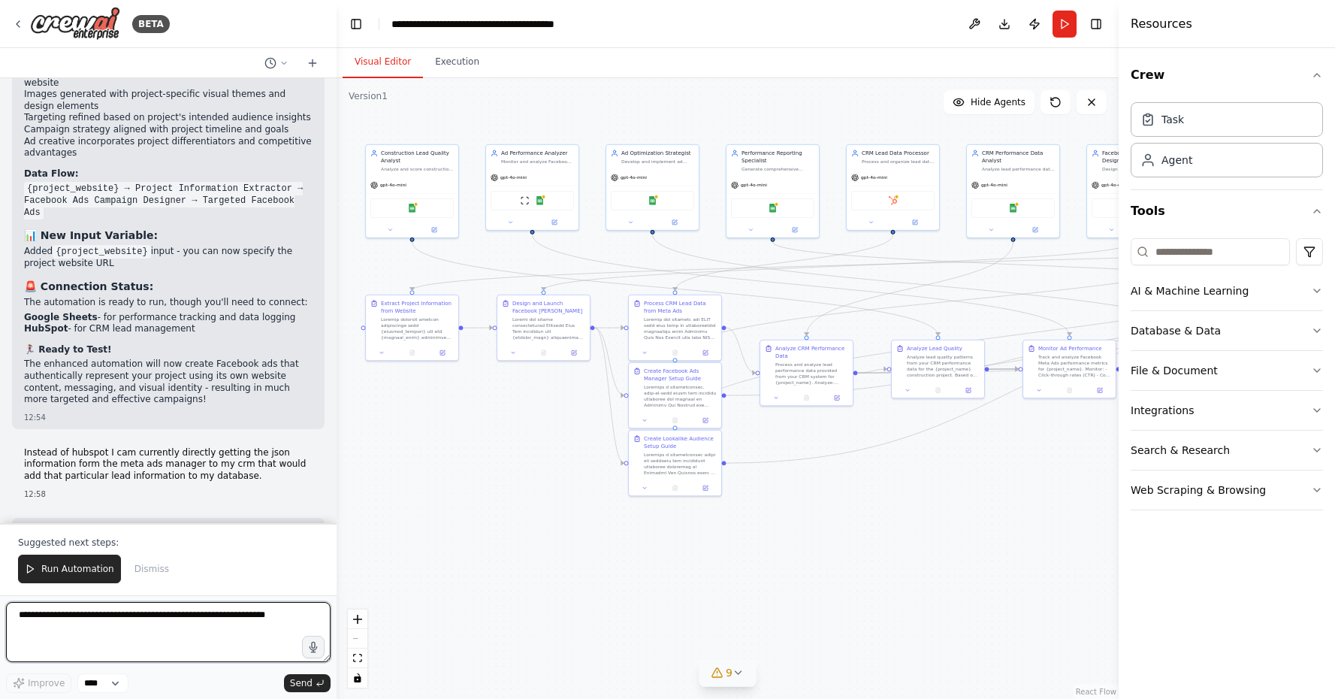
scroll to position [18166, 0]
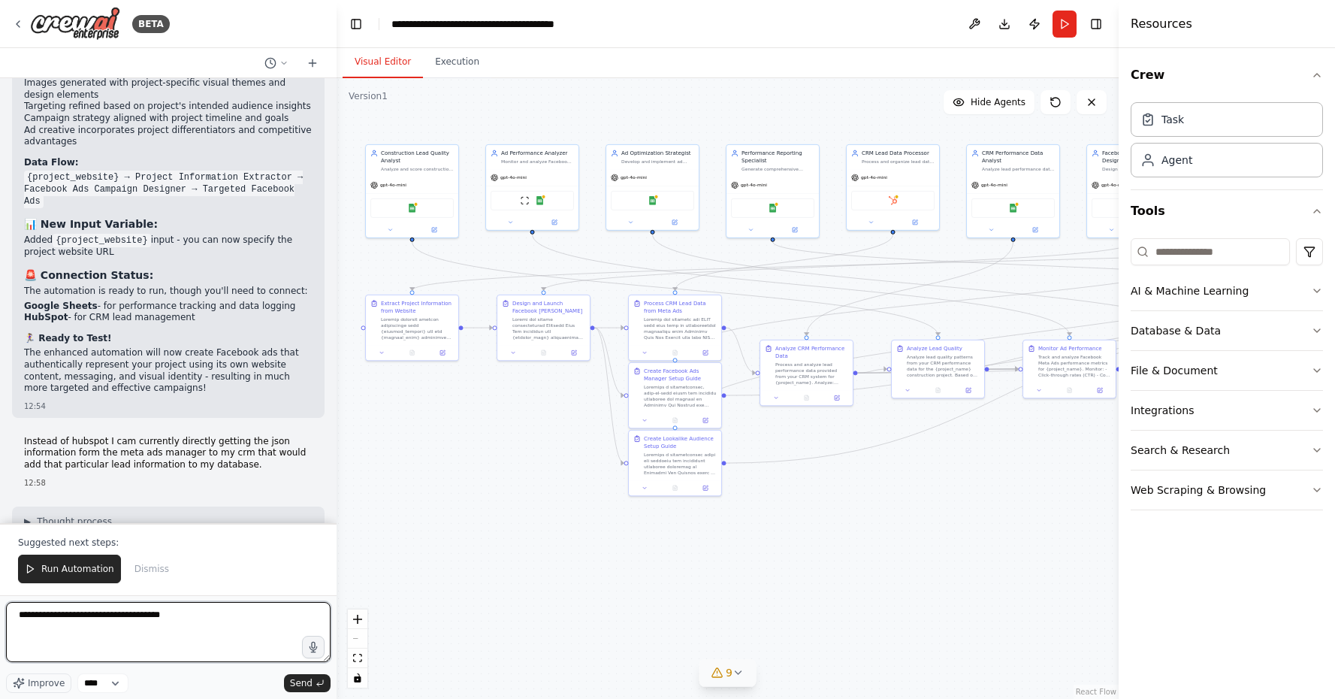
click at [48, 615] on textarea "**********" at bounding box center [168, 632] width 324 height 60
type textarea "**********"
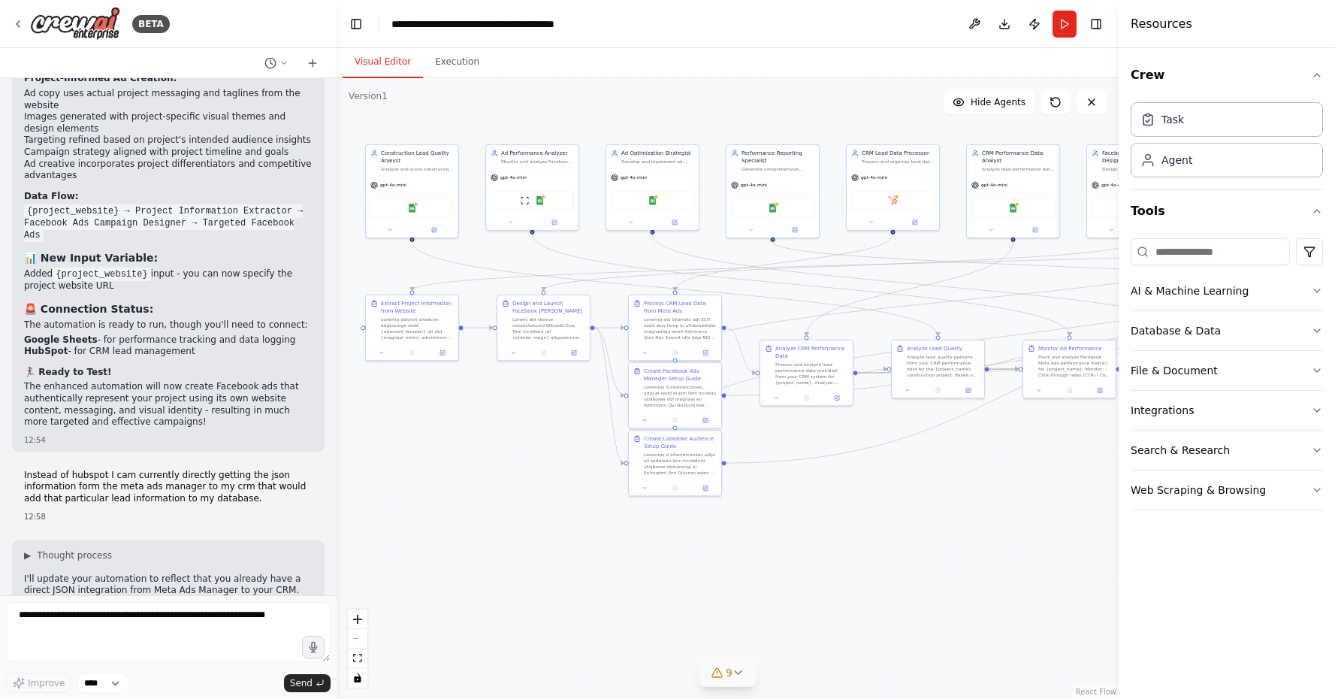
scroll to position [18197, 0]
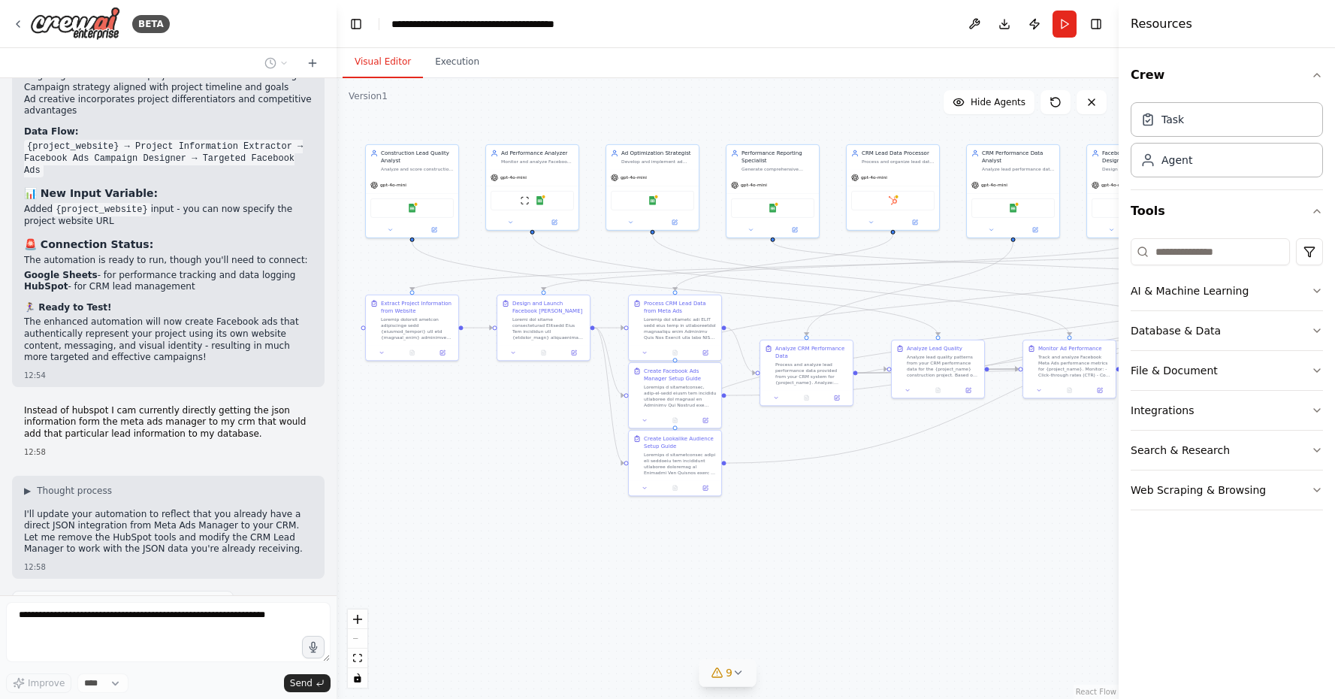
drag, startPoint x: 94, startPoint y: 506, endPoint x: 183, endPoint y: 507, distance: 89.4
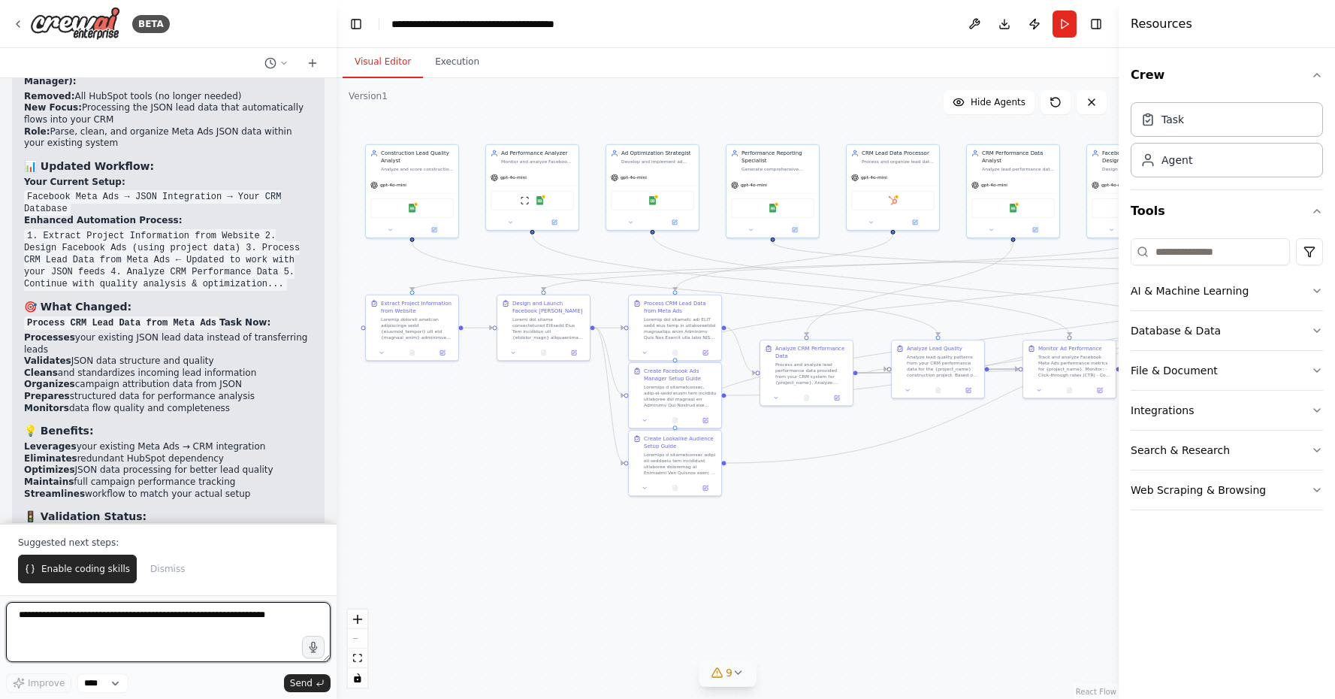
scroll to position [0, 0]
type textarea "*"
paste textarea "**********"
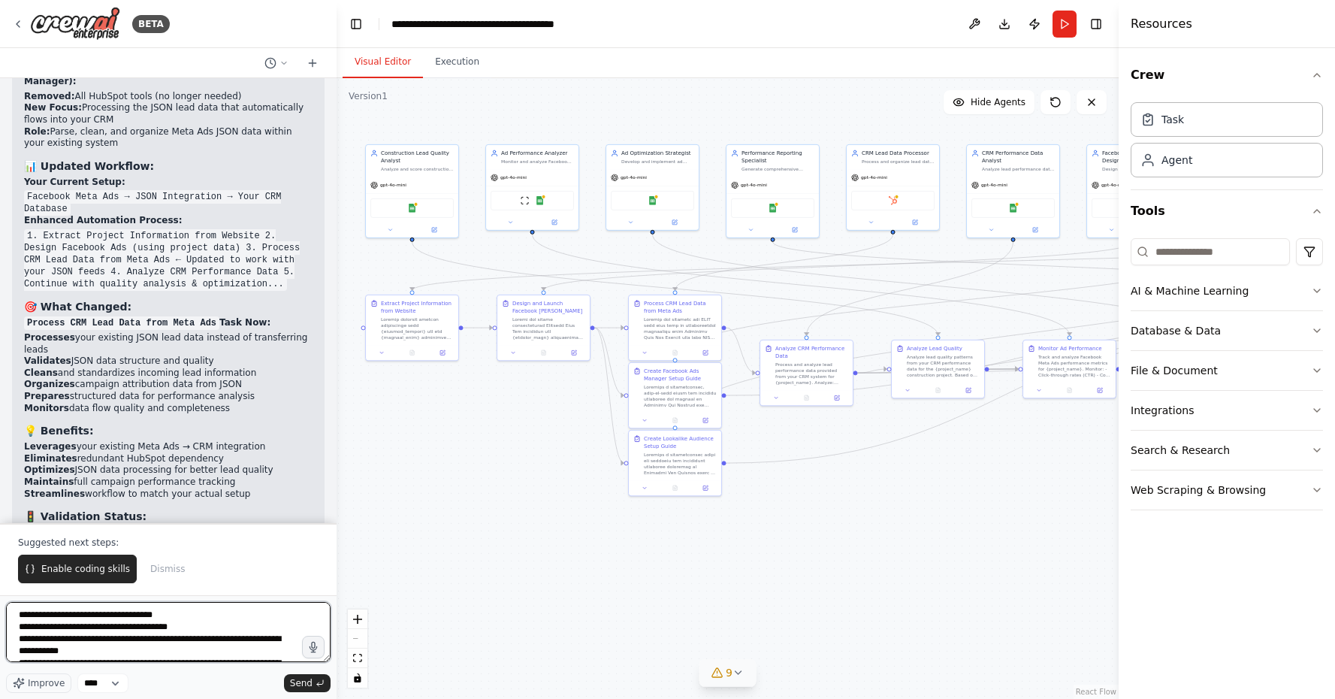
drag, startPoint x: 198, startPoint y: 627, endPoint x: 181, endPoint y: 612, distance: 22.3
click at [181, 612] on textarea "**********" at bounding box center [168, 632] width 324 height 60
click at [110, 626] on textarea "**********" at bounding box center [168, 632] width 324 height 60
click at [163, 614] on textarea "**********" at bounding box center [168, 632] width 324 height 60
click at [288, 649] on textarea "**********" at bounding box center [168, 632] width 324 height 60
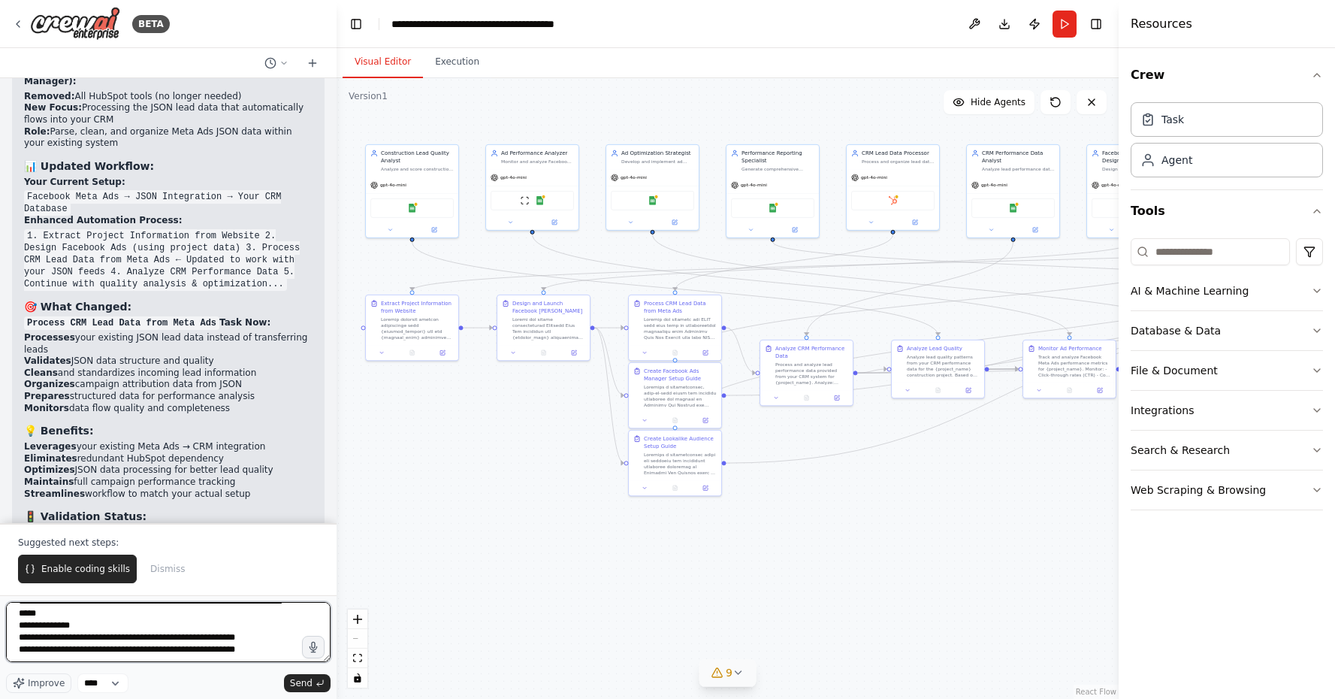
scroll to position [74, 0]
type textarea "**********"
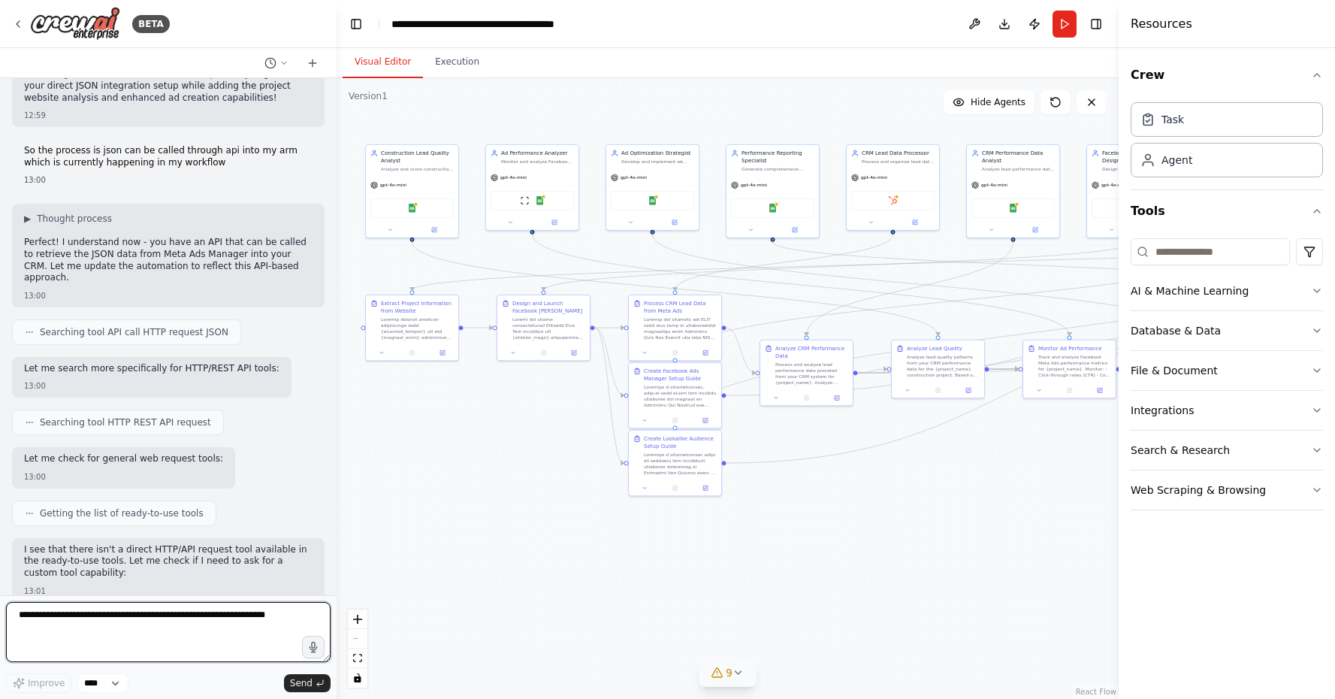
scroll to position [0, 0]
type textarea "***"
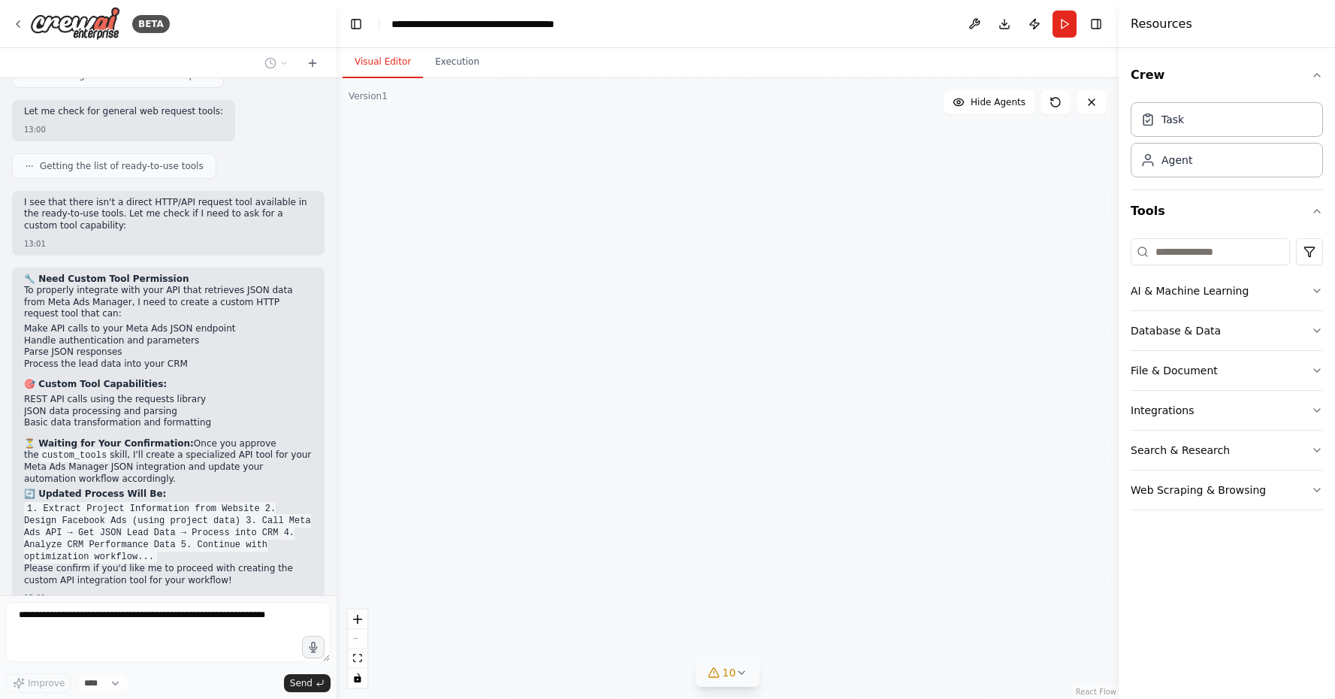
scroll to position [19840, 0]
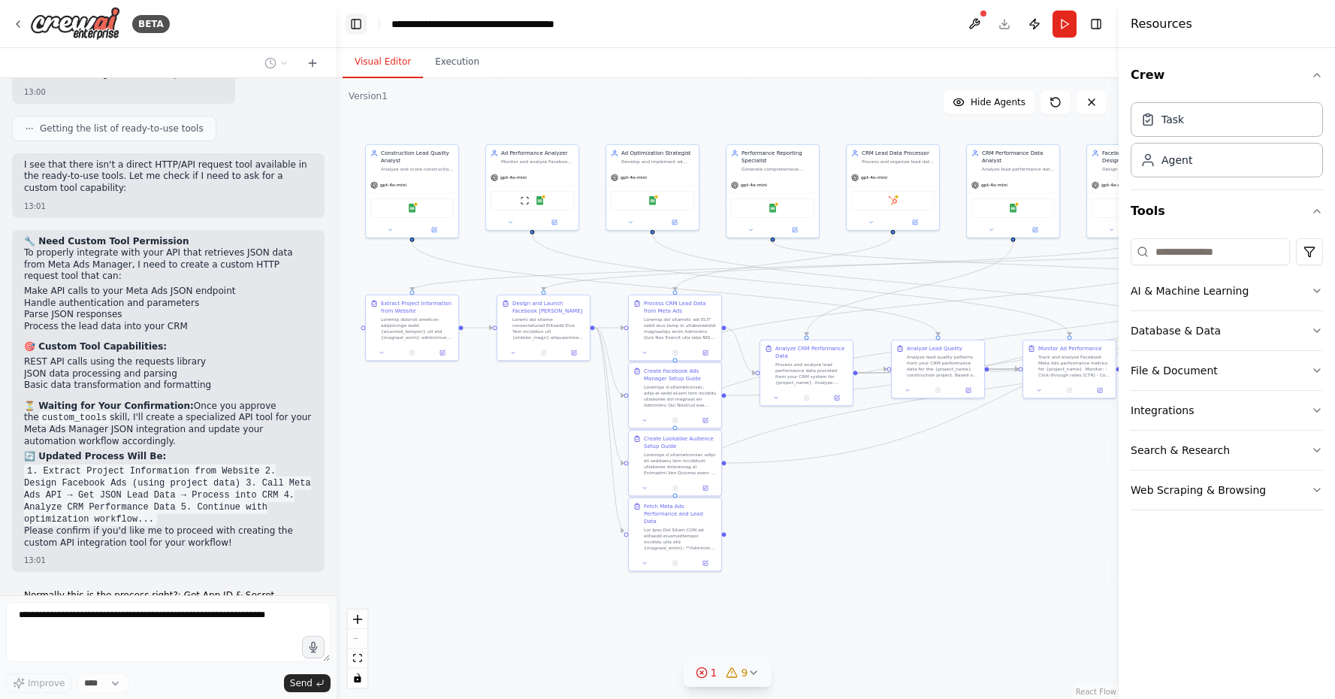
click at [360, 28] on button "Toggle Left Sidebar" at bounding box center [356, 24] width 21 height 21
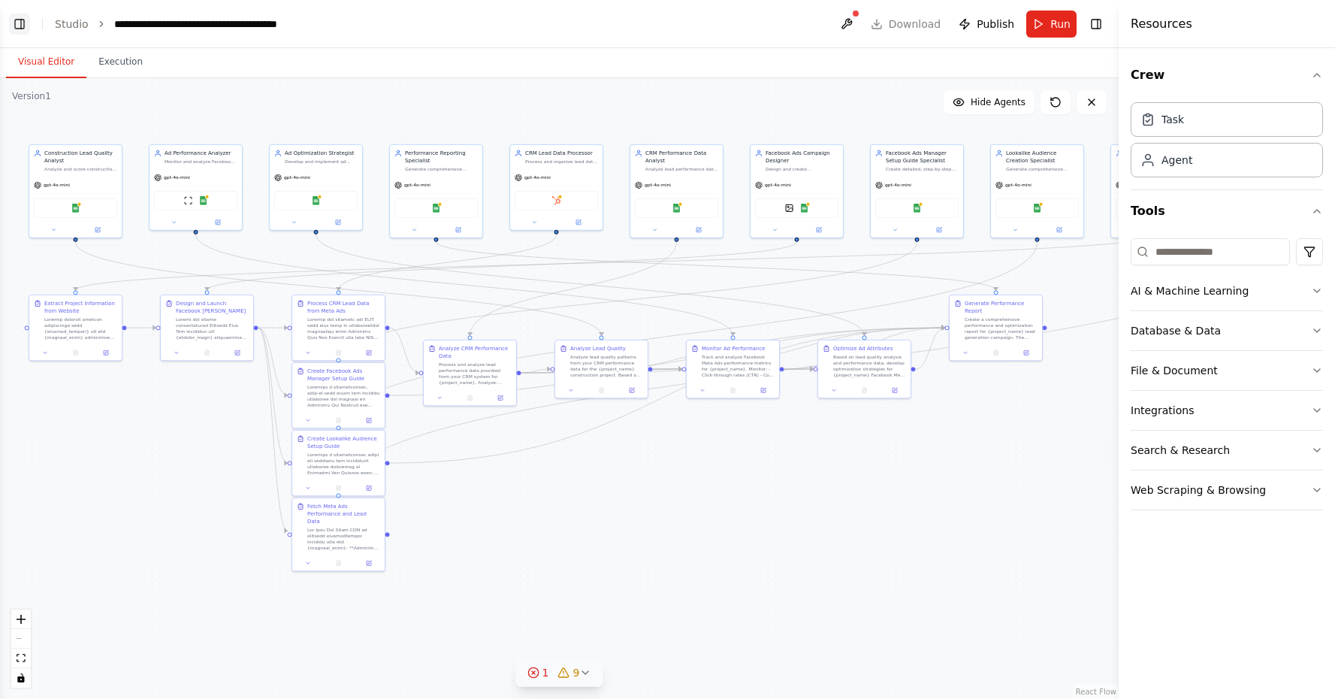
click at [16, 24] on button "Toggle Left Sidebar" at bounding box center [19, 24] width 21 height 21
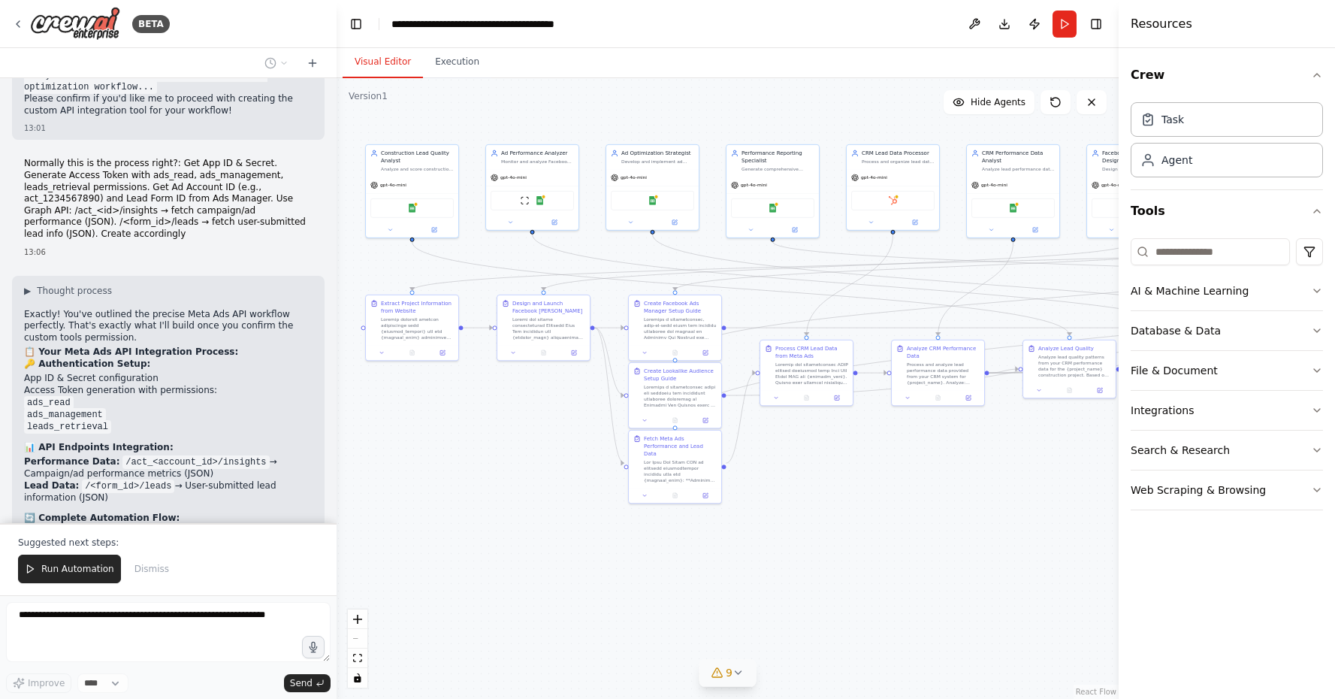
scroll to position [0, 0]
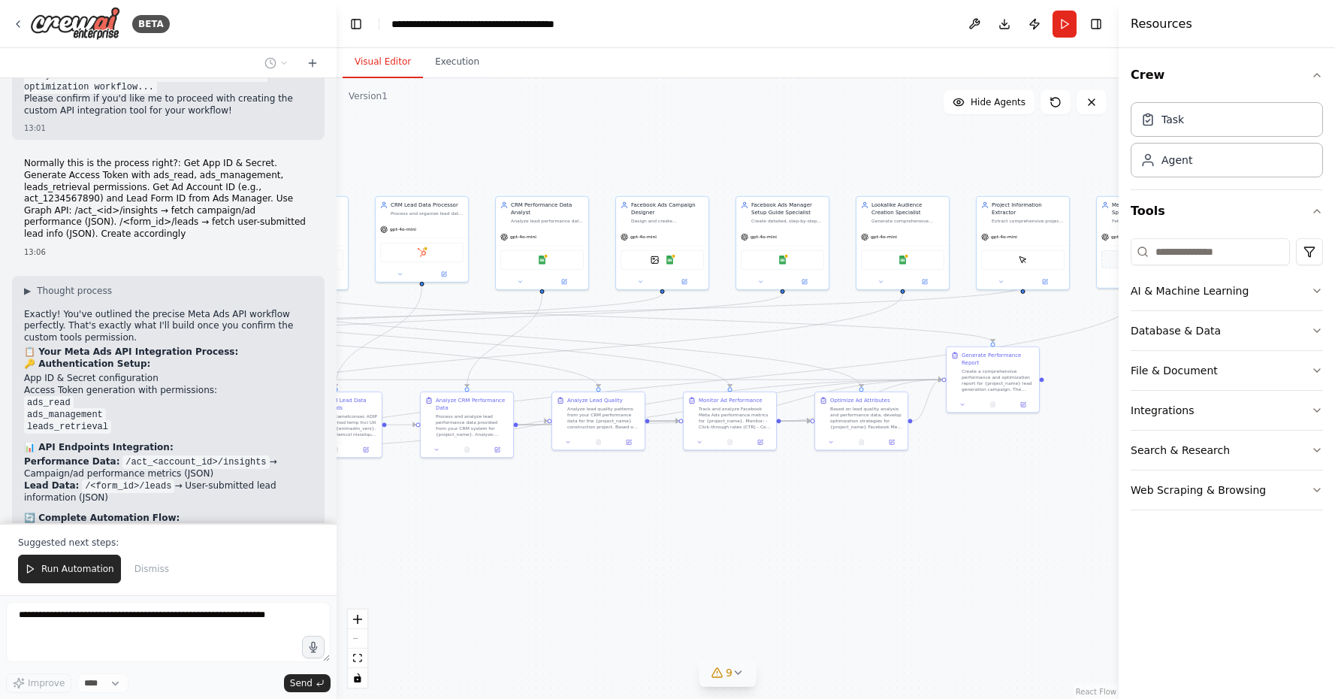
drag, startPoint x: 931, startPoint y: 478, endPoint x: 445, endPoint y: 530, distance: 488.0
click at [445, 530] on div ".deletable-edge-delete-btn { width: 20px; height: 20px; border: 0px solid #ffff…" at bounding box center [728, 388] width 782 height 620
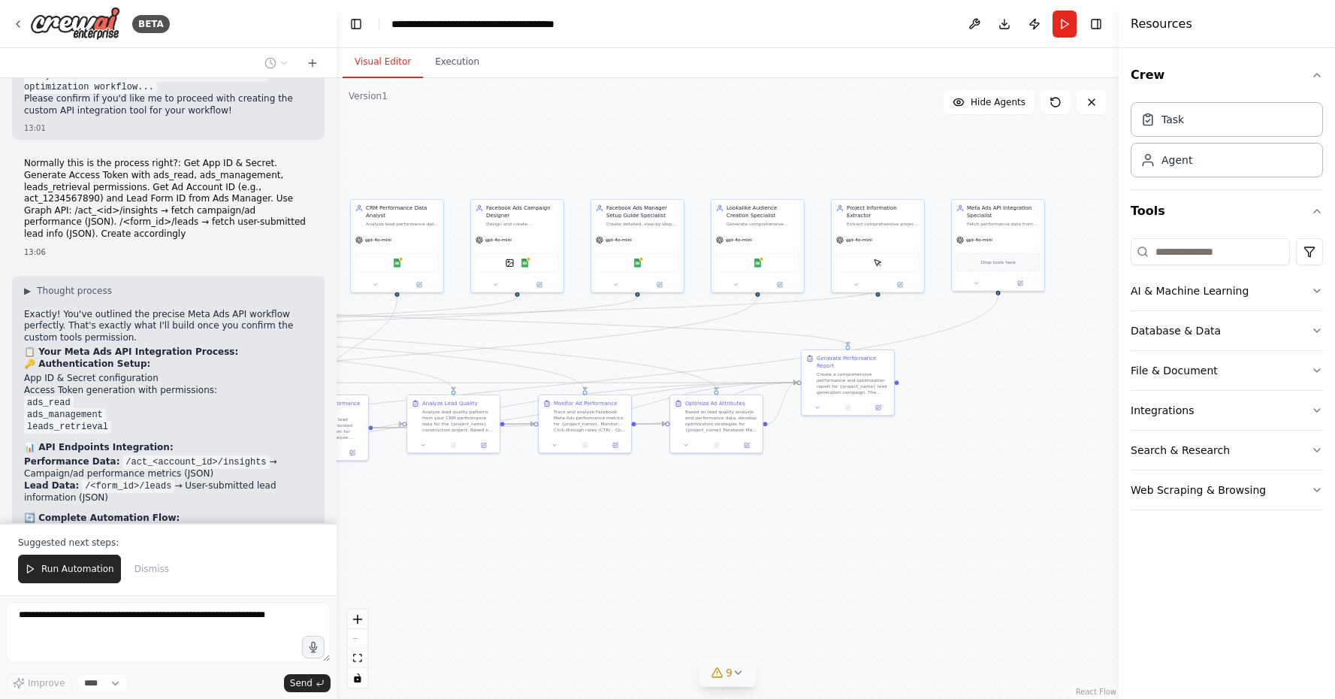
drag, startPoint x: 723, startPoint y: 518, endPoint x: 593, endPoint y: 521, distance: 130.0
click at [593, 521] on div ".deletable-edge-delete-btn { width: 20px; height: 20px; border: 0px solid #ffff…" at bounding box center [728, 388] width 782 height 620
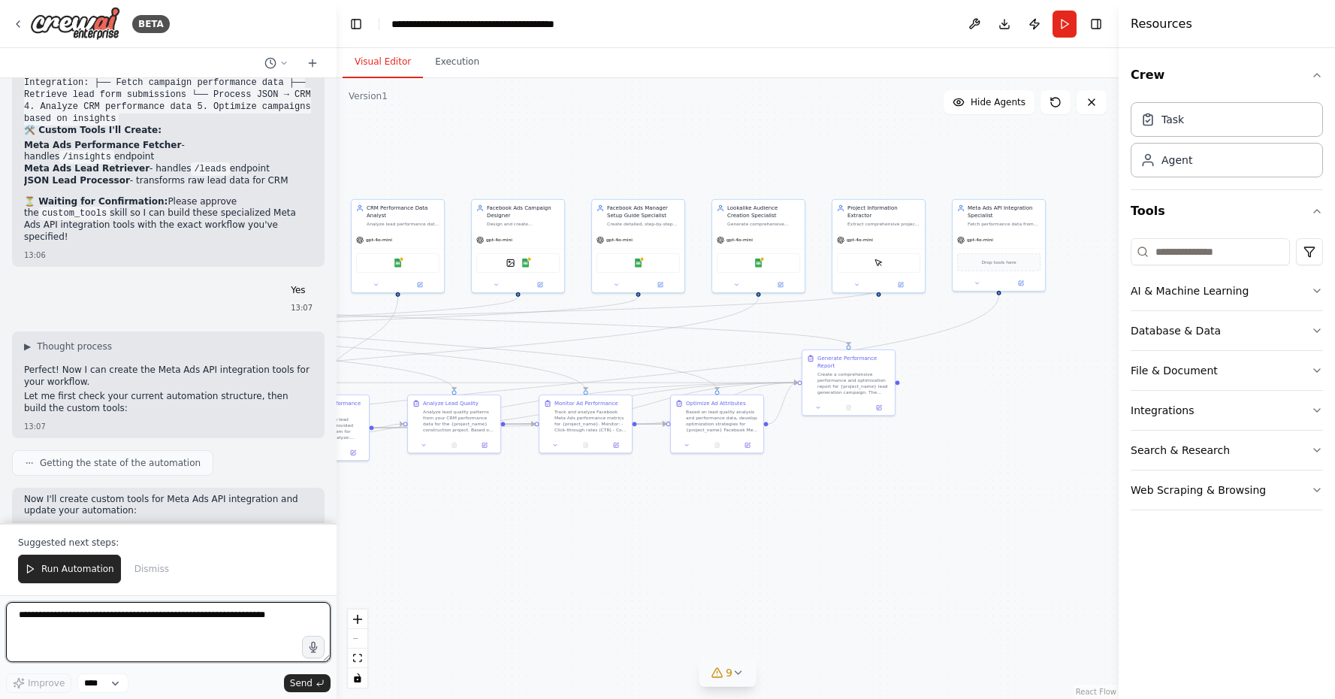
scroll to position [20758, 0]
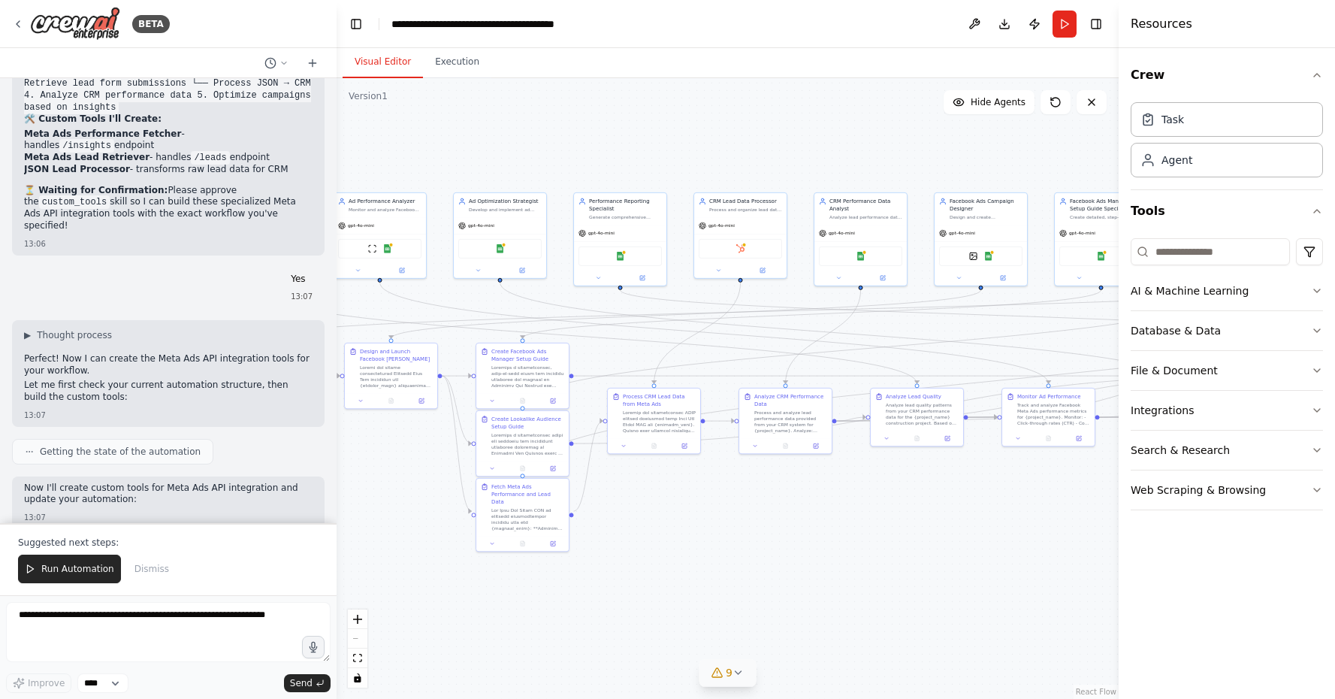
drag, startPoint x: 693, startPoint y: 578, endPoint x: 1227, endPoint y: 530, distance: 537.0
click at [1227, 530] on div "BETA I need to create a workflow where I want to generate leads for my construc…" at bounding box center [667, 349] width 1335 height 699
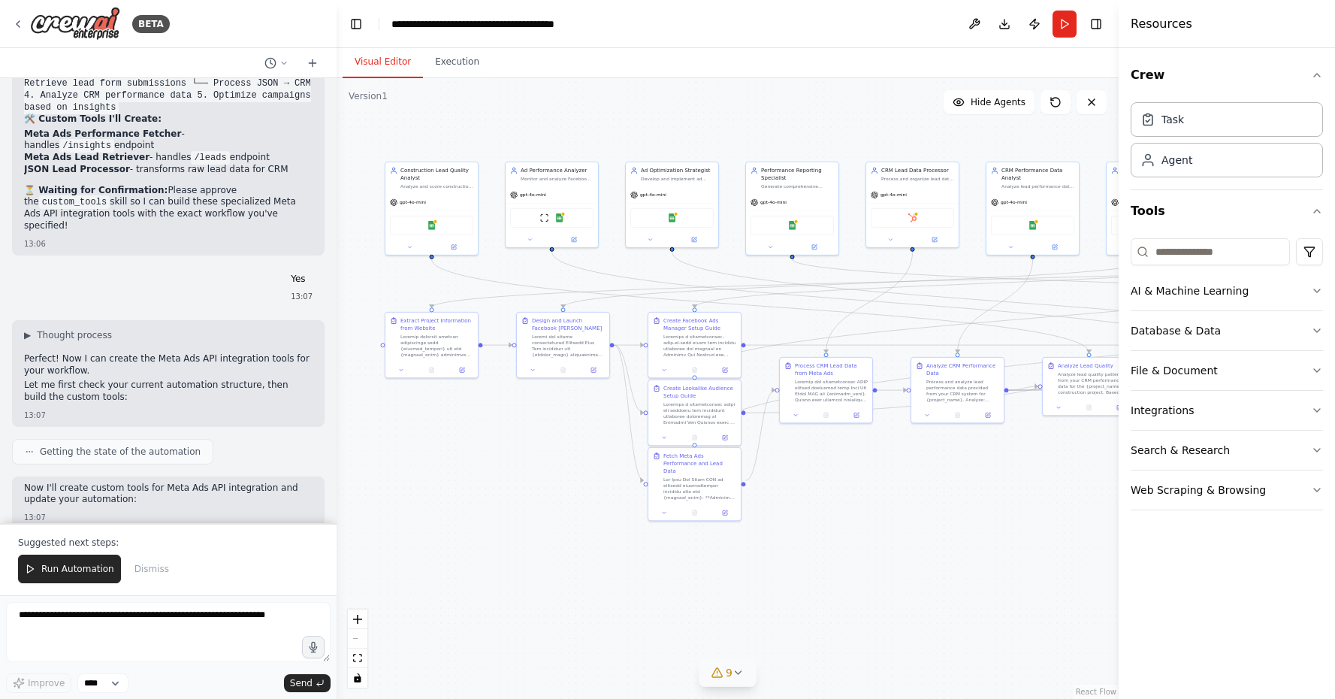
drag, startPoint x: 674, startPoint y: 538, endPoint x: 774, endPoint y: 548, distance: 100.5
click at [774, 548] on div ".deletable-edge-delete-btn { width: 20px; height: 20px; border: 0px solid #ffff…" at bounding box center [728, 388] width 782 height 620
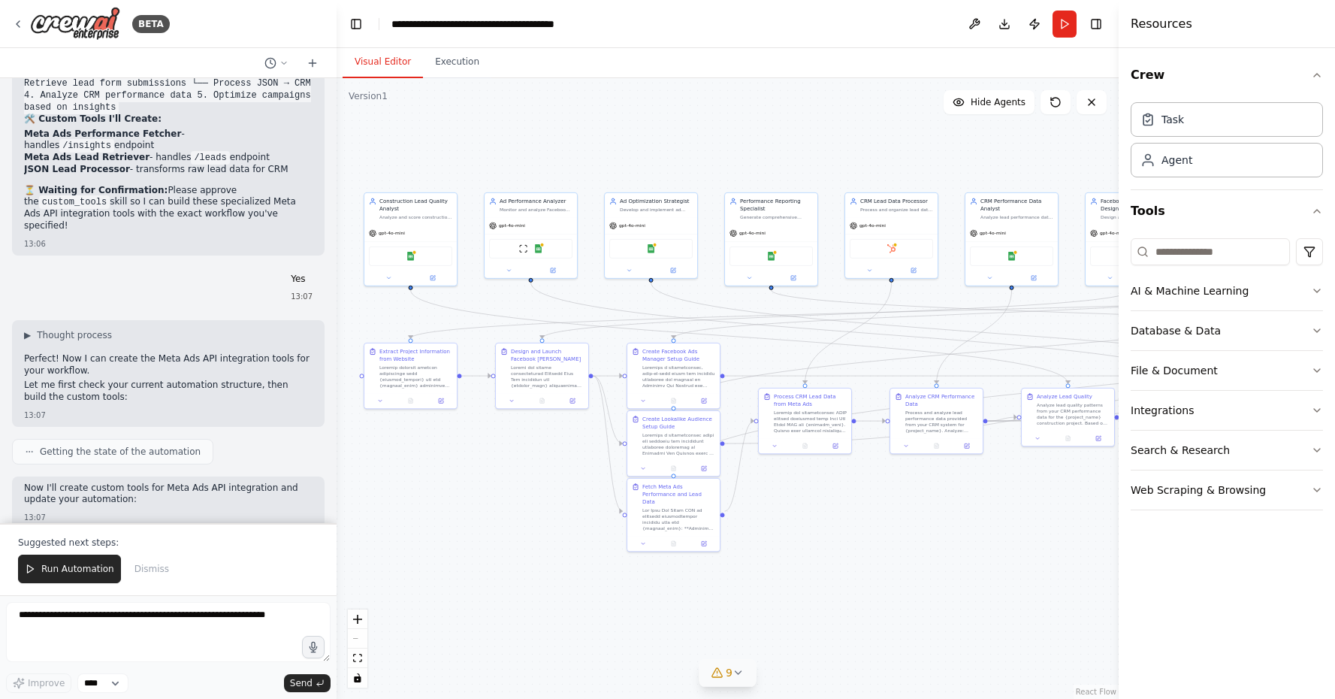
drag, startPoint x: 913, startPoint y: 536, endPoint x: 892, endPoint y: 568, distance: 37.9
click at [892, 568] on div ".deletable-edge-delete-btn { width: 20px; height: 20px; border: 0px solid #ffff…" at bounding box center [728, 388] width 782 height 620
click at [740, 681] on button "9" at bounding box center [728, 673] width 58 height 28
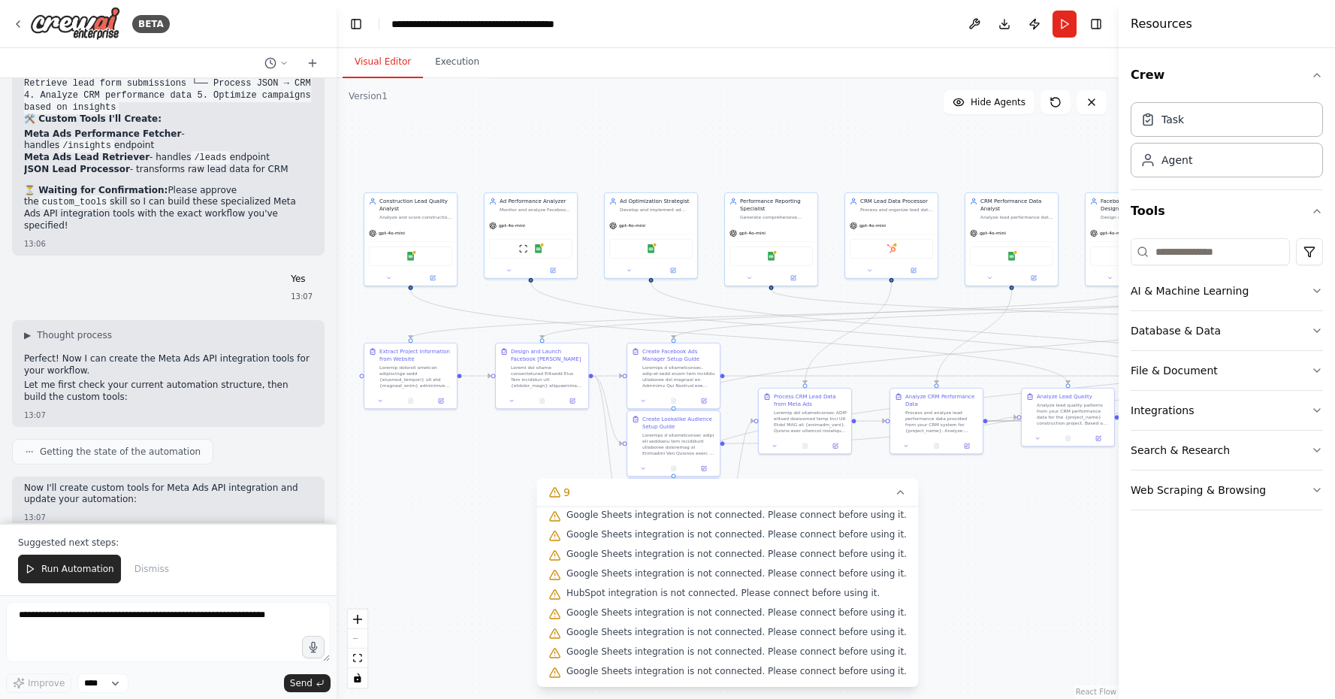
scroll to position [0, 0]
click at [895, 490] on icon at bounding box center [901, 492] width 12 height 12
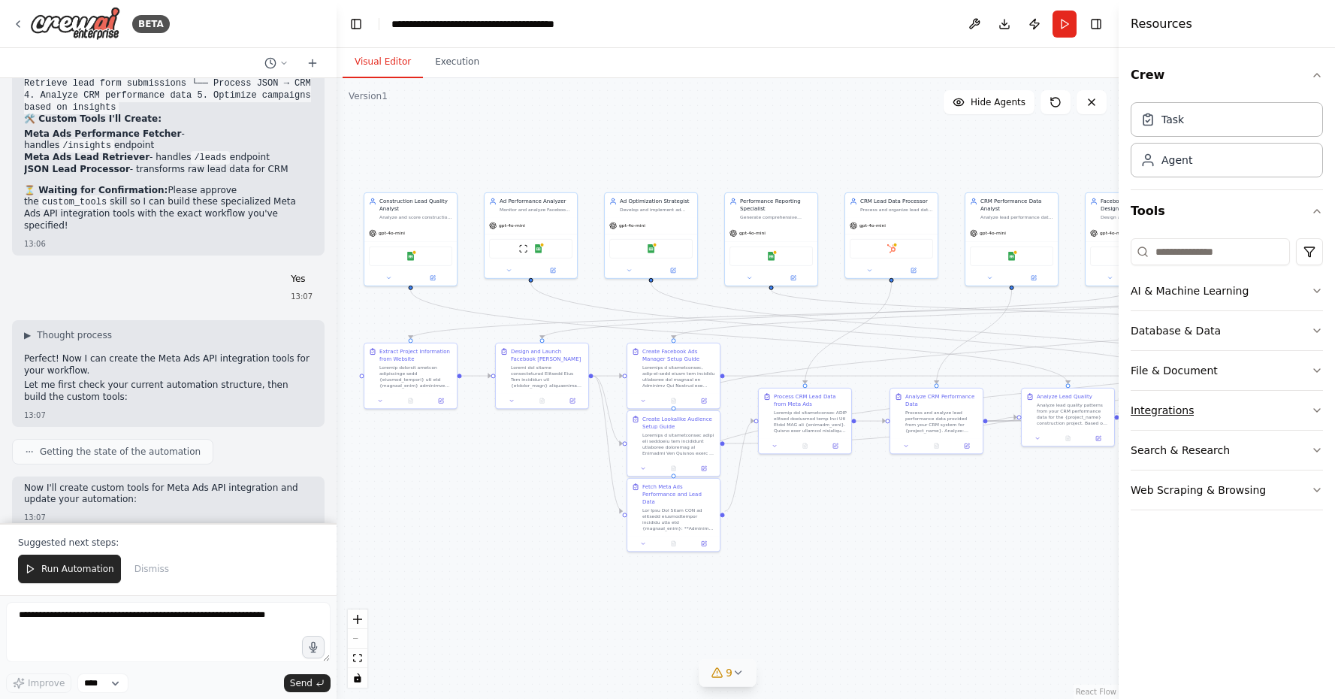
click at [1167, 417] on div "Integrations" at bounding box center [1161, 410] width 63 height 15
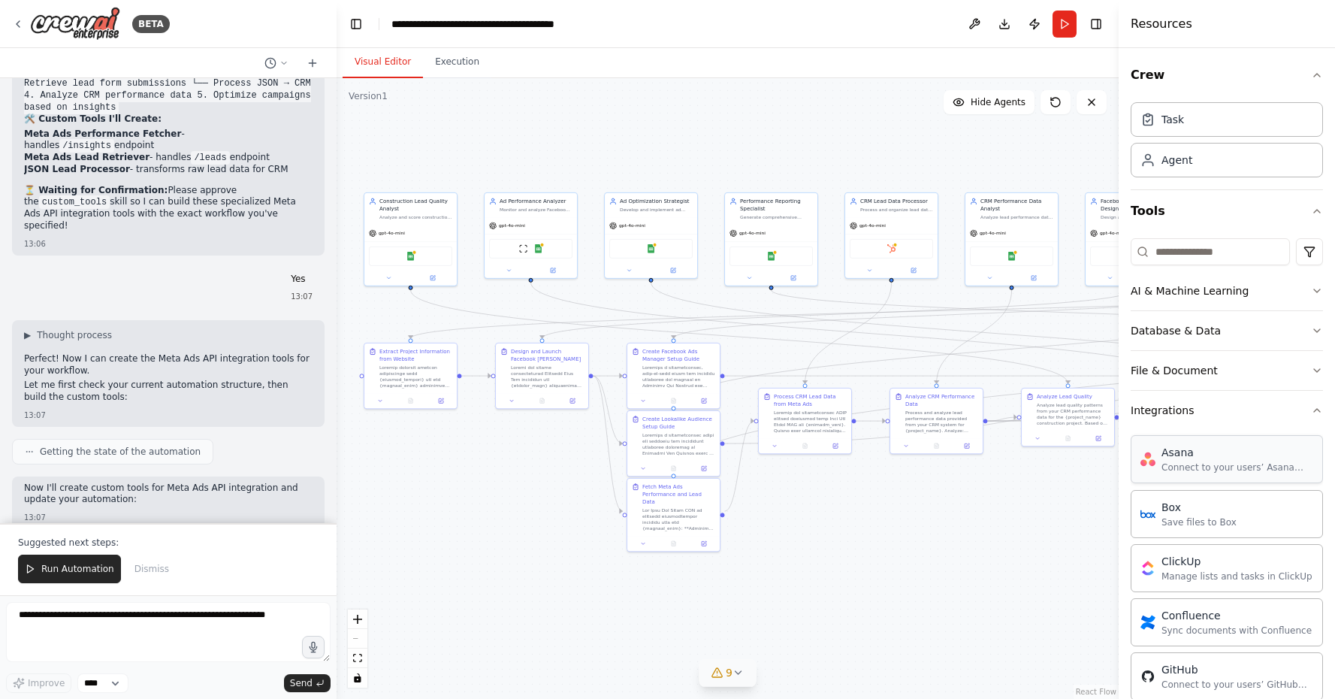
click at [1180, 439] on div "Asana Connect to your users’ Asana accounts" at bounding box center [1226, 459] width 192 height 48
click at [1180, 462] on div "Connect to your users’ Asana accounts" at bounding box center [1237, 467] width 152 height 12
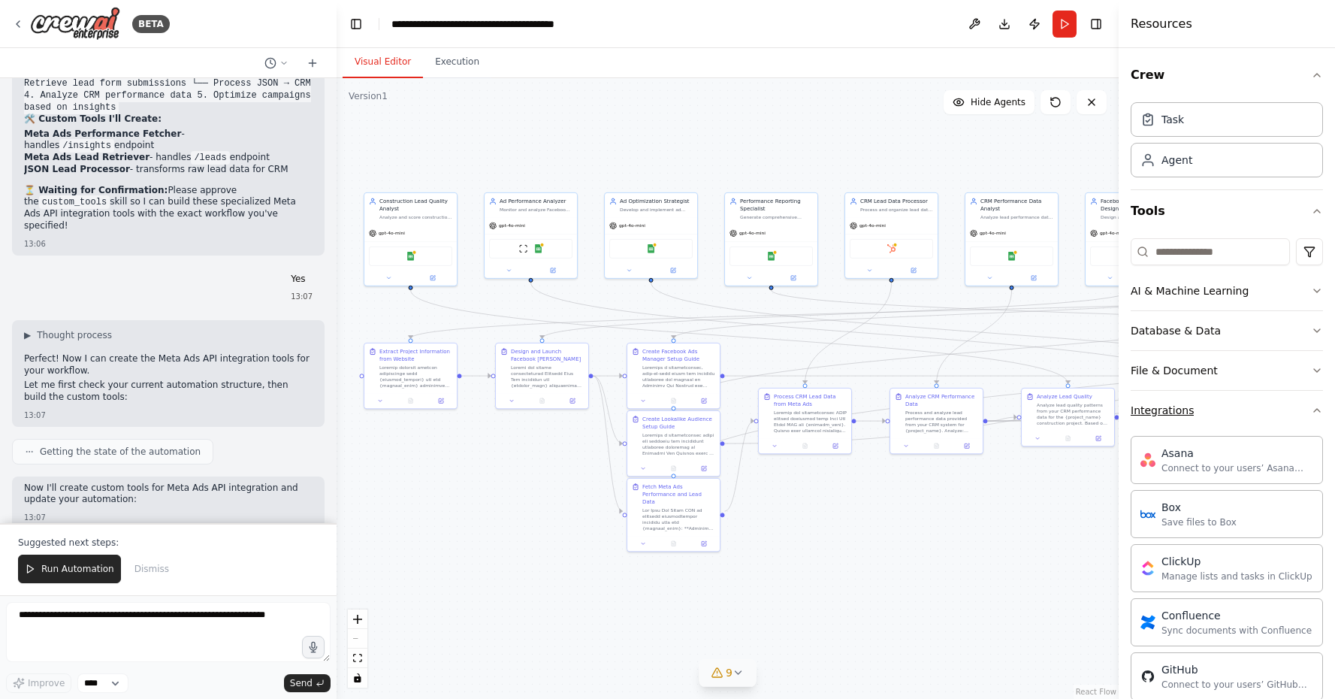
click at [1192, 420] on button "Integrations" at bounding box center [1226, 410] width 192 height 39
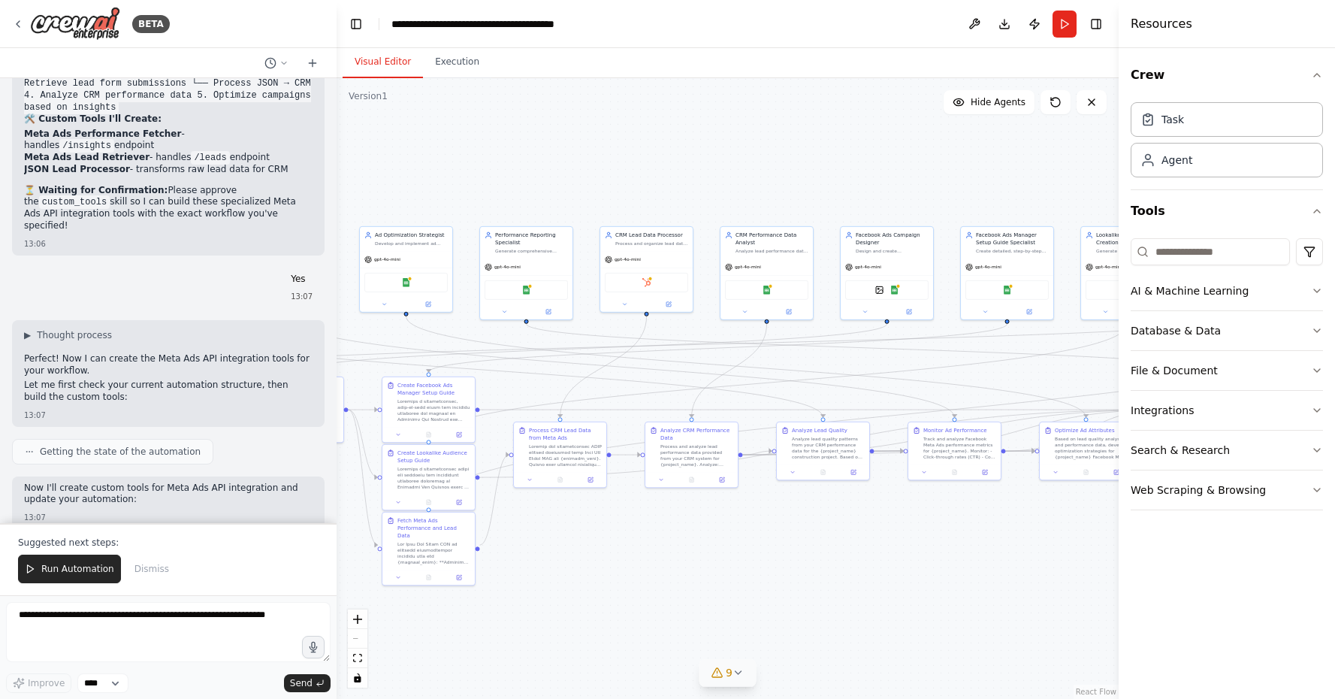
drag, startPoint x: 874, startPoint y: 555, endPoint x: 629, endPoint y: 589, distance: 247.2
click at [629, 589] on div ".deletable-edge-delete-btn { width: 20px; height: 20px; border: 0px solid #ffff…" at bounding box center [728, 388] width 782 height 620
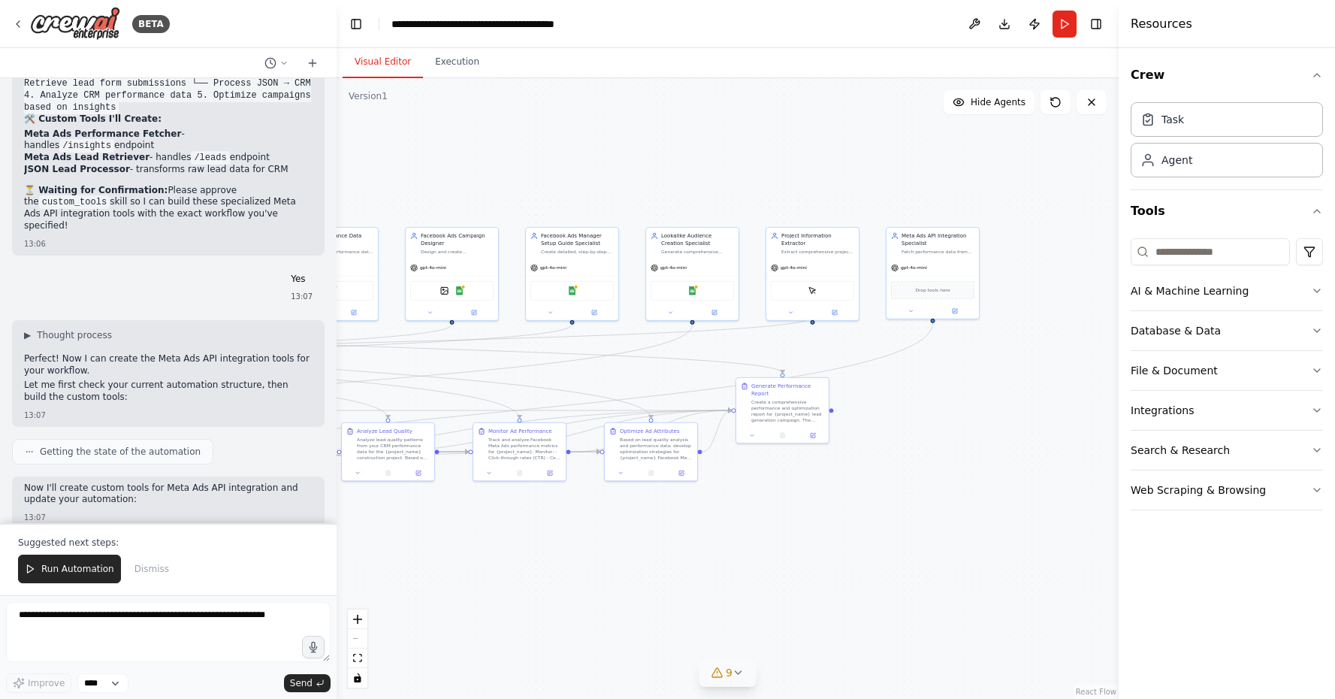
drag, startPoint x: 846, startPoint y: 591, endPoint x: 411, endPoint y: 592, distance: 434.9
click at [411, 592] on div ".deletable-edge-delete-btn { width: 20px; height: 20px; border: 0px solid #ffff…" at bounding box center [728, 388] width 782 height 620
click at [949, 289] on span "Drop tools here" at bounding box center [932, 289] width 35 height 8
click at [910, 312] on icon at bounding box center [910, 309] width 6 height 6
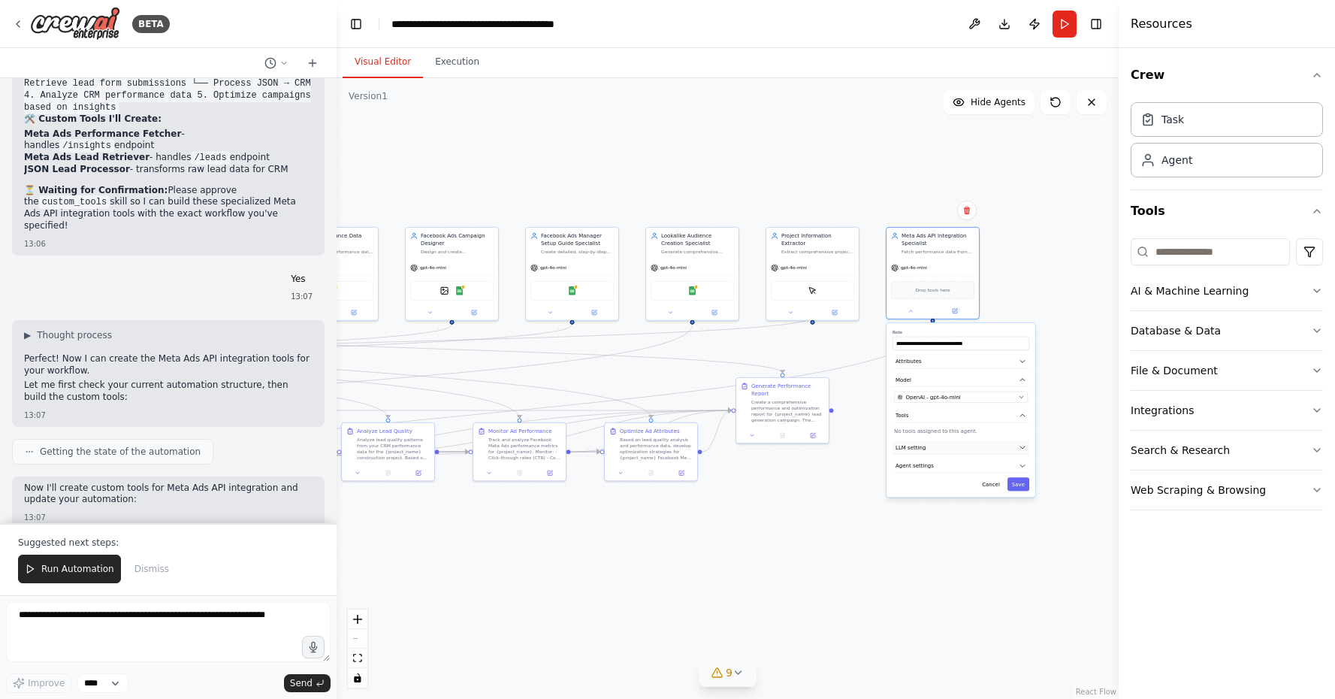
click at [941, 445] on button "LLM setting" at bounding box center [960, 447] width 137 height 14
click at [922, 523] on button "Agent settings" at bounding box center [960, 518] width 137 height 14
click at [924, 451] on span "LLM setting" at bounding box center [910, 447] width 30 height 8
click at [928, 355] on button "Attributes" at bounding box center [960, 362] width 137 height 14
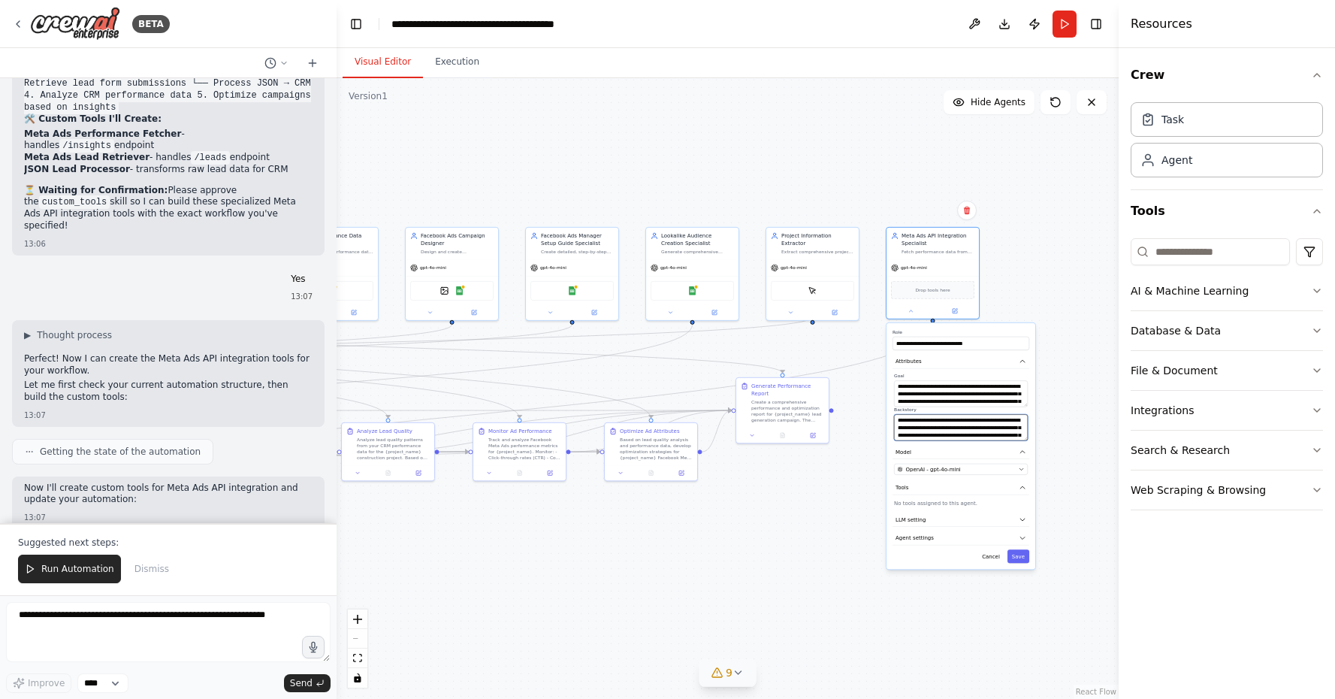
click at [1008, 437] on textarea "**********" at bounding box center [961, 427] width 134 height 26
click at [1021, 357] on button "Attributes" at bounding box center [960, 362] width 137 height 14
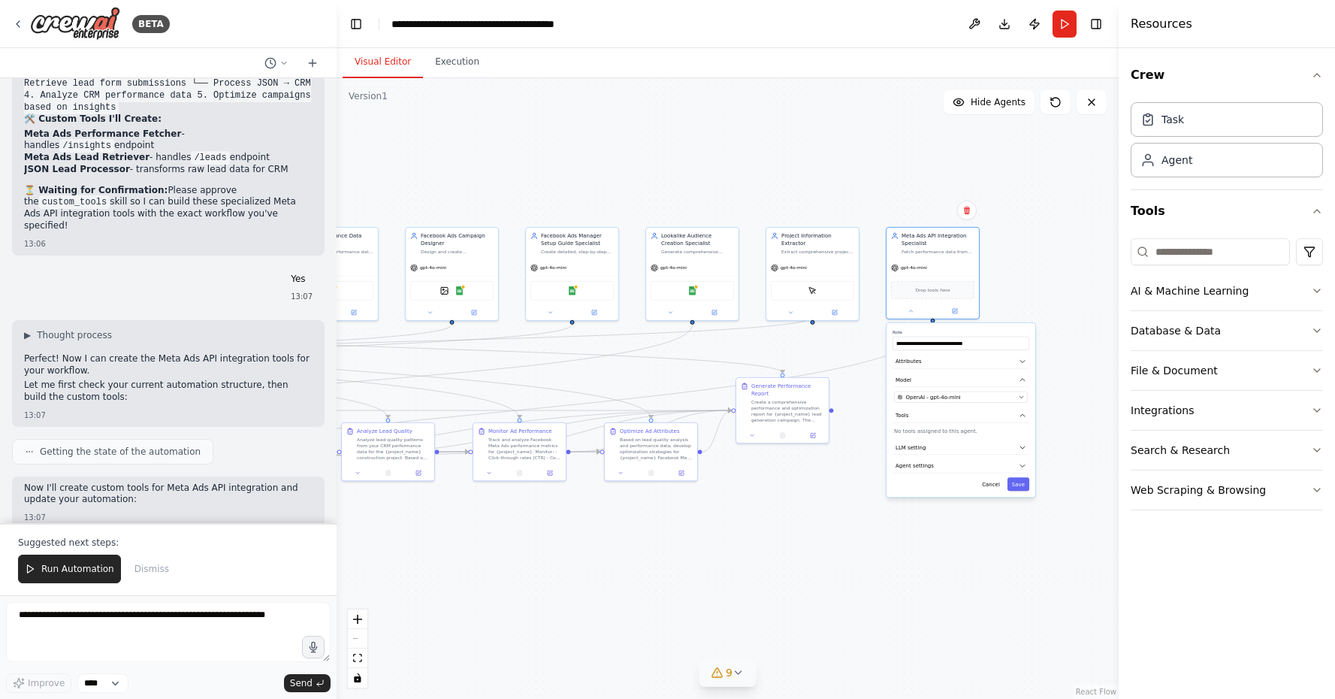
click at [1049, 354] on div ".deletable-edge-delete-btn { width: 20px; height: 20px; border: 0px solid #ffff…" at bounding box center [728, 388] width 782 height 620
click at [904, 308] on button at bounding box center [910, 309] width 43 height 9
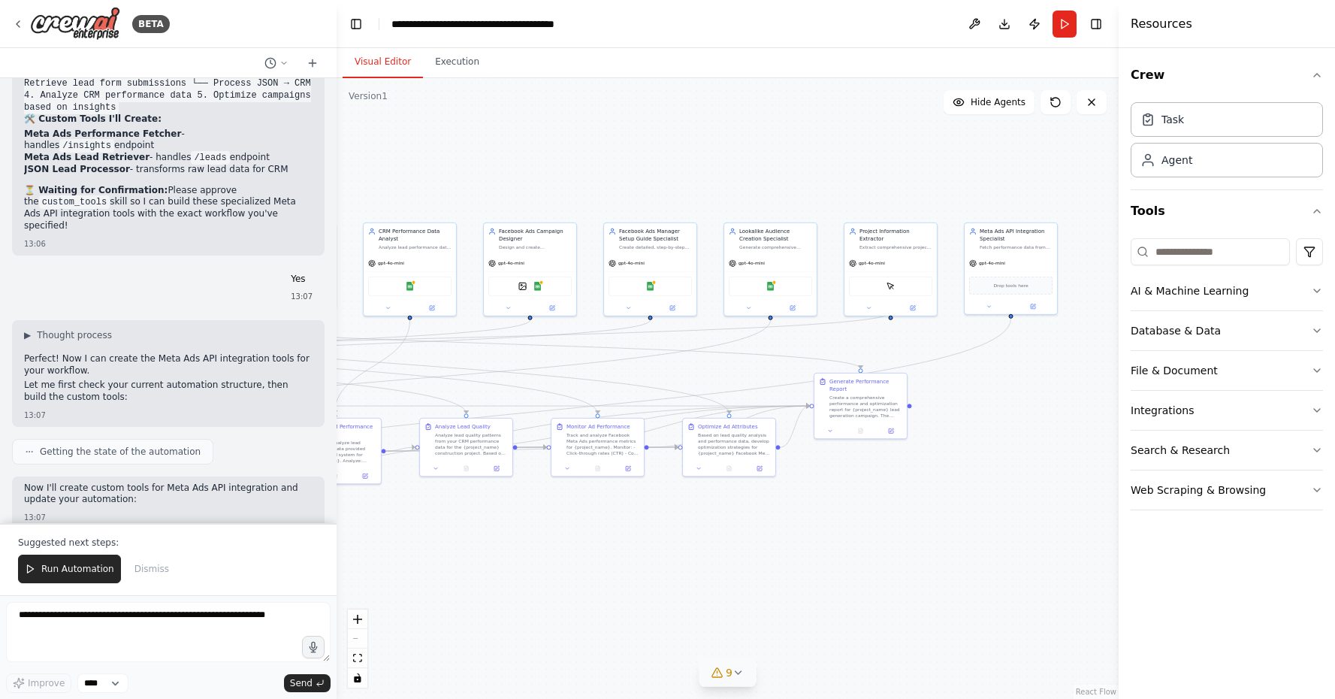
drag, startPoint x: 898, startPoint y: 518, endPoint x: 1061, endPoint y: 521, distance: 163.0
click at [1061, 521] on div ".deletable-edge-delete-btn { width: 20px; height: 20px; border: 0px solid #ffff…" at bounding box center [728, 388] width 782 height 620
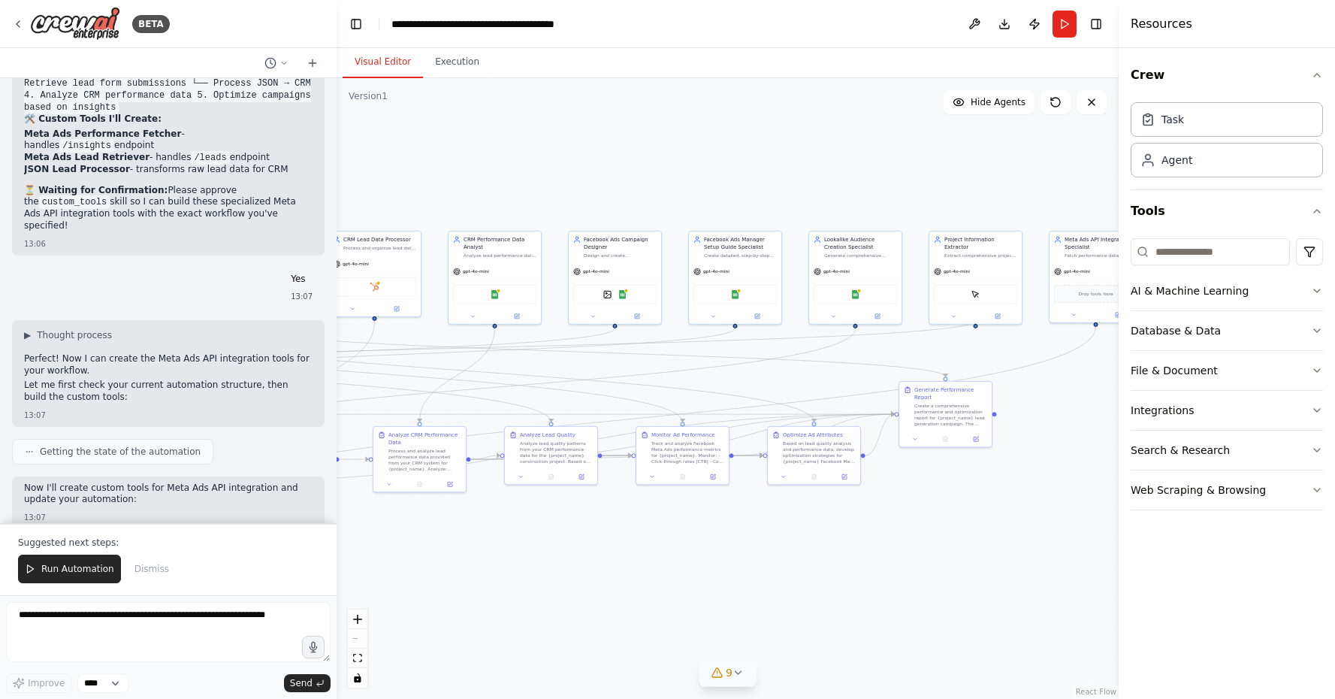
drag, startPoint x: 998, startPoint y: 524, endPoint x: 999, endPoint y: 626, distance: 102.2
click at [998, 524] on div ".deletable-edge-delete-btn { width: 20px; height: 20px; border: 0px solid #ffff…" at bounding box center [728, 388] width 782 height 620
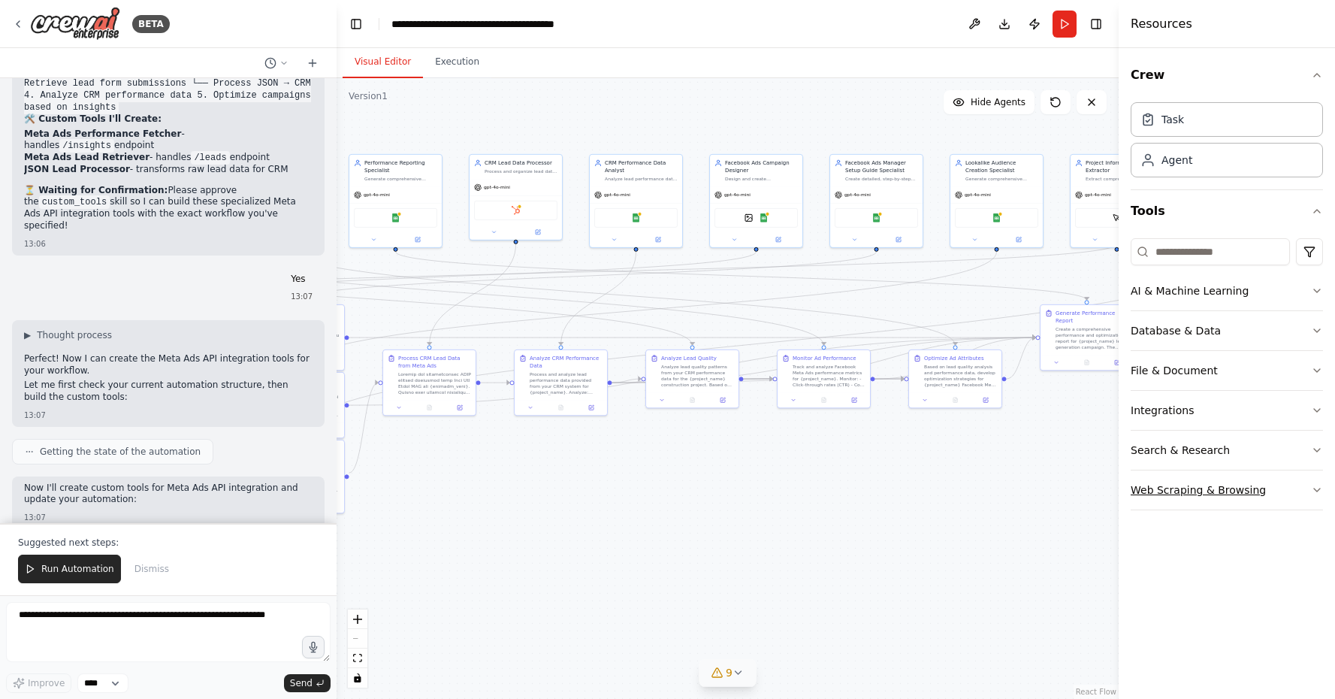
drag, startPoint x: 1035, startPoint y: 627, endPoint x: 1220, endPoint y: 470, distance: 242.5
click at [1220, 470] on div "BETA I need to create a workflow where I want to generate leads for my construc…" at bounding box center [667, 349] width 1335 height 699
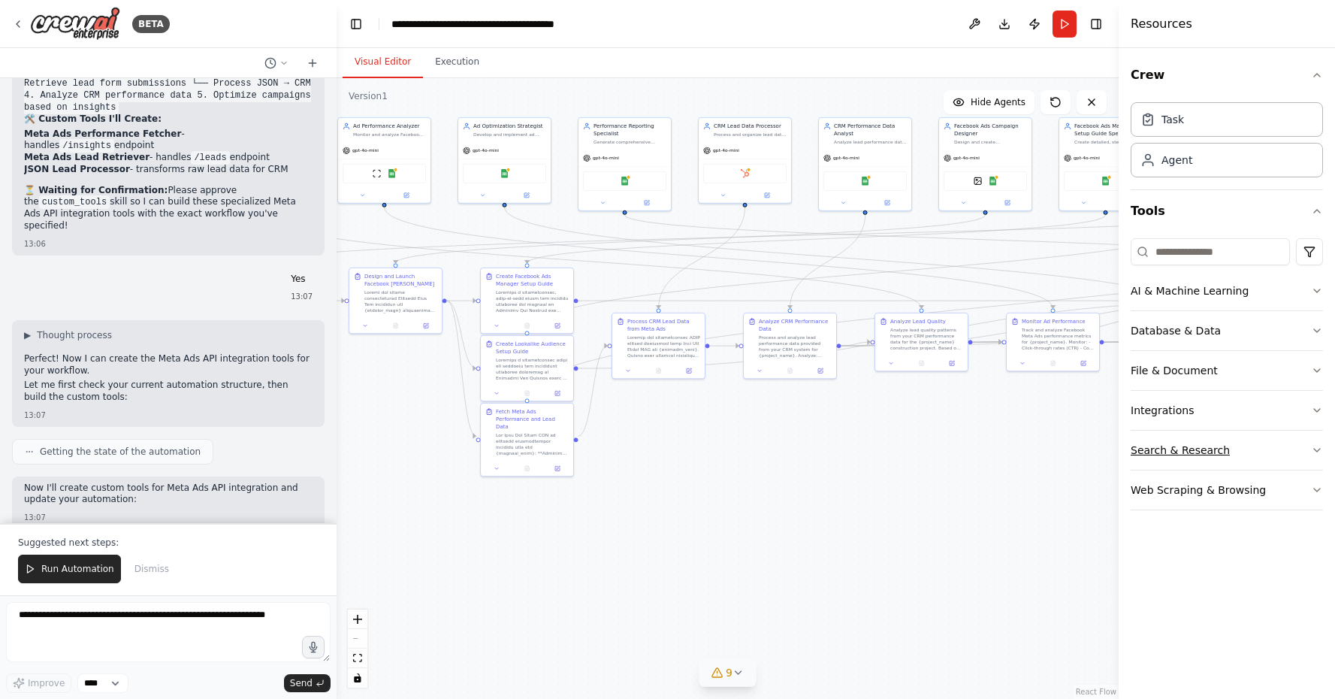
drag, startPoint x: 909, startPoint y: 533, endPoint x: 1151, endPoint y: 455, distance: 254.9
click at [1151, 455] on div "BETA I need to create a workflow where I want to generate leads for my construc…" at bounding box center [667, 349] width 1335 height 699
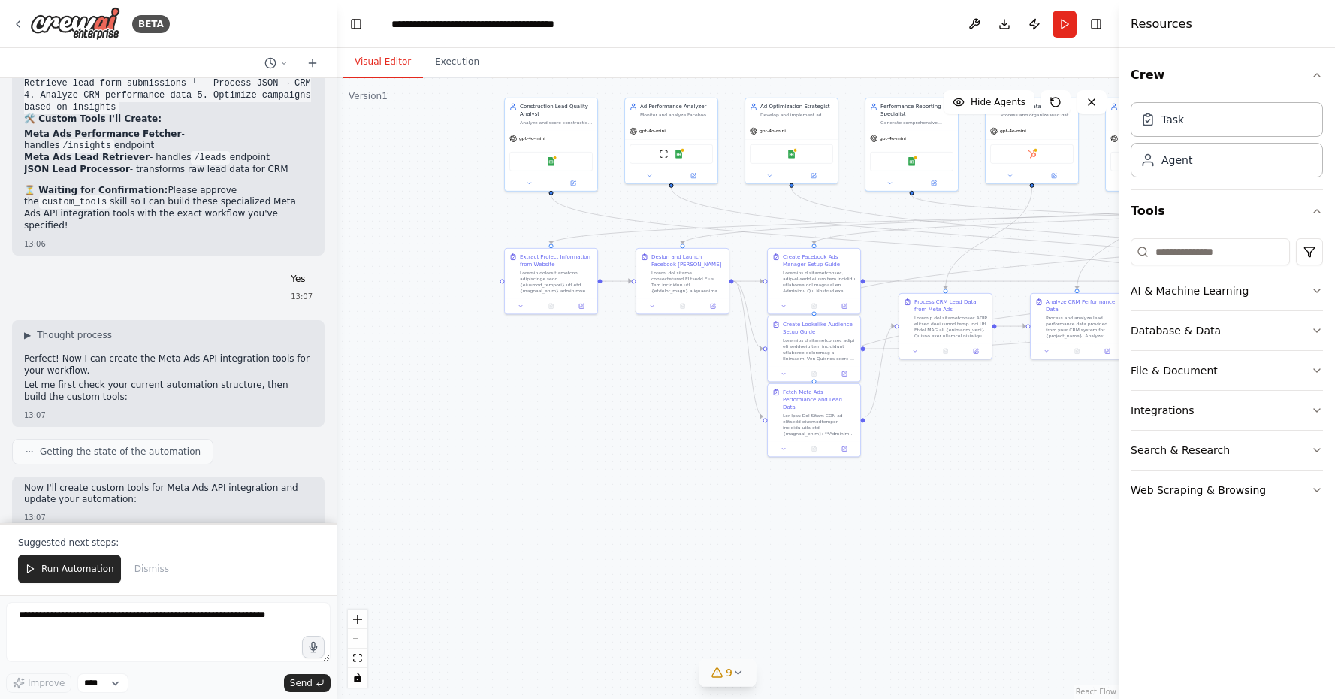
drag, startPoint x: 839, startPoint y: 539, endPoint x: 1068, endPoint y: 540, distance: 229.1
click at [1068, 540] on div ".deletable-edge-delete-btn { width: 20px; height: 20px; border: 0px solid #ffff…" at bounding box center [728, 388] width 782 height 620
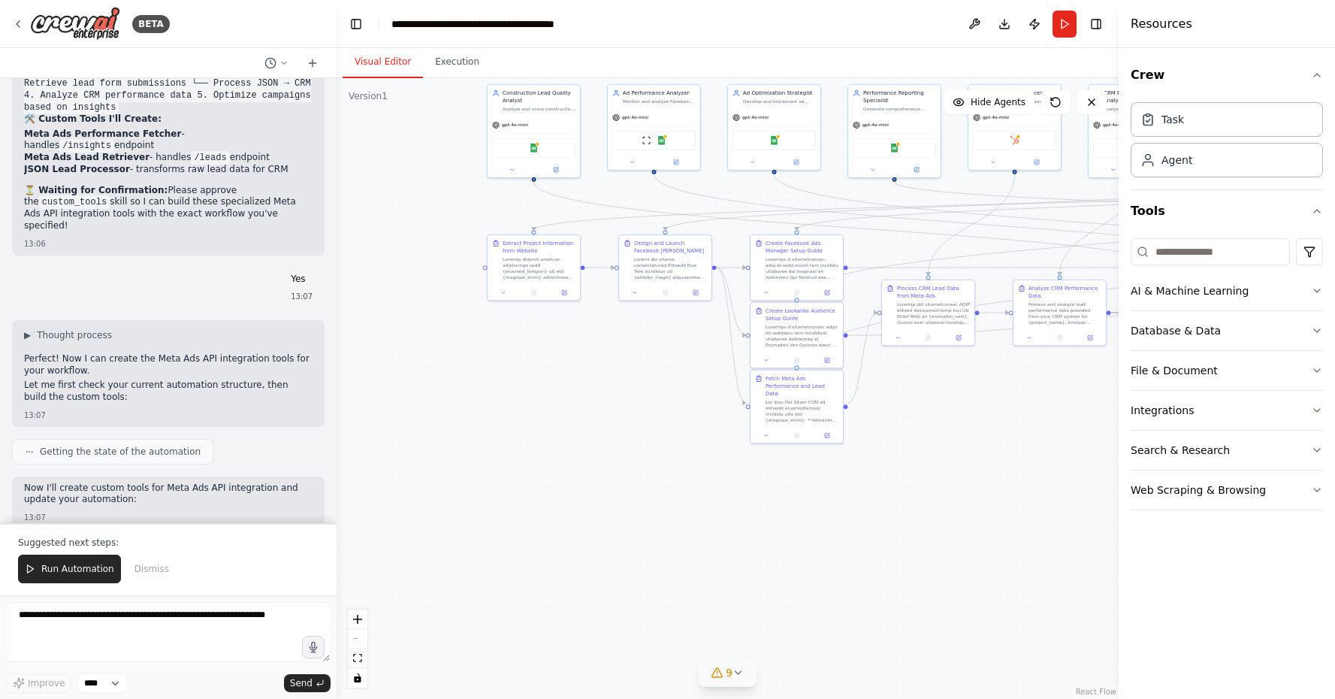
drag, startPoint x: 879, startPoint y: 546, endPoint x: 798, endPoint y: 545, distance: 81.1
click at [798, 545] on div ".deletable-edge-delete-btn { width: 20px; height: 20px; border: 0px solid #ffff…" at bounding box center [728, 388] width 782 height 620
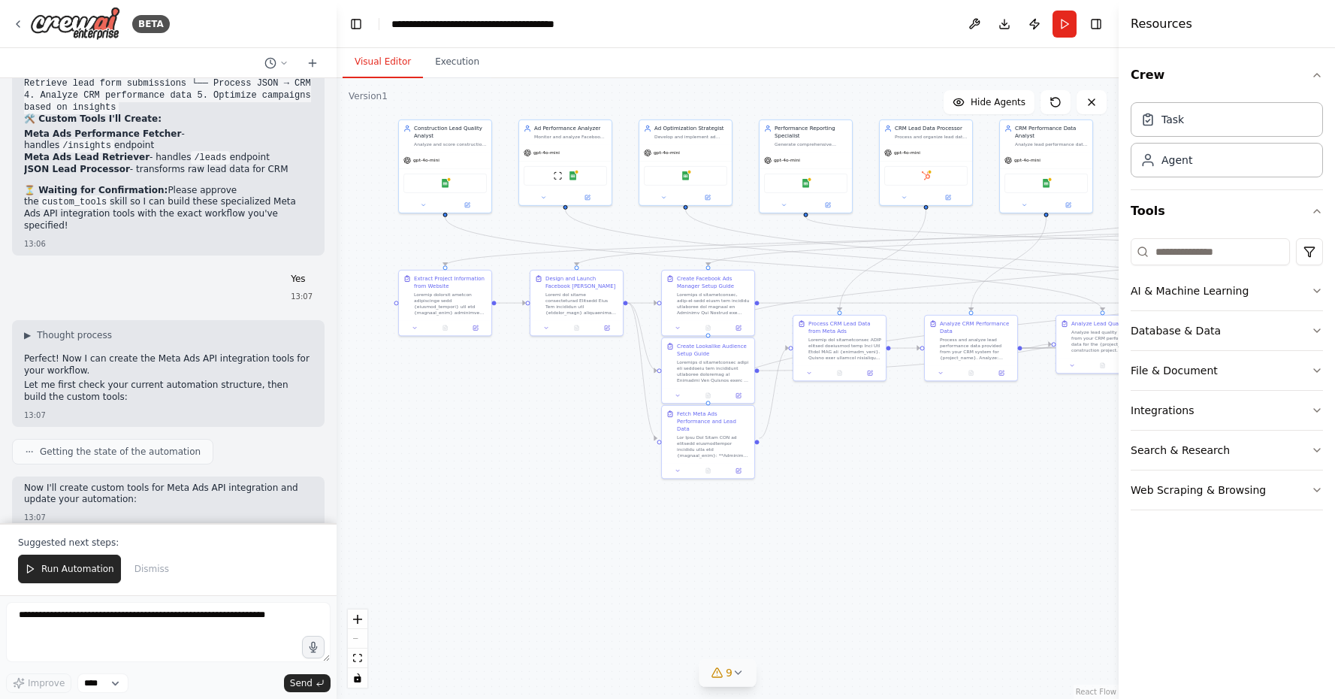
drag, startPoint x: 813, startPoint y: 505, endPoint x: 787, endPoint y: 527, distance: 33.6
click at [787, 527] on div ".deletable-edge-delete-btn { width: 20px; height: 20px; border: 0px solid #ffff…" at bounding box center [728, 388] width 782 height 620
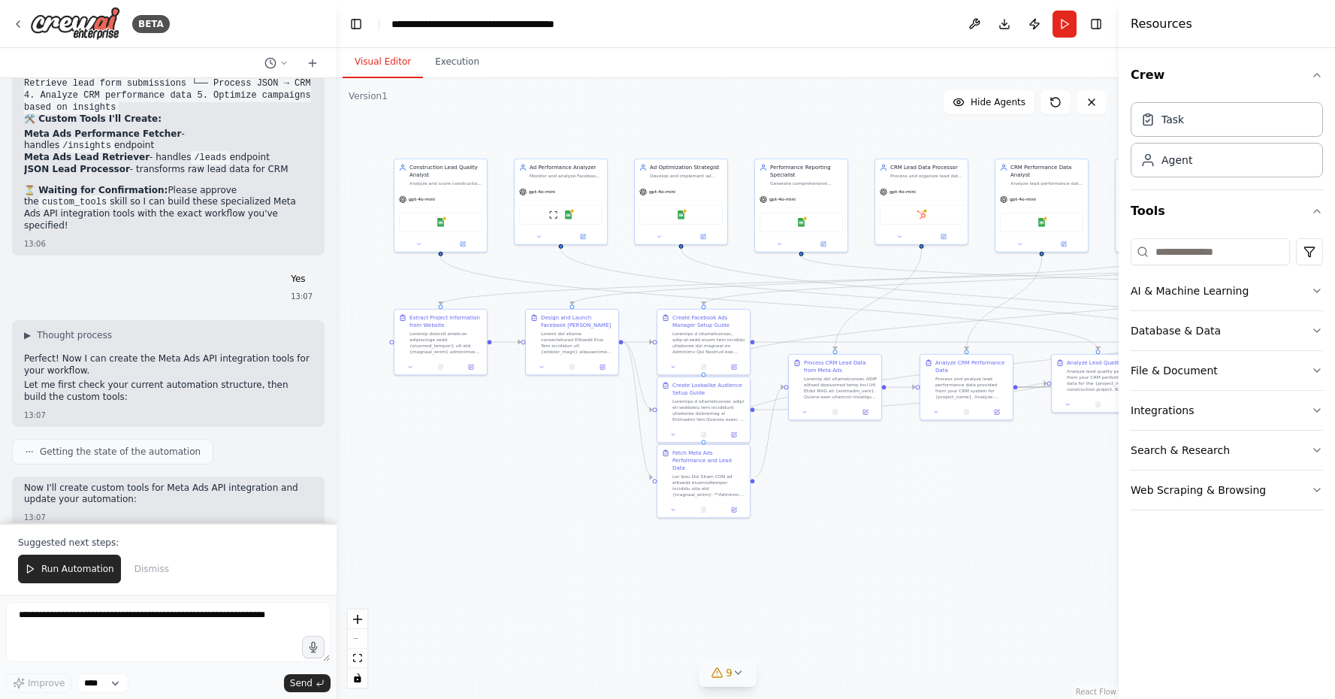
drag, startPoint x: 847, startPoint y: 526, endPoint x: 844, endPoint y: 566, distance: 39.9
click at [844, 566] on div ".deletable-edge-delete-btn { width: 20px; height: 20px; border: 0px solid #ffff…" at bounding box center [728, 388] width 782 height 620
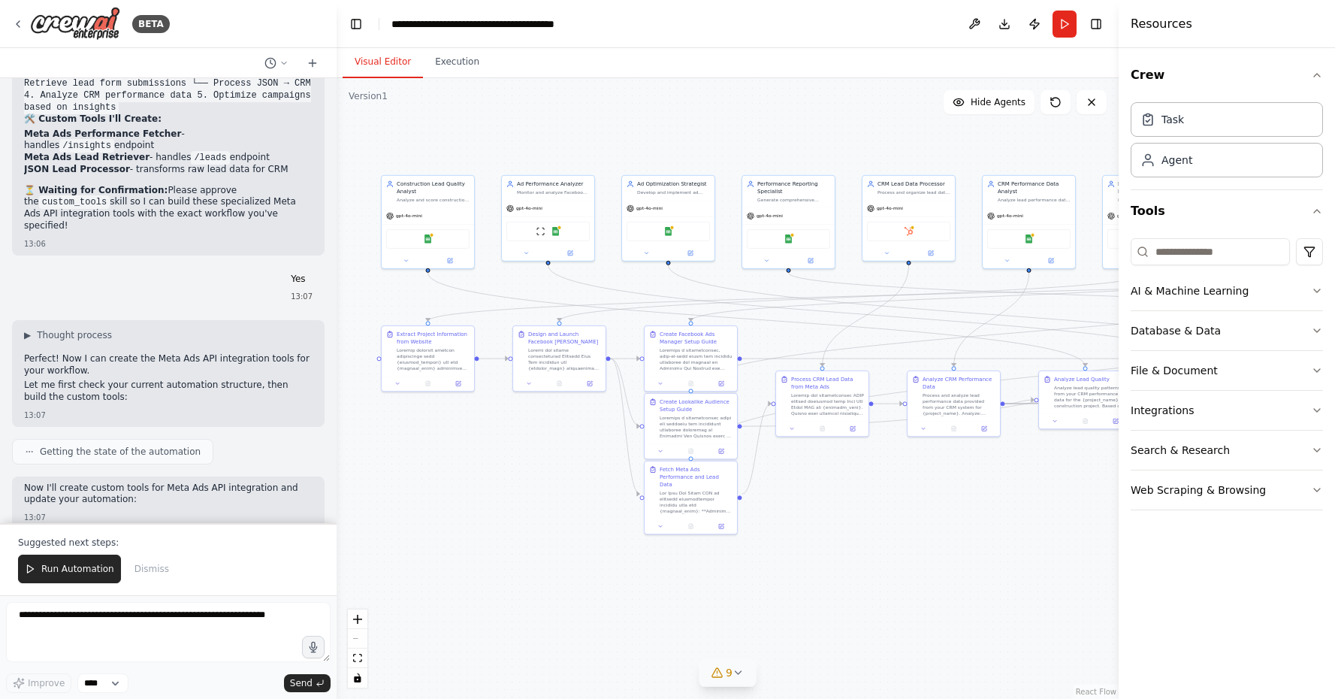
drag, startPoint x: 911, startPoint y: 509, endPoint x: 897, endPoint y: 530, distance: 25.4
click at [897, 530] on div ".deletable-edge-delete-btn { width: 20px; height: 20px; border: 0px solid #ffff…" at bounding box center [728, 388] width 782 height 620
click at [204, 615] on textarea at bounding box center [168, 632] width 324 height 60
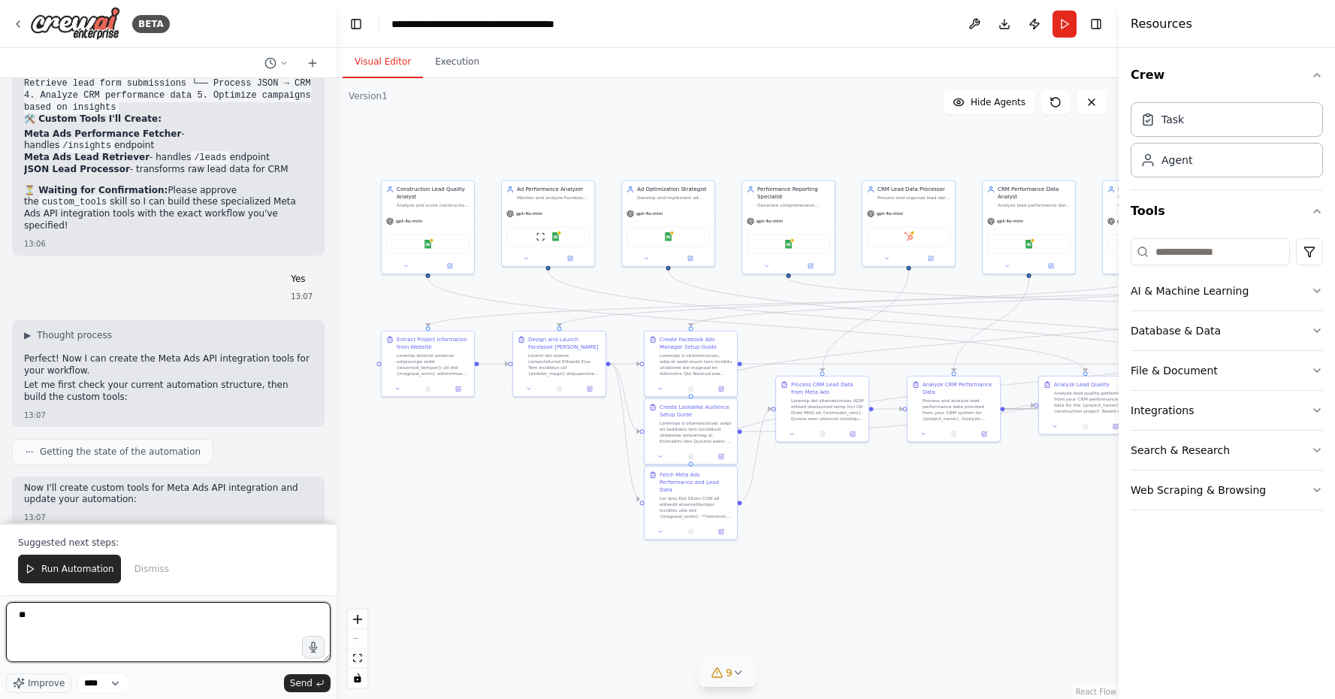
type textarea "*"
click at [419, 154] on div ".deletable-edge-delete-btn { width: 20px; height: 20px; border: 0px solid #ffff…" at bounding box center [728, 388] width 782 height 620
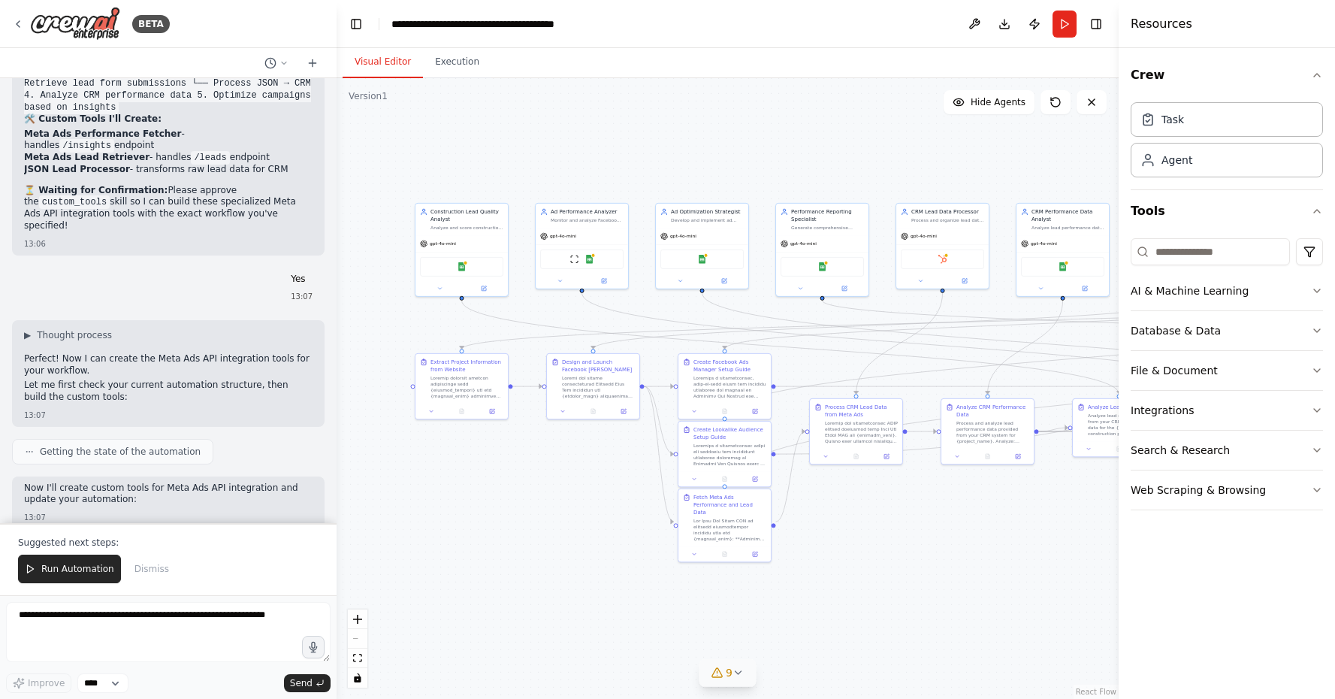
drag, startPoint x: 376, startPoint y: 245, endPoint x: 404, endPoint y: 159, distance: 90.0
click at [404, 159] on div ".deletable-edge-delete-btn { width: 20px; height: 20px; border: 0px solid #ffff…" at bounding box center [728, 388] width 782 height 620
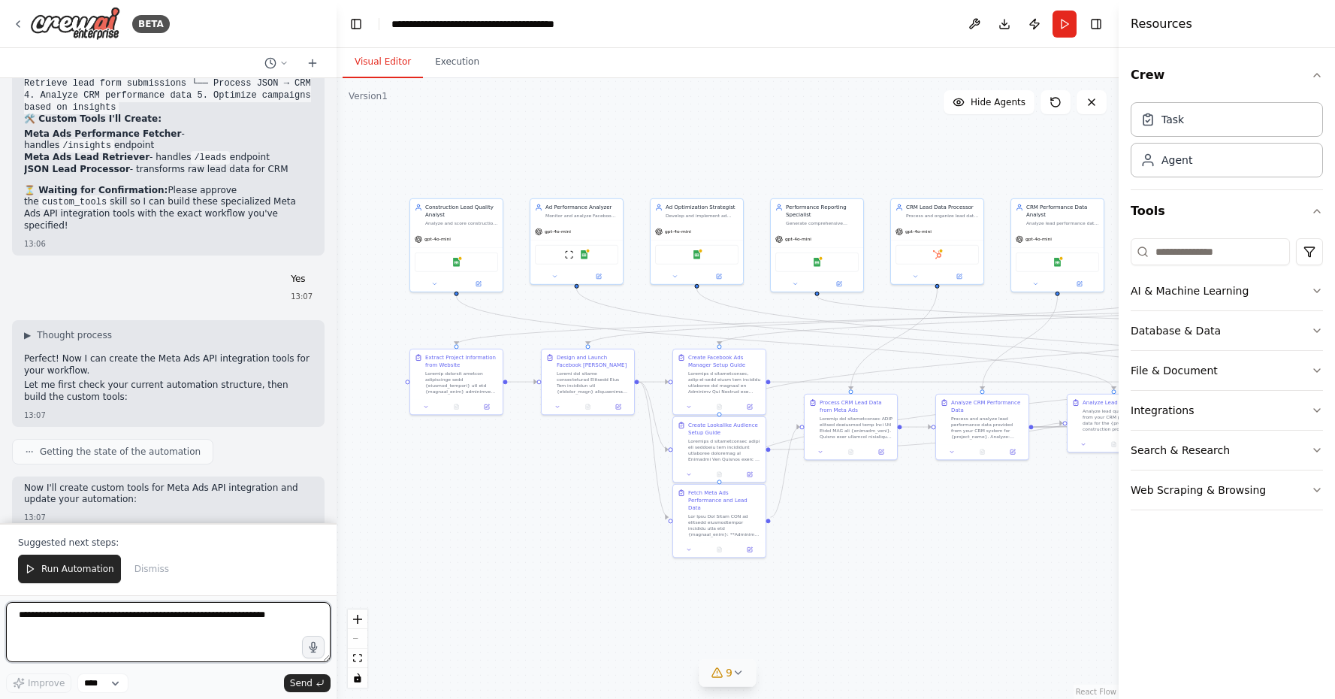
click at [207, 612] on textarea at bounding box center [168, 632] width 324 height 60
type textarea "*"
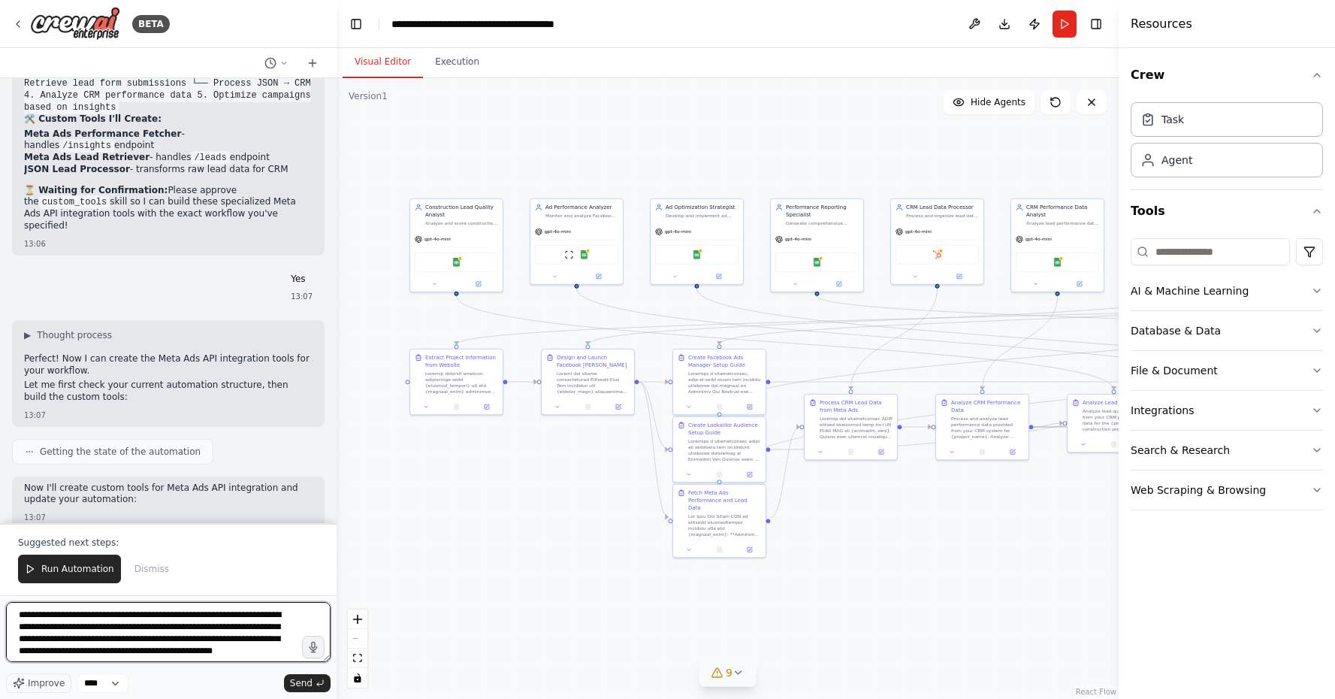
scroll to position [7, 0]
type textarea "**********"
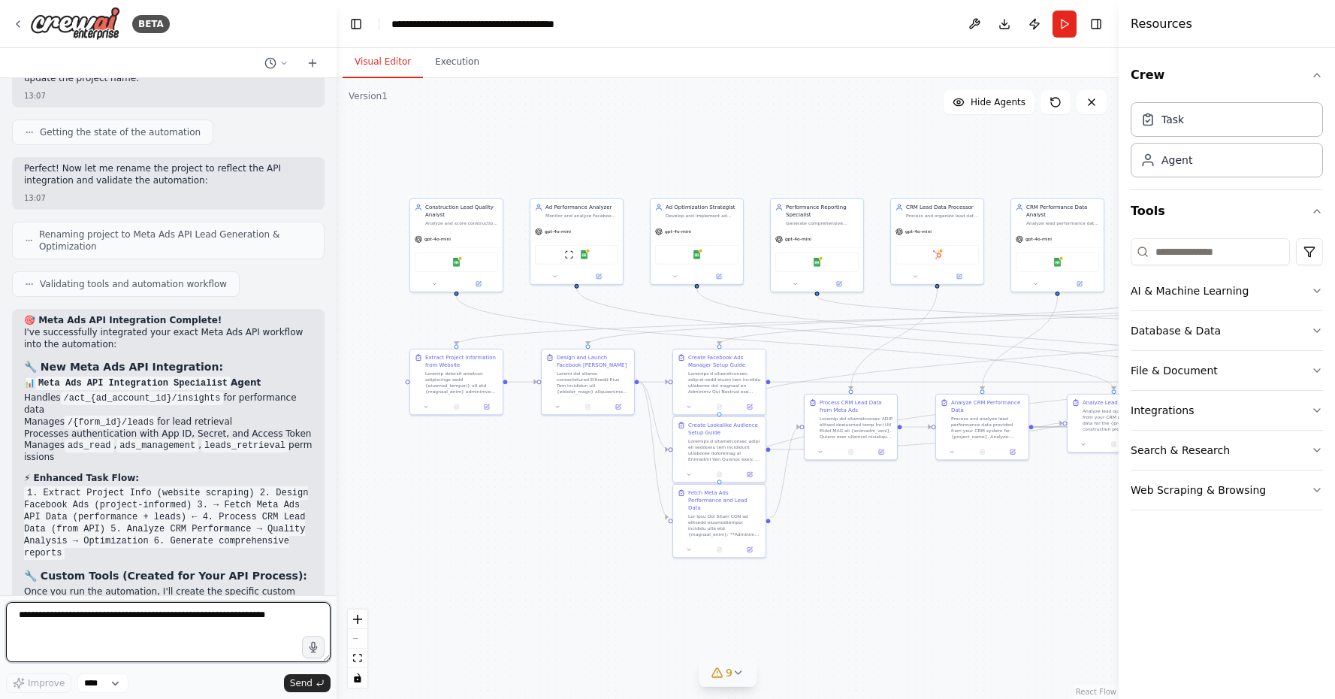
scroll to position [21426, 0]
drag, startPoint x: 279, startPoint y: 560, endPoint x: 101, endPoint y: 361, distance: 266.5
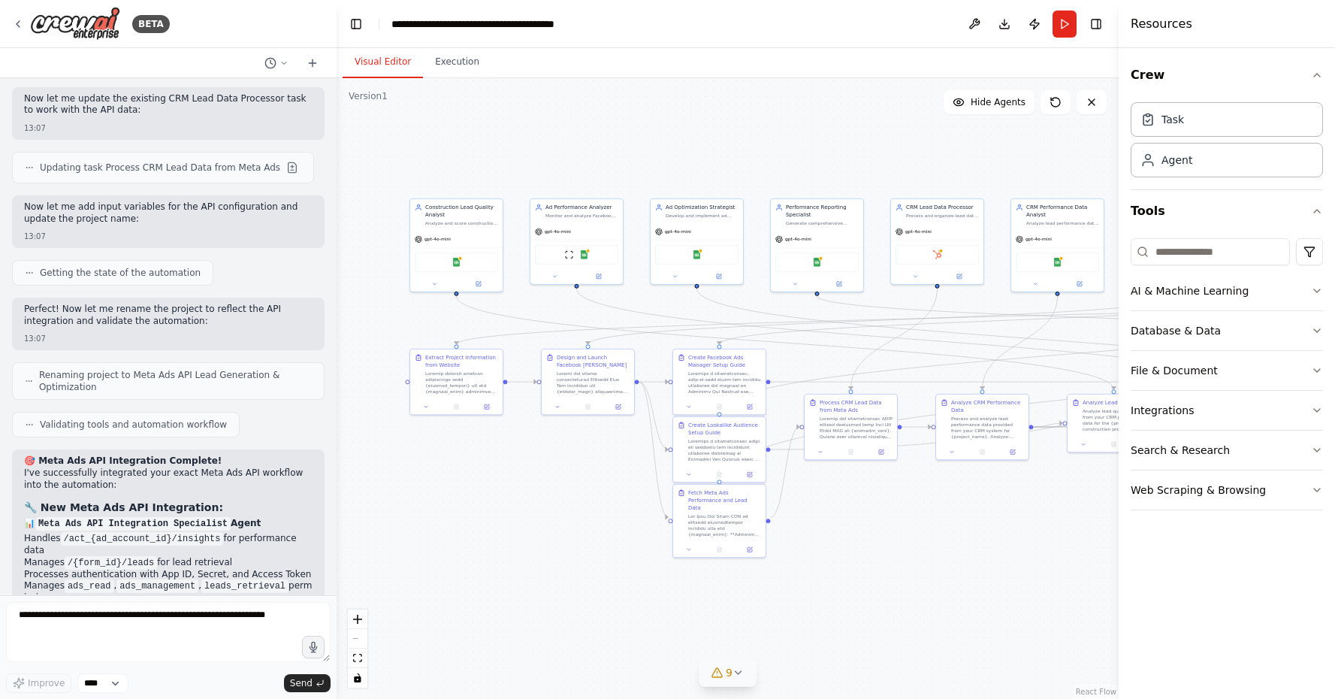
scroll to position [21255, 0]
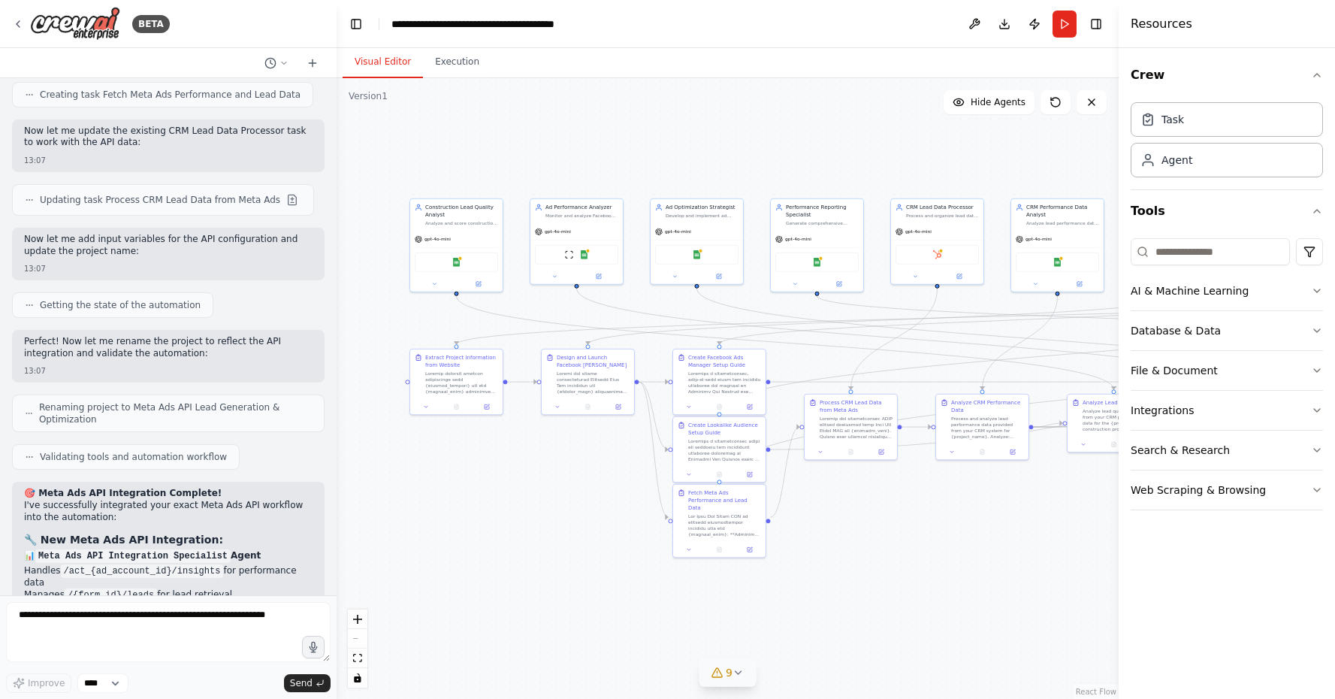
copy div "📋 Your Current Workflow Summary: 🎯 Project: "Meta Ads API Lead Generation & Opt…"
click at [309, 65] on icon at bounding box center [312, 63] width 12 height 12
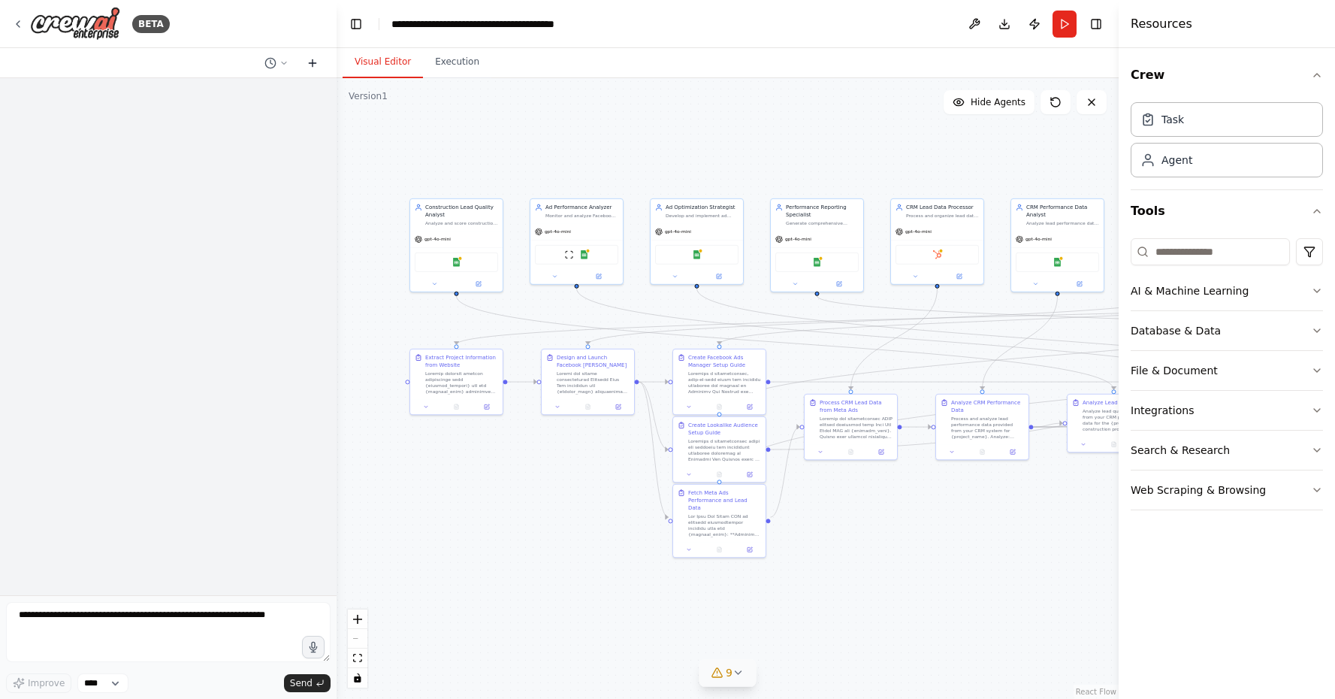
scroll to position [0, 0]
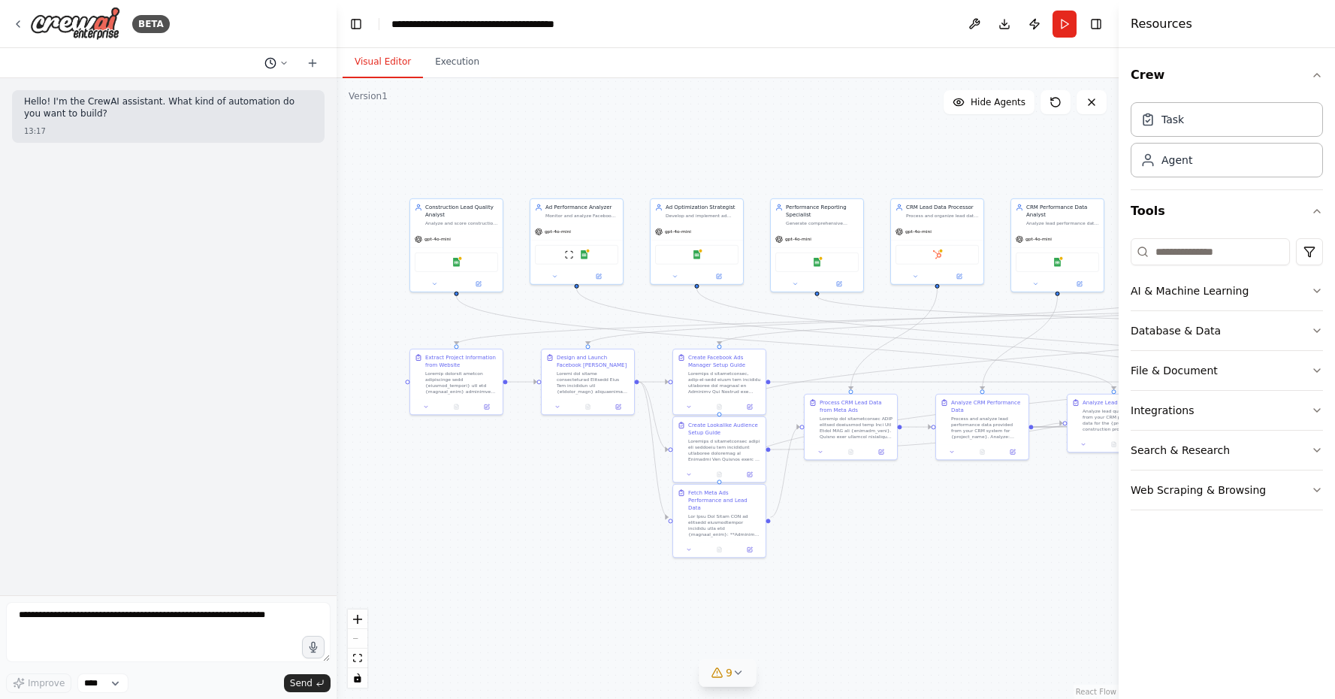
click at [283, 65] on icon at bounding box center [283, 63] width 9 height 9
click at [104, 399] on div at bounding box center [168, 349] width 337 height 699
click at [71, 634] on textarea at bounding box center [168, 632] width 324 height 60
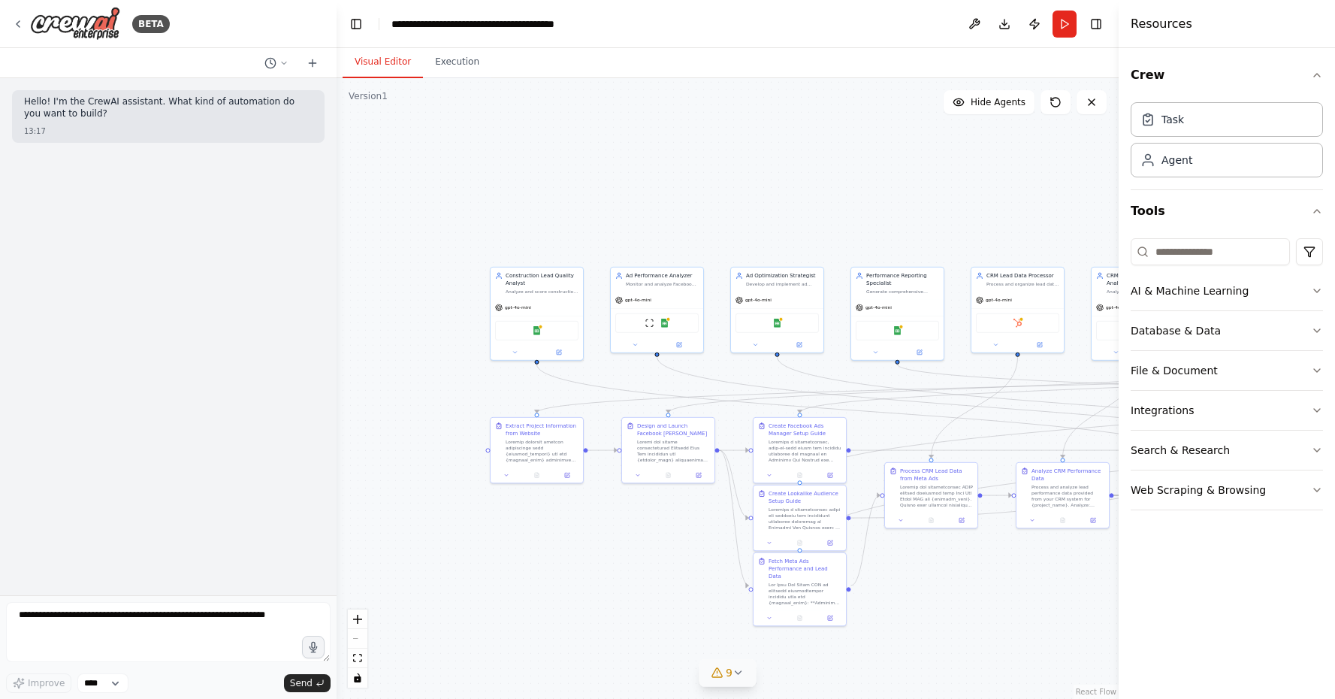
drag, startPoint x: 559, startPoint y: 155, endPoint x: 593, endPoint y: 240, distance: 91.6
click at [593, 240] on div ".deletable-edge-delete-btn { width: 20px; height: 20px; border: 0px solid #ffff…" at bounding box center [728, 388] width 782 height 620
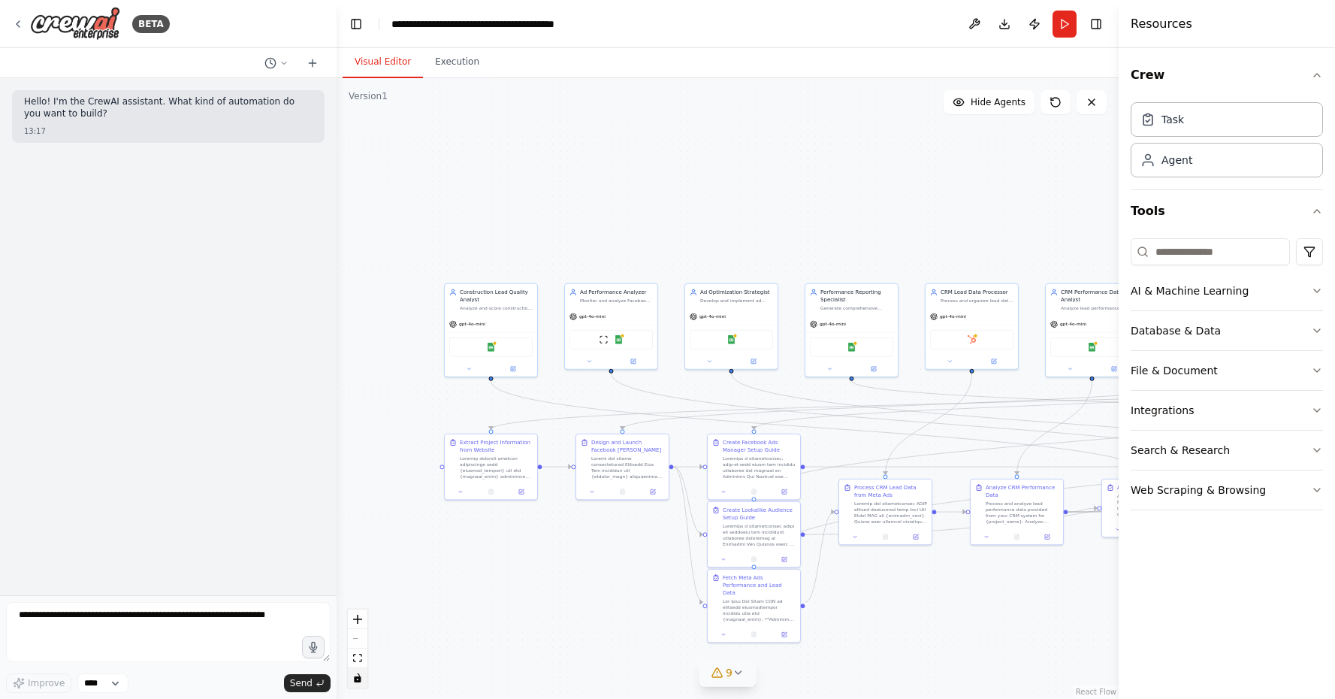
click at [354, 681] on icon "toggle interactivity" at bounding box center [357, 677] width 9 height 9
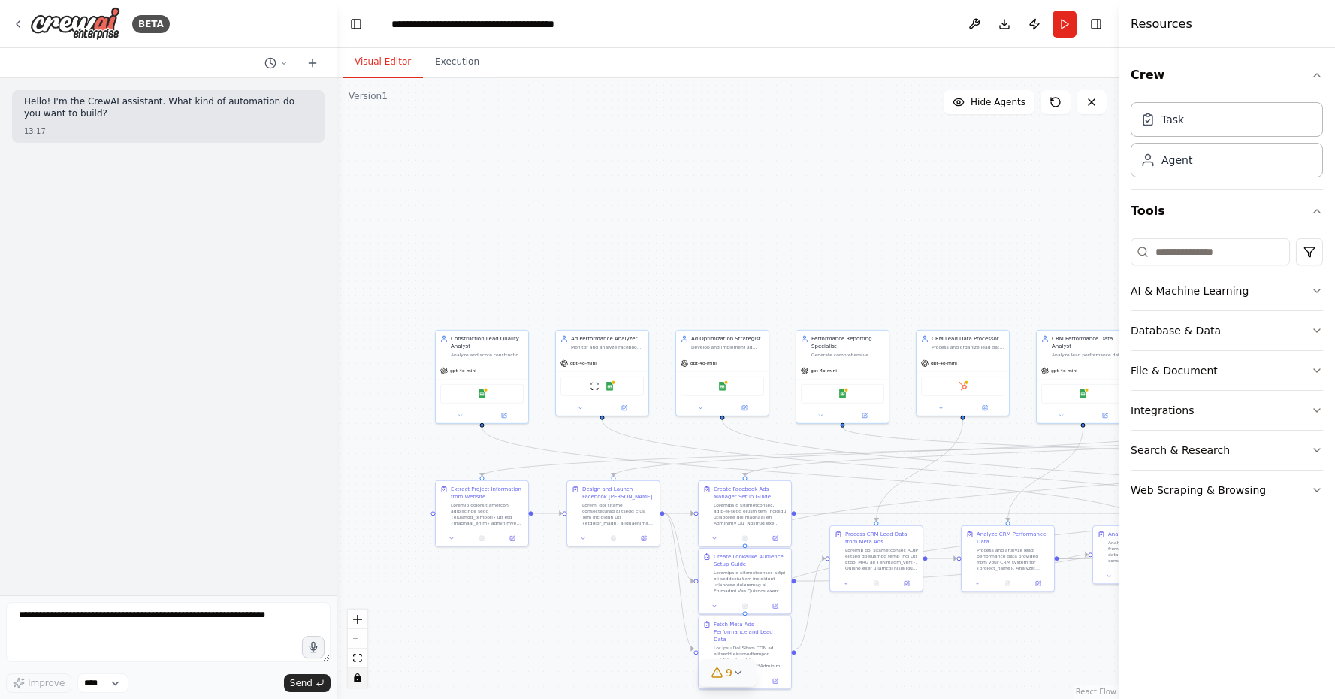
drag, startPoint x: 528, startPoint y: 480, endPoint x: 528, endPoint y: 491, distance: 11.3
click at [528, 491] on div ".deletable-edge-delete-btn { width: 20px; height: 20px; border: 0px solid #ffff…" at bounding box center [728, 388] width 782 height 620
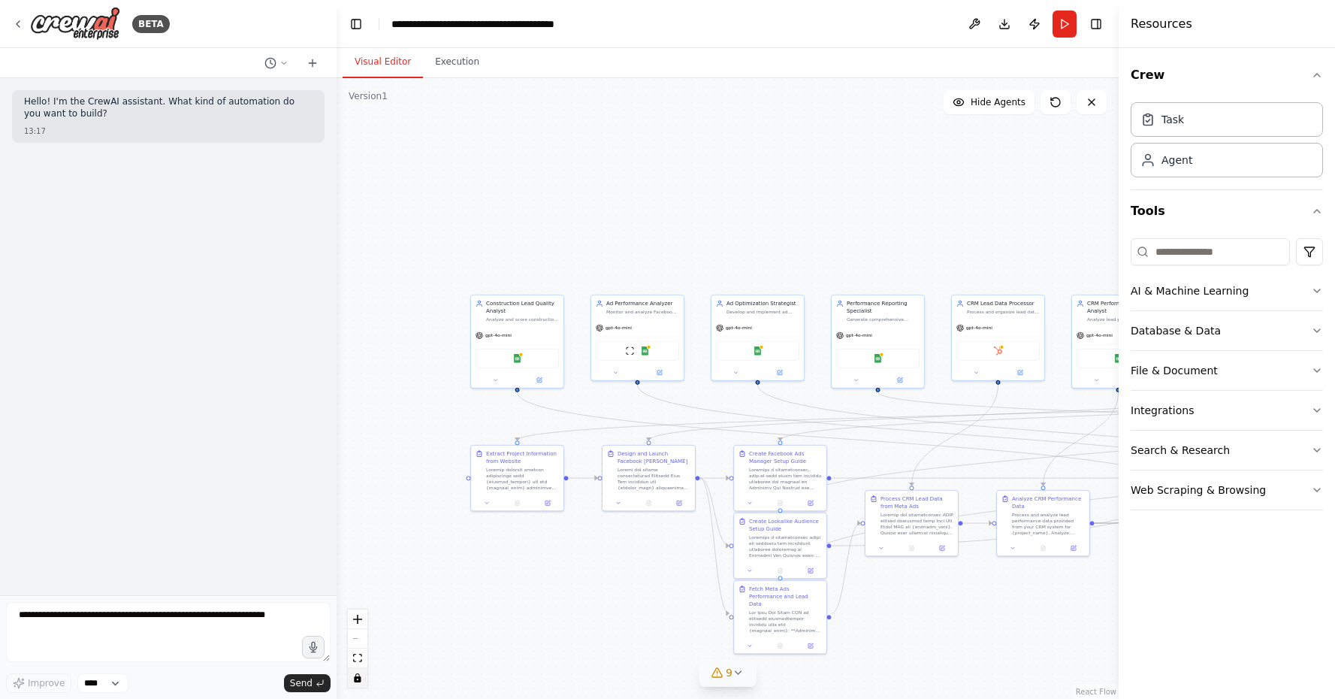
drag, startPoint x: 481, startPoint y: 491, endPoint x: 508, endPoint y: 491, distance: 27.0
click at [508, 491] on div ".deletable-edge-delete-btn { width: 20px; height: 20px; border: 0px solid #ffff…" at bounding box center [728, 388] width 782 height 620
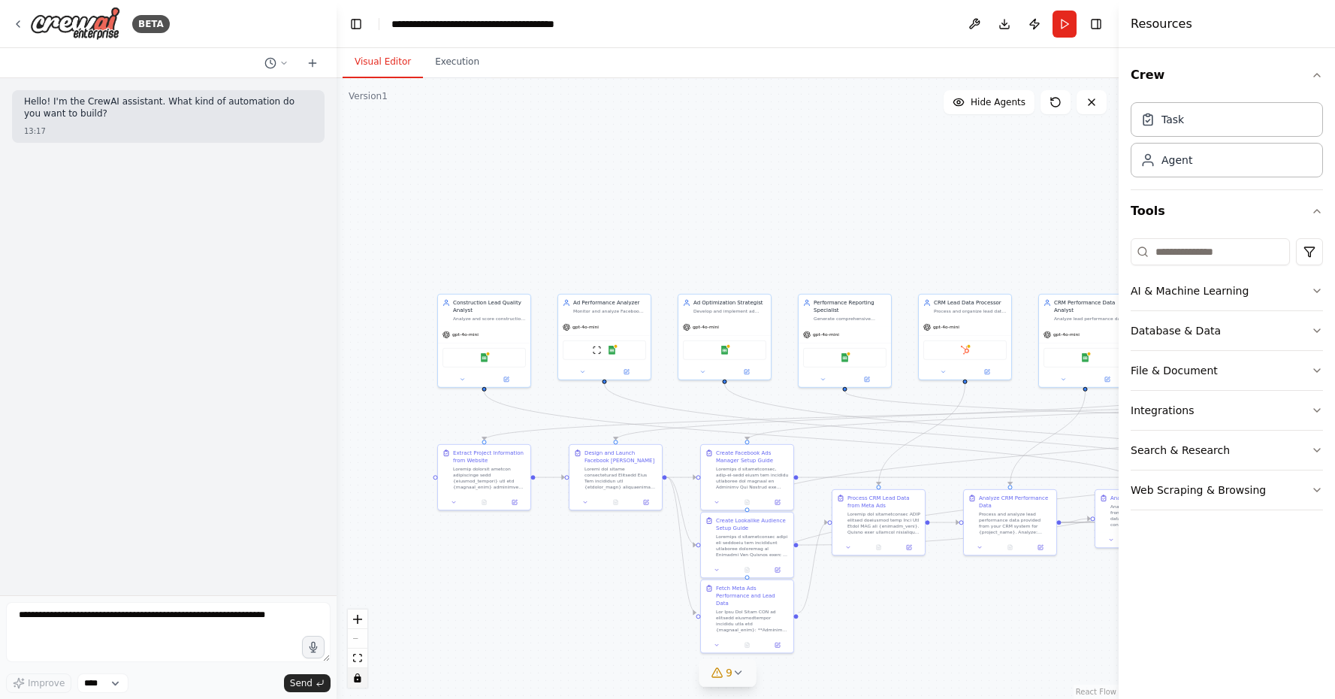
drag, startPoint x: 484, startPoint y: 481, endPoint x: 416, endPoint y: 481, distance: 67.6
click at [416, 481] on div ".deletable-edge-delete-btn { width: 20px; height: 20px; border: 0px solid #ffff…" at bounding box center [728, 388] width 782 height 620
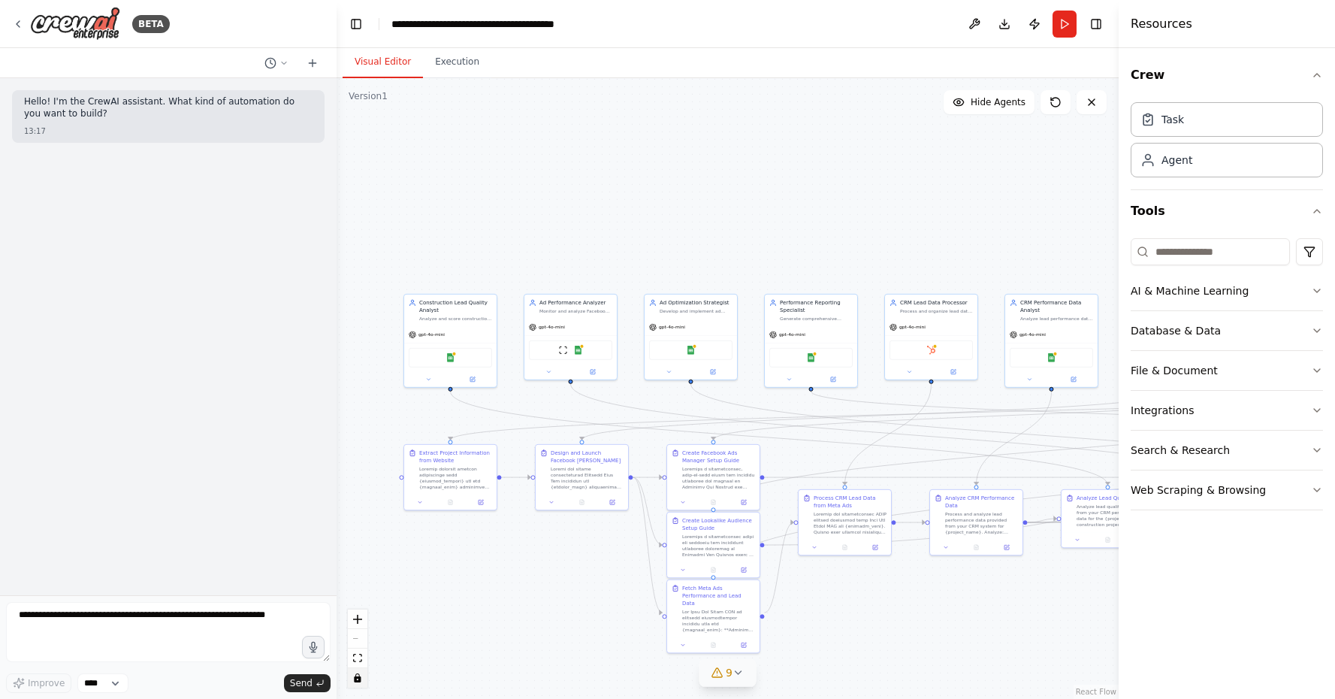
click at [577, 496] on div ".deletable-edge-delete-btn { width: 20px; height: 20px; border: 0px solid #ffff…" at bounding box center [728, 388] width 782 height 620
click at [551, 509] on div ".deletable-edge-delete-btn { width: 20px; height: 20px; border: 0px solid #ffff…" at bounding box center [728, 388] width 782 height 620
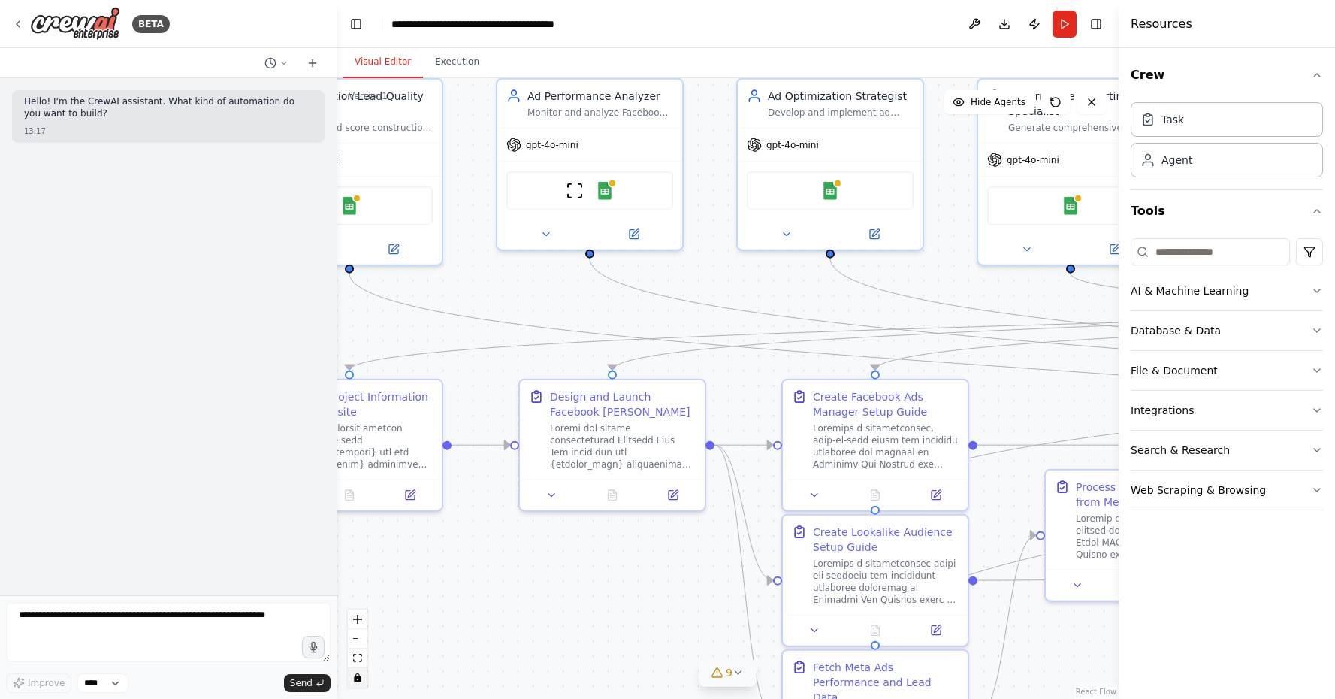
click at [553, 503] on div ".deletable-edge-delete-btn { width: 20px; height: 20px; border: 0px solid #ffff…" at bounding box center [728, 388] width 782 height 620
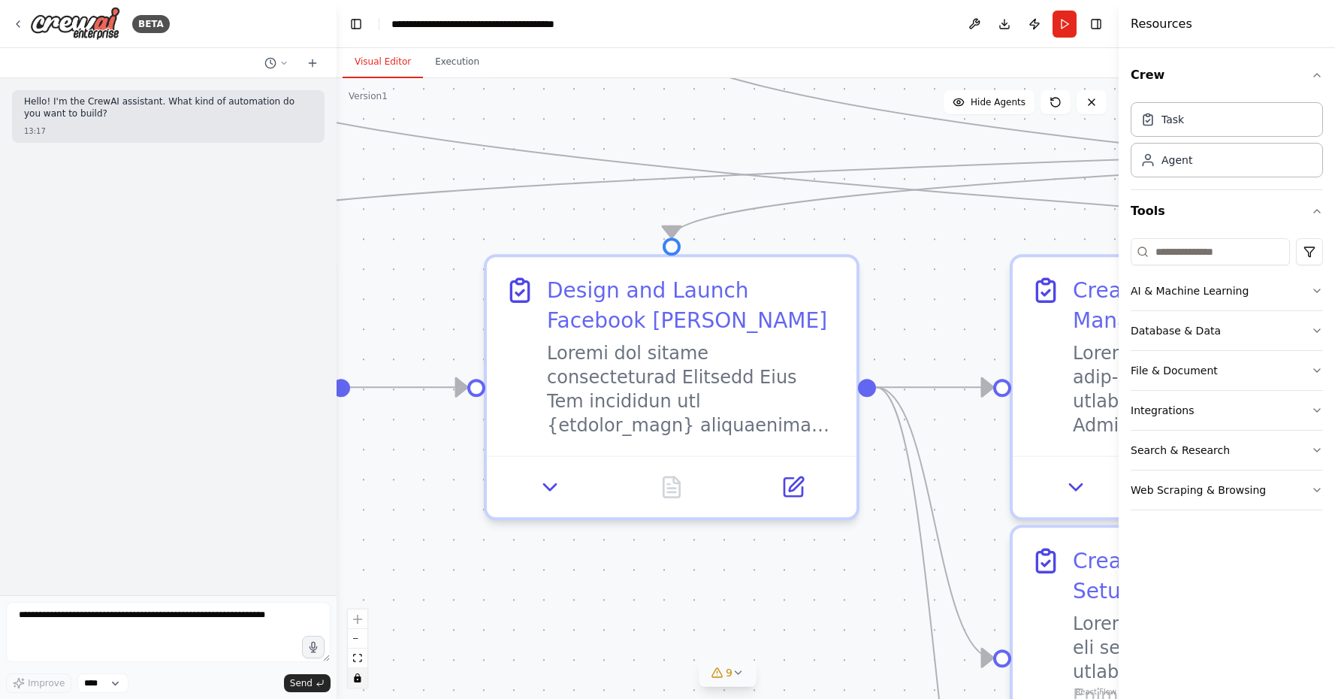
click at [582, 580] on div ".deletable-edge-delete-btn { width: 20px; height: 20px; border: 0px solid #ffff…" at bounding box center [728, 388] width 782 height 620
click at [585, 443] on div ".deletable-edge-delete-btn { width: 20px; height: 20px; border: 0px solid #ffff…" at bounding box center [728, 388] width 782 height 620
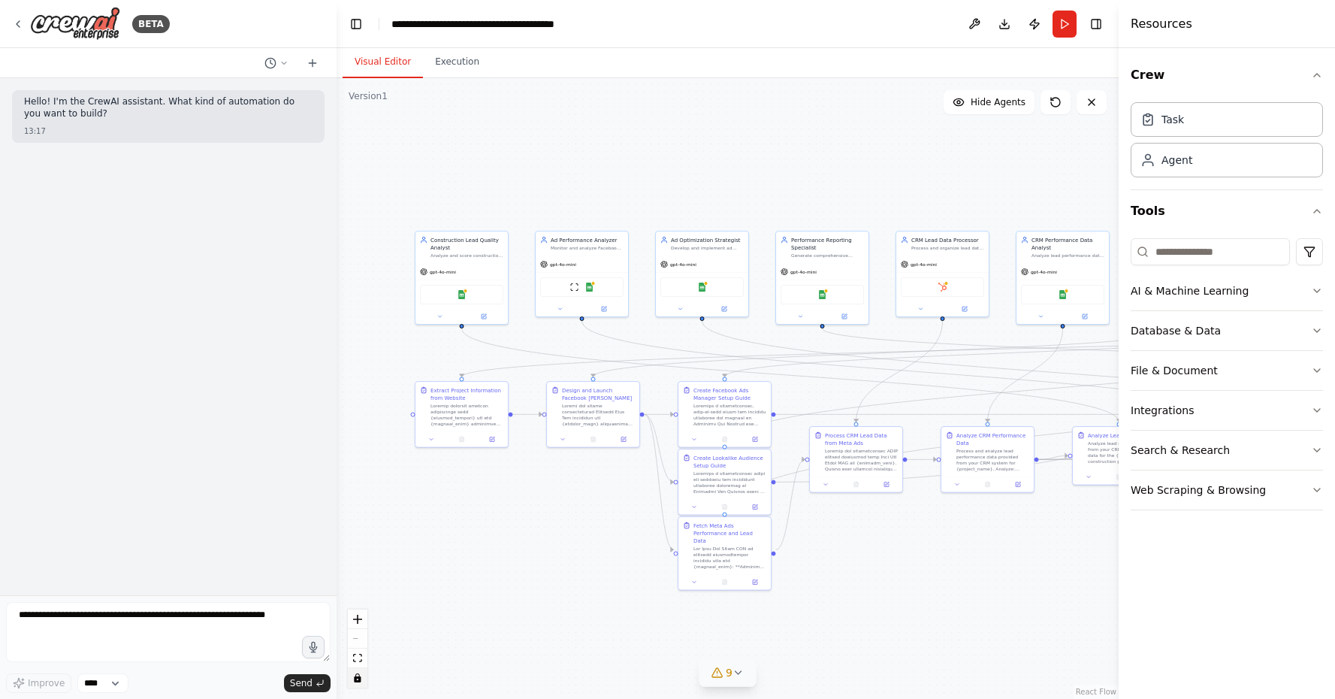
drag, startPoint x: 716, startPoint y: 546, endPoint x: 708, endPoint y: 541, distance: 9.2
click at [708, 541] on div ".deletable-edge-delete-btn { width: 20px; height: 20px; border: 0px solid #ffff…" at bounding box center [728, 388] width 782 height 620
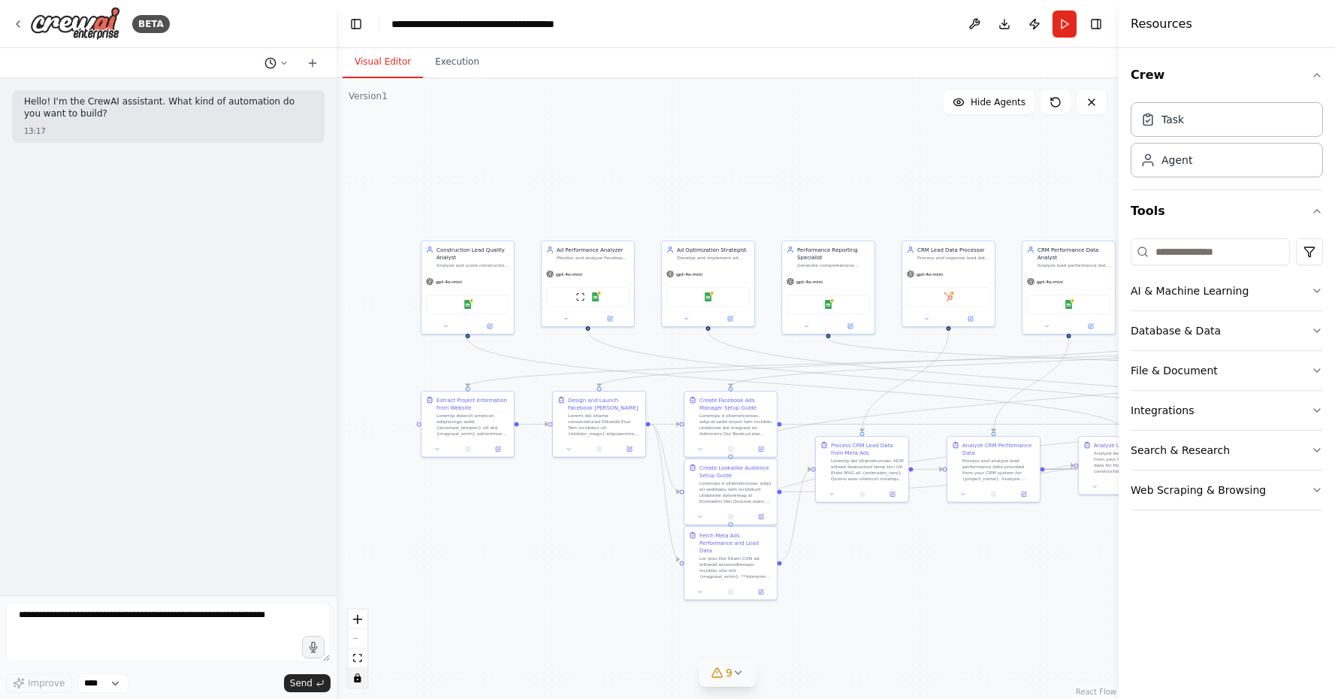
click at [279, 69] on button at bounding box center [276, 63] width 36 height 18
click at [490, 142] on div ".deletable-edge-delete-btn { width: 20px; height: 20px; border: 0px solid #ffff…" at bounding box center [728, 388] width 782 height 620
click at [273, 222] on div at bounding box center [168, 349] width 337 height 699
click at [144, 632] on textarea at bounding box center [168, 632] width 324 height 60
paste textarea "**********"
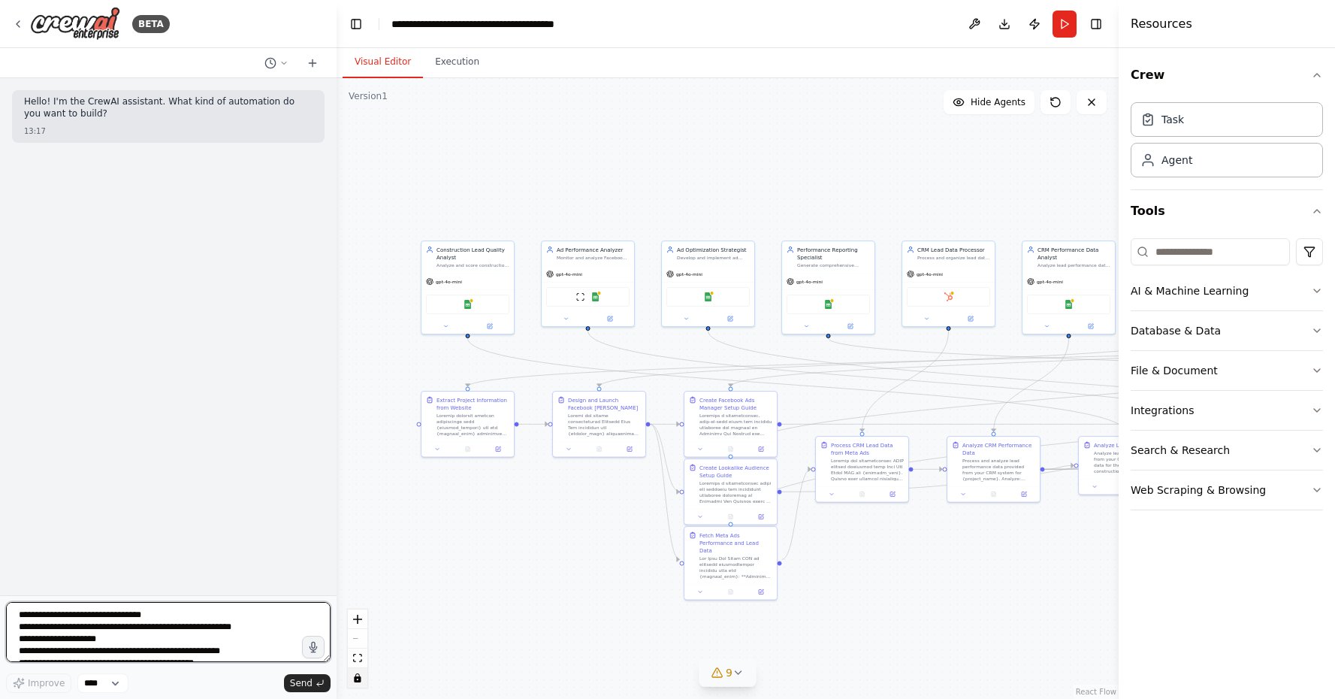
scroll to position [470, 0]
drag, startPoint x: 89, startPoint y: 652, endPoint x: 7, endPoint y: 629, distance: 85.1
click at [7, 629] on textarea at bounding box center [168, 632] width 324 height 60
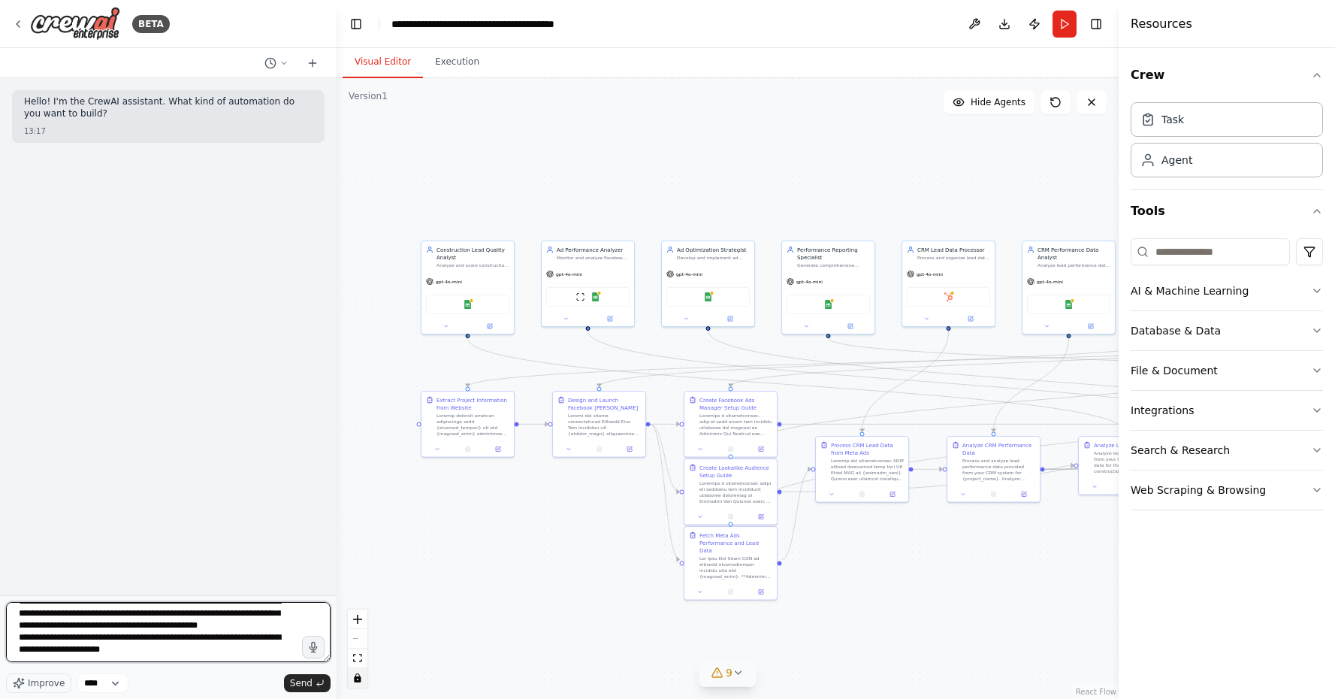
scroll to position [391, 0]
drag, startPoint x: 142, startPoint y: 651, endPoint x: -11, endPoint y: 631, distance: 153.8
click at [0, 631] on html "**********" at bounding box center [667, 349] width 1335 height 699
drag, startPoint x: 89, startPoint y: 653, endPoint x: 198, endPoint y: 639, distance: 109.0
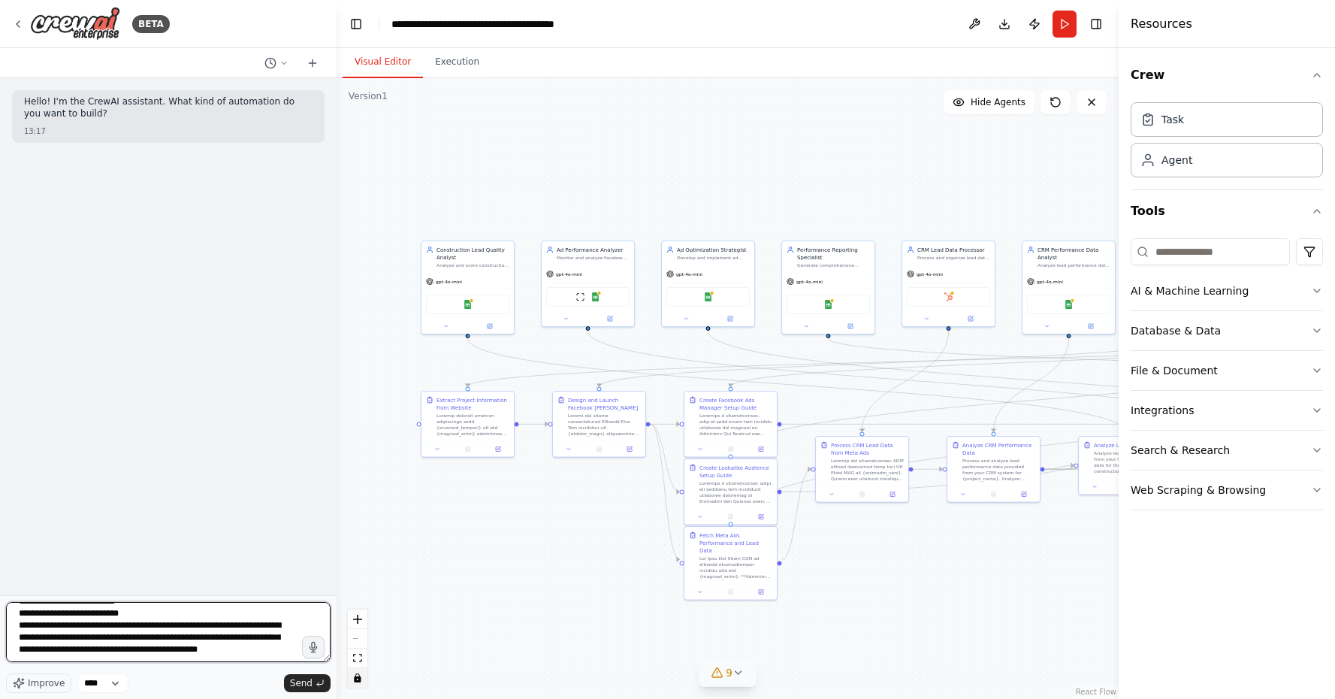
click at [198, 639] on textarea at bounding box center [168, 632] width 324 height 60
drag, startPoint x: 275, startPoint y: 624, endPoint x: 10, endPoint y: 617, distance: 265.3
click at [10, 617] on textarea at bounding box center [168, 632] width 324 height 60
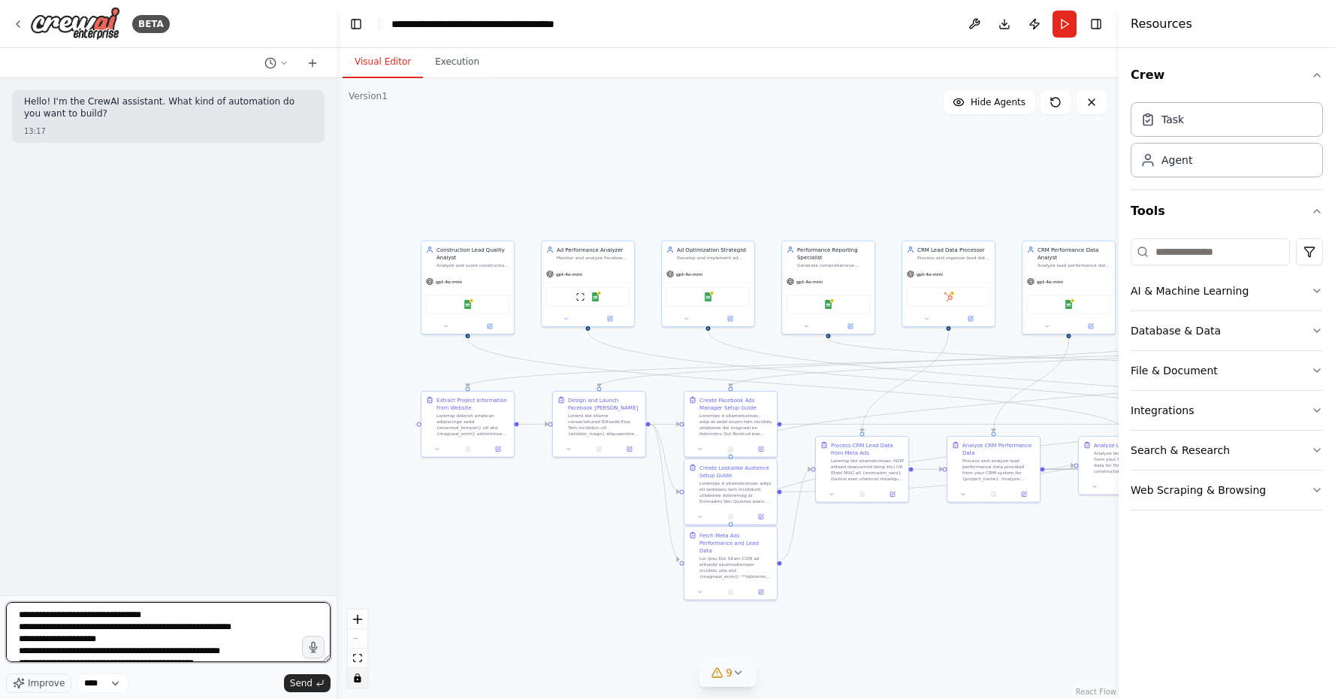
drag, startPoint x: 140, startPoint y: 627, endPoint x: -11, endPoint y: 485, distance: 207.8
click at [0, 485] on html "**********" at bounding box center [667, 349] width 1335 height 699
click at [73, 641] on textarea "**********" at bounding box center [168, 632] width 324 height 60
paste textarea "**********"
type textarea "**********"
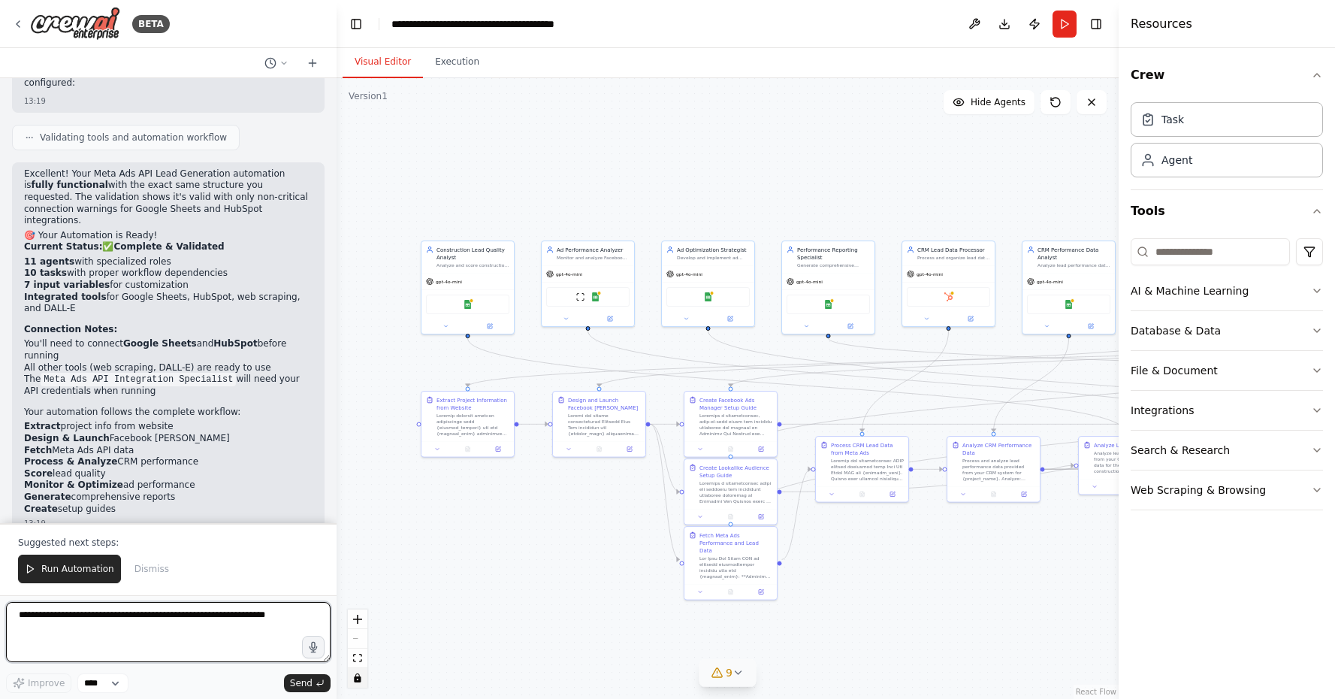
scroll to position [923, 0]
click at [371, 97] on div "Version 1" at bounding box center [368, 96] width 39 height 12
click at [388, 172] on div ".deletable-edge-delete-btn { width: 20px; height: 20px; border: 0px solid #ffff…" at bounding box center [728, 388] width 782 height 620
click at [1008, 32] on button "Download" at bounding box center [1004, 24] width 24 height 27
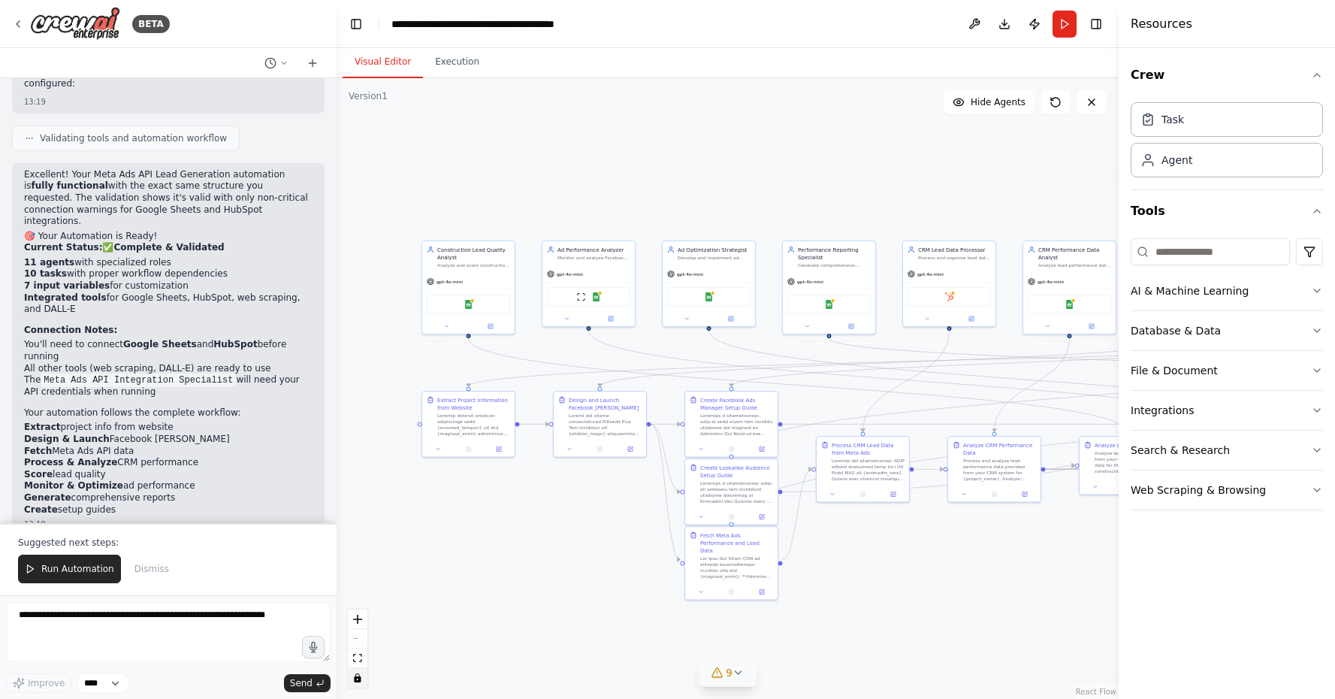
drag, startPoint x: 1287, startPoint y: 694, endPoint x: 1312, endPoint y: 566, distance: 130.8
click at [1312, 566] on div "Crew Task Agent Tools AI & Machine Learning Database & Data File & Document Int…" at bounding box center [1226, 373] width 216 height 650
click at [280, 67] on icon at bounding box center [283, 63] width 9 height 9
click at [270, 122] on span "This workflow is good but I need to test some changes so I will keep this as it…" at bounding box center [218, 118] width 111 height 12
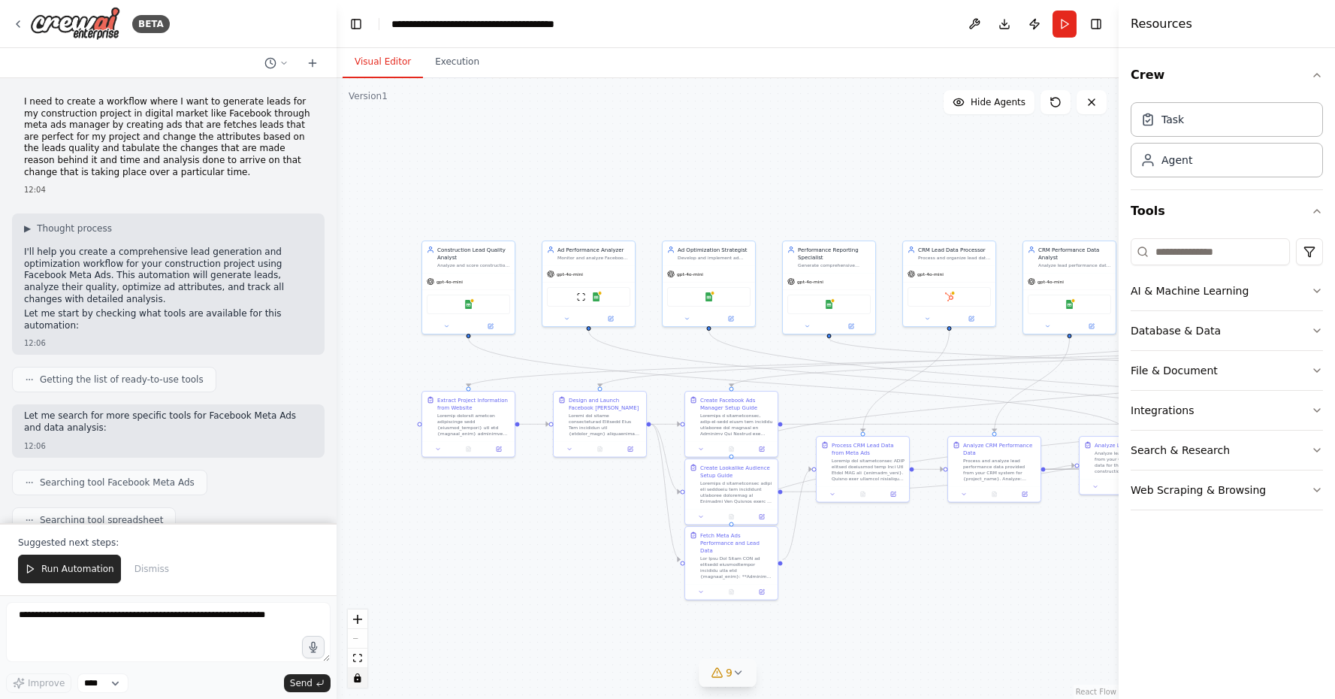
scroll to position [21498, 0]
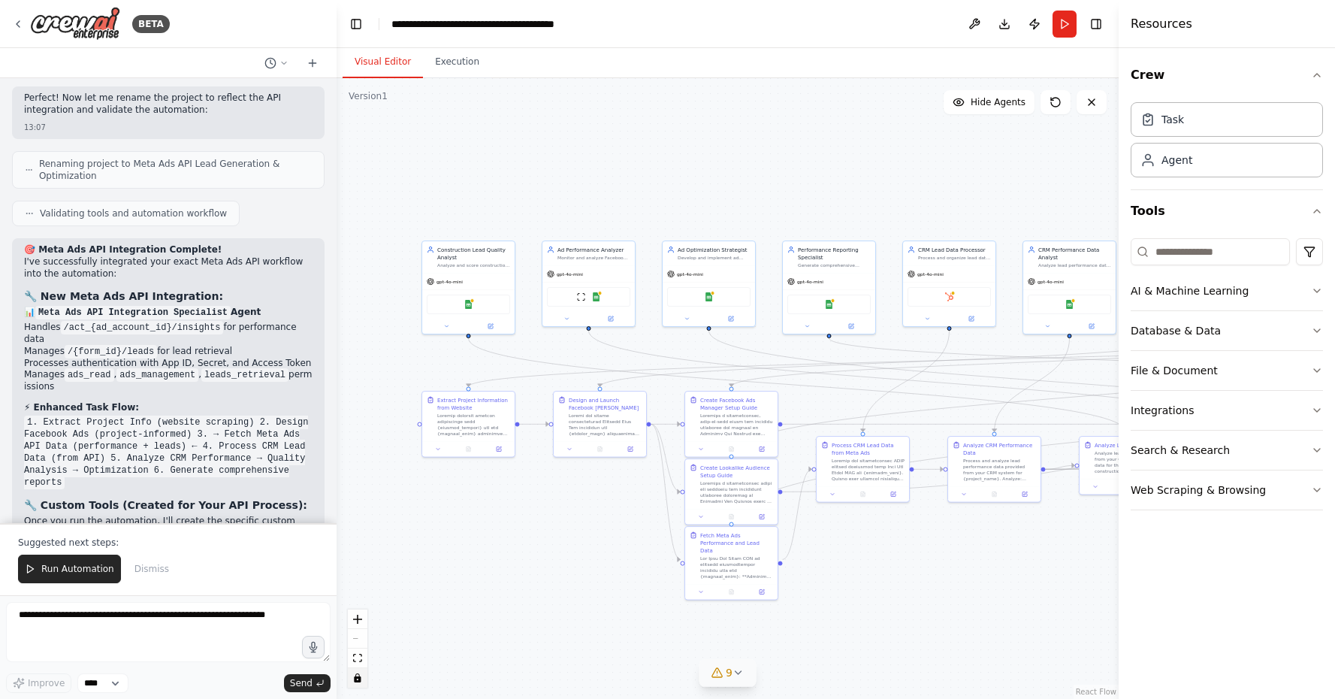
drag, startPoint x: 280, startPoint y: 358, endPoint x: 173, endPoint y: 387, distance: 111.1
copy p ""Create a Meta Ads API Lead Generation automation with the same structure as my…"
